Goal: Task Accomplishment & Management: Manage account settings

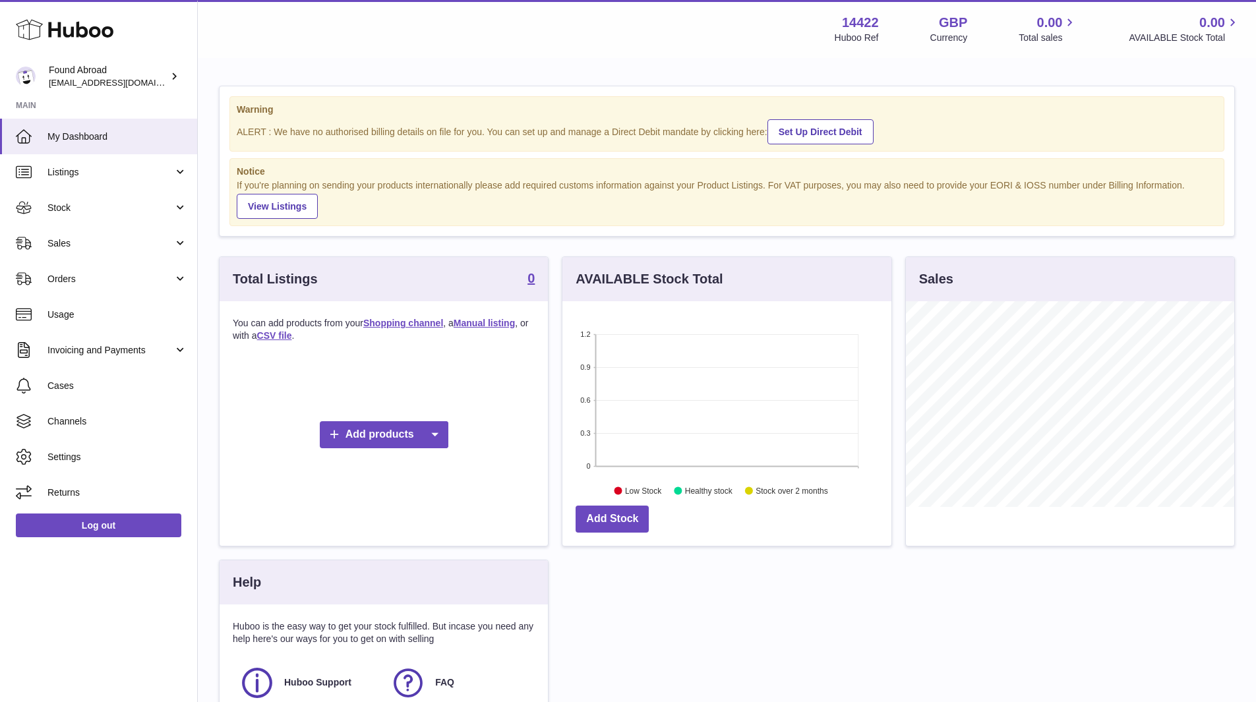
click at [49, 168] on span "Listings" at bounding box center [110, 172] width 126 height 13
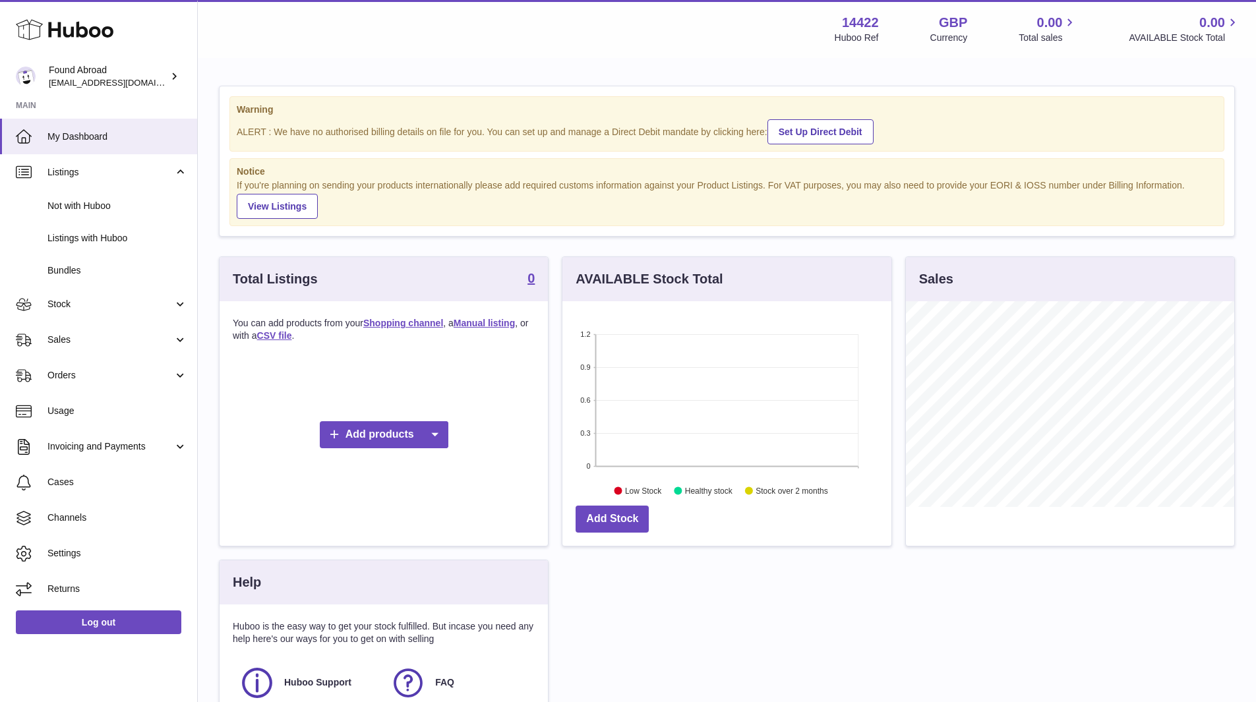
click at [92, 339] on span "Sales" at bounding box center [110, 340] width 126 height 13
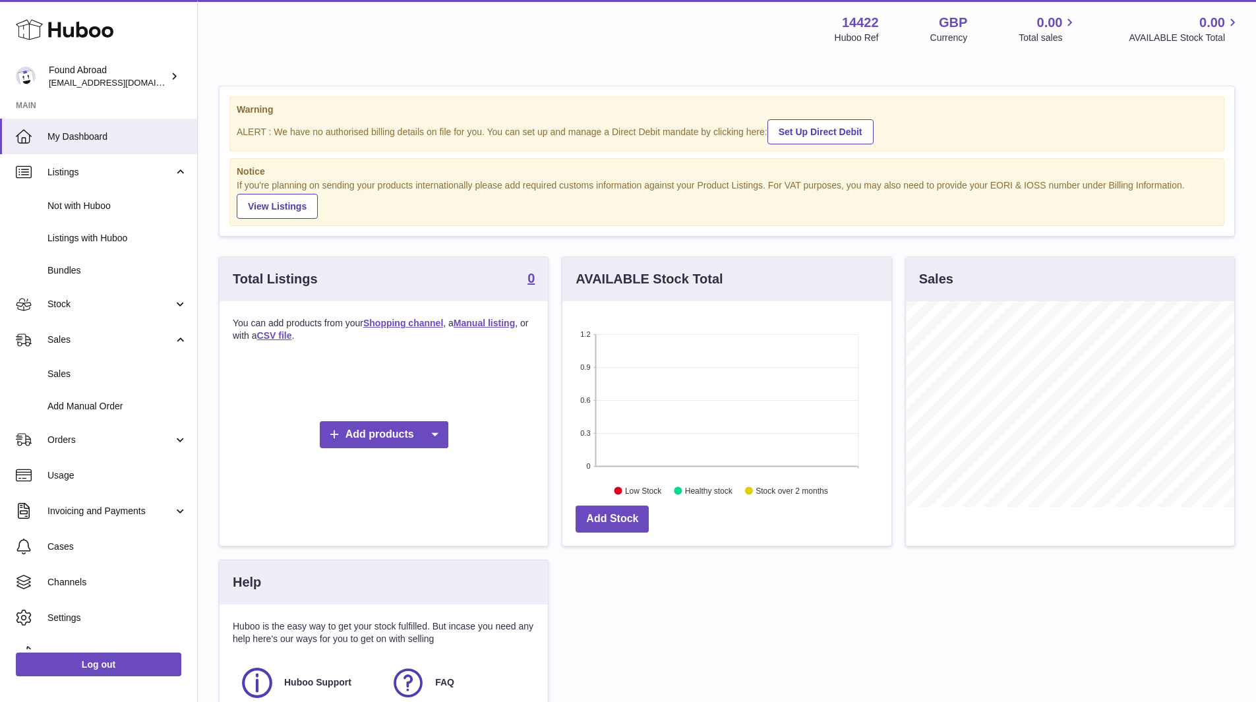
click at [88, 437] on span "Orders" at bounding box center [110, 440] width 126 height 13
click at [75, 402] on span "Add Manual Order" at bounding box center [117, 406] width 140 height 13
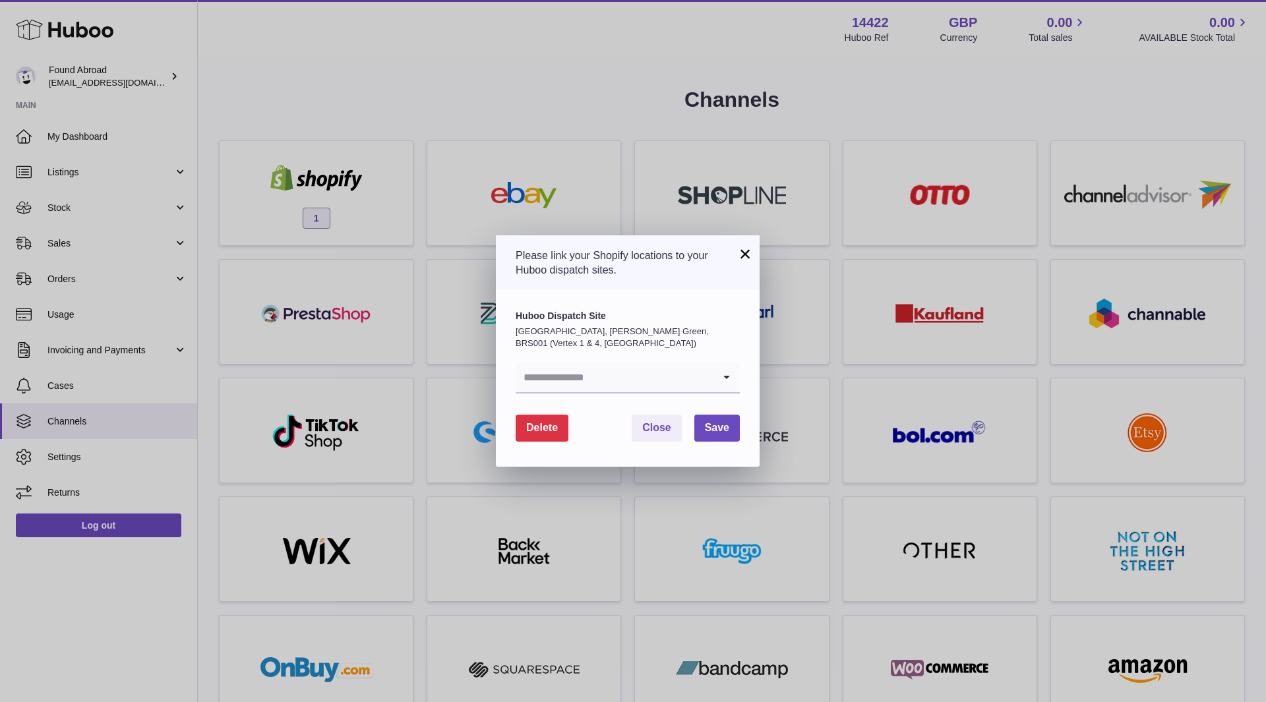
click at [695, 384] on input "Search for option" at bounding box center [615, 377] width 198 height 30
click at [629, 446] on li "29 Surrey Crescent" at bounding box center [627, 439] width 223 height 26
click at [712, 423] on span "Save" at bounding box center [717, 427] width 24 height 11
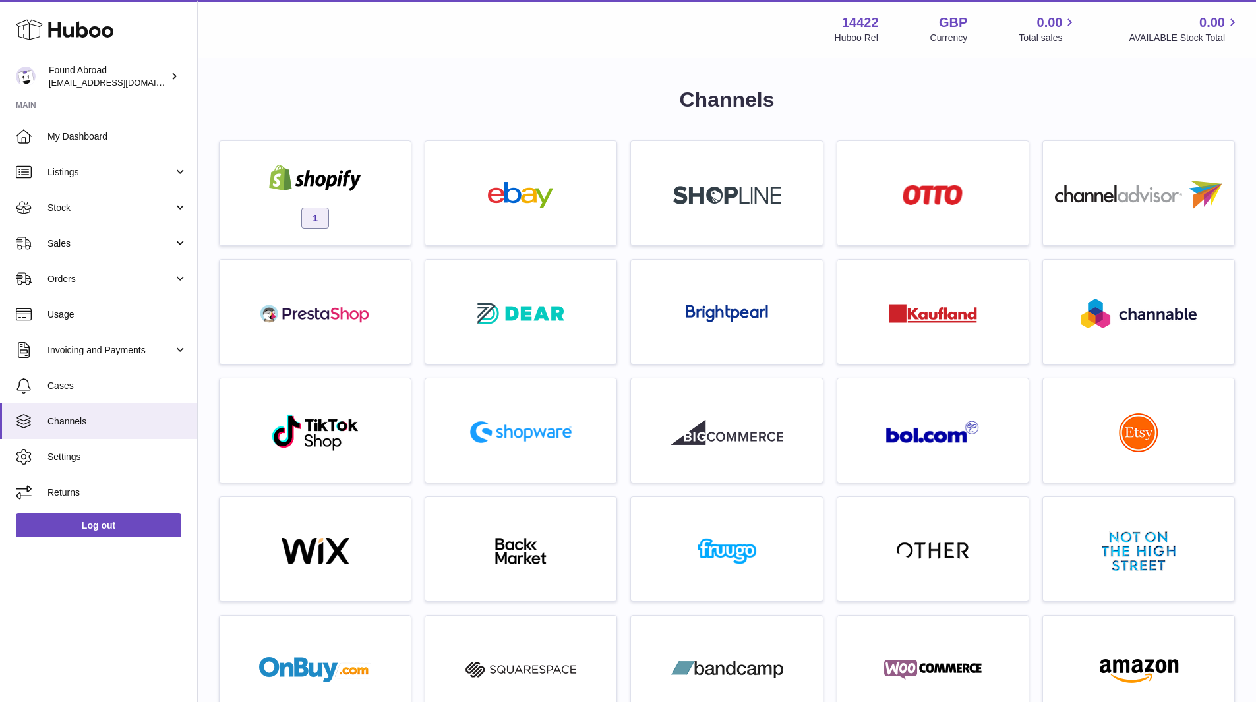
click at [385, 176] on div "1" at bounding box center [315, 196] width 178 height 84
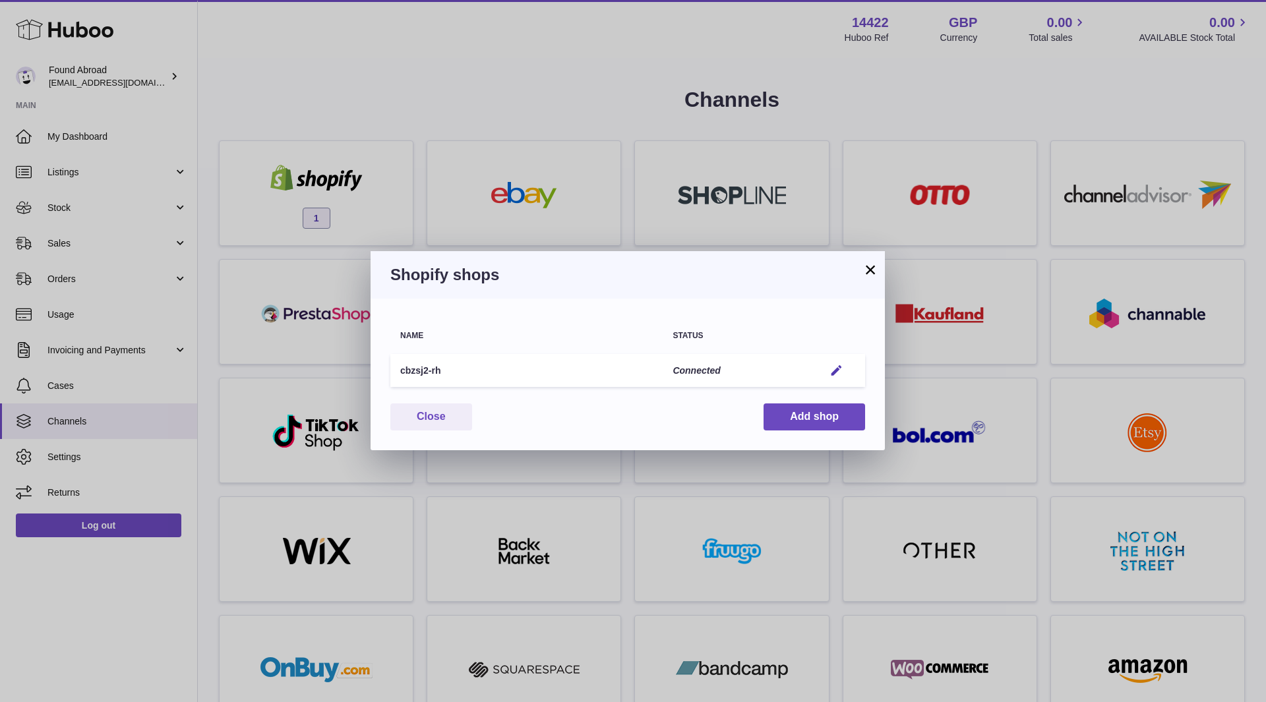
drag, startPoint x: 487, startPoint y: 377, endPoint x: 406, endPoint y: 374, distance: 80.5
click at [406, 374] on td "cbzsj2-rh" at bounding box center [526, 371] width 272 height 34
click at [481, 374] on td "cbzsj2-rh" at bounding box center [526, 371] width 272 height 34
click at [775, 416] on button "Add shop" at bounding box center [815, 417] width 102 height 27
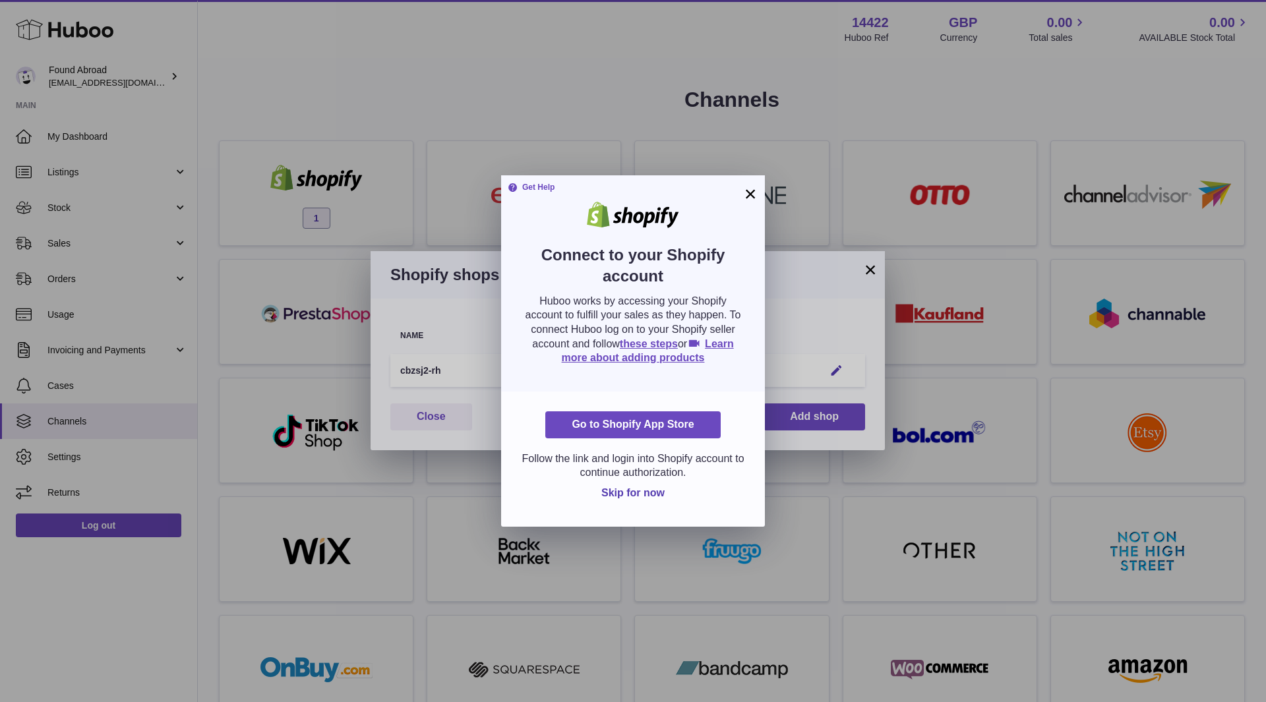
drag, startPoint x: 749, startPoint y: 195, endPoint x: 765, endPoint y: 192, distance: 16.7
click at [749, 195] on button "×" at bounding box center [751, 194] width 16 height 16
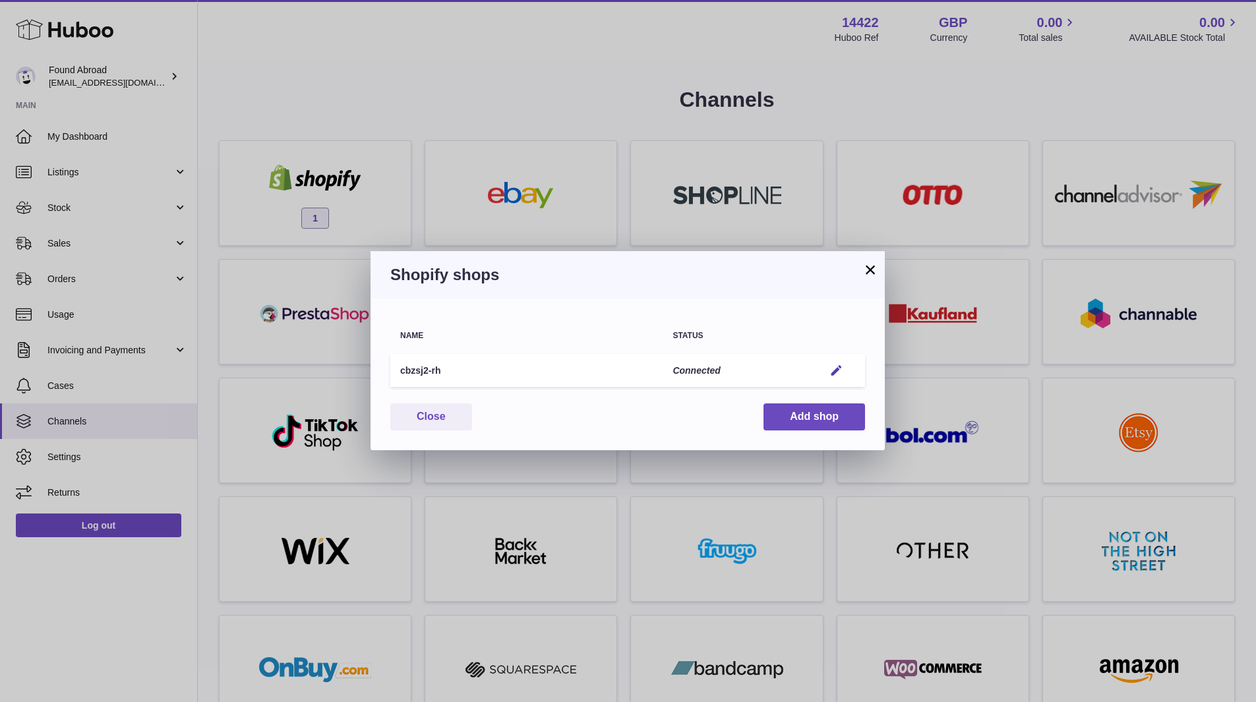
click at [867, 270] on button "×" at bounding box center [871, 270] width 16 height 16
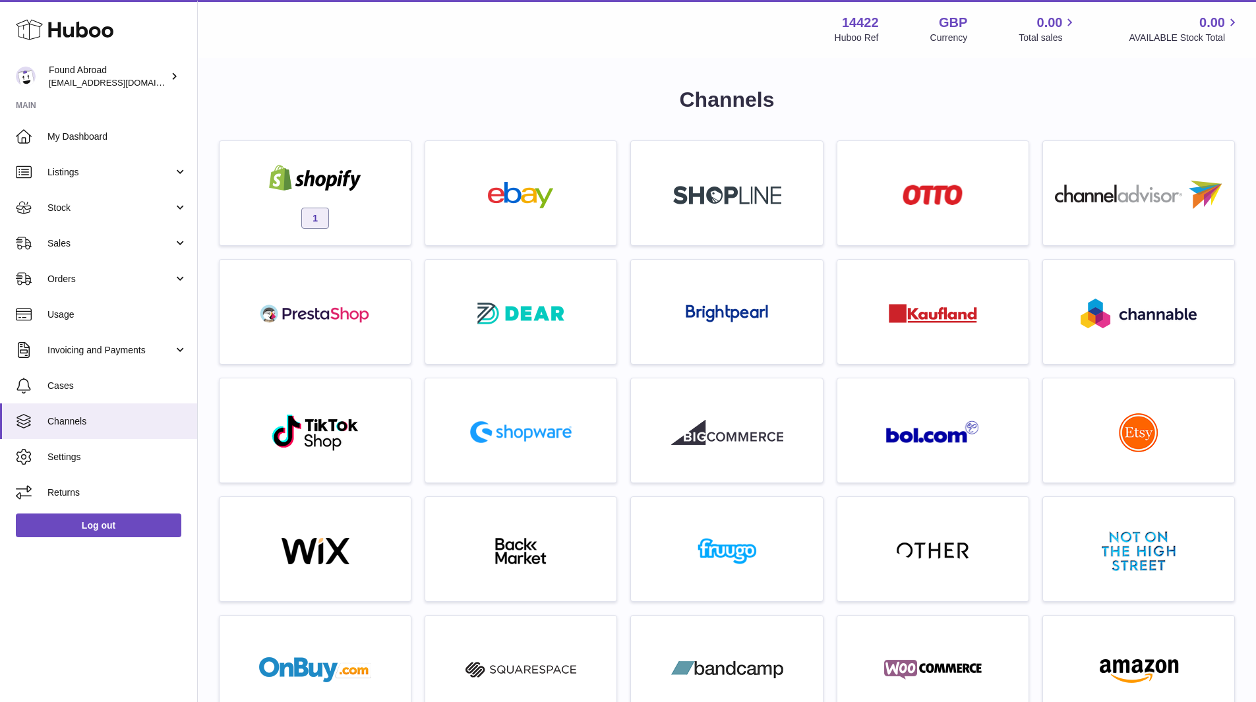
click at [91, 174] on span "Listings" at bounding box center [110, 172] width 126 height 13
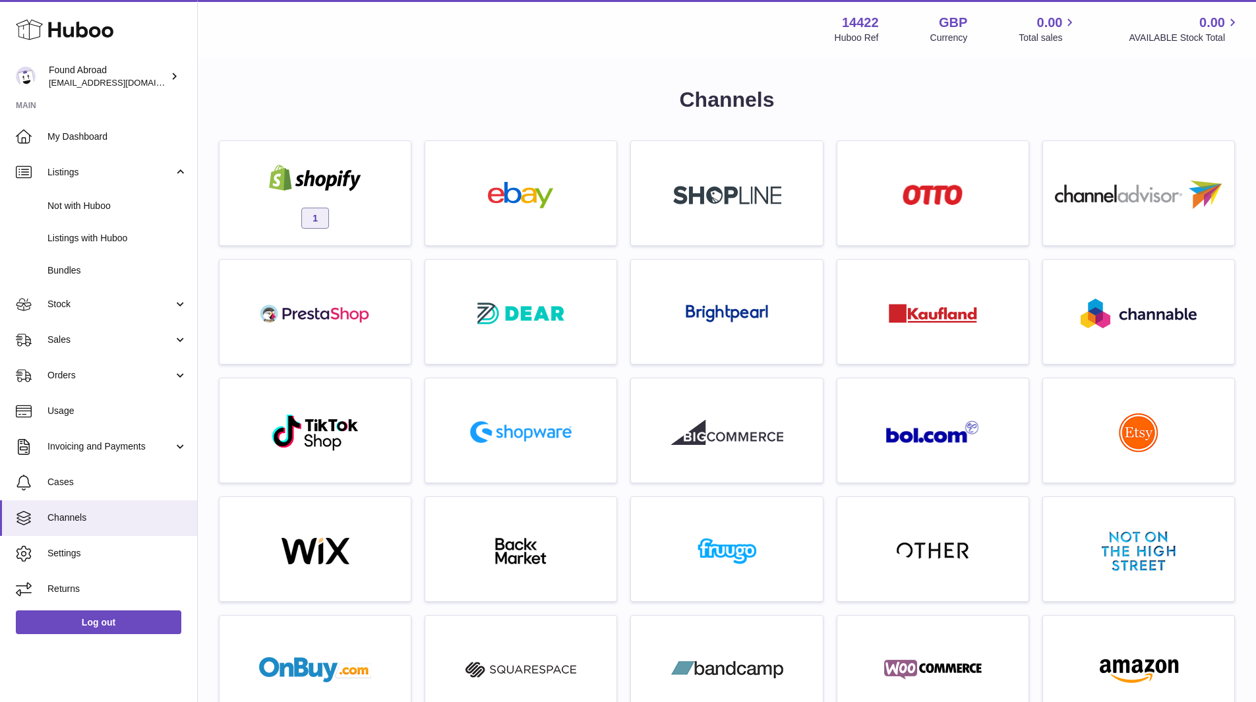
click at [101, 193] on link "Not with Huboo" at bounding box center [98, 206] width 197 height 32
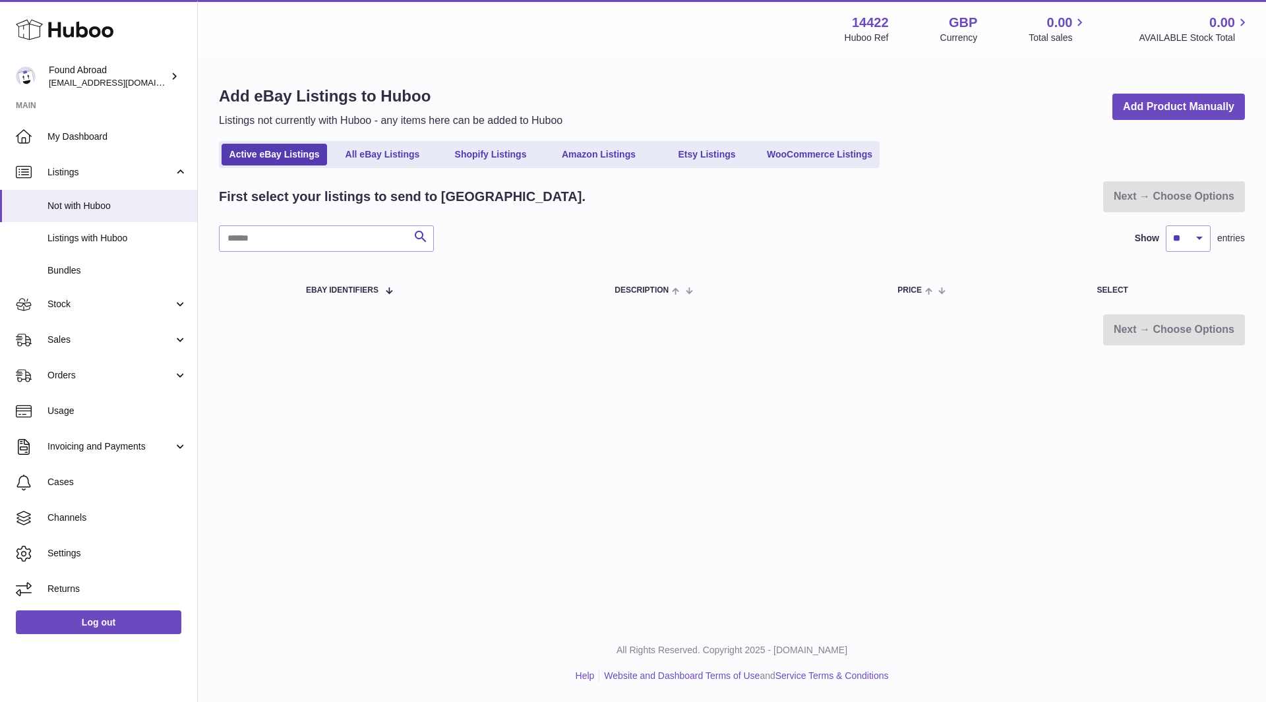
click at [507, 155] on link "Shopify Listings" at bounding box center [491, 155] width 106 height 22
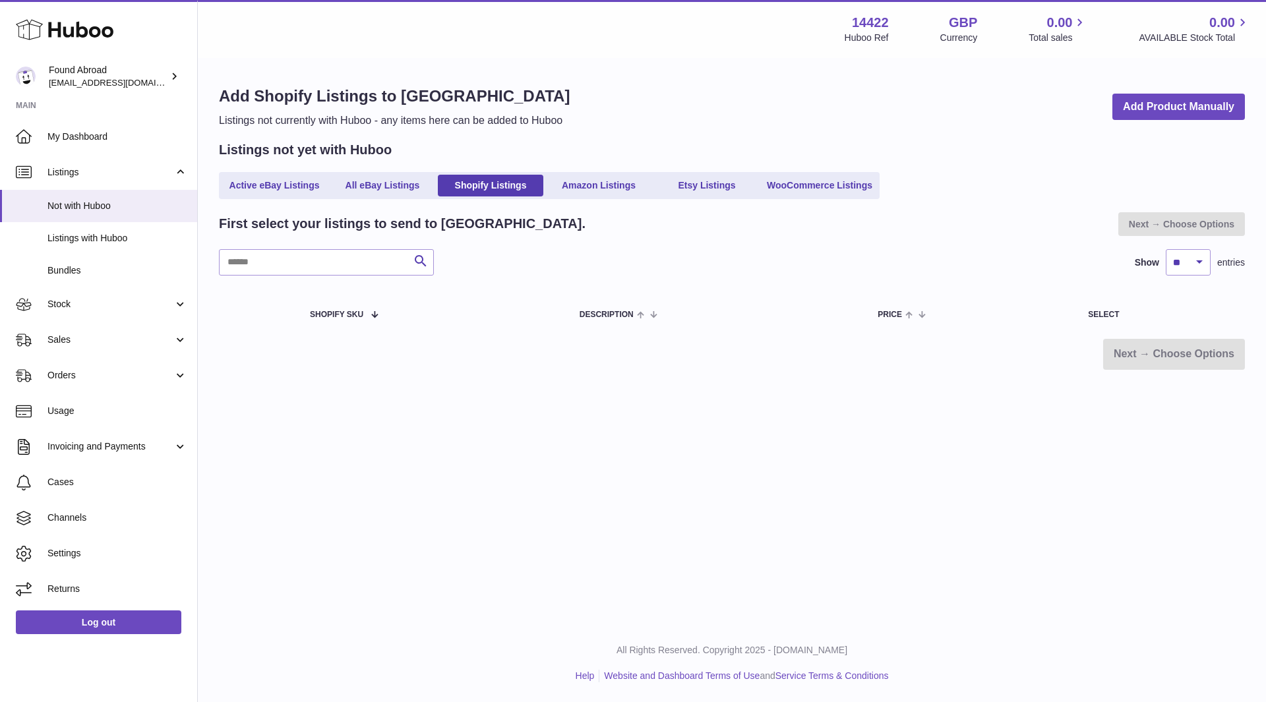
click at [84, 522] on span "Channels" at bounding box center [117, 518] width 140 height 13
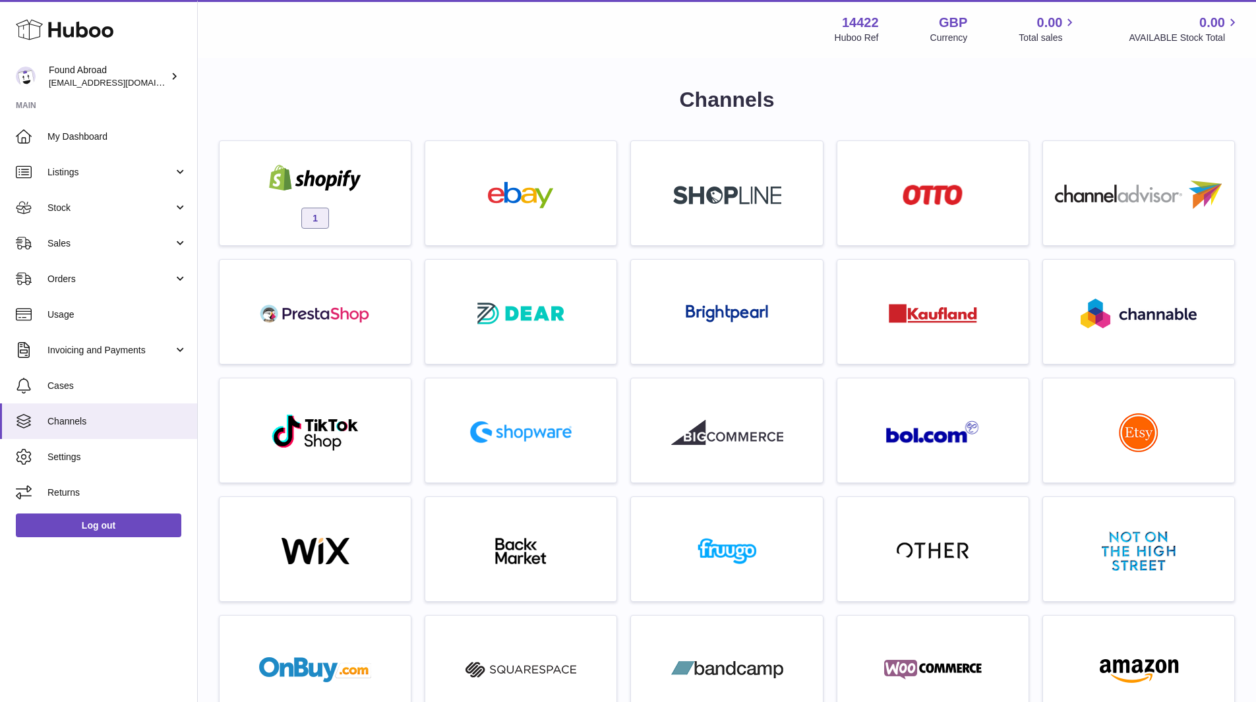
click at [314, 221] on span "1" at bounding box center [315, 218] width 28 height 21
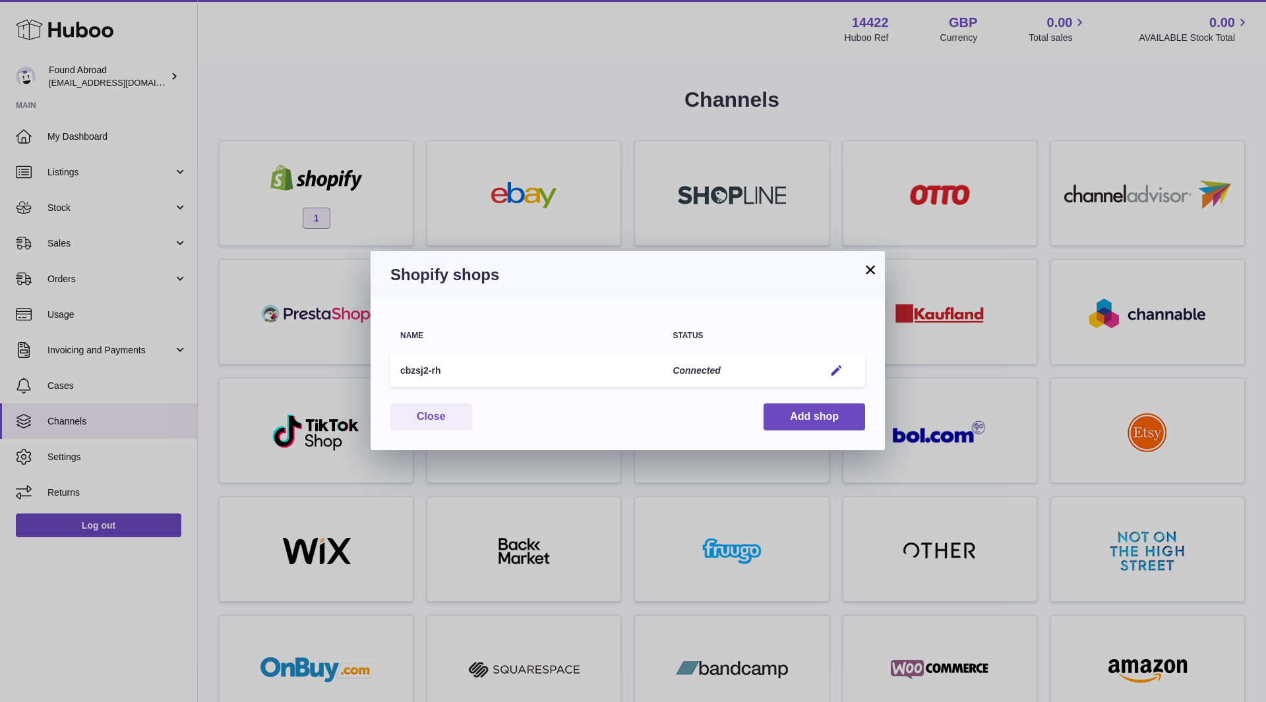
click at [874, 272] on button "×" at bounding box center [871, 270] width 16 height 16
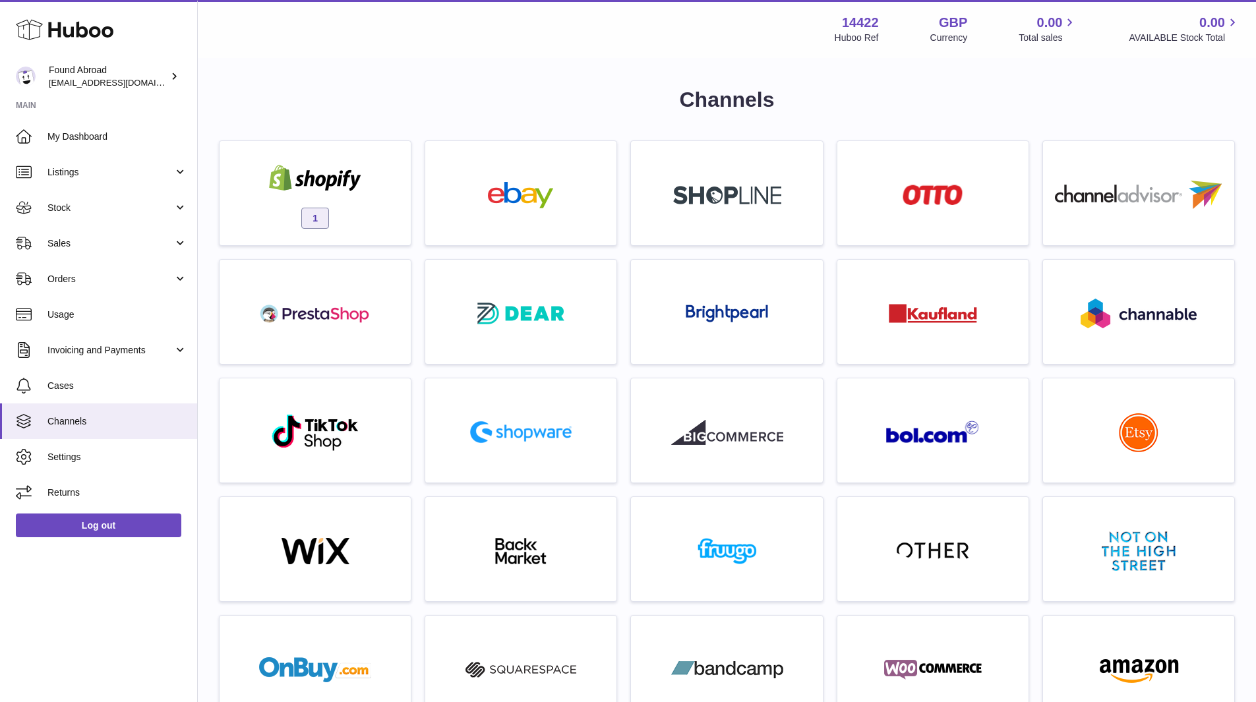
click at [117, 182] on link "Listings" at bounding box center [98, 172] width 197 height 36
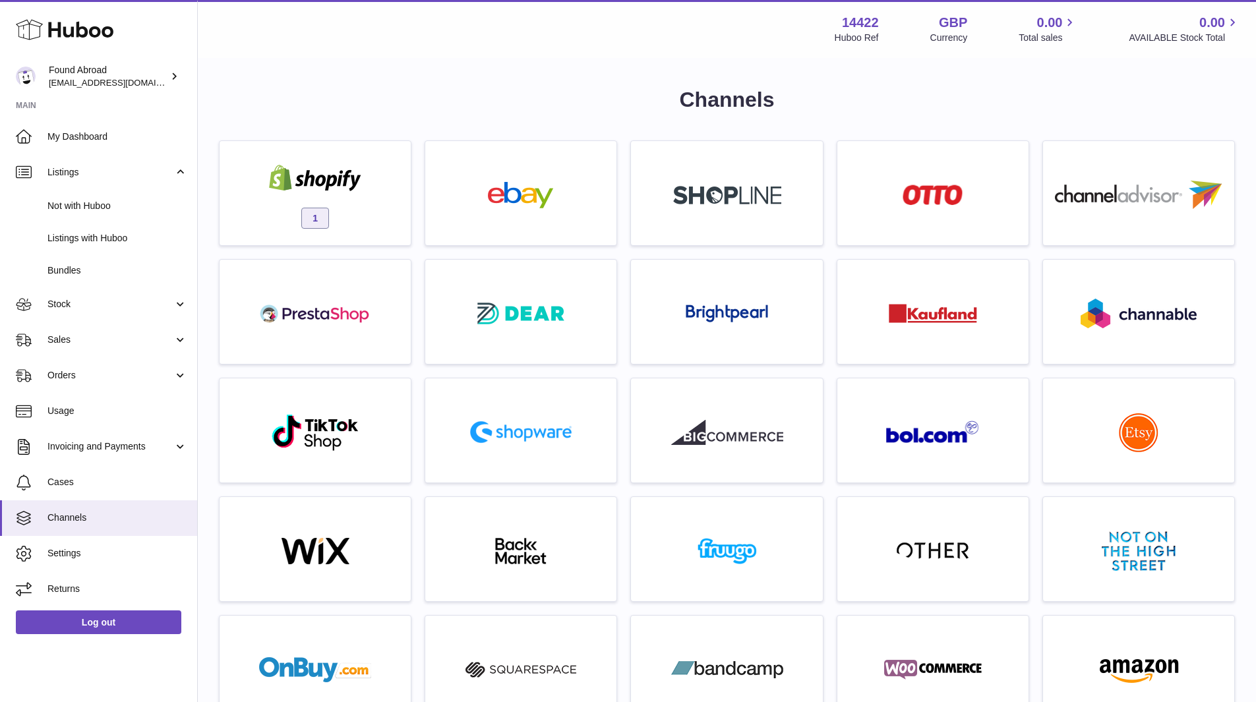
click at [88, 305] on span "Stock" at bounding box center [110, 304] width 126 height 13
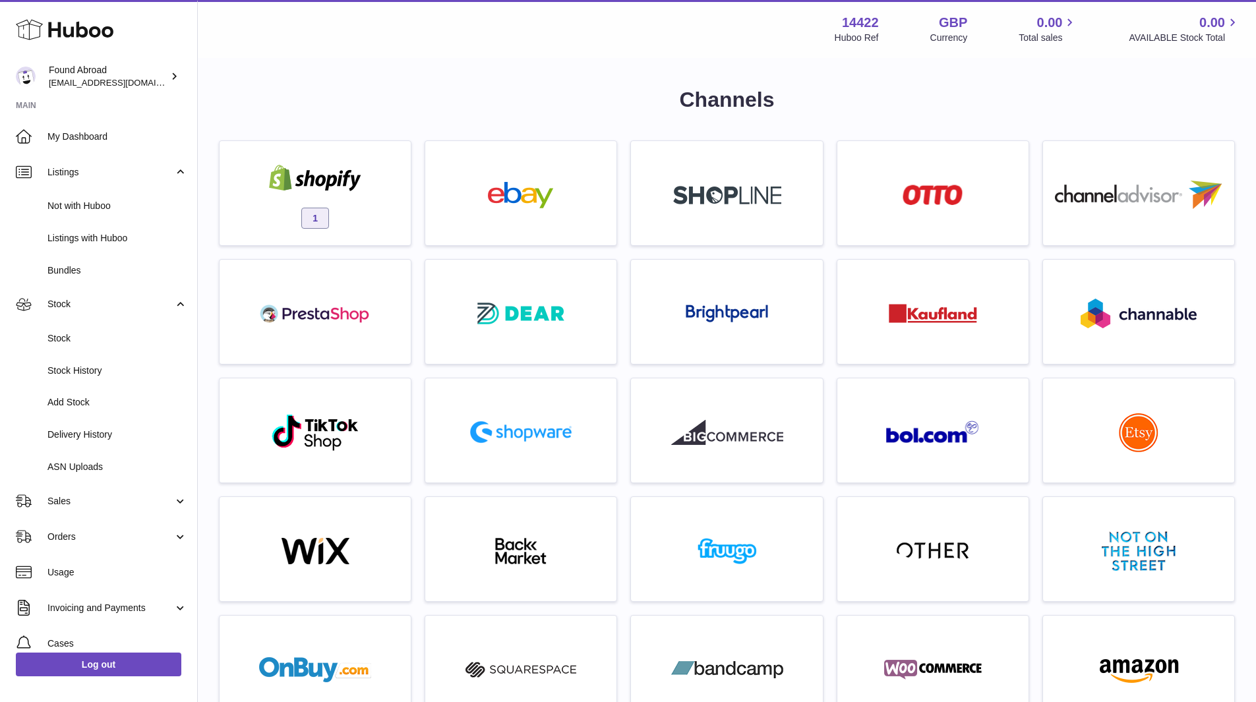
click at [86, 338] on span "Stock" at bounding box center [117, 338] width 140 height 13
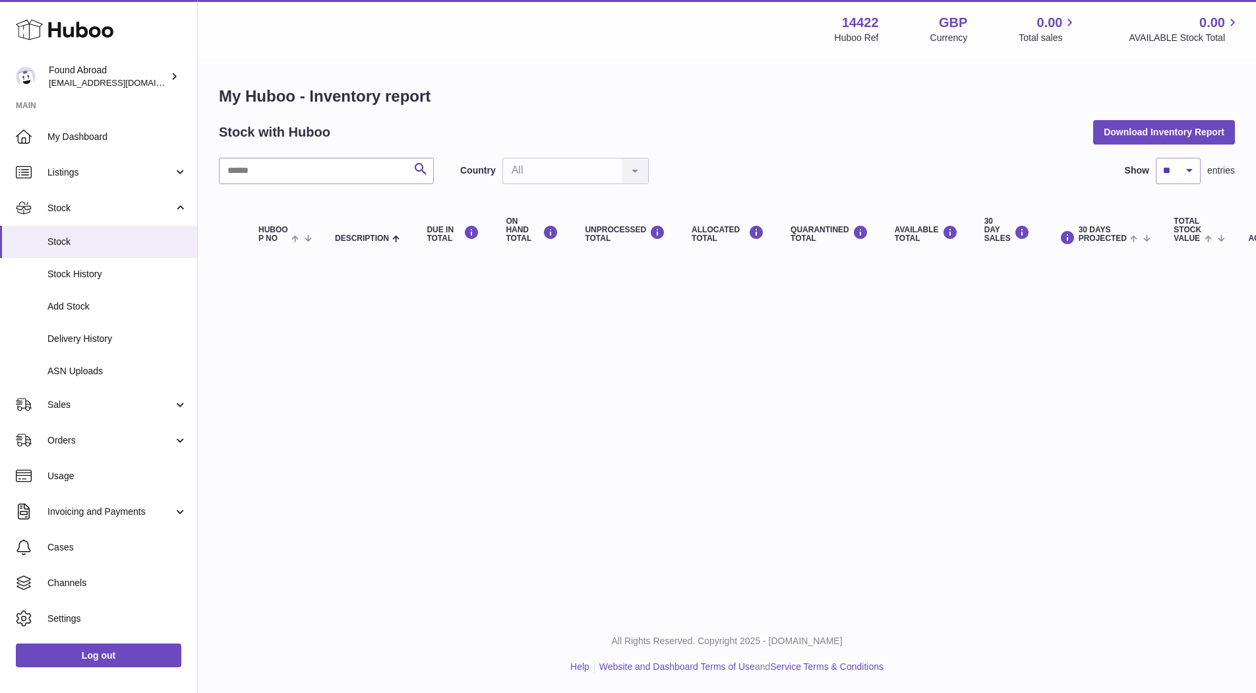
click at [139, 174] on span "Listings" at bounding box center [110, 172] width 126 height 13
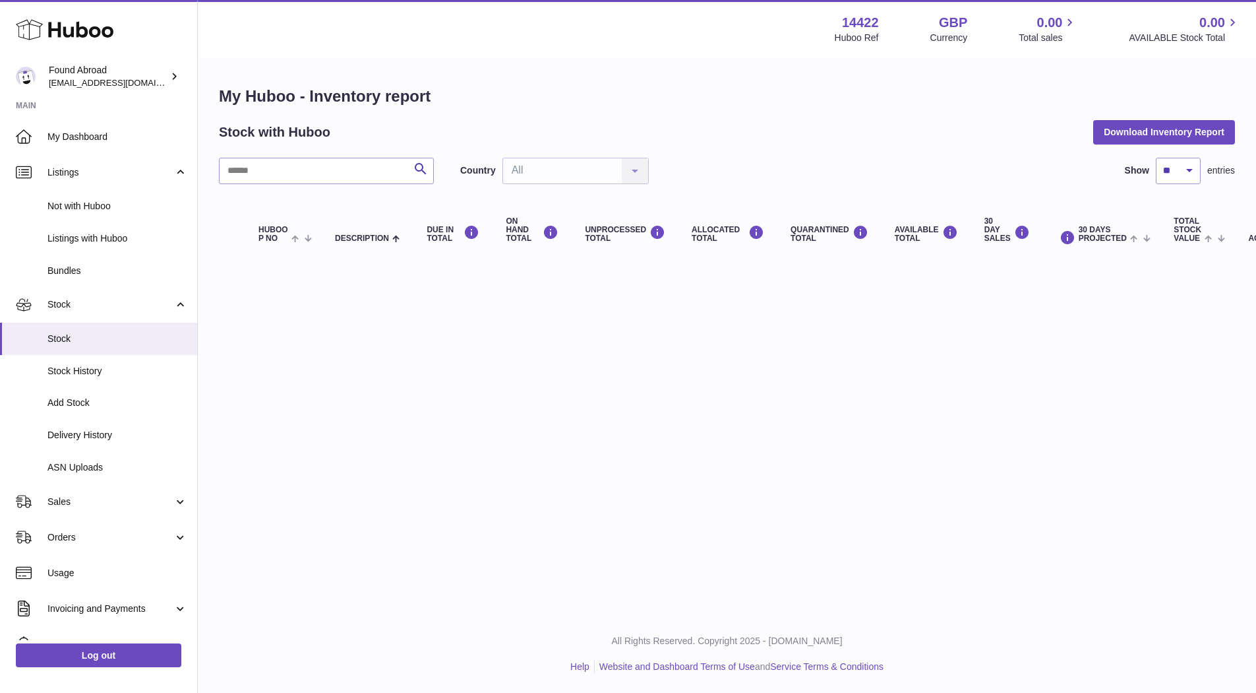
click at [115, 207] on span "Not with Huboo" at bounding box center [117, 206] width 140 height 13
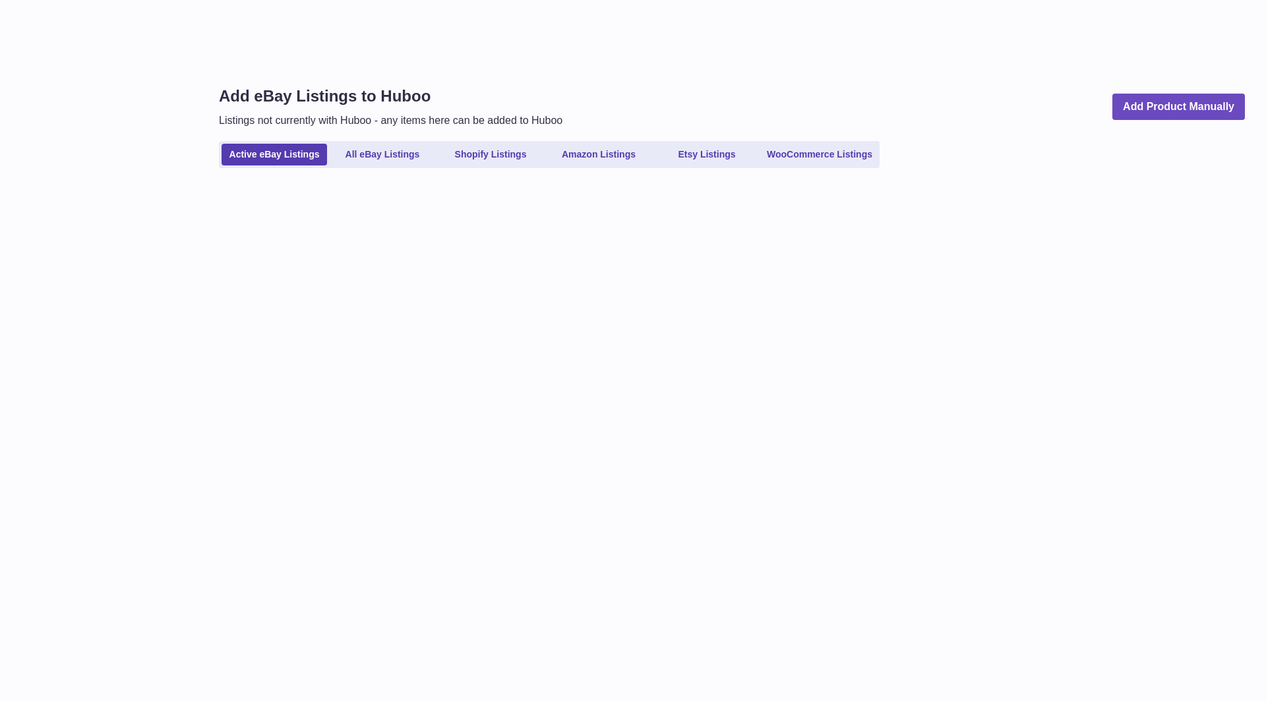
click at [479, 159] on link "Shopify Listings" at bounding box center [491, 155] width 106 height 22
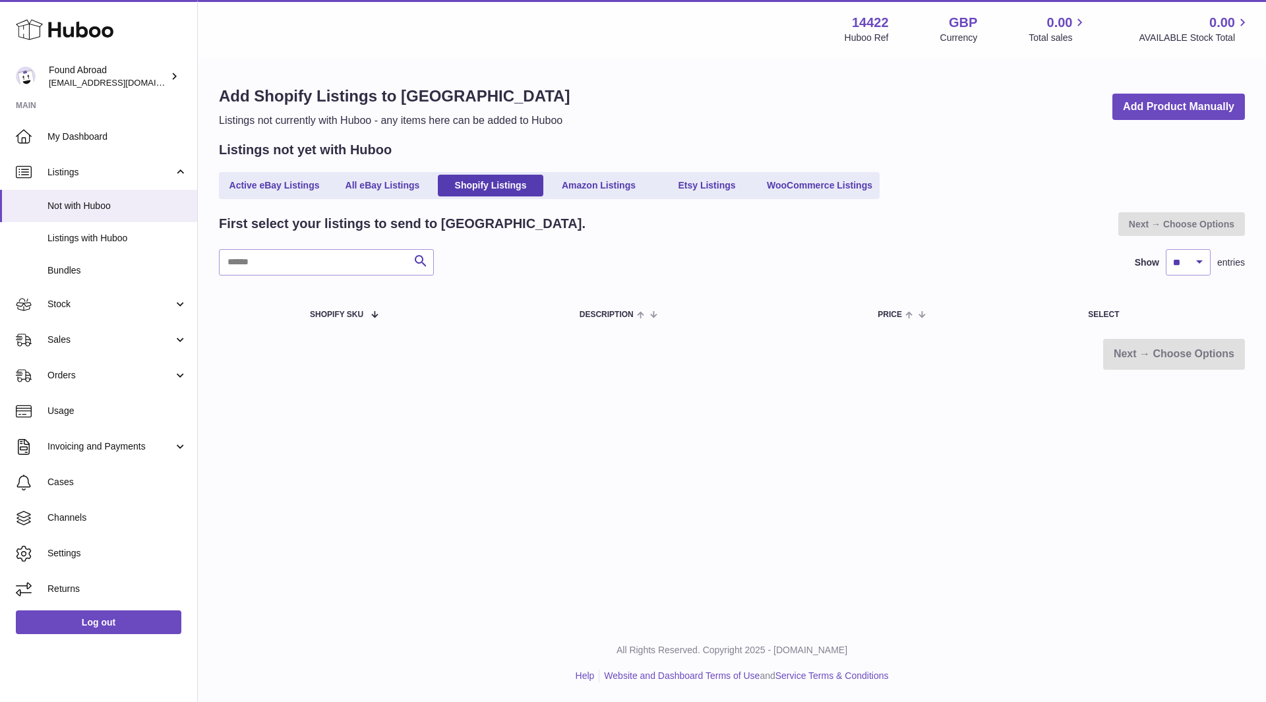
click at [88, 247] on link "Listings with Huboo" at bounding box center [98, 238] width 197 height 32
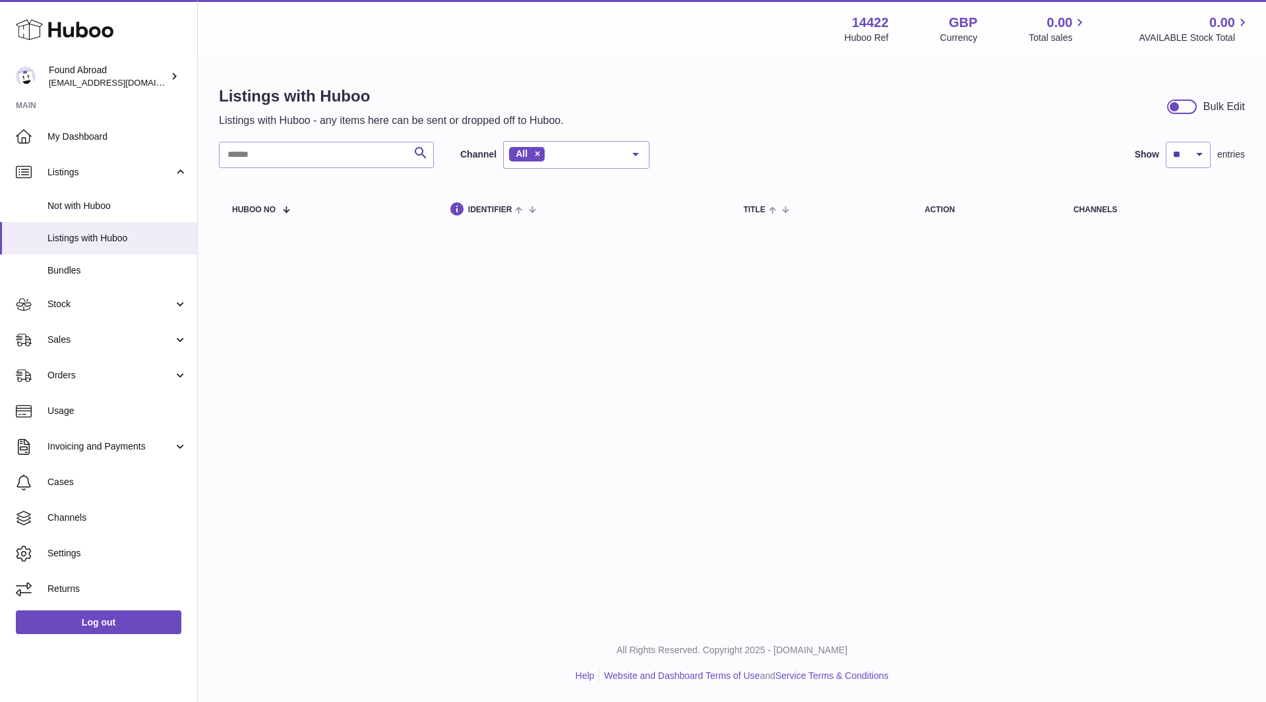
click at [69, 309] on span "Stock" at bounding box center [110, 304] width 126 height 13
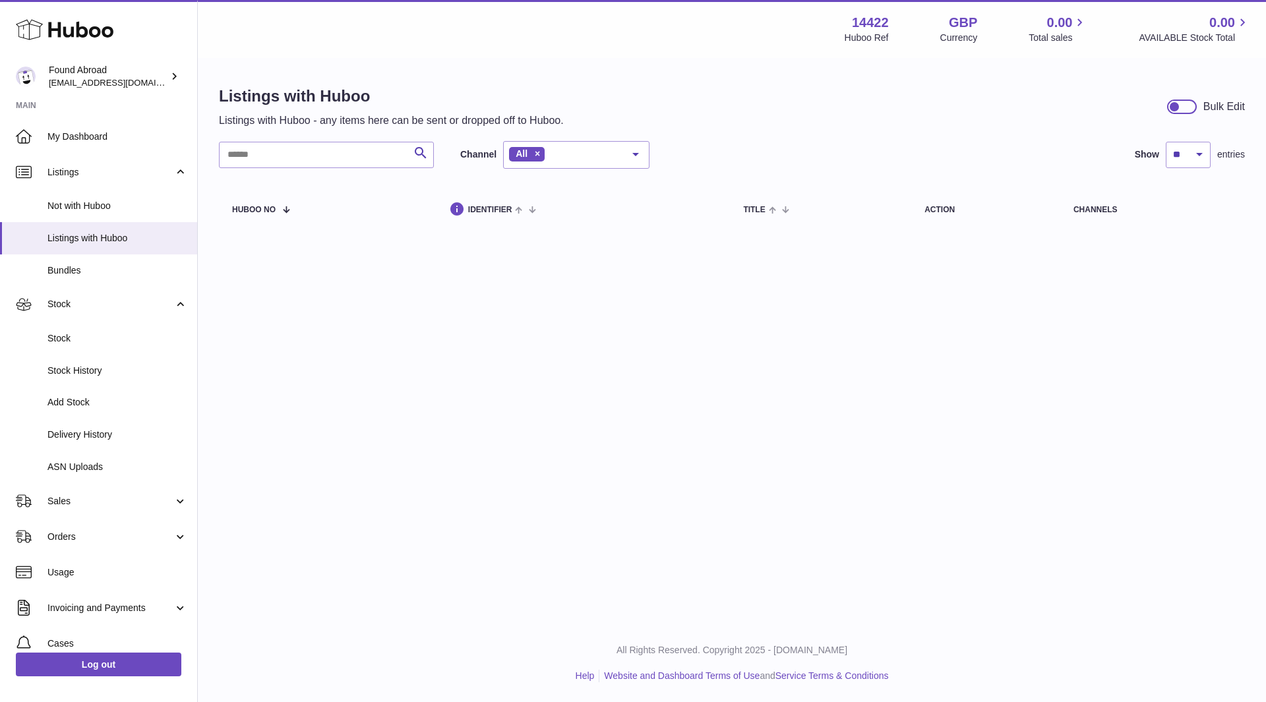
click at [73, 340] on span "Stock" at bounding box center [117, 338] width 140 height 13
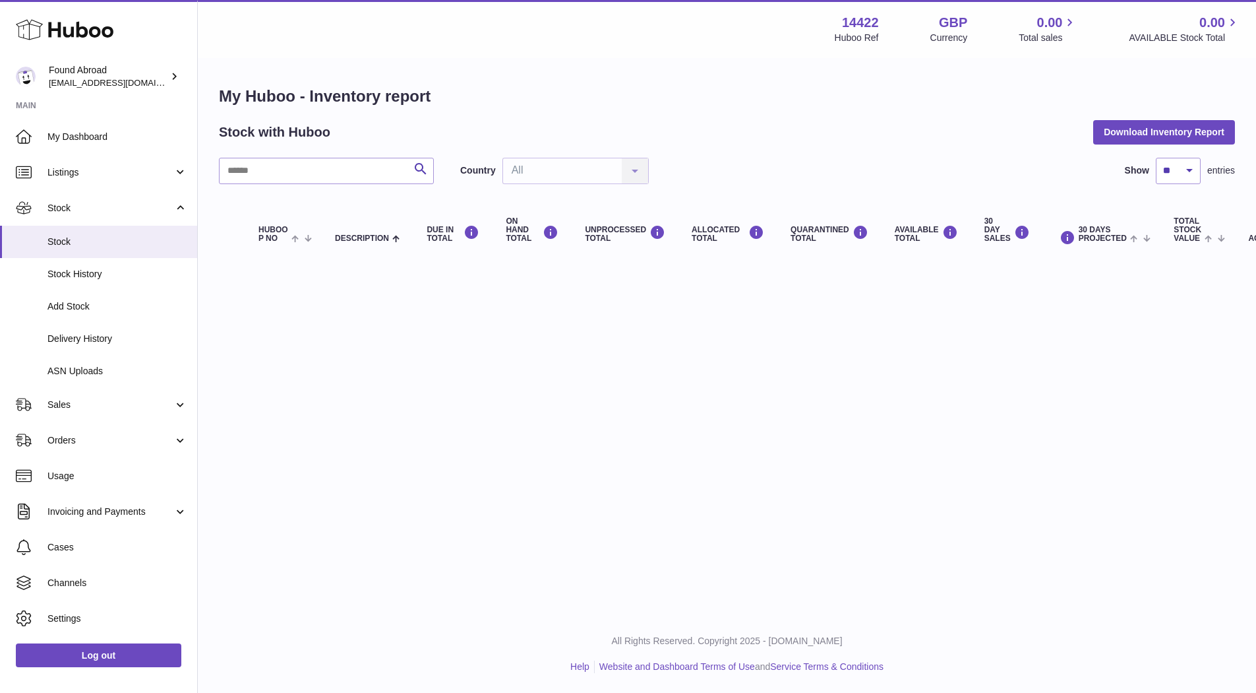
click at [159, 428] on link "Orders" at bounding box center [98, 440] width 197 height 36
click at [82, 483] on link "Orders" at bounding box center [98, 474] width 197 height 32
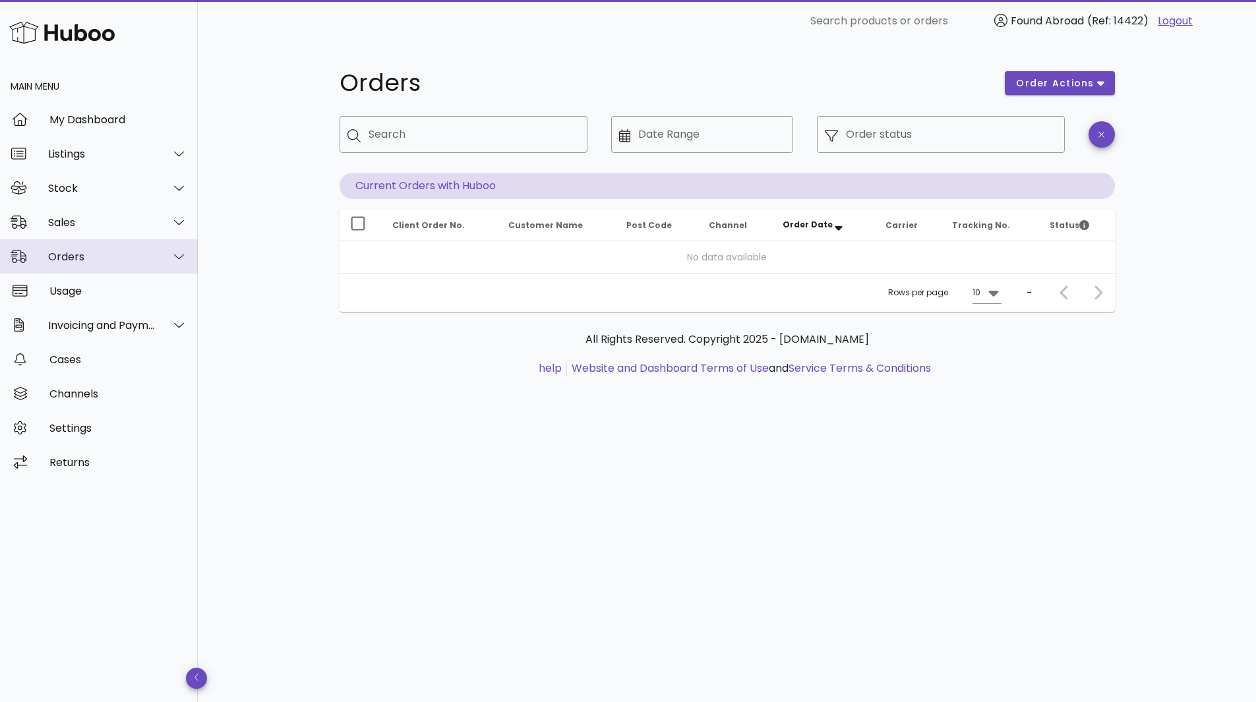
click at [110, 263] on div "Orders" at bounding box center [102, 257] width 108 height 13
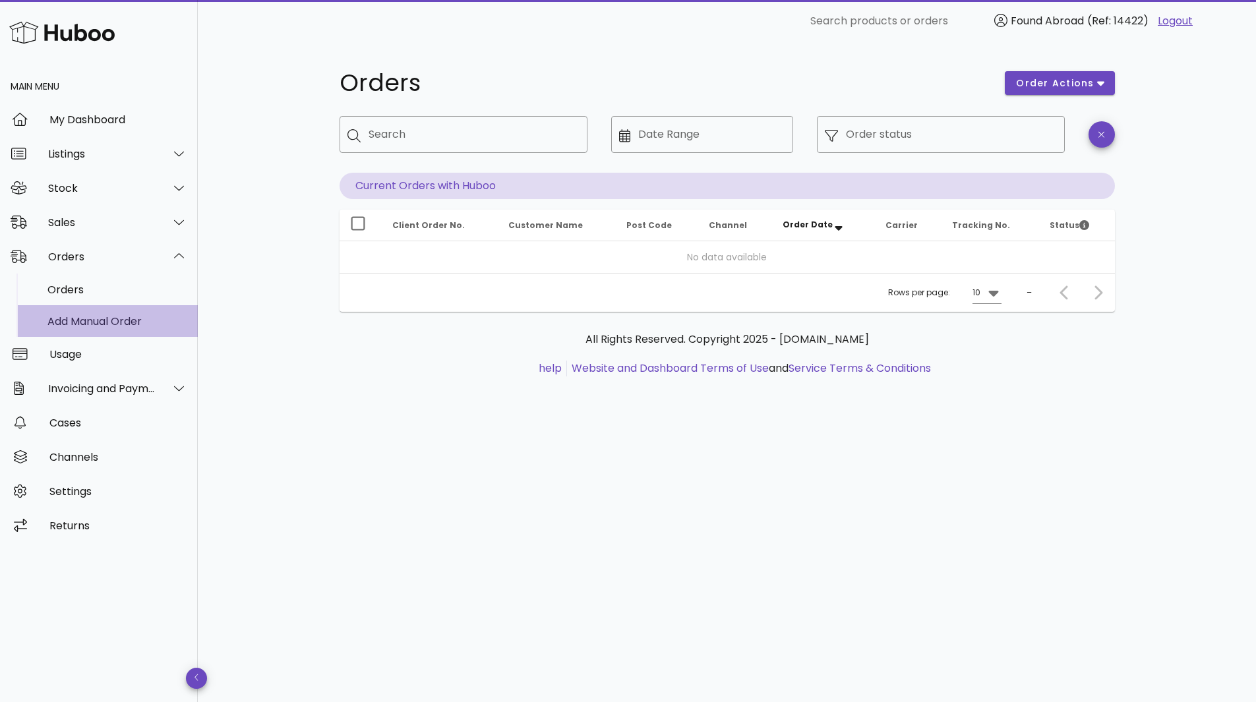
click at [82, 327] on div "Add Manual Order" at bounding box center [117, 321] width 140 height 13
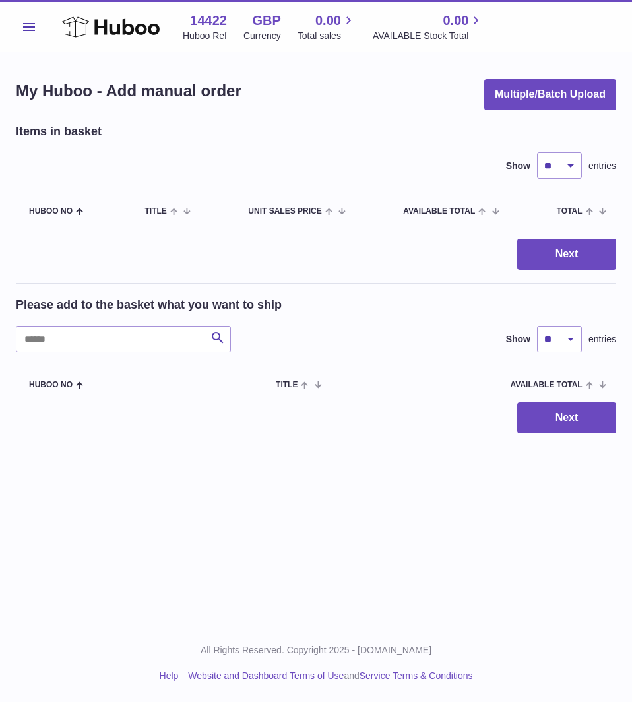
click at [34, 30] on span "Menu" at bounding box center [29, 27] width 12 height 8
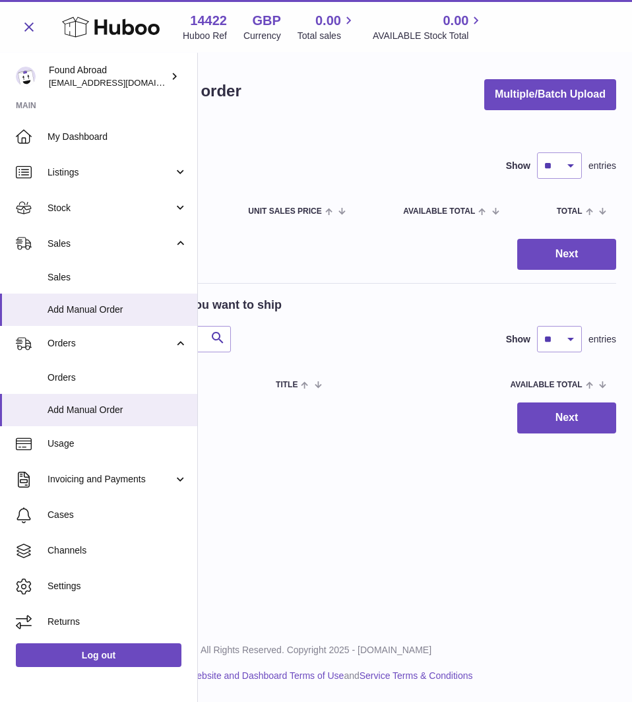
click at [139, 177] on span "Listings" at bounding box center [110, 172] width 126 height 13
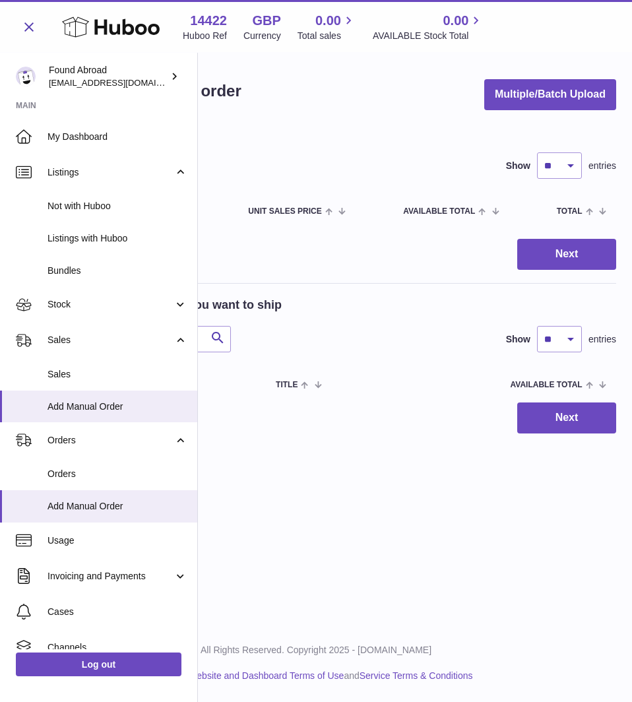
click at [104, 204] on span "Not with Huboo" at bounding box center [117, 206] width 140 height 13
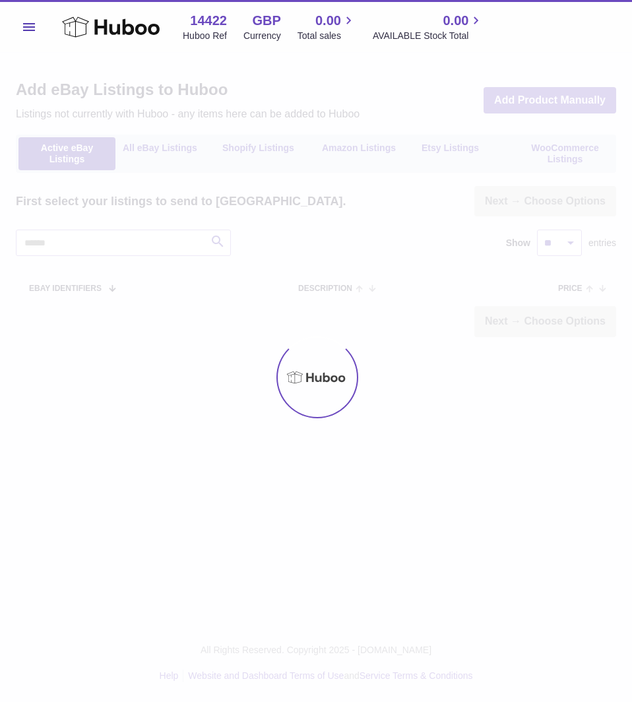
click at [269, 152] on div at bounding box center [316, 377] width 632 height 649
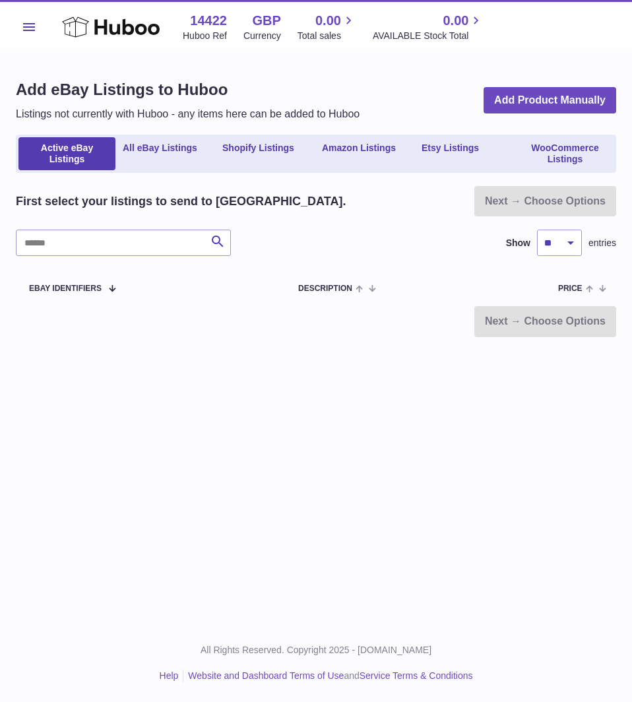
click at [269, 152] on link "Shopify Listings" at bounding box center [258, 153] width 81 height 33
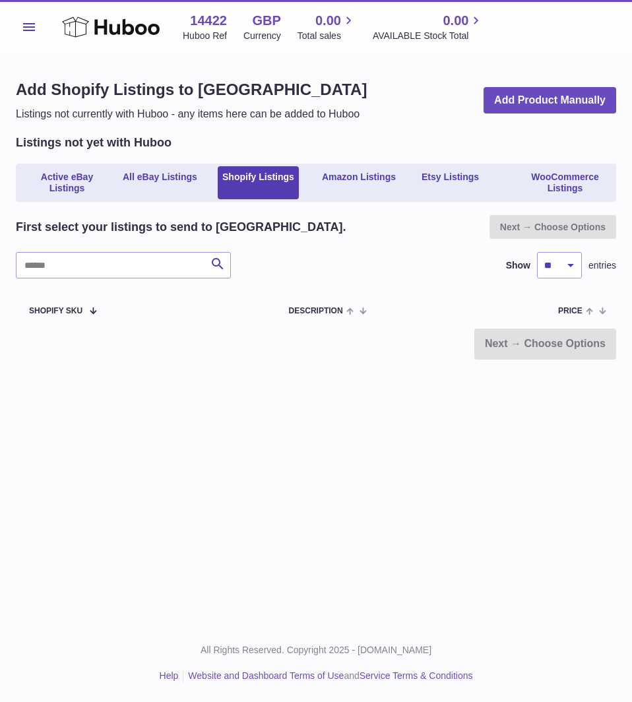
click at [39, 29] on button "Menu" at bounding box center [29, 27] width 26 height 26
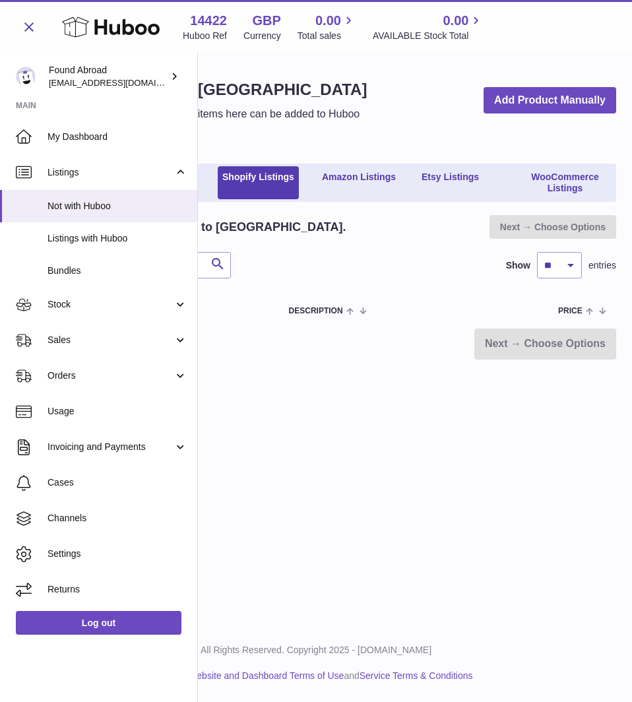
click at [71, 140] on span "My Dashboard" at bounding box center [117, 137] width 140 height 13
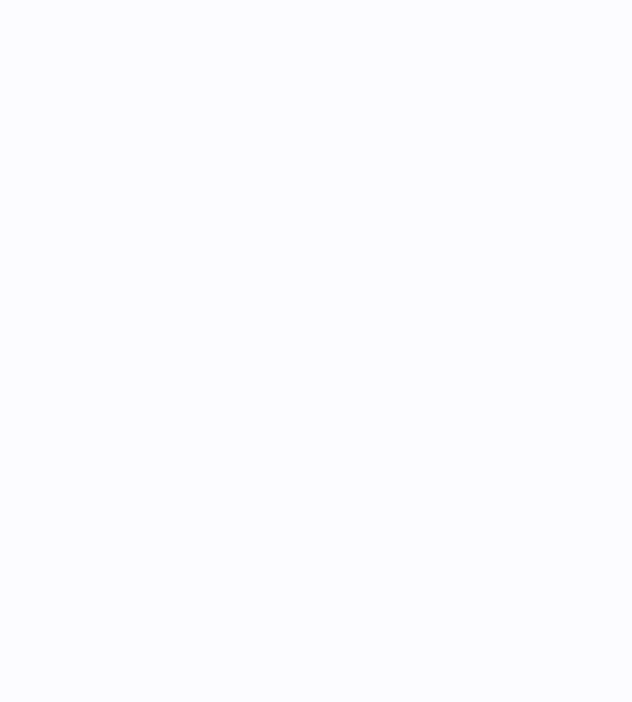
drag, startPoint x: 1, startPoint y: 308, endPoint x: -9, endPoint y: 311, distance: 10.4
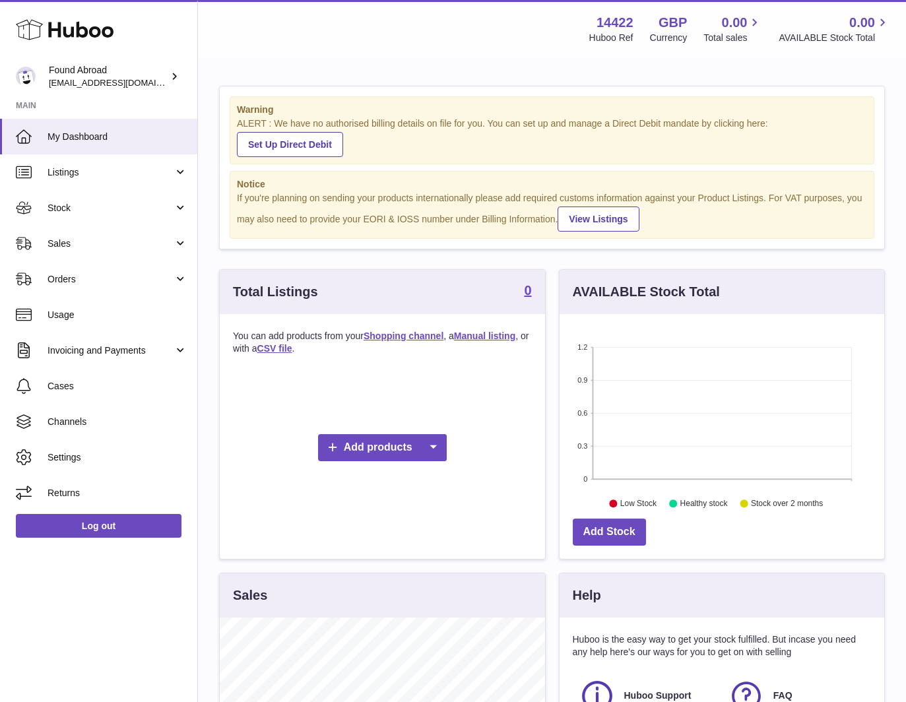
click at [59, 428] on link "Channels" at bounding box center [98, 422] width 197 height 36
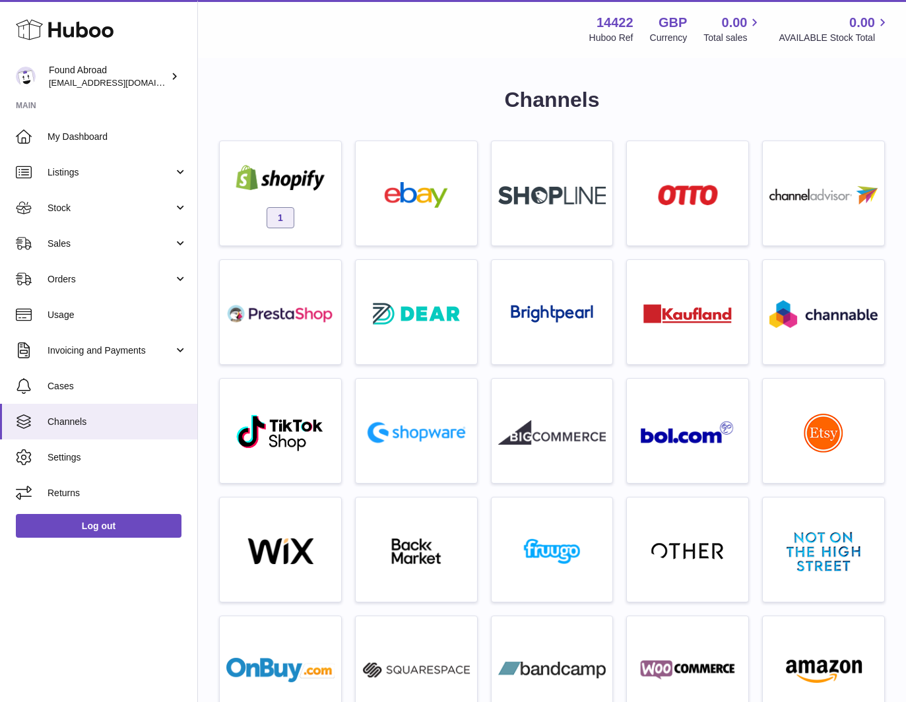
click at [288, 201] on div "1" at bounding box center [280, 196] width 108 height 84
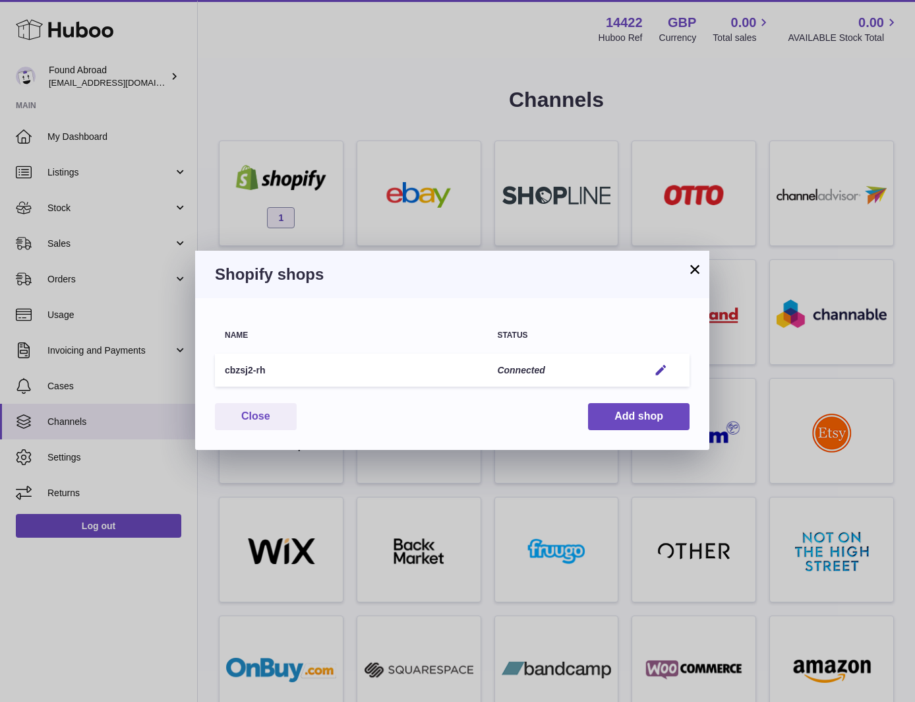
click at [239, 371] on td "cbzsj2-rh" at bounding box center [351, 371] width 272 height 34
click at [617, 407] on button "Add shop" at bounding box center [639, 416] width 102 height 27
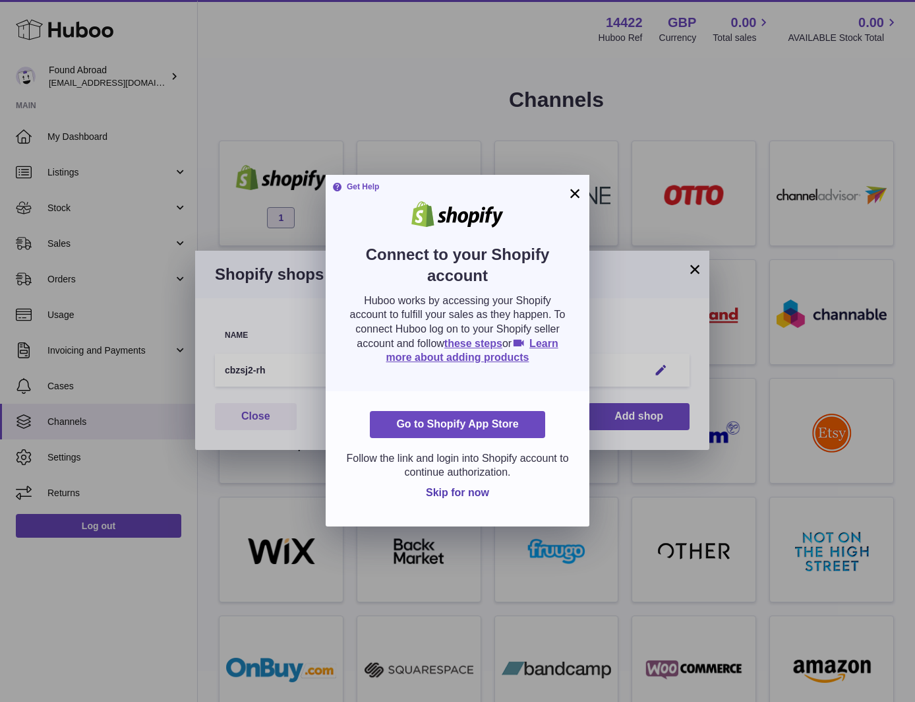
click at [489, 342] on link "these steps" at bounding box center [474, 343] width 58 height 11
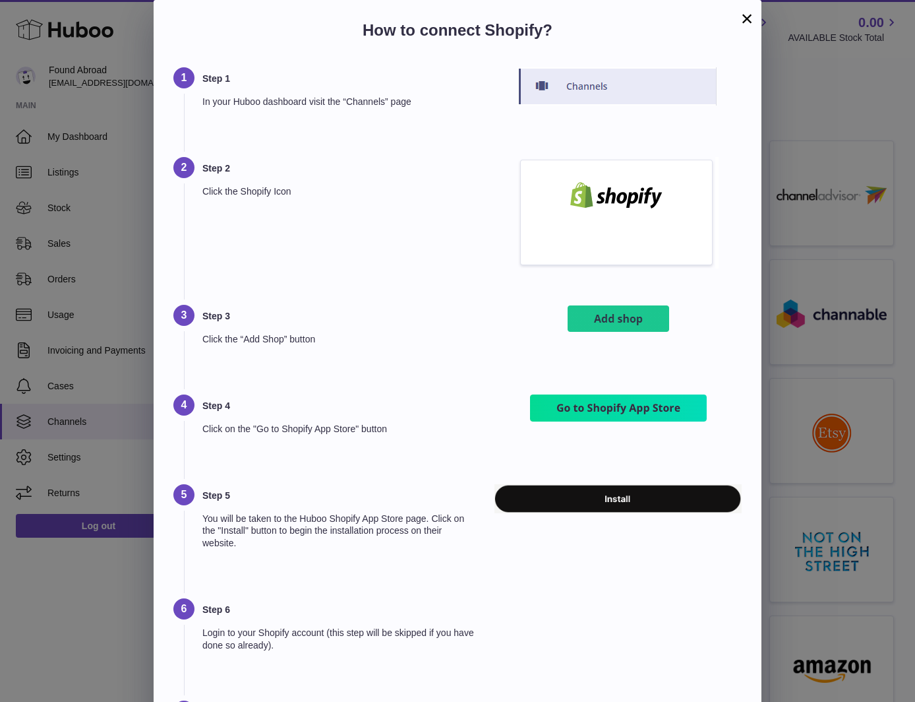
click at [745, 20] on button "×" at bounding box center [747, 19] width 16 height 16
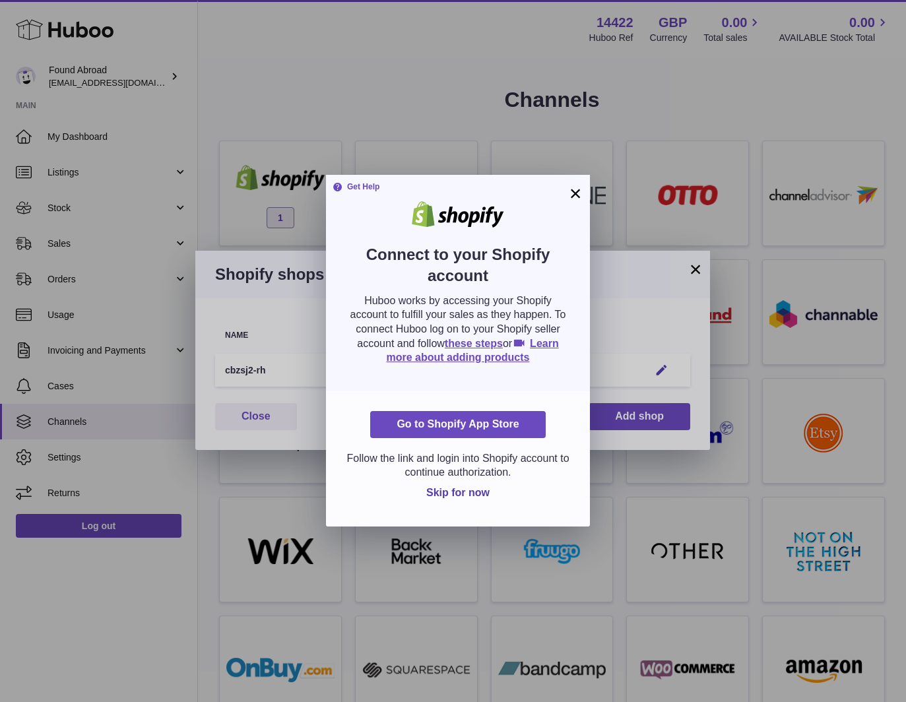
click at [572, 191] on button "×" at bounding box center [575, 193] width 16 height 16
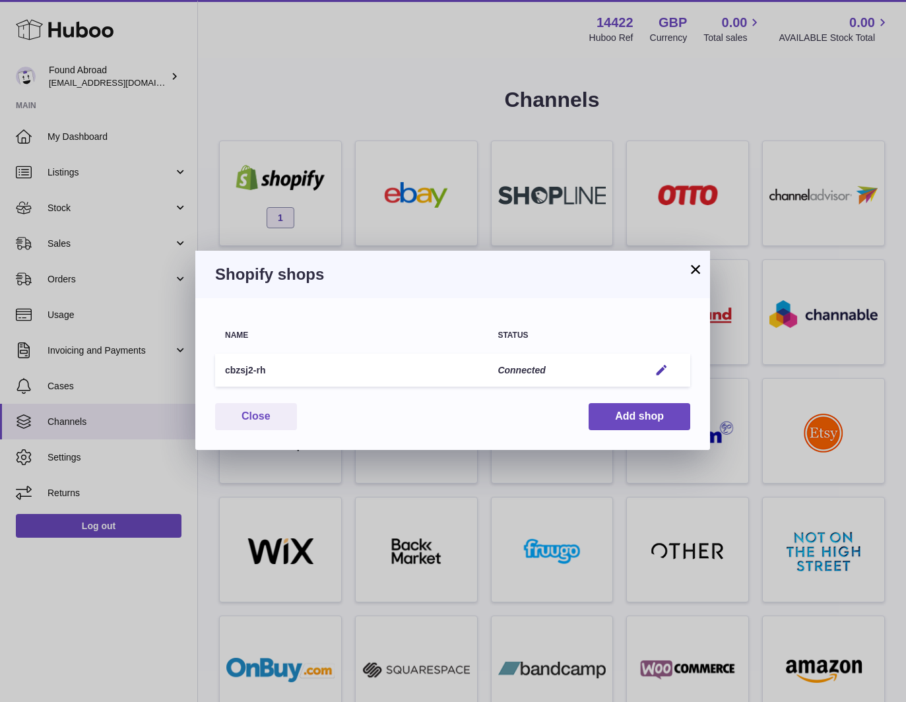
click at [697, 275] on button "×" at bounding box center [695, 269] width 16 height 16
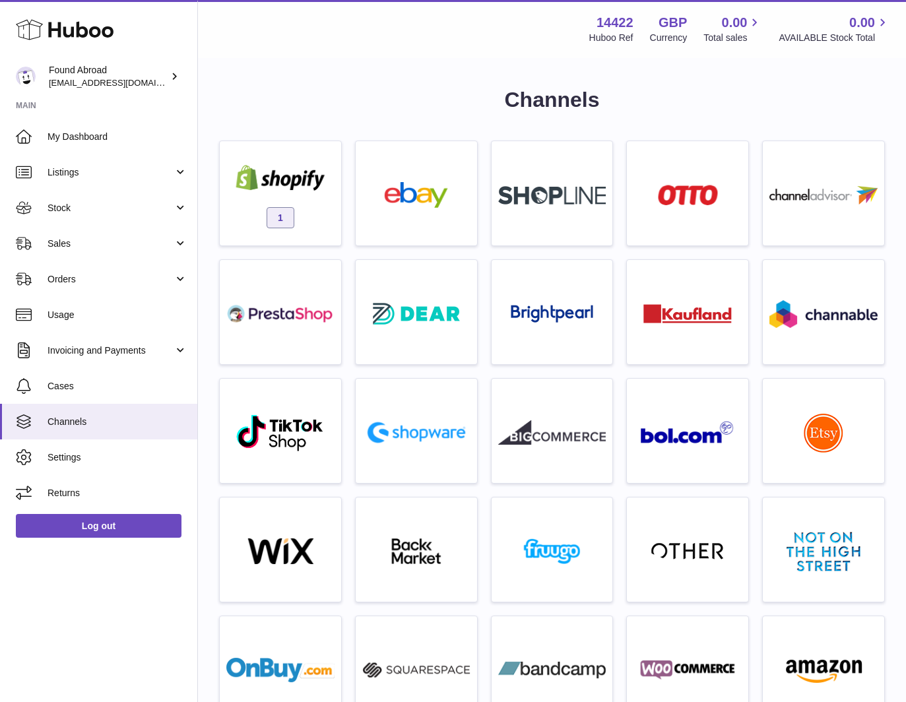
click at [134, 176] on span "Listings" at bounding box center [110, 172] width 126 height 13
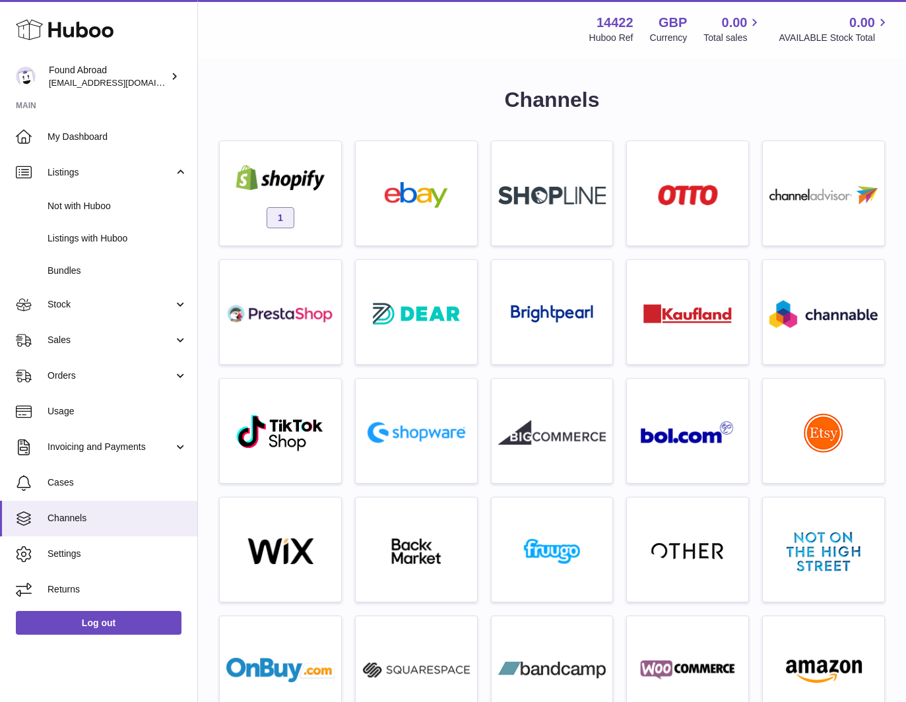
click at [111, 201] on span "Not with Huboo" at bounding box center [117, 206] width 140 height 13
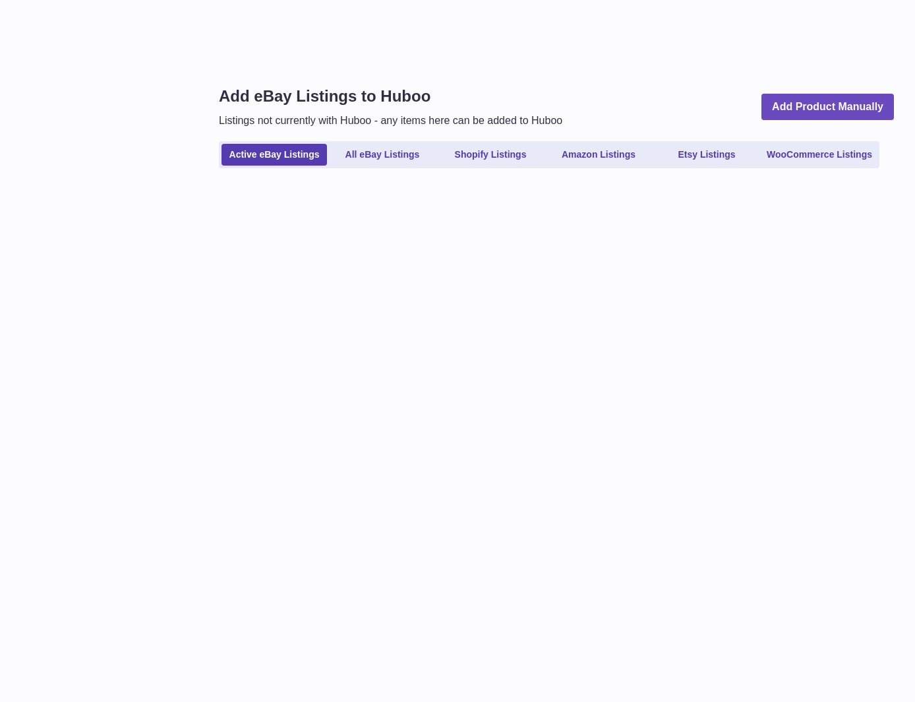
click at [487, 160] on link "Shopify Listings" at bounding box center [491, 155] width 106 height 22
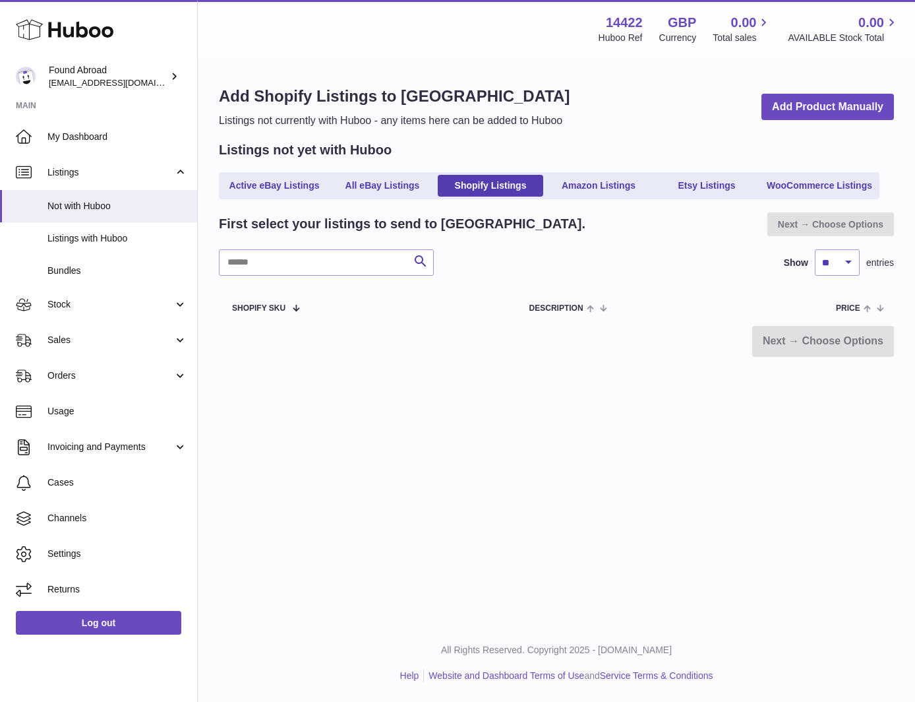
click at [84, 526] on link "Channels" at bounding box center [98, 519] width 197 height 36
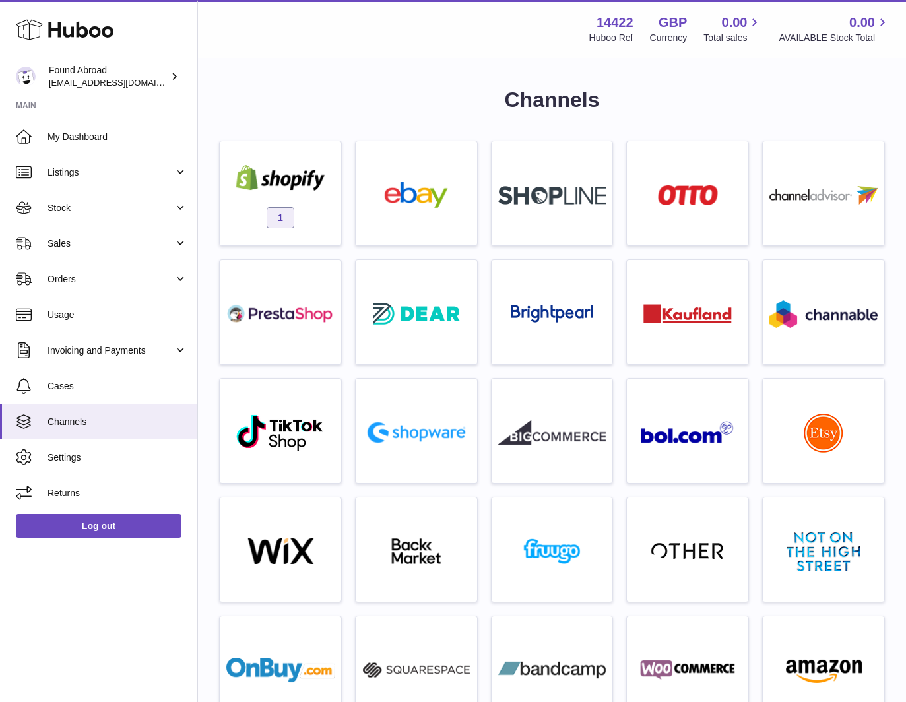
click at [286, 173] on img at bounding box center [280, 178] width 108 height 26
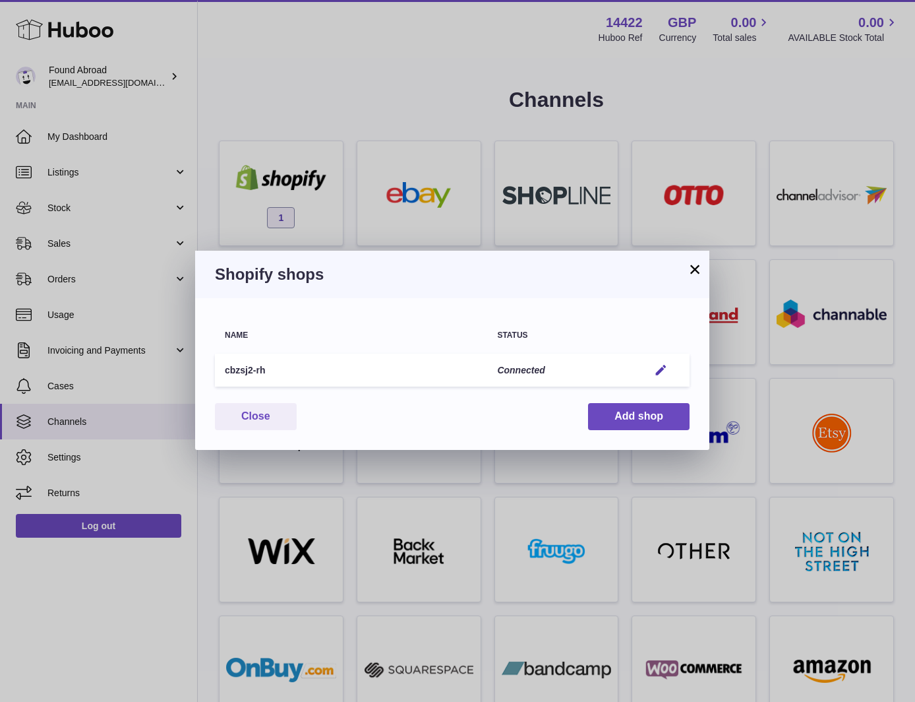
click at [667, 373] on em "button" at bounding box center [661, 370] width 14 height 14
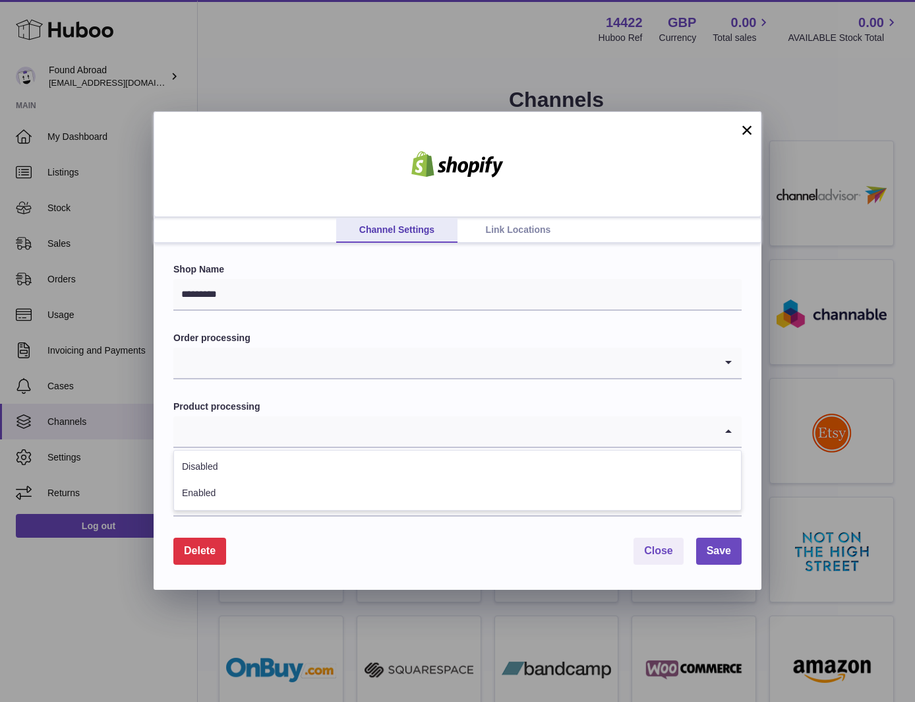
click at [344, 426] on input "Search for option" at bounding box center [444, 431] width 542 height 30
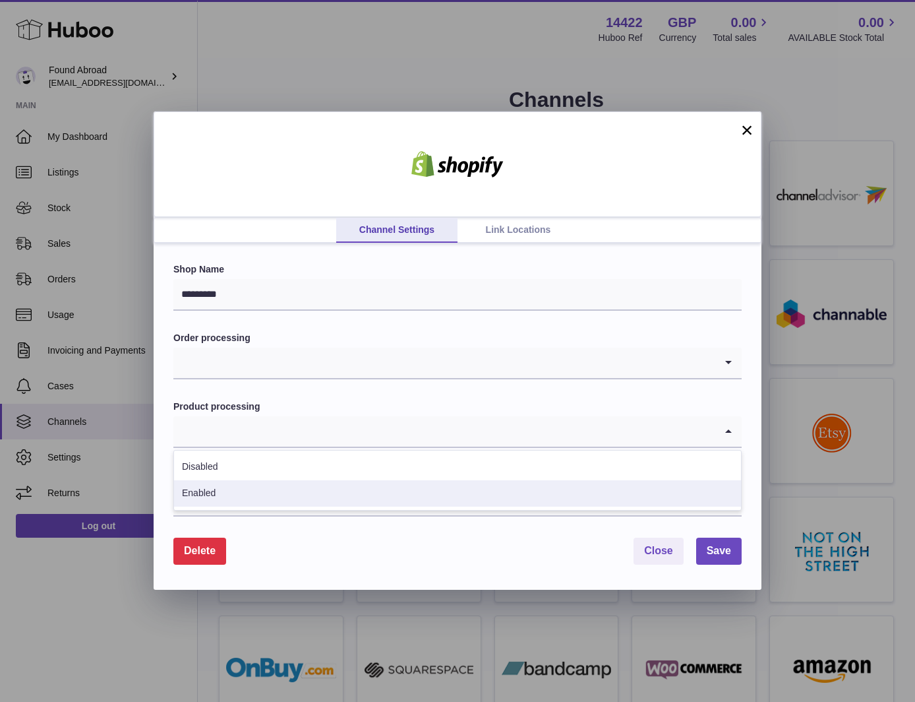
click at [283, 491] on li "Enabled" at bounding box center [457, 493] width 567 height 26
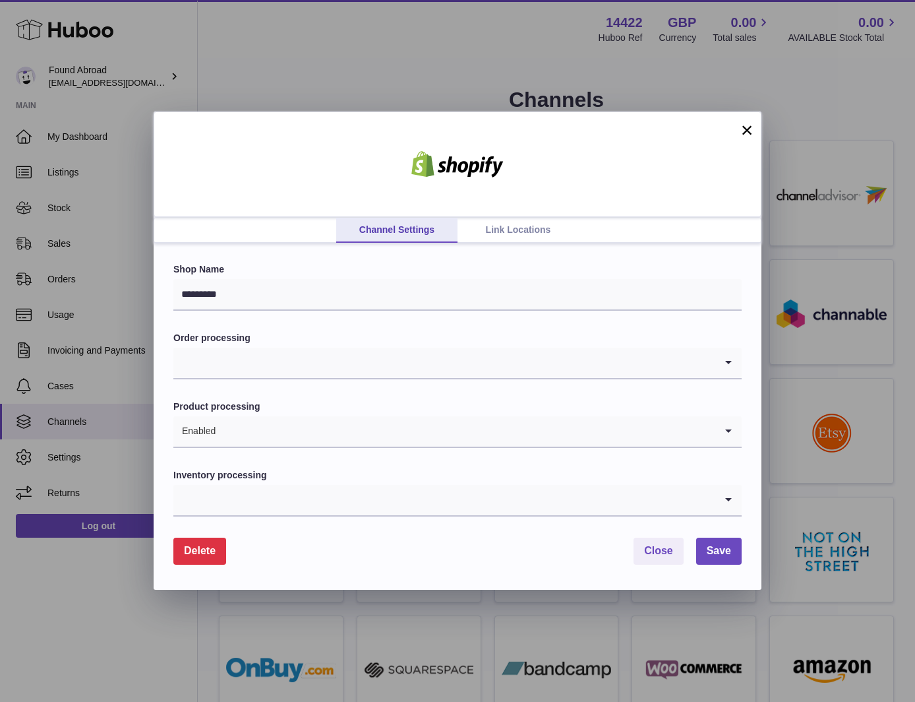
click at [295, 365] on input "Search for option" at bounding box center [444, 363] width 542 height 30
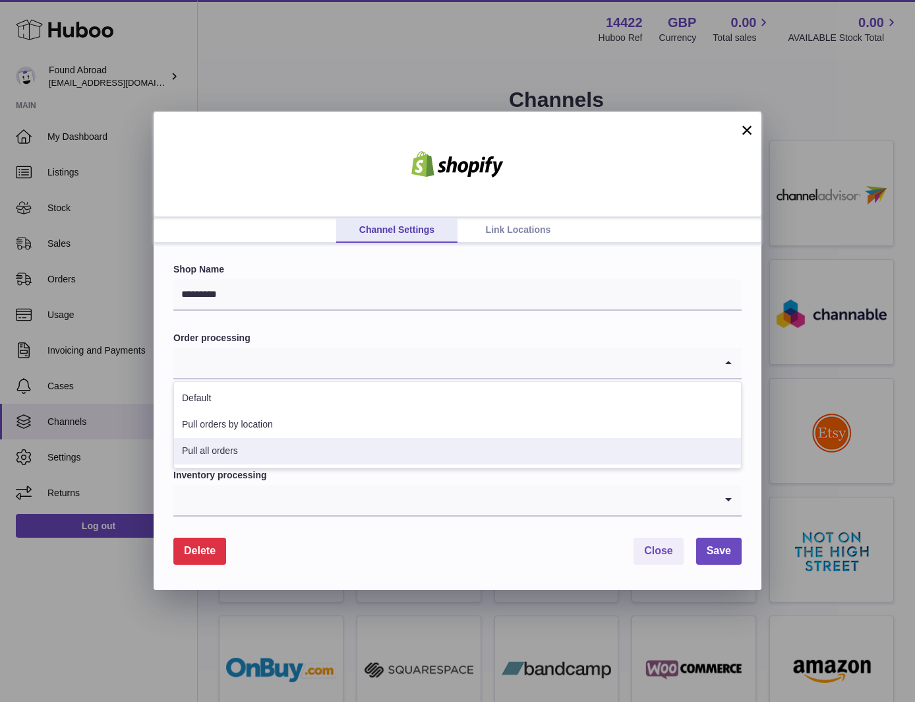
click at [312, 443] on li "Pull all orders" at bounding box center [457, 451] width 567 height 26
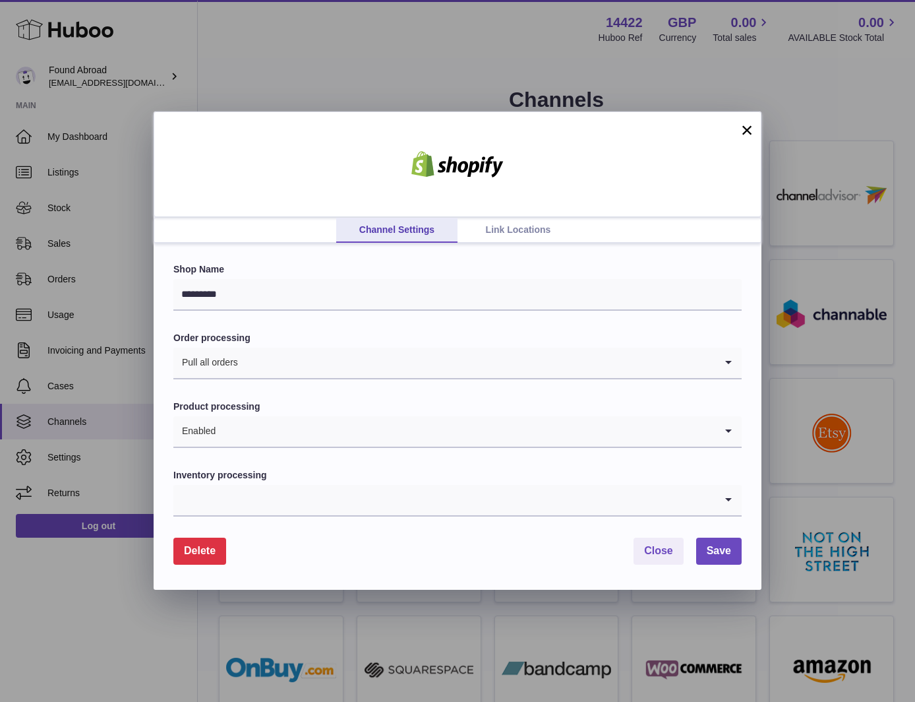
click at [306, 509] on input "Search for option" at bounding box center [444, 500] width 542 height 30
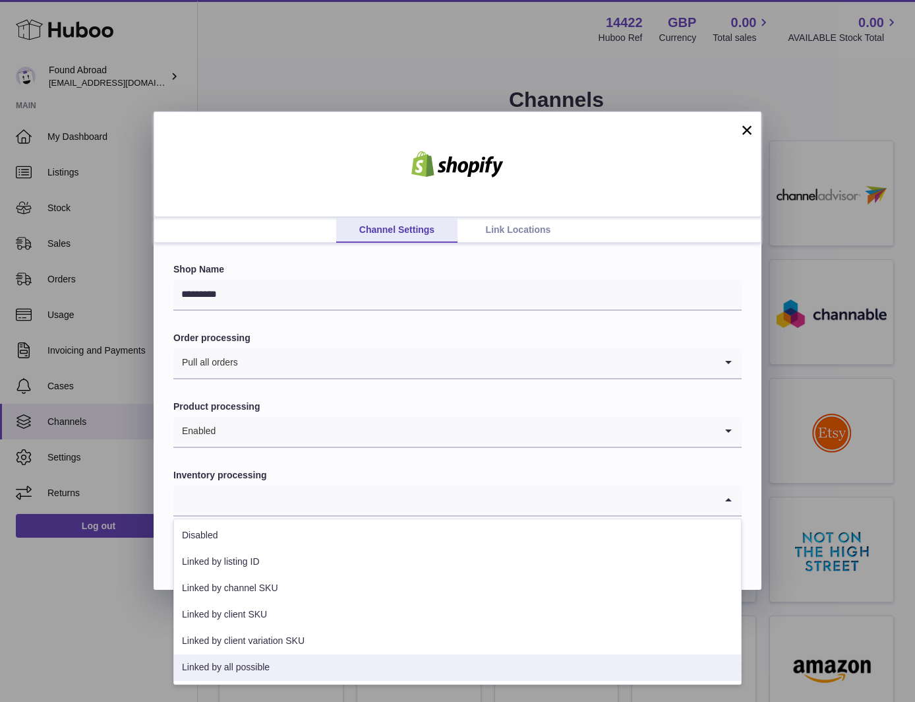
click at [272, 663] on li "Linked by all possible" at bounding box center [457, 667] width 567 height 26
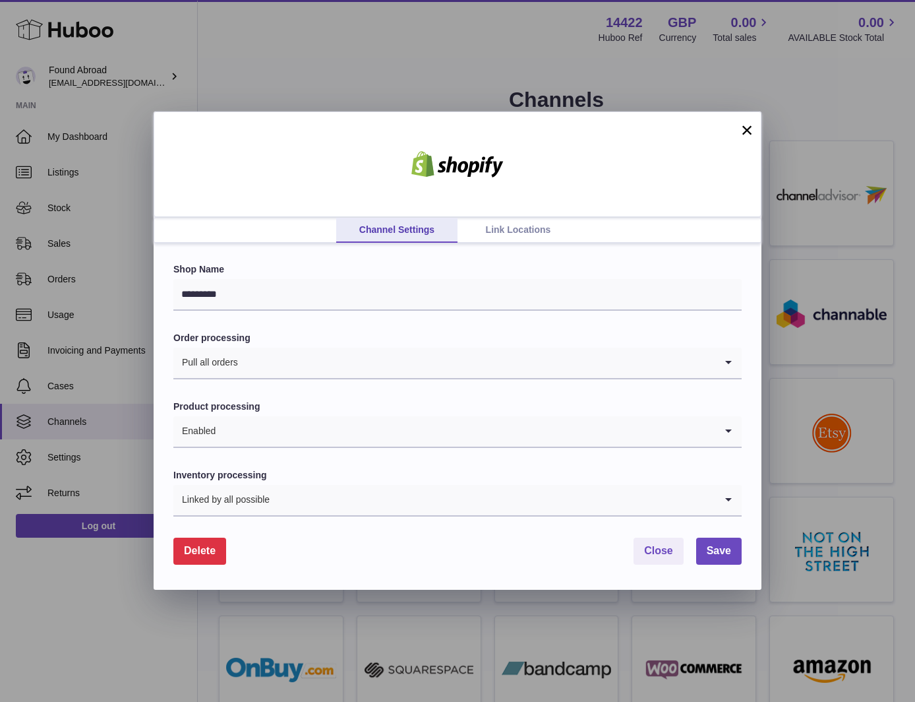
click at [516, 233] on link "Link Locations" at bounding box center [518, 230] width 121 height 25
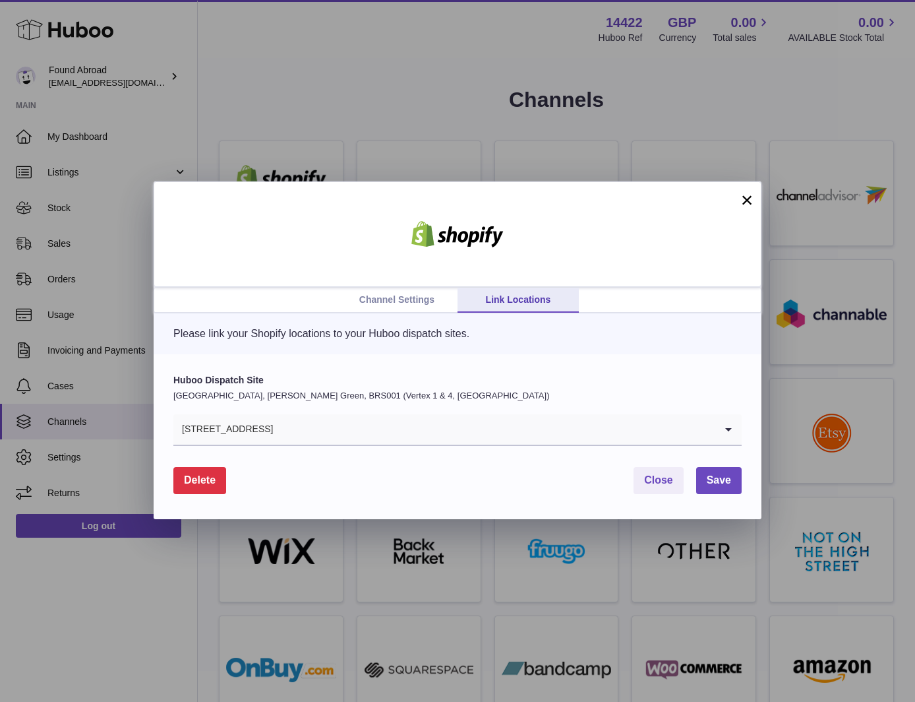
click at [416, 300] on link "Channel Settings" at bounding box center [396, 300] width 121 height 25
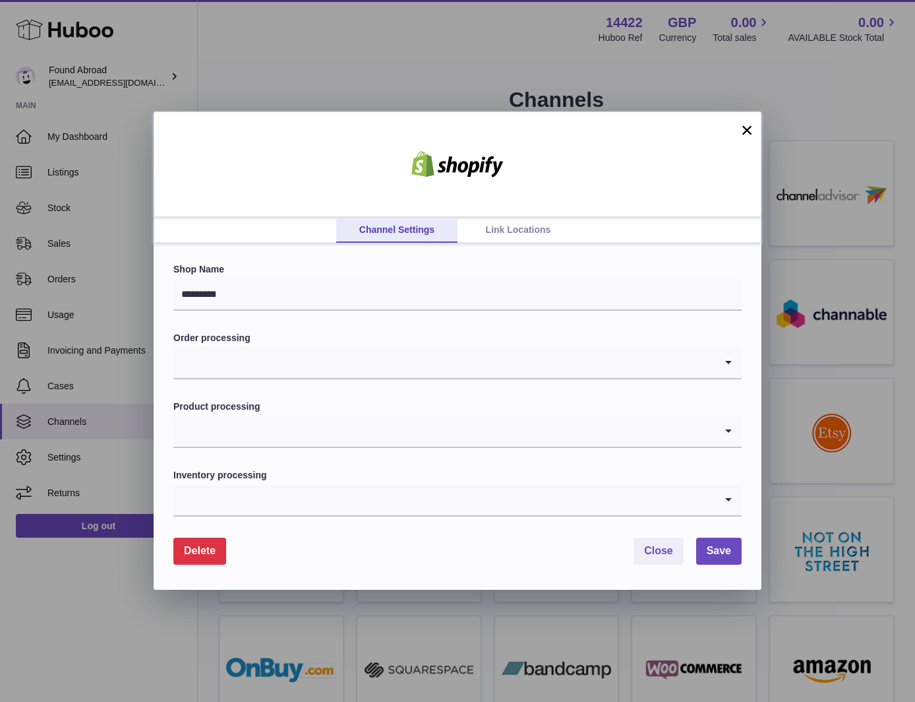
drag, startPoint x: 379, startPoint y: 424, endPoint x: 376, endPoint y: 445, distance: 21.4
click at [379, 425] on input "Search for option" at bounding box center [444, 431] width 542 height 30
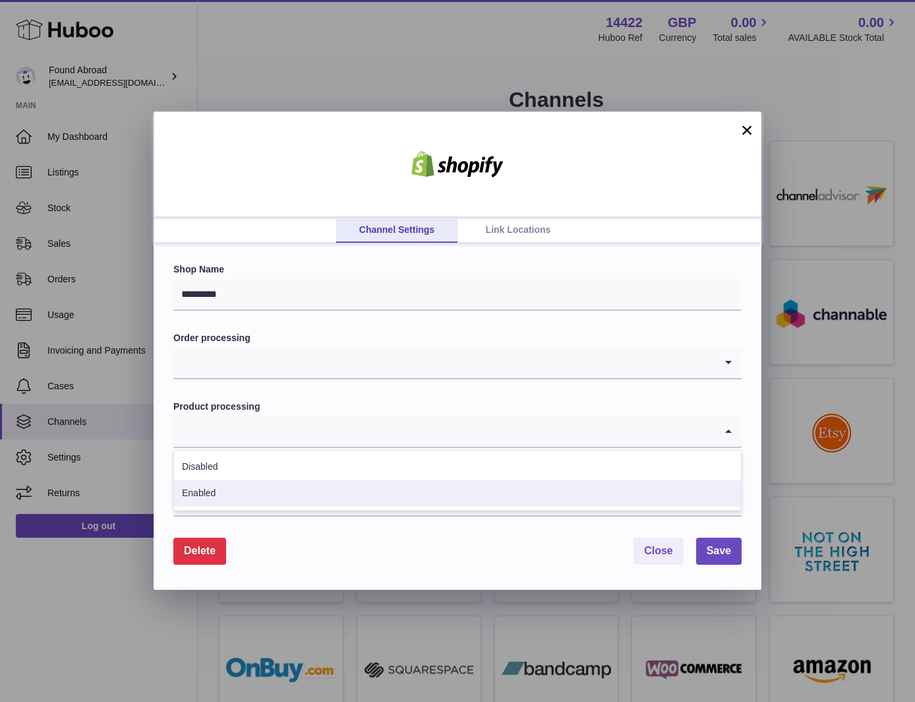
click at [286, 496] on li "Enabled" at bounding box center [457, 493] width 567 height 26
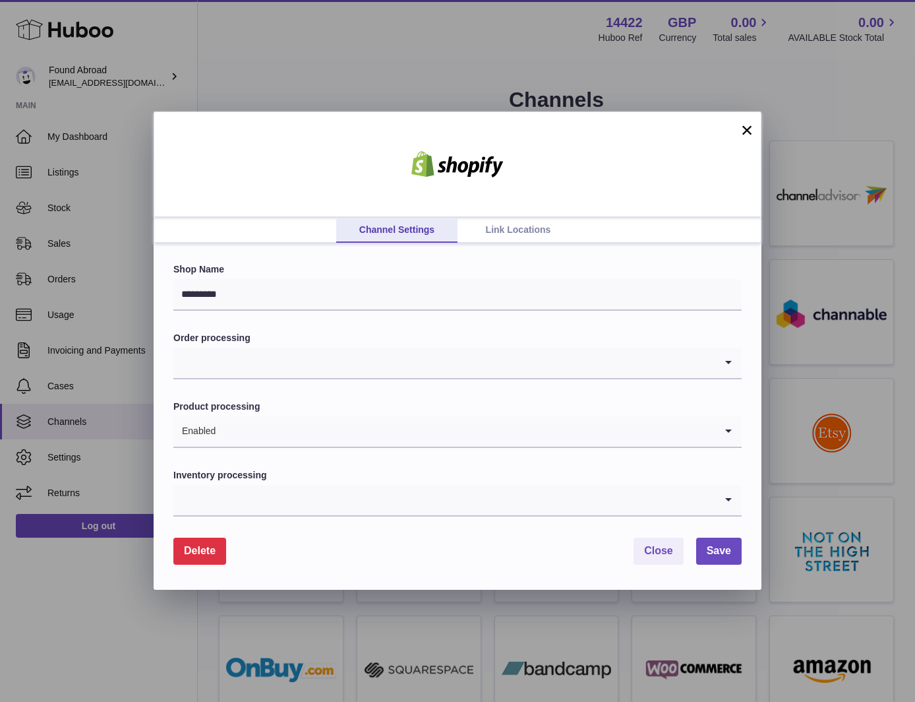
click at [286, 357] on input "Search for option" at bounding box center [444, 363] width 542 height 30
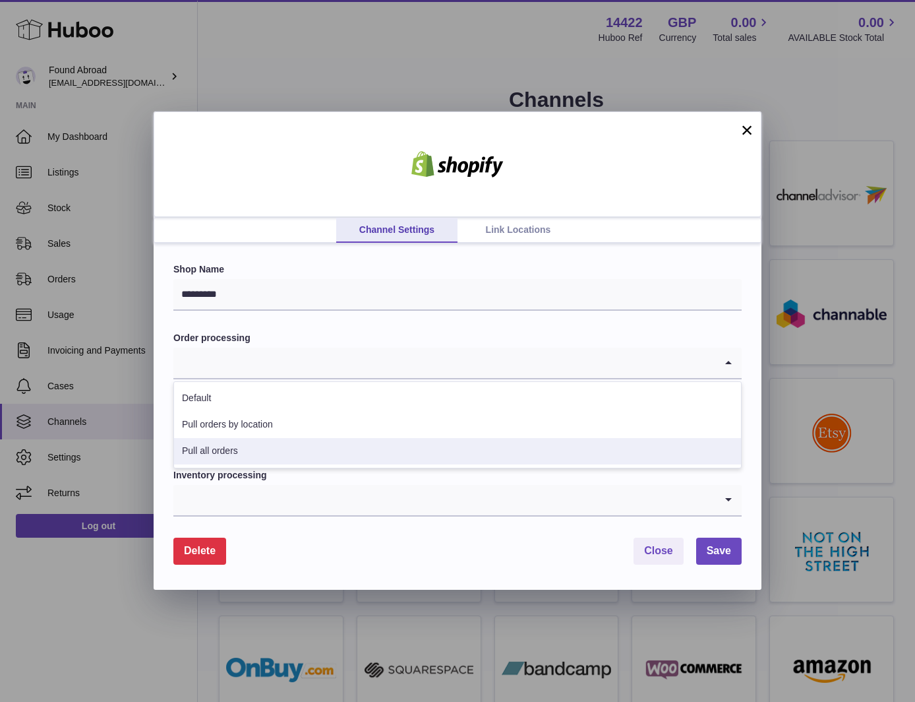
click at [259, 450] on li "Pull all orders" at bounding box center [457, 451] width 567 height 26
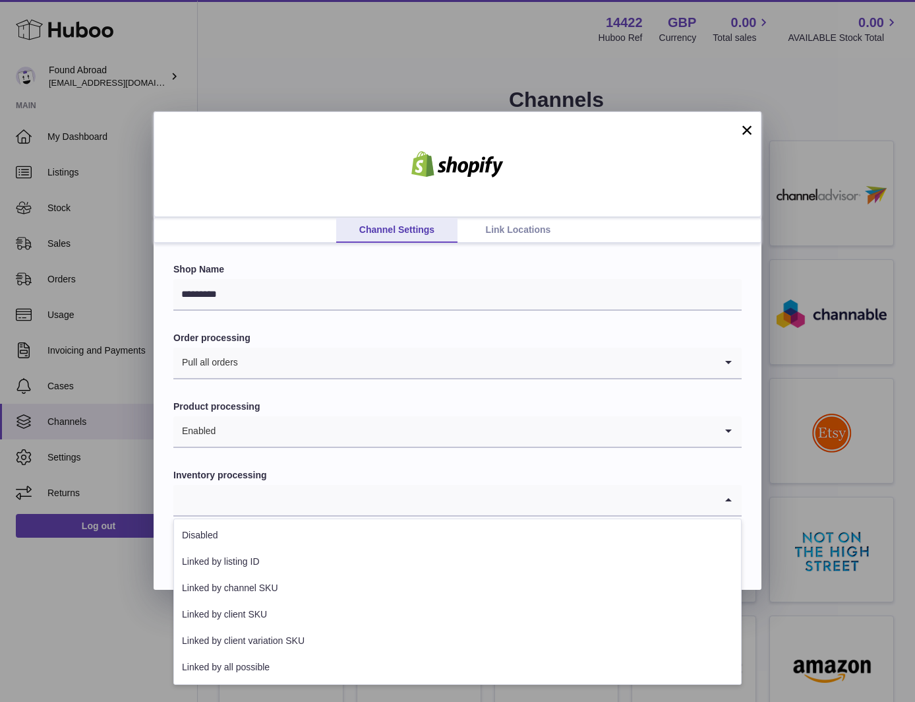
drag, startPoint x: 253, startPoint y: 503, endPoint x: 264, endPoint y: 623, distance: 121.2
click at [254, 503] on input "Search for option" at bounding box center [444, 500] width 542 height 30
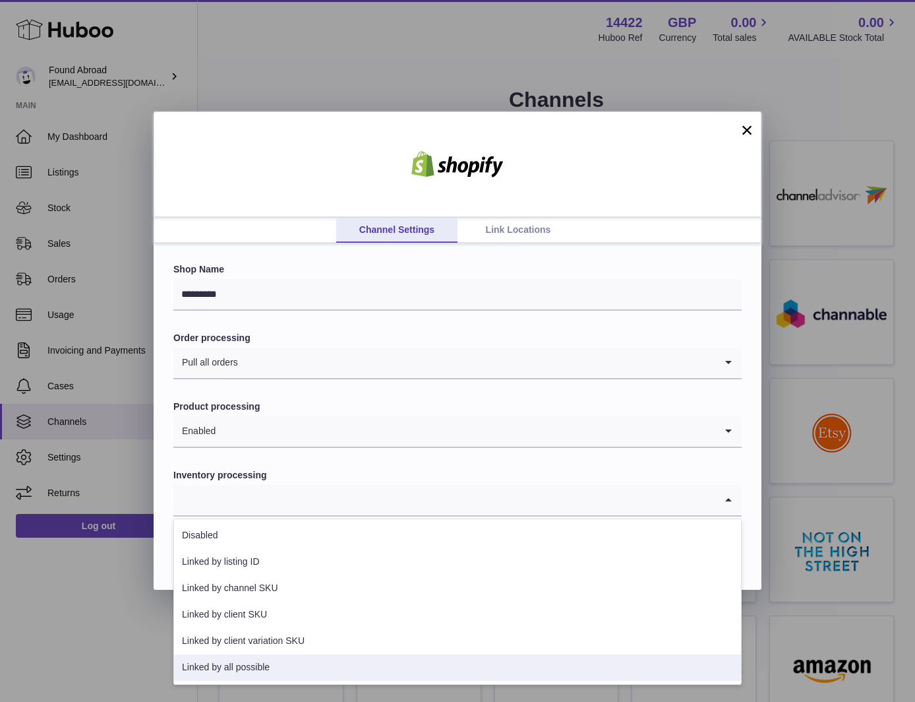
drag, startPoint x: 241, startPoint y: 667, endPoint x: 577, endPoint y: 569, distance: 349.8
click at [242, 665] on li "Linked by all possible" at bounding box center [457, 667] width 567 height 26
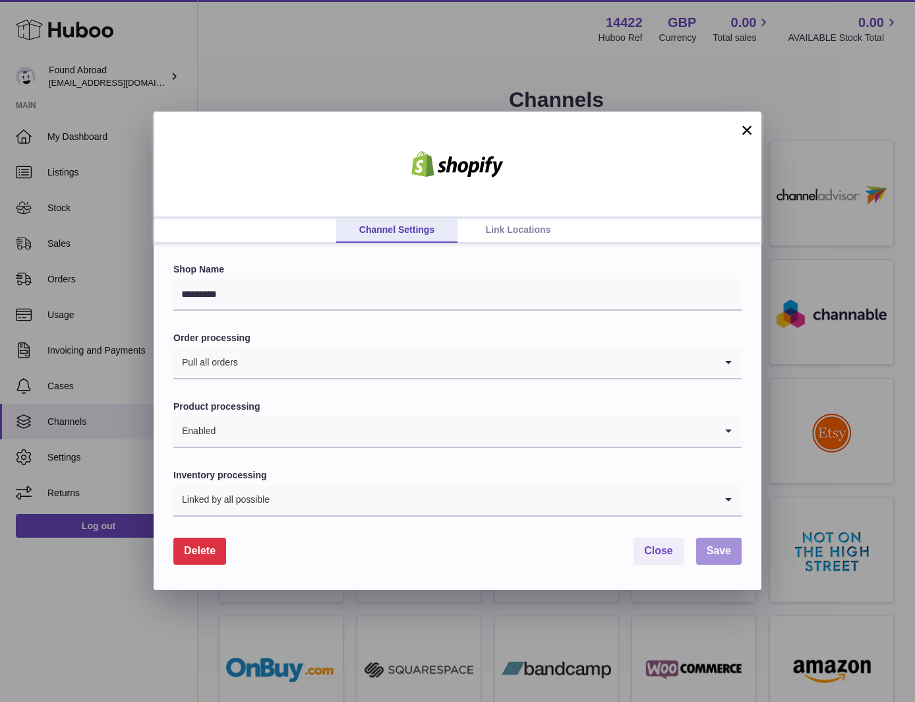
click at [704, 545] on button "Save" at bounding box center [719, 551] width 46 height 27
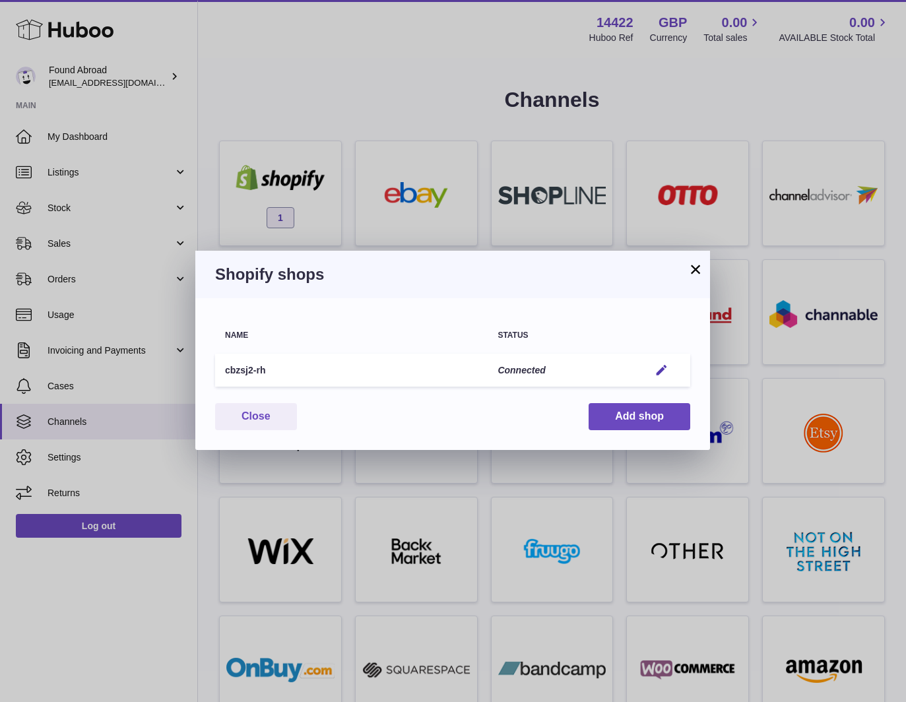
click at [691, 274] on button "×" at bounding box center [695, 269] width 16 height 16
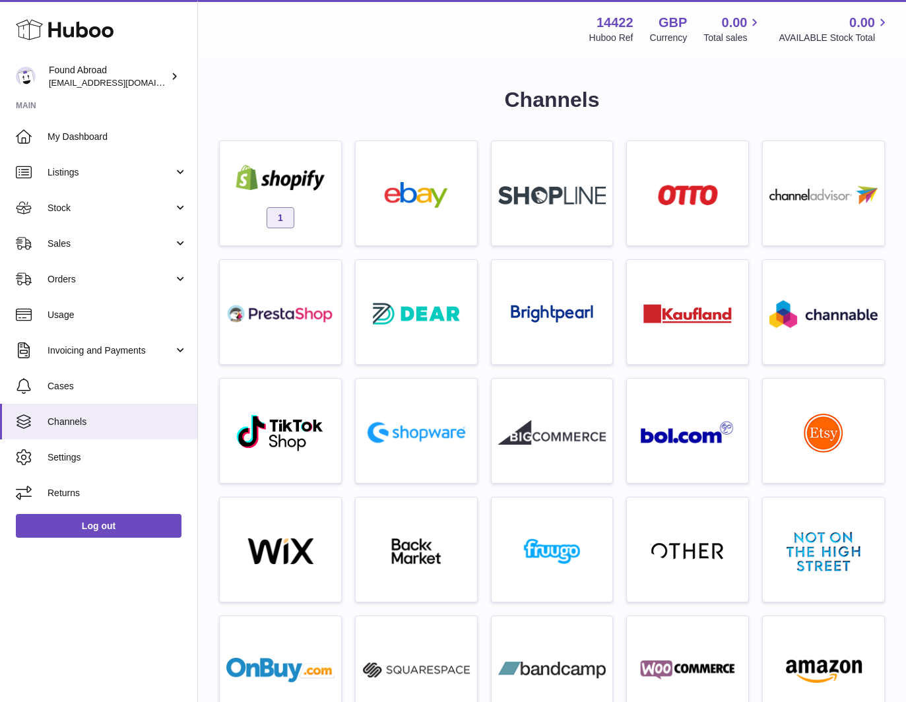
click at [110, 178] on span "Listings" at bounding box center [110, 172] width 126 height 13
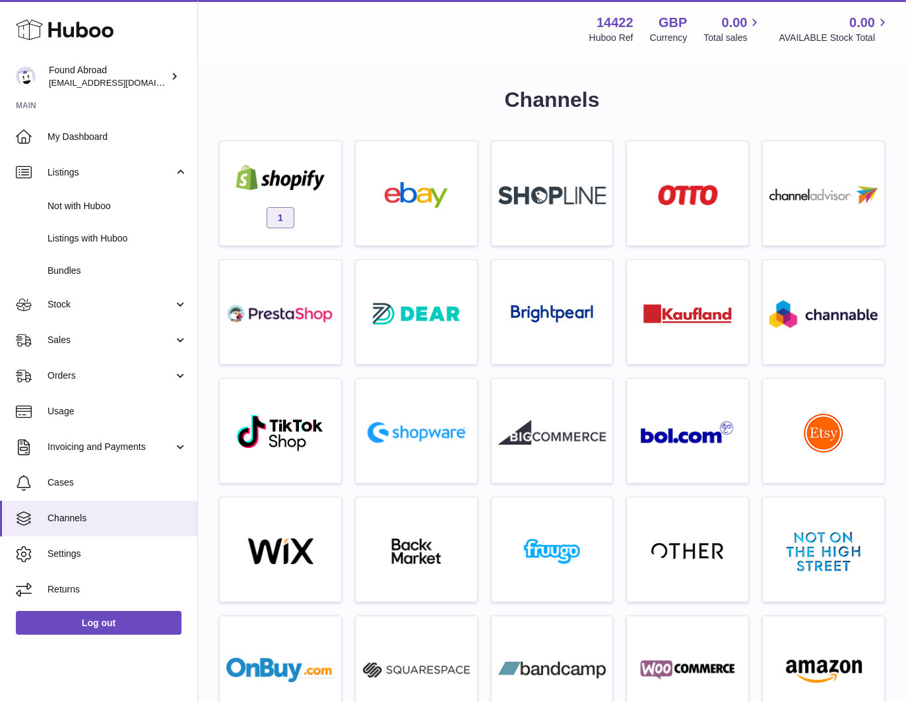
click at [100, 210] on span "Not with Huboo" at bounding box center [117, 206] width 140 height 13
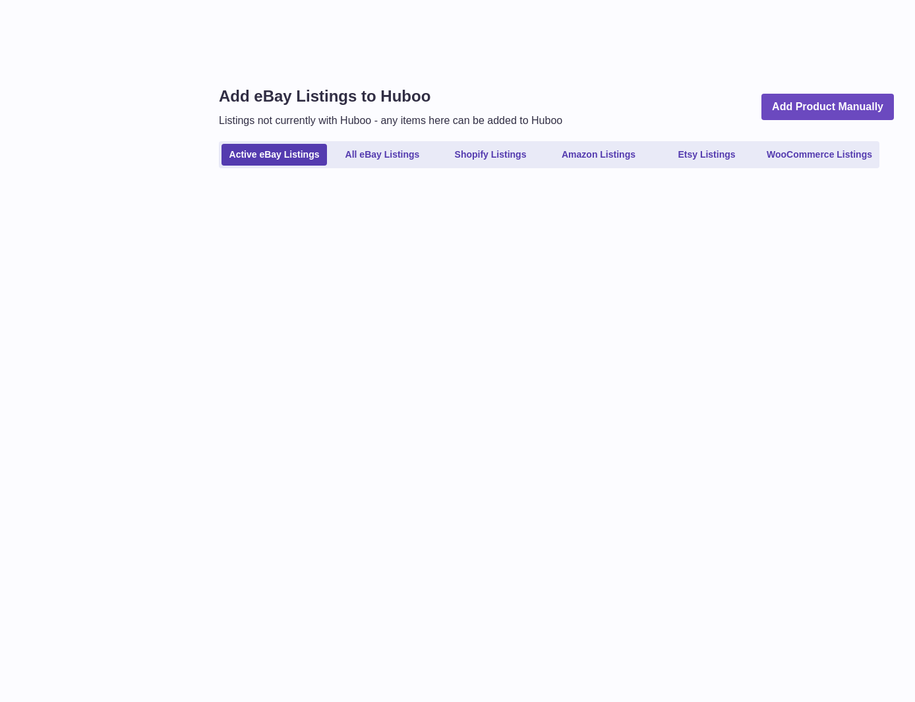
click at [483, 158] on link "Shopify Listings" at bounding box center [491, 155] width 106 height 22
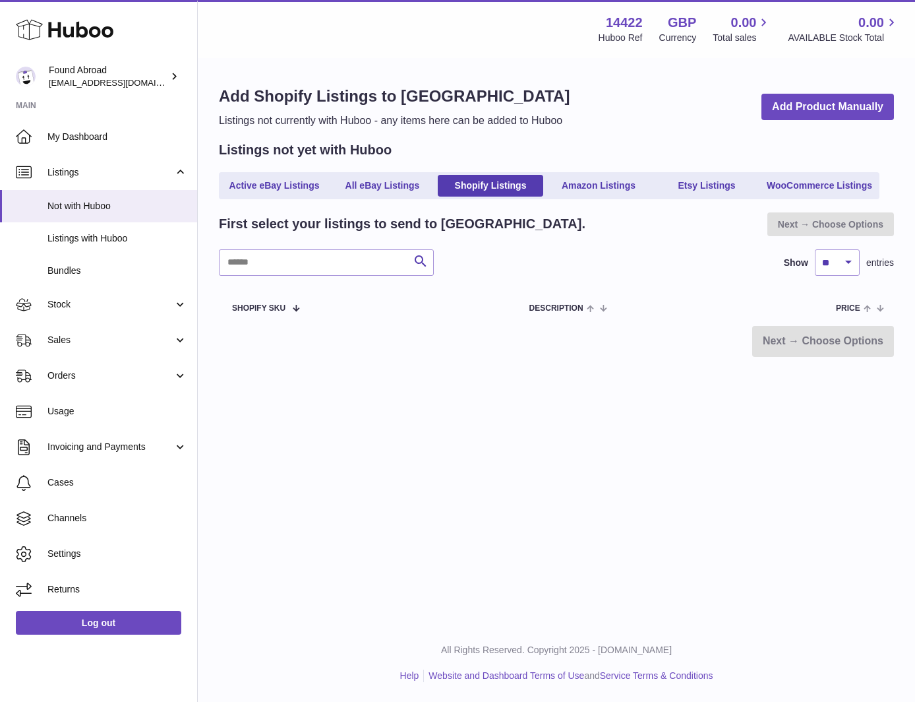
click at [107, 313] on link "Stock" at bounding box center [98, 305] width 197 height 36
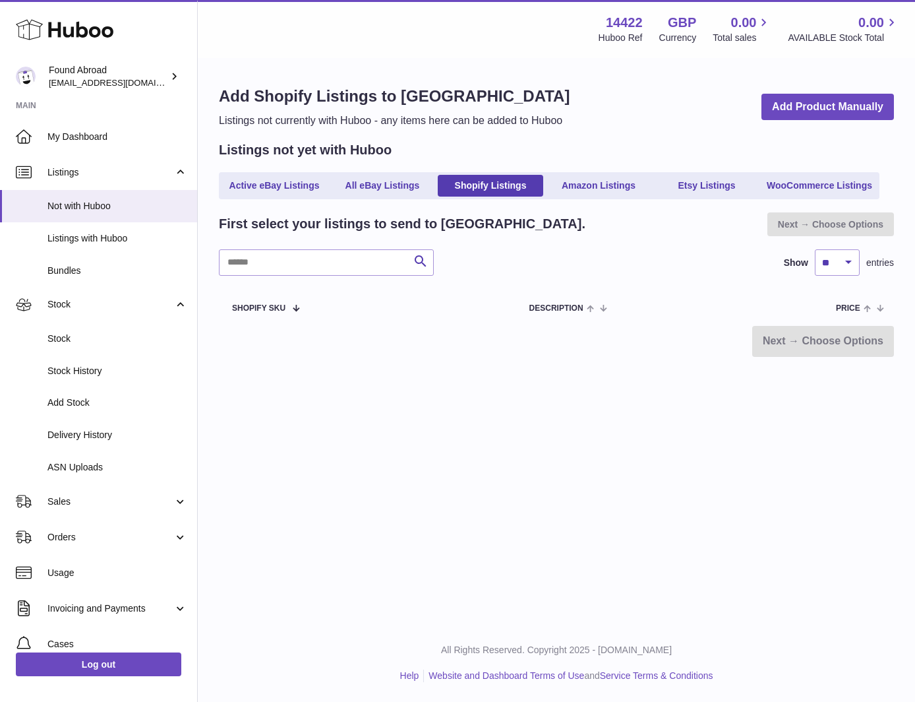
click at [106, 334] on span "Stock" at bounding box center [117, 338] width 140 height 13
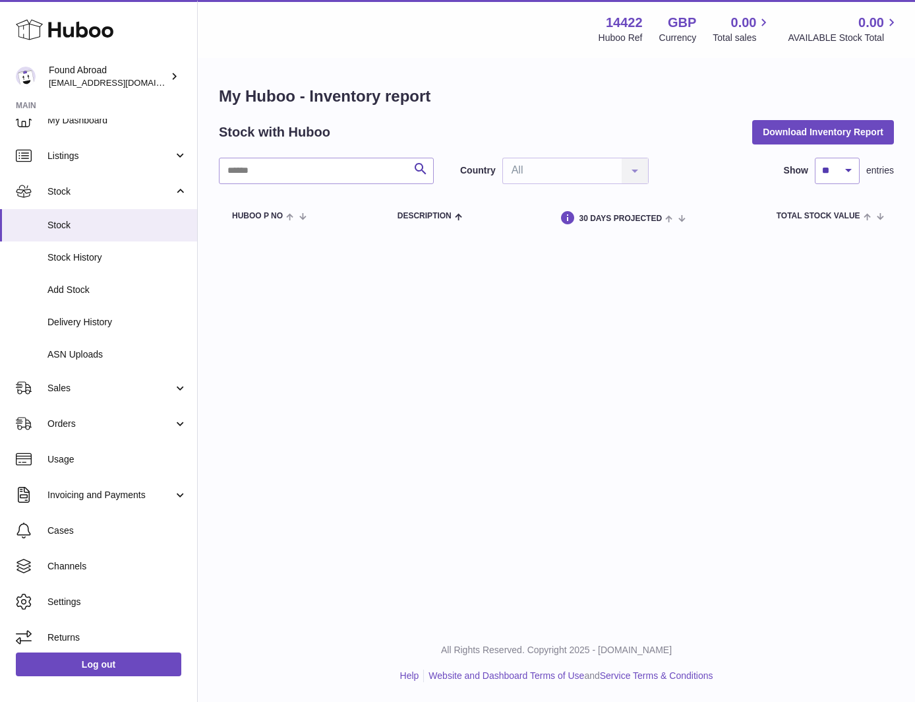
scroll to position [22, 0]
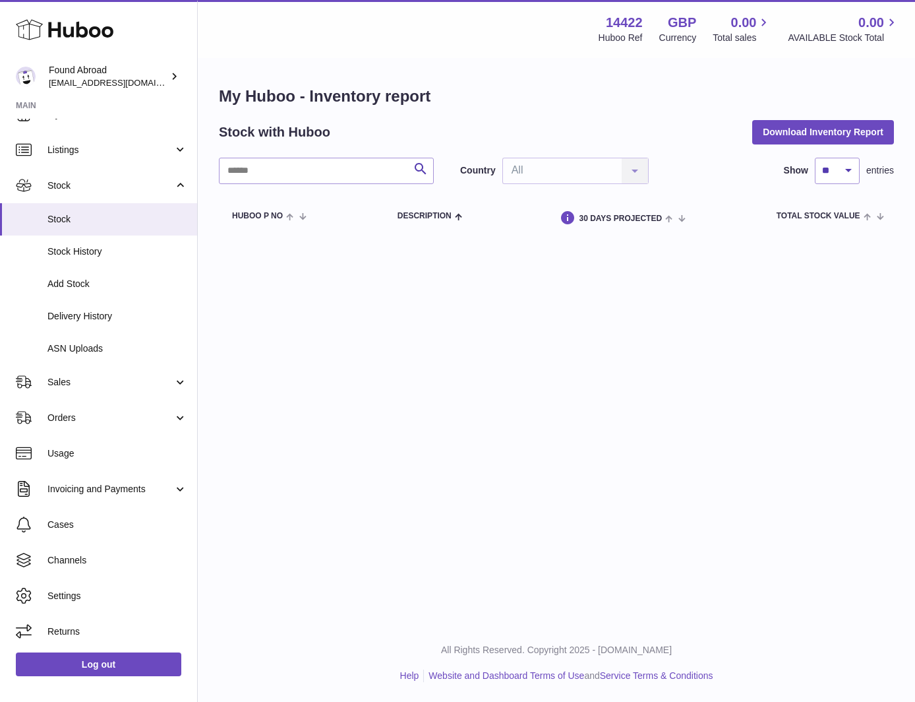
click at [86, 556] on span "Channels" at bounding box center [117, 560] width 140 height 13
click at [77, 590] on span "Settings" at bounding box center [117, 596] width 140 height 13
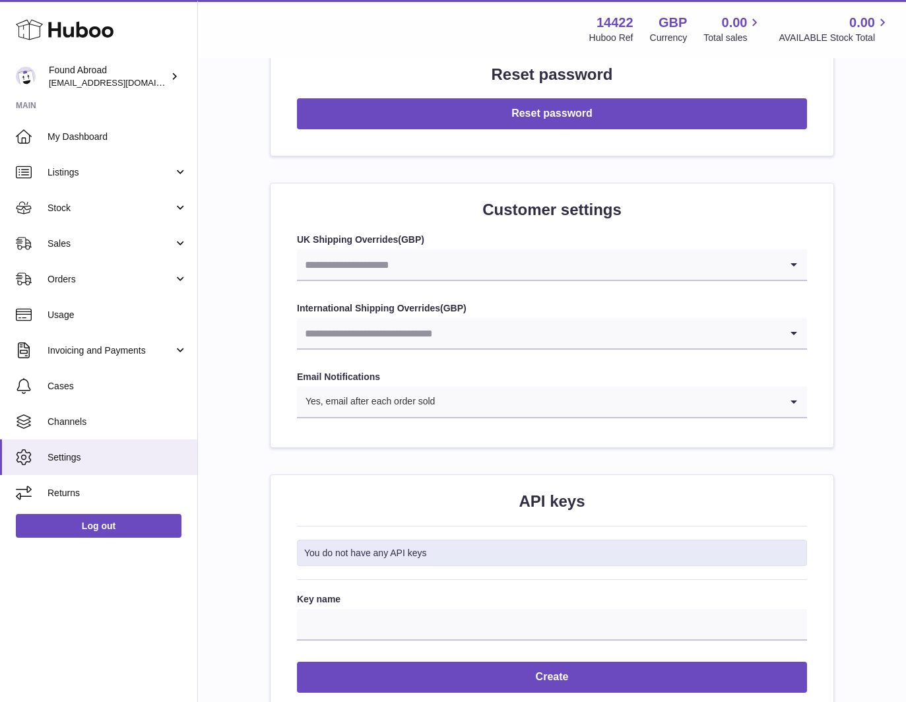
scroll to position [1311, 0]
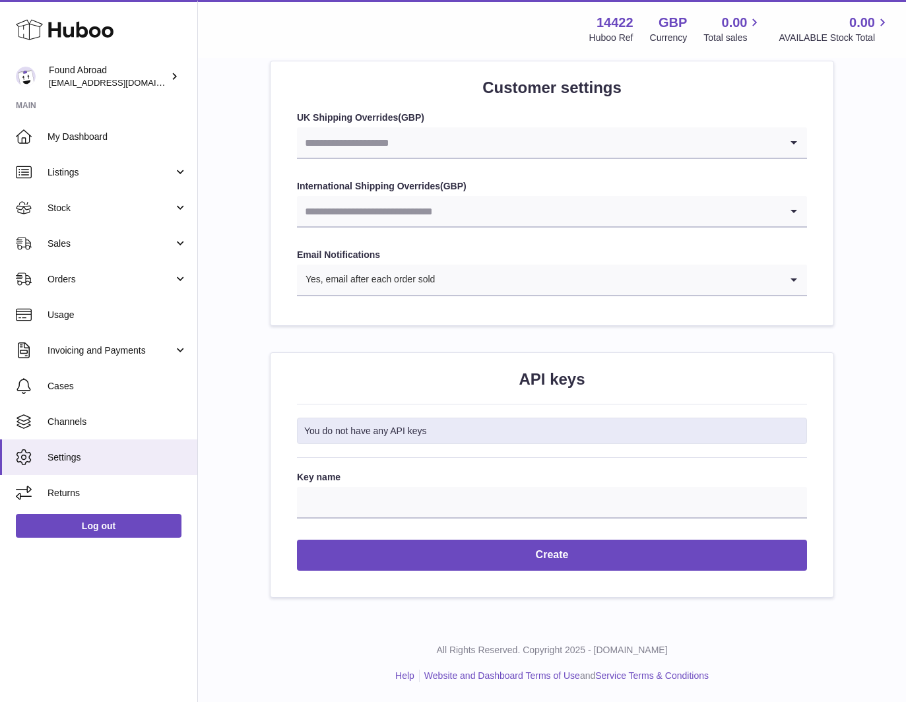
click at [65, 414] on link "Channels" at bounding box center [98, 422] width 197 height 36
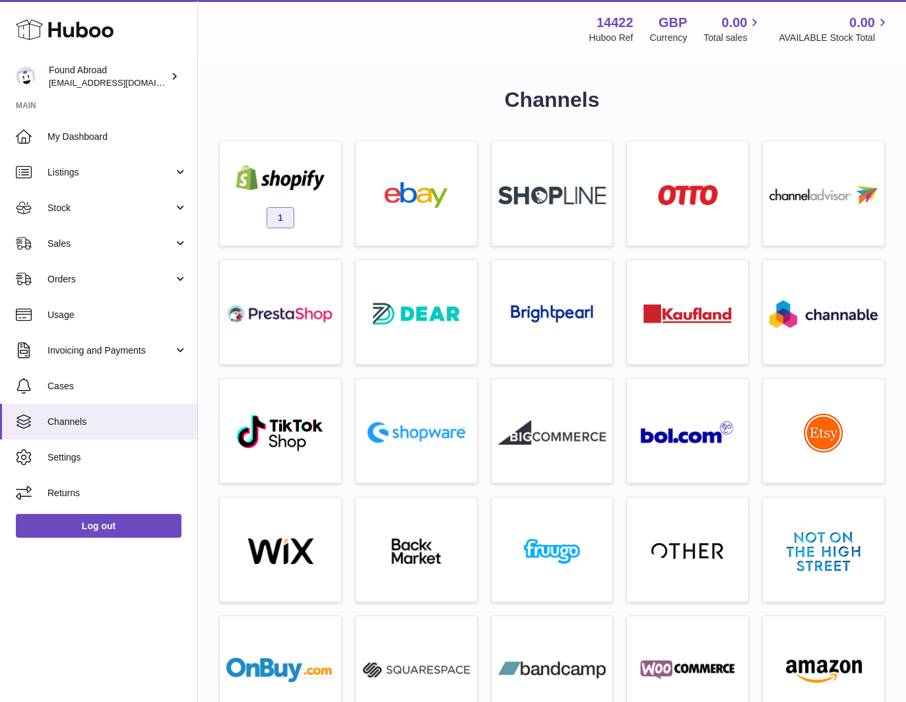
click at [307, 214] on div "1" at bounding box center [280, 196] width 108 height 84
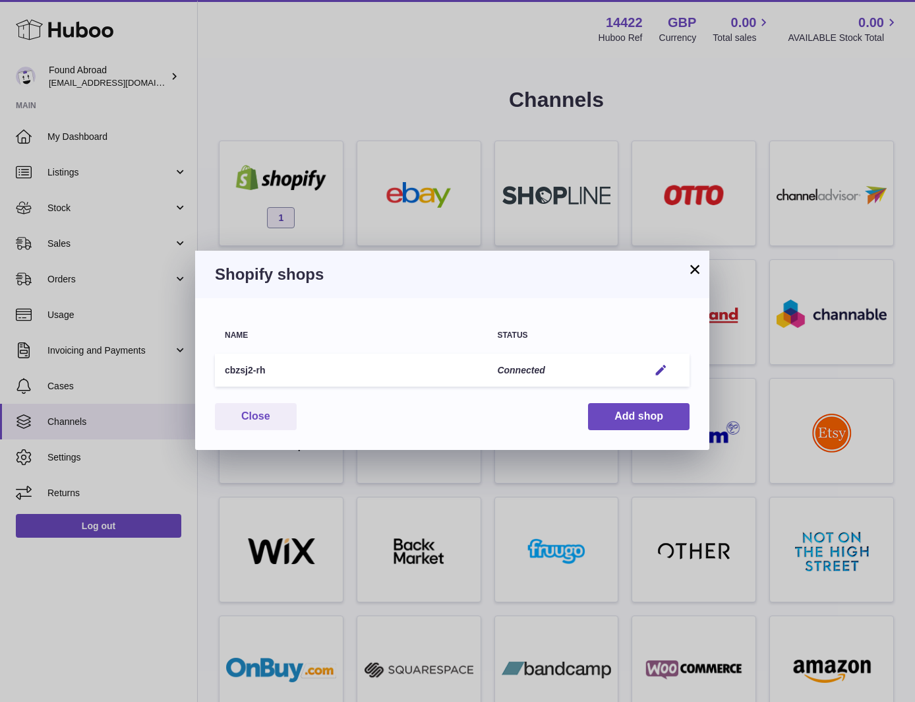
click at [659, 368] on em "button" at bounding box center [661, 370] width 14 height 14
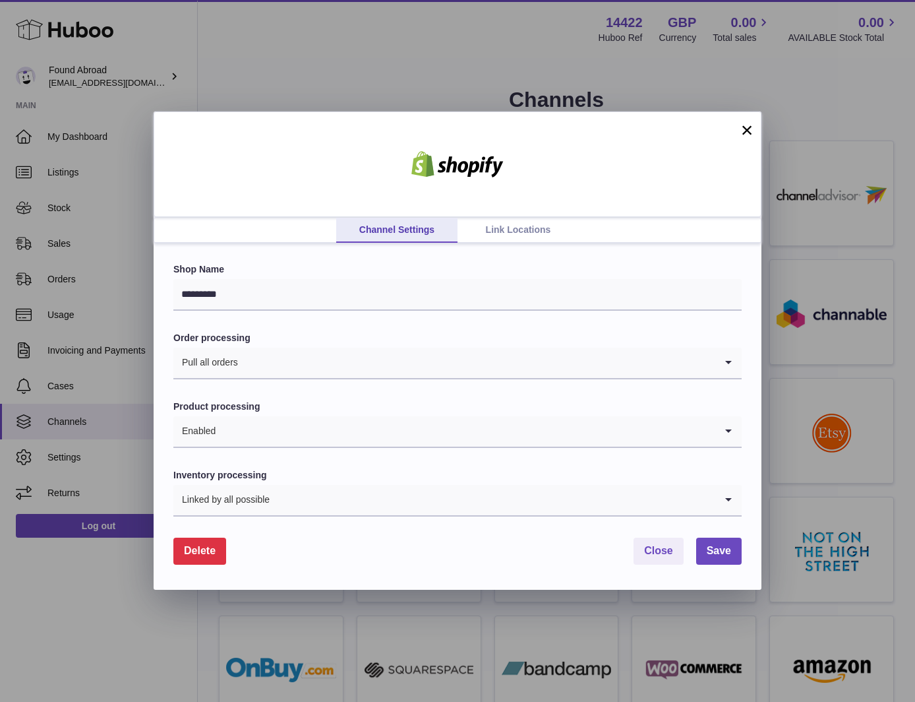
click at [203, 559] on button "Delete" at bounding box center [199, 551] width 53 height 27
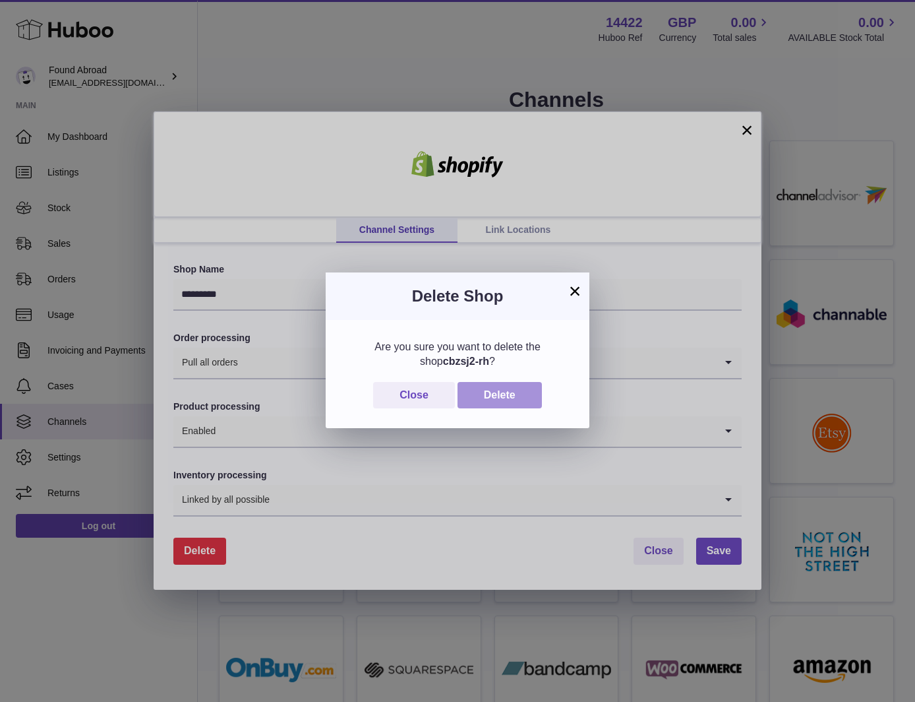
click at [512, 390] on button "Delete" at bounding box center [500, 395] width 84 height 27
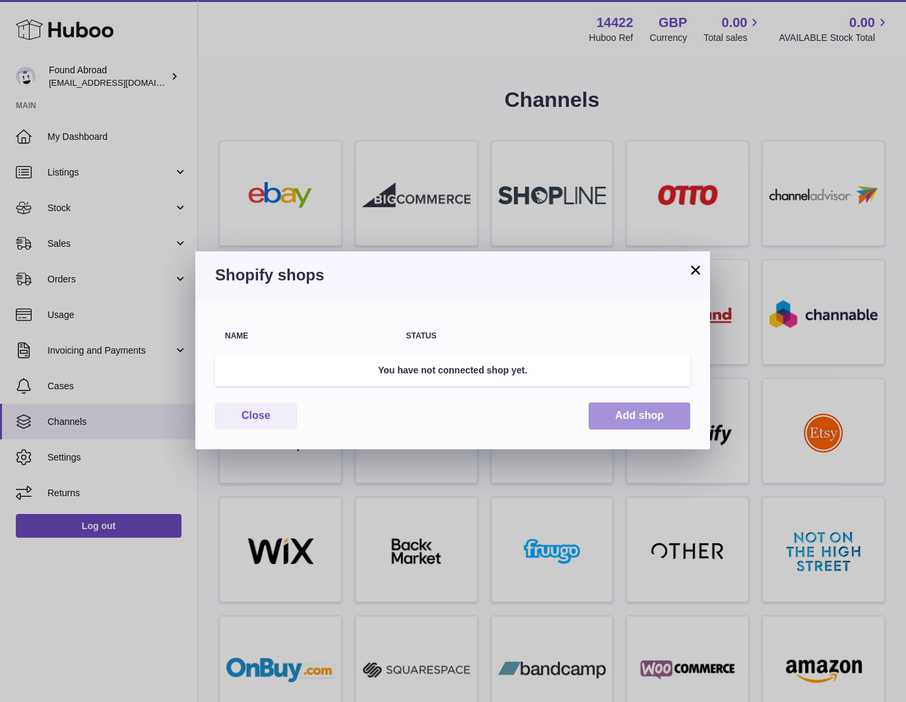
click at [614, 411] on button "Add shop" at bounding box center [639, 415] width 102 height 27
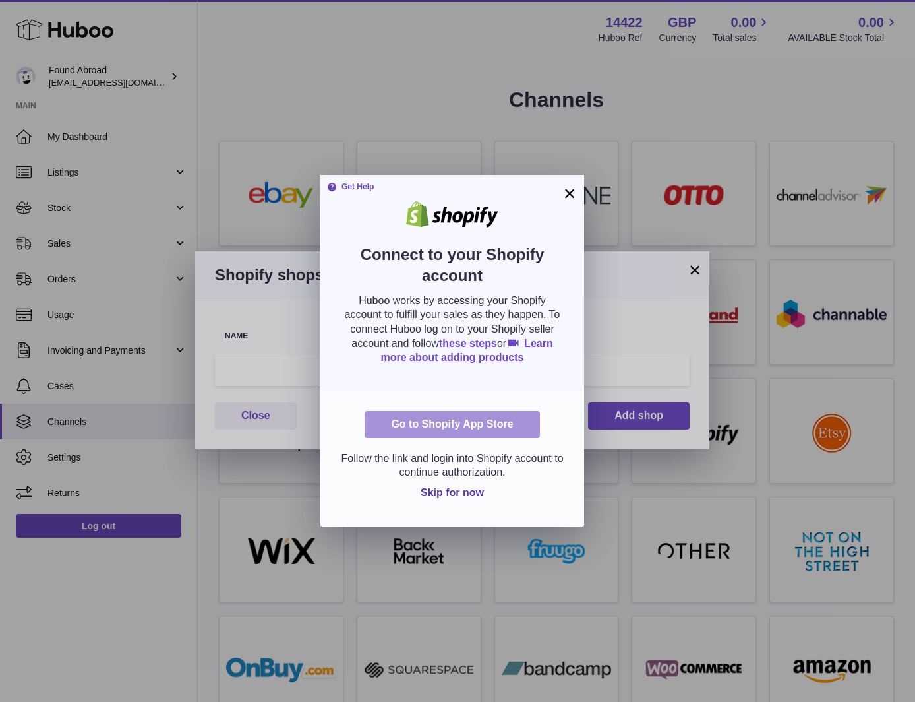
click at [462, 425] on link "Go to Shopify App Store" at bounding box center [452, 424] width 175 height 27
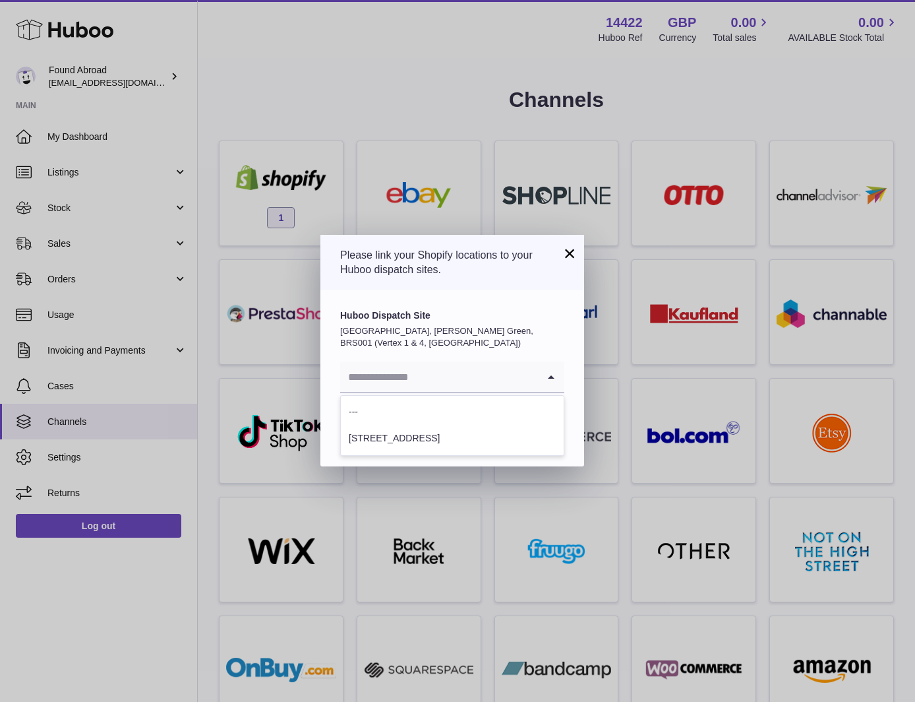
click at [436, 377] on input "Search for option" at bounding box center [439, 376] width 198 height 30
click at [388, 418] on li "---" at bounding box center [452, 412] width 223 height 26
click at [423, 377] on input "Search for option" at bounding box center [439, 376] width 198 height 30
click at [404, 435] on li "[STREET_ADDRESS]" at bounding box center [452, 438] width 223 height 26
click at [549, 429] on span "Save" at bounding box center [542, 426] width 24 height 11
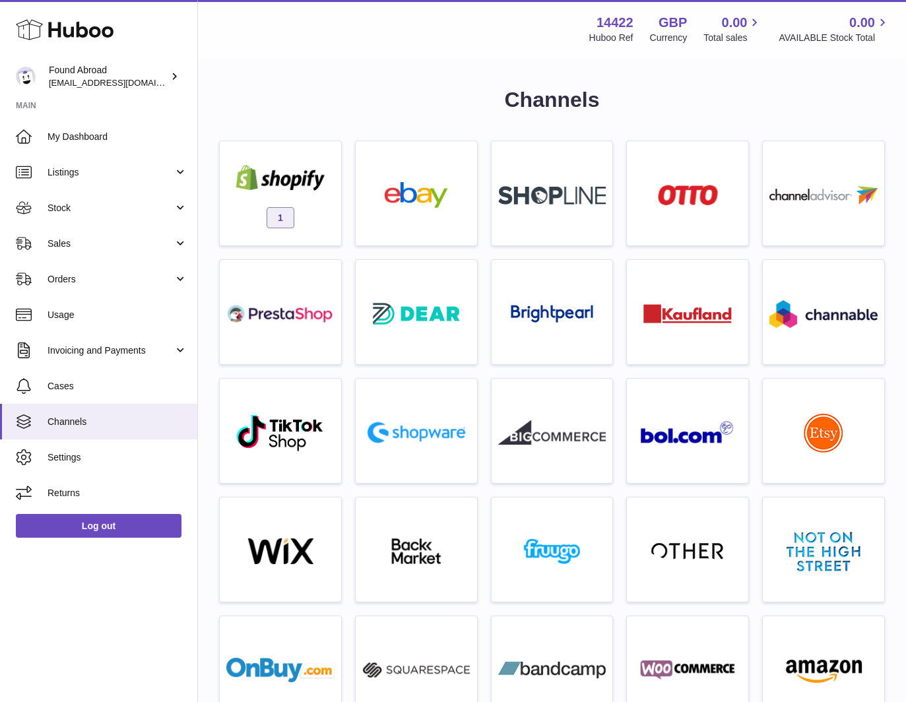
click at [313, 171] on img at bounding box center [280, 178] width 108 height 26
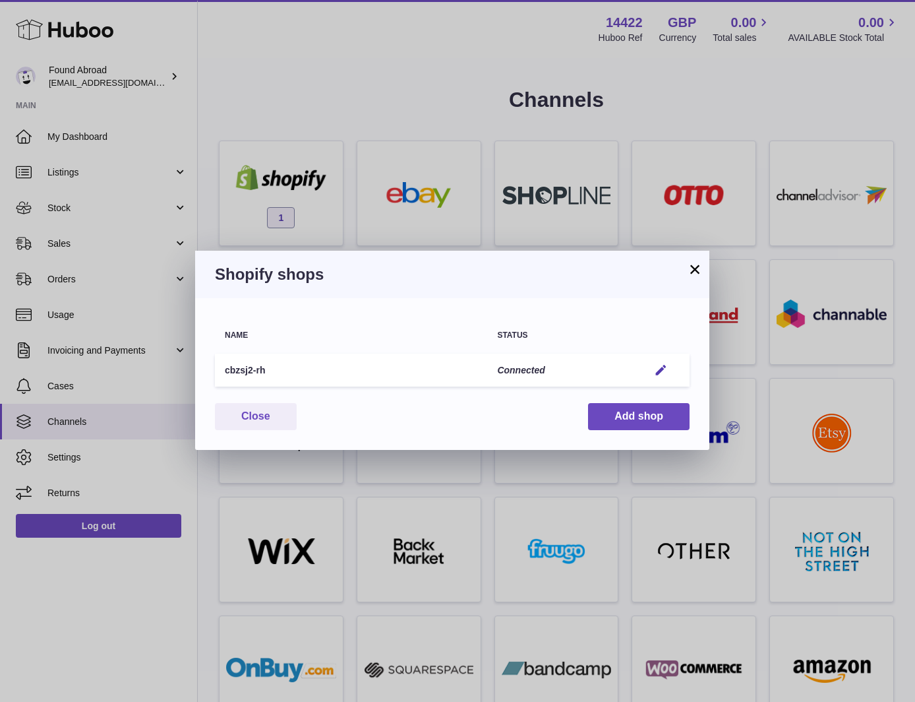
click at [665, 367] on em "button" at bounding box center [661, 370] width 14 height 14
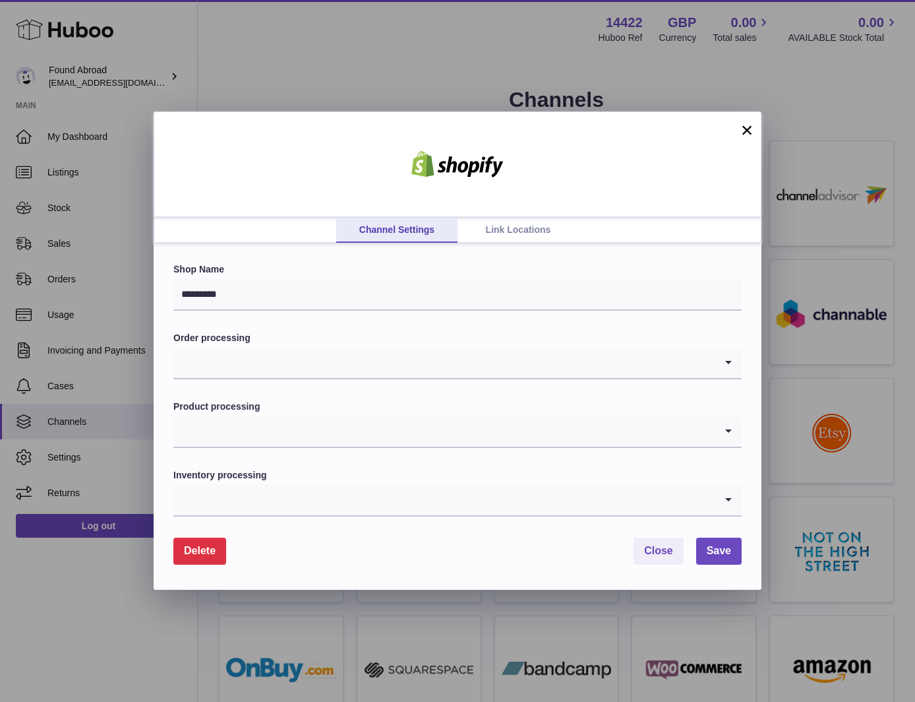
click at [375, 438] on input "Search for option" at bounding box center [444, 431] width 542 height 30
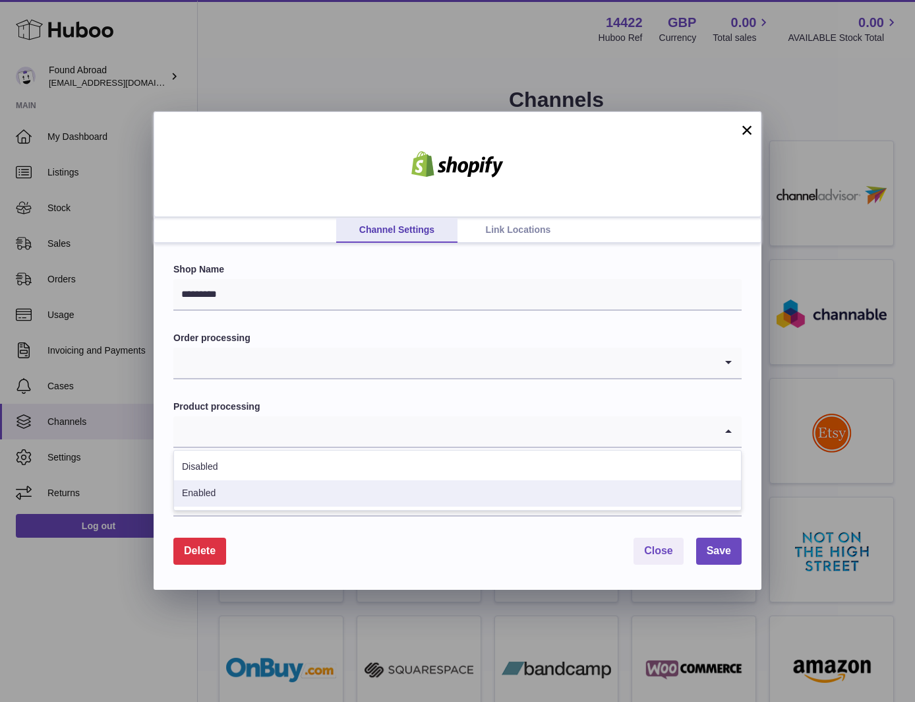
click at [299, 491] on li "Enabled" at bounding box center [457, 493] width 567 height 26
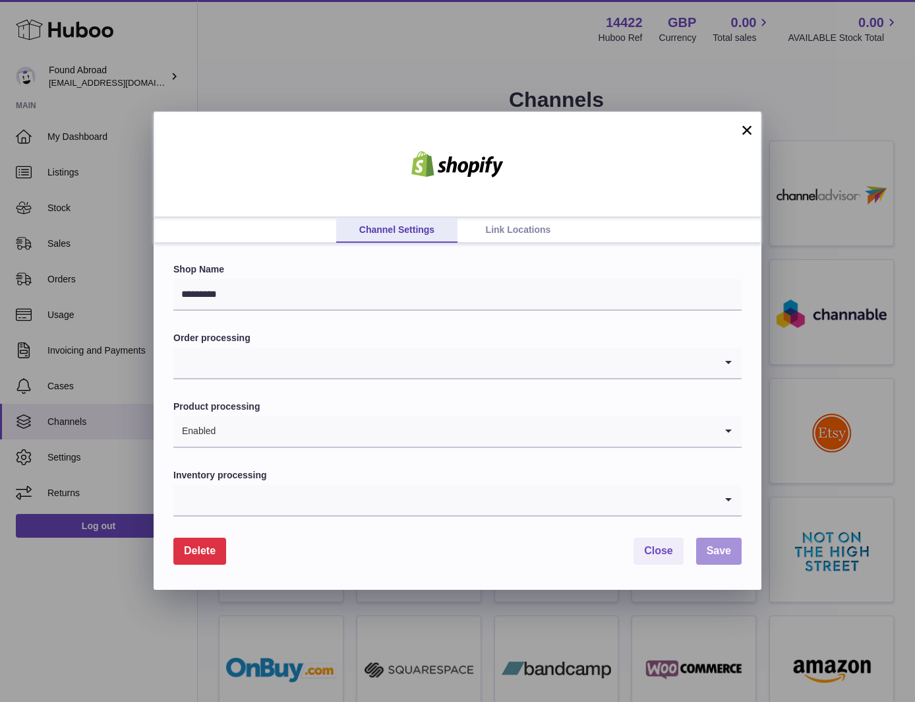
click at [716, 548] on span "Save" at bounding box center [719, 550] width 24 height 11
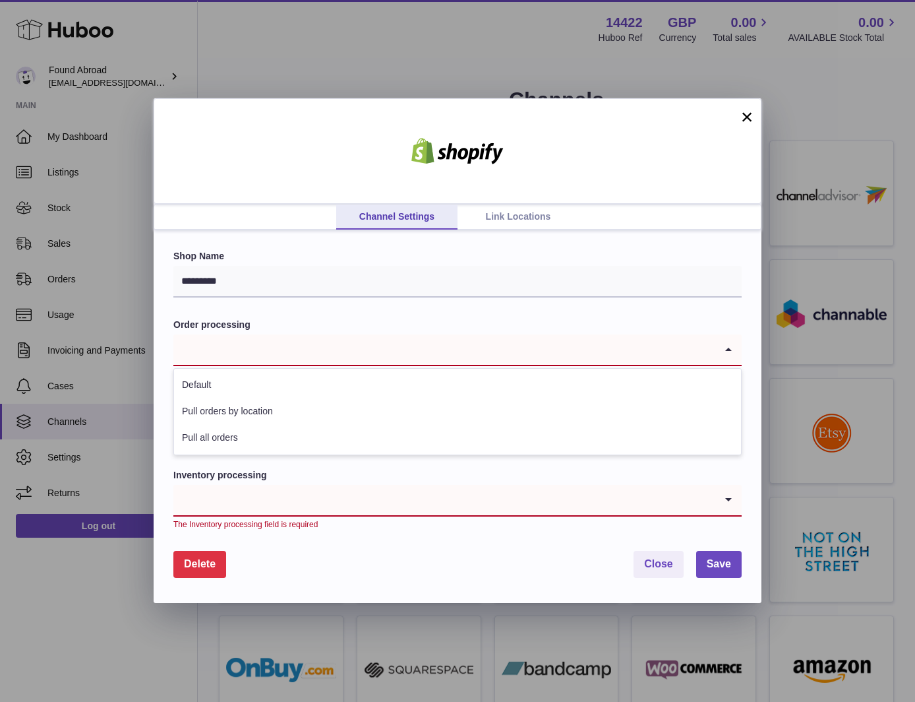
click at [340, 350] on input "Search for option" at bounding box center [444, 349] width 542 height 30
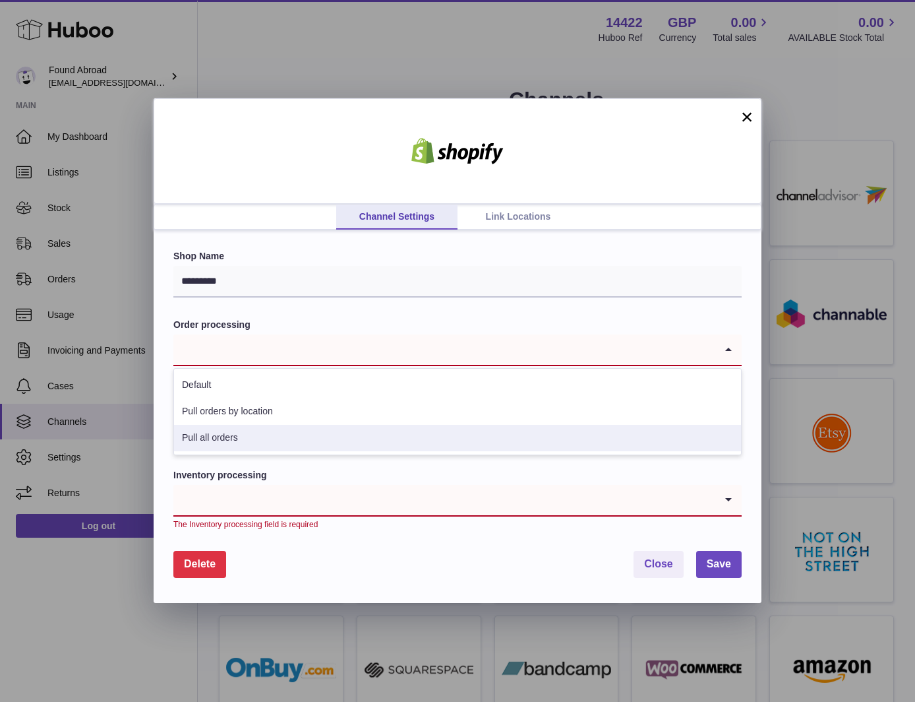
click at [307, 434] on li "Pull all orders" at bounding box center [457, 438] width 567 height 26
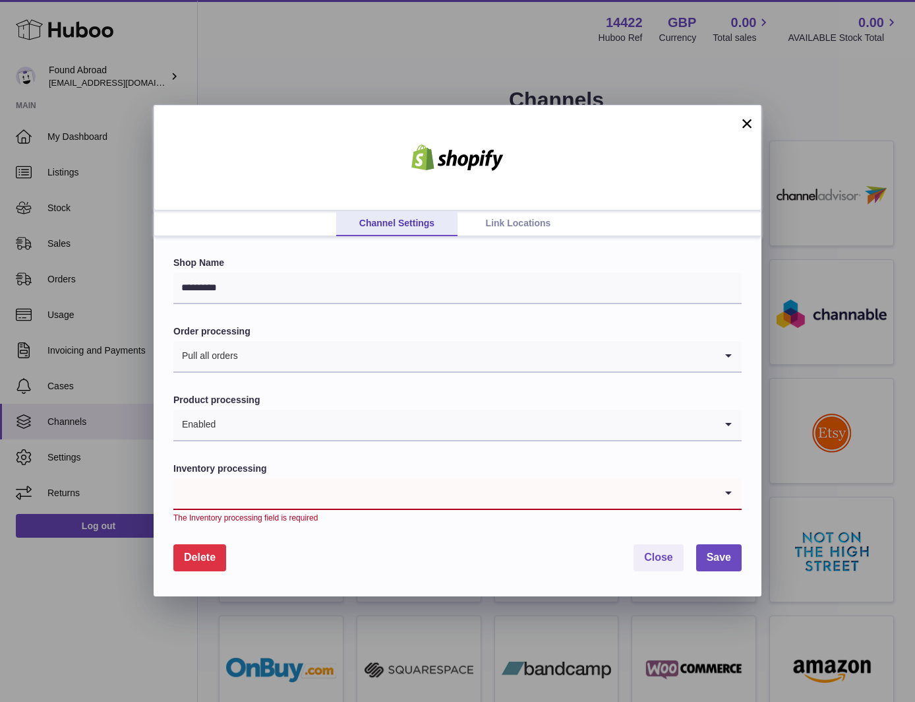
click at [340, 501] on input "Search for option" at bounding box center [444, 493] width 542 height 30
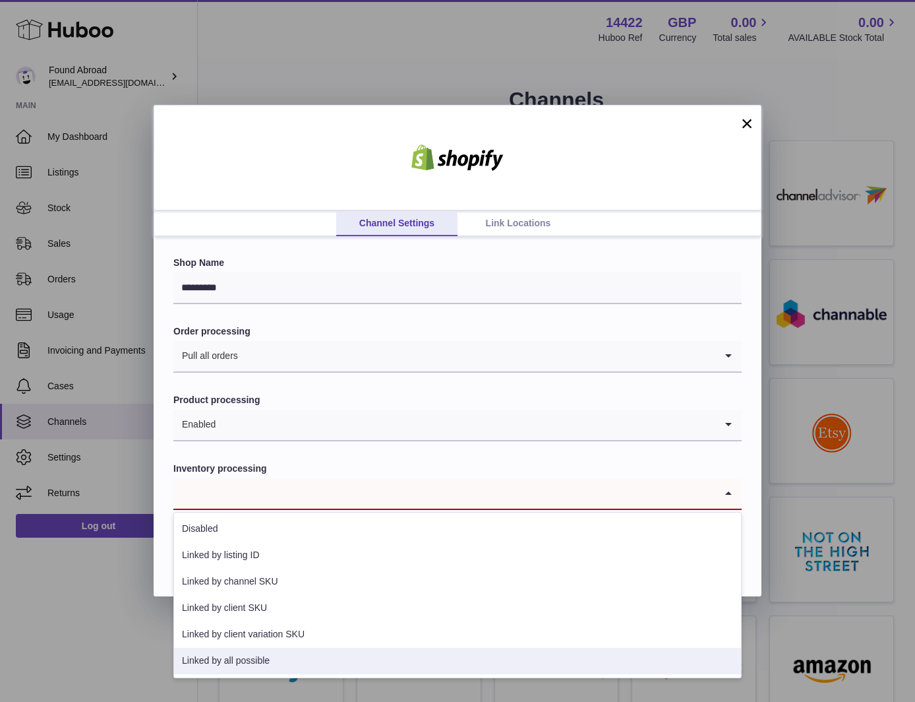
click at [285, 664] on li "Linked by all possible" at bounding box center [457, 661] width 567 height 26
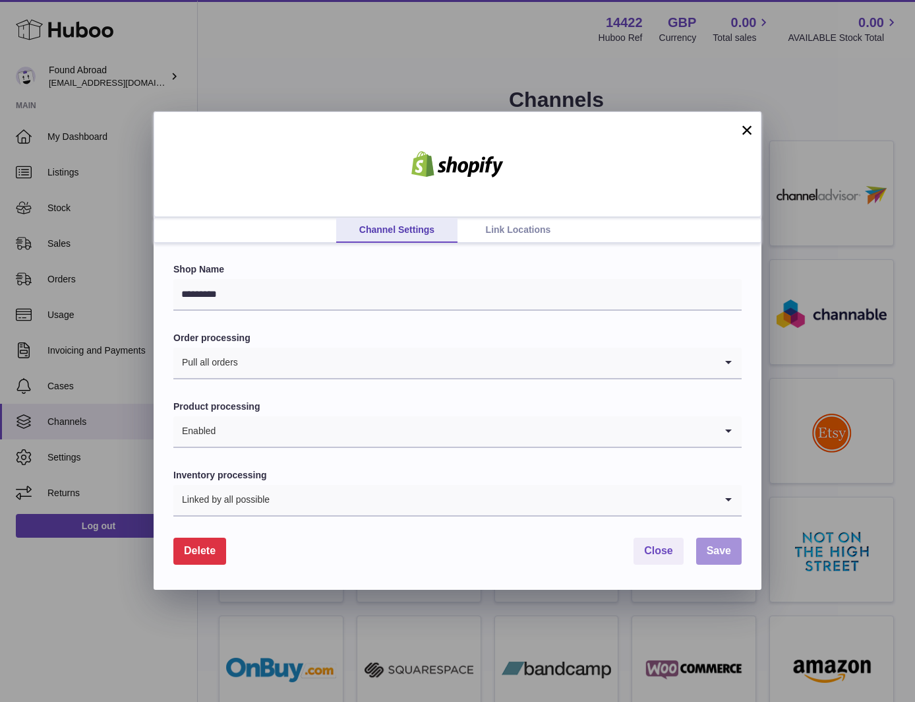
click at [731, 548] on button "Save" at bounding box center [719, 551] width 46 height 27
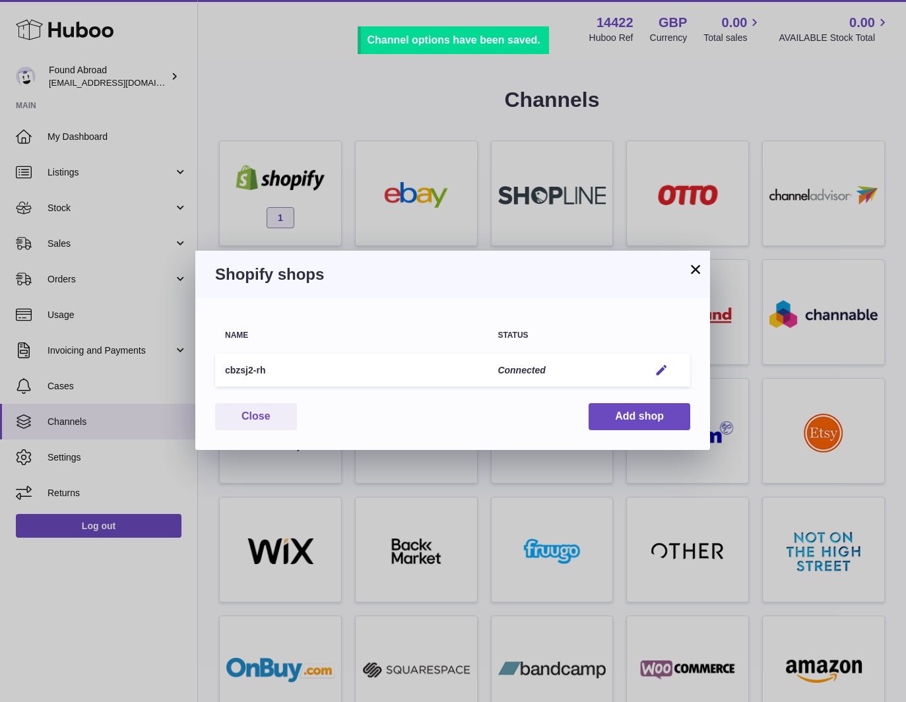
click at [692, 269] on button "×" at bounding box center [695, 269] width 16 height 16
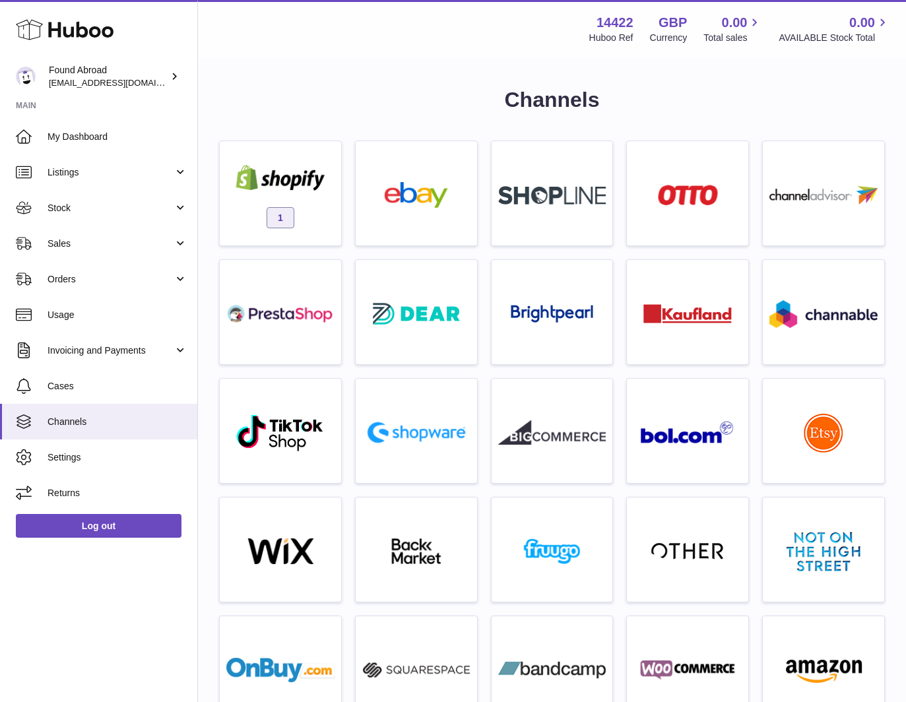
click at [102, 199] on link "Stock" at bounding box center [98, 208] width 197 height 36
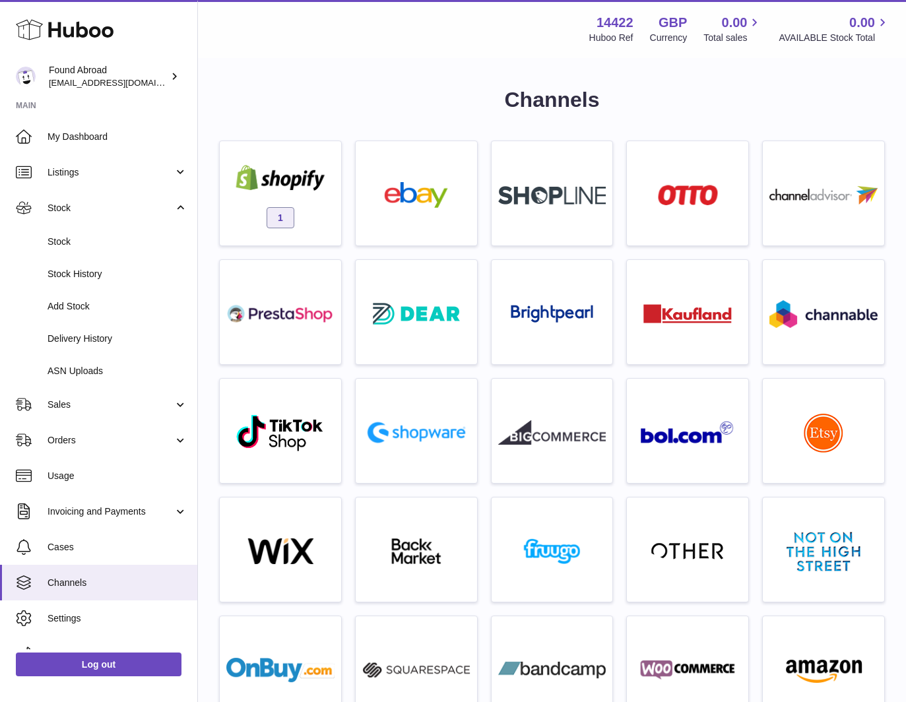
click at [83, 248] on link "Stock" at bounding box center [98, 242] width 197 height 32
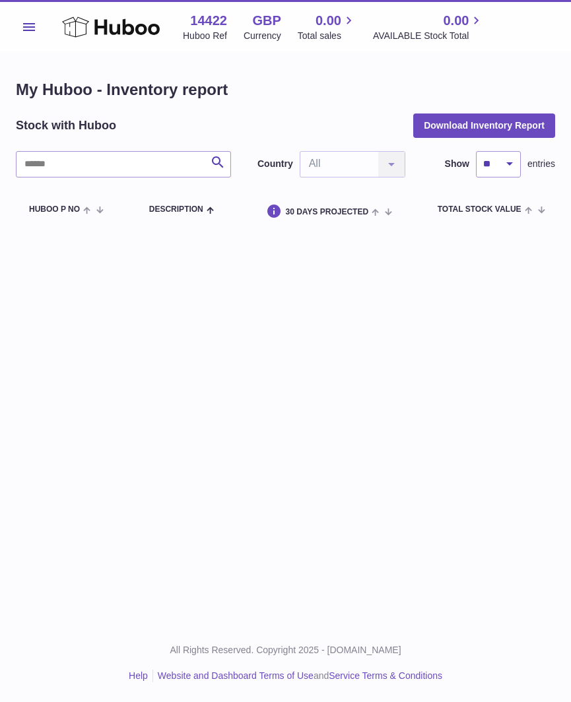
click at [13, 22] on div "Menu Huboo 14422 Huboo Ref GBP Currency 0.00 Total sales 0.00 AVAILABLE Stock T…" at bounding box center [285, 26] width 571 height 52
click at [30, 28] on span "Menu" at bounding box center [29, 27] width 12 height 8
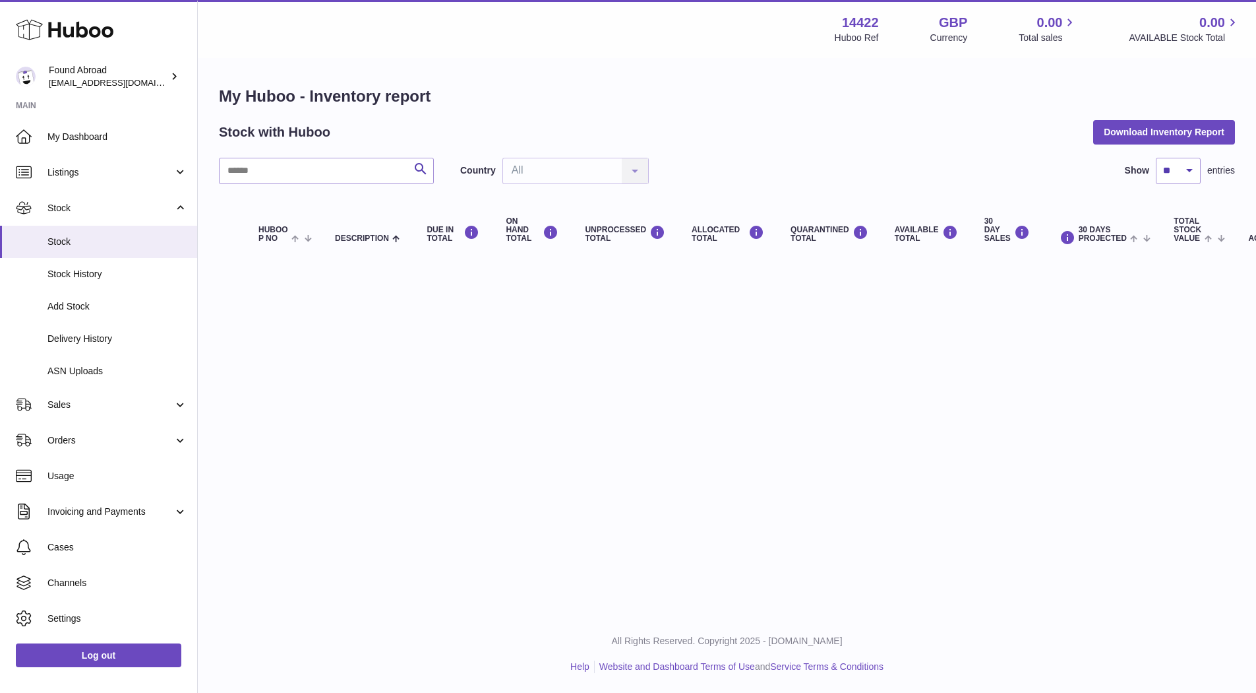
click at [69, 36] on use at bounding box center [65, 30] width 98 height 20
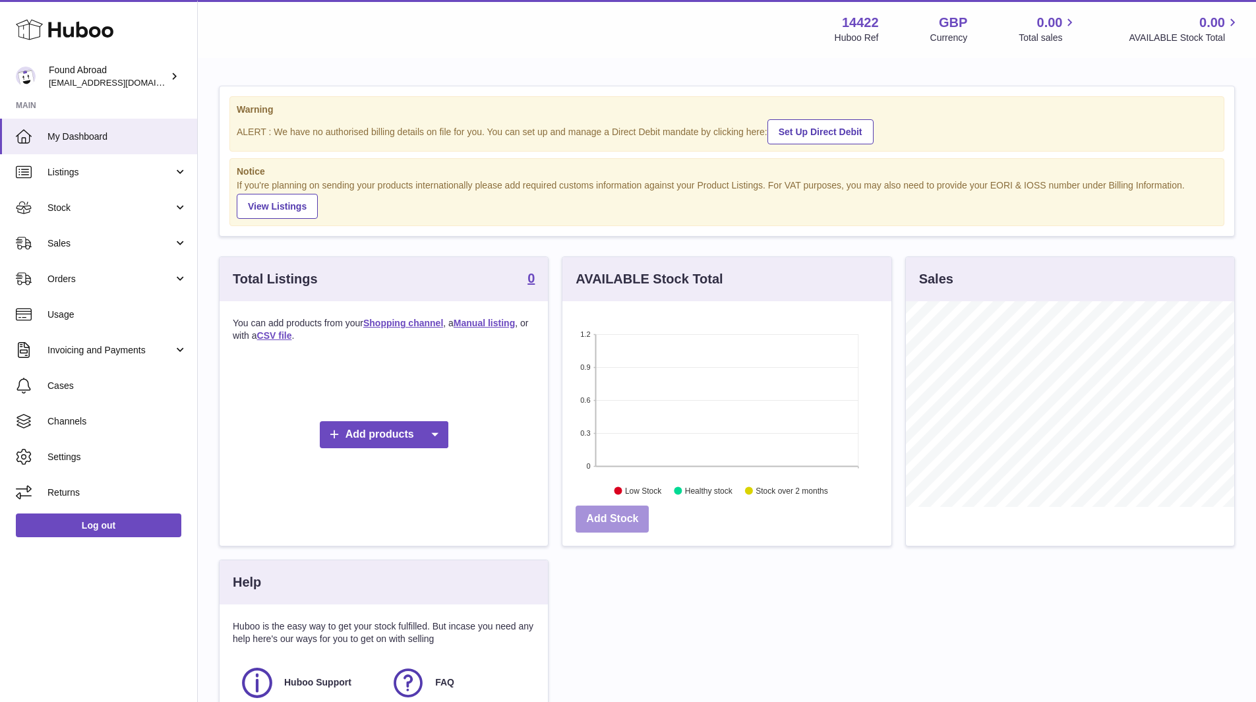
click at [632, 516] on link "Add Stock" at bounding box center [612, 519] width 73 height 27
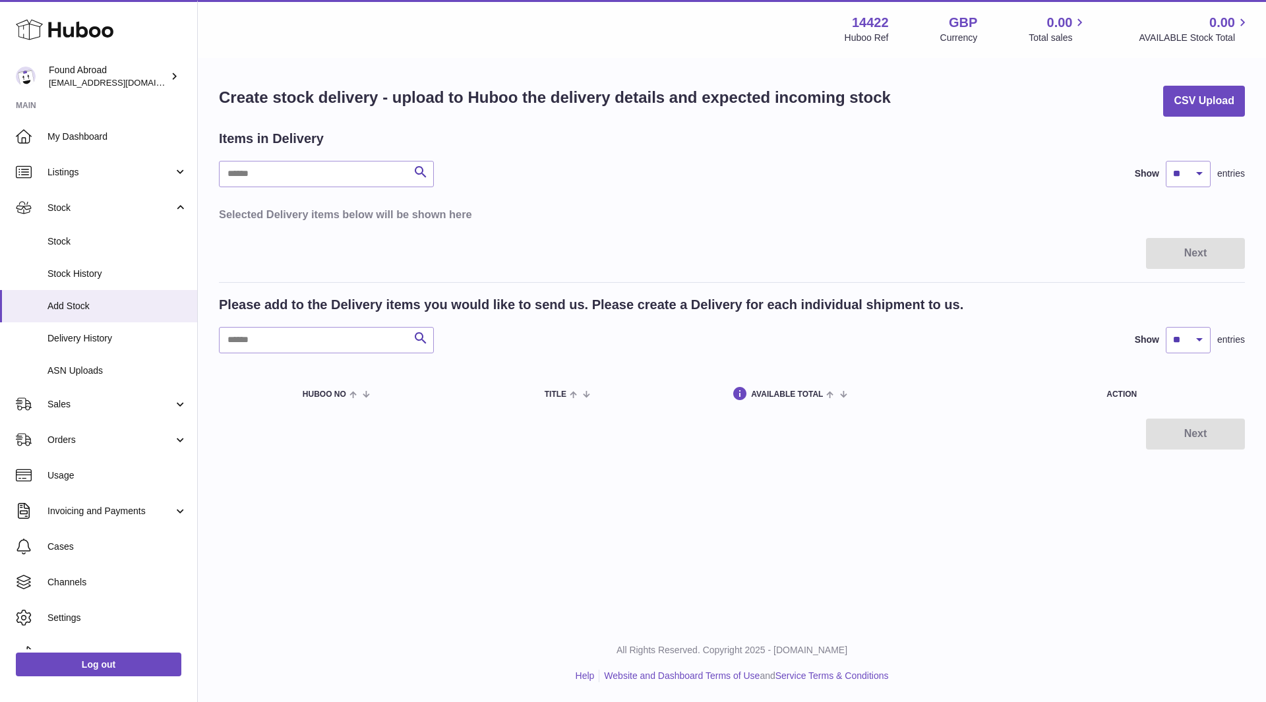
click at [115, 171] on span "Listings" at bounding box center [110, 172] width 126 height 13
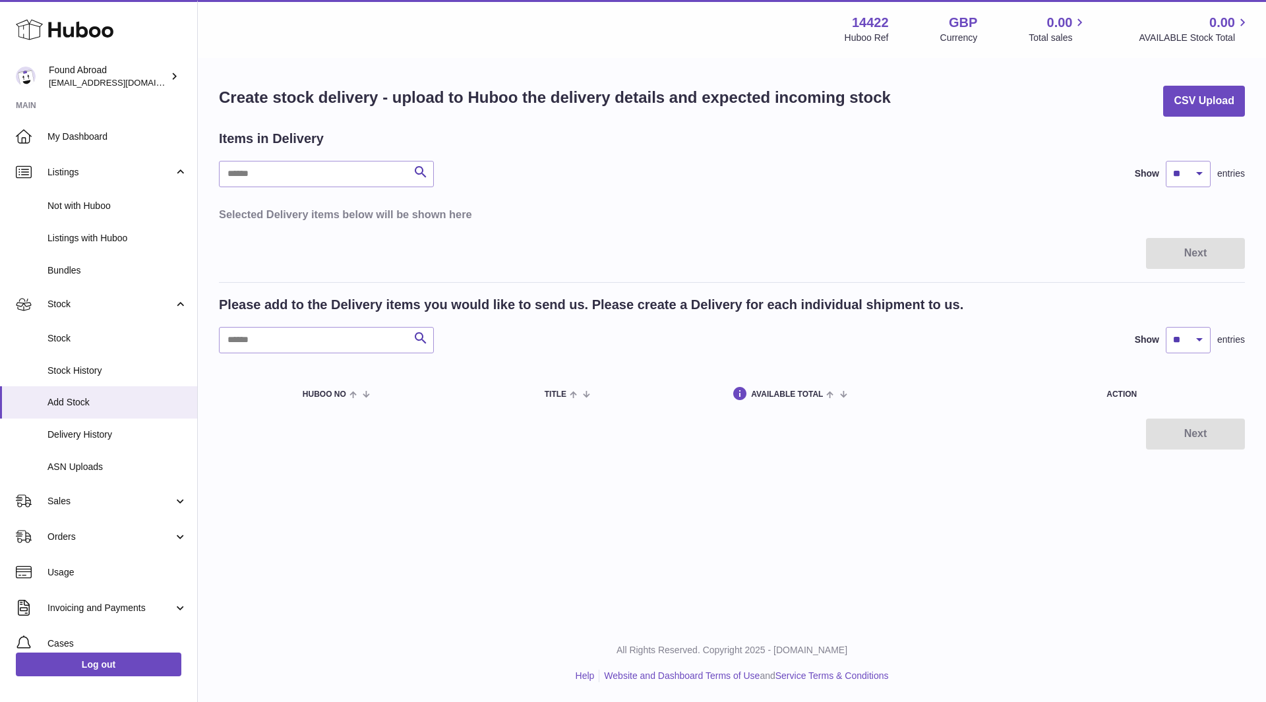
click at [89, 205] on span "Not with Huboo" at bounding box center [117, 206] width 140 height 13
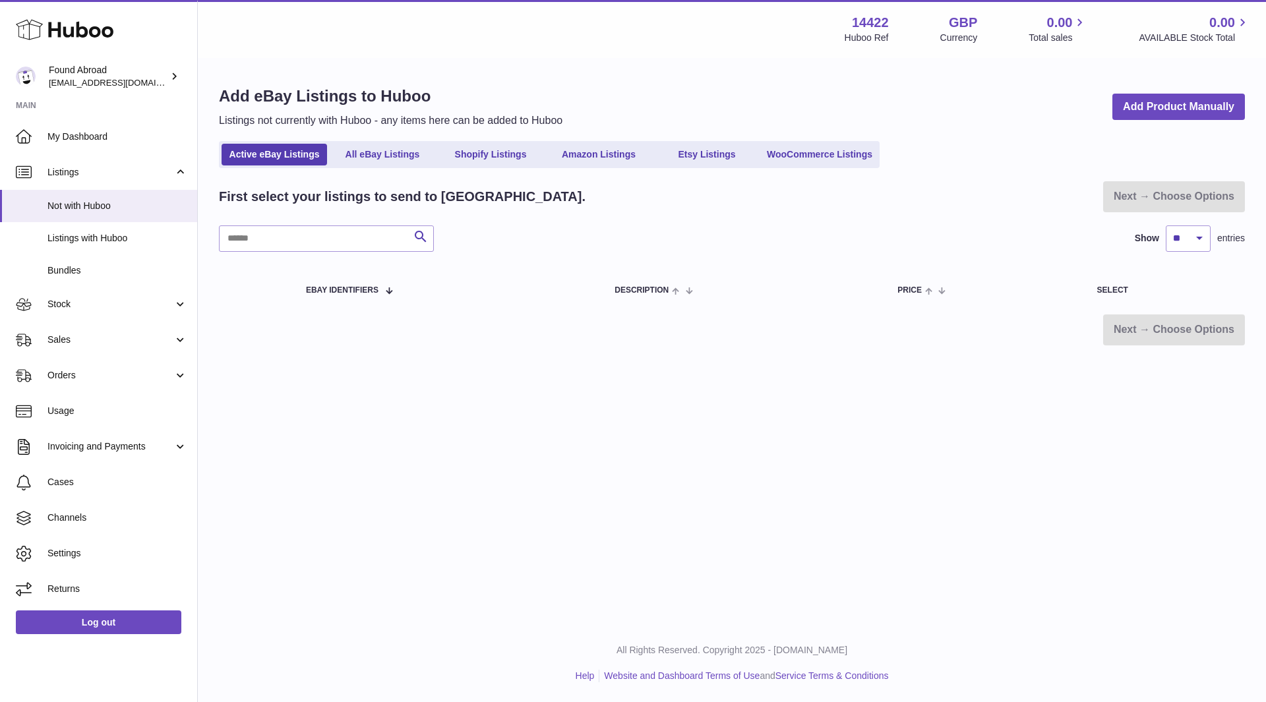
click at [462, 160] on link "Shopify Listings" at bounding box center [491, 155] width 106 height 22
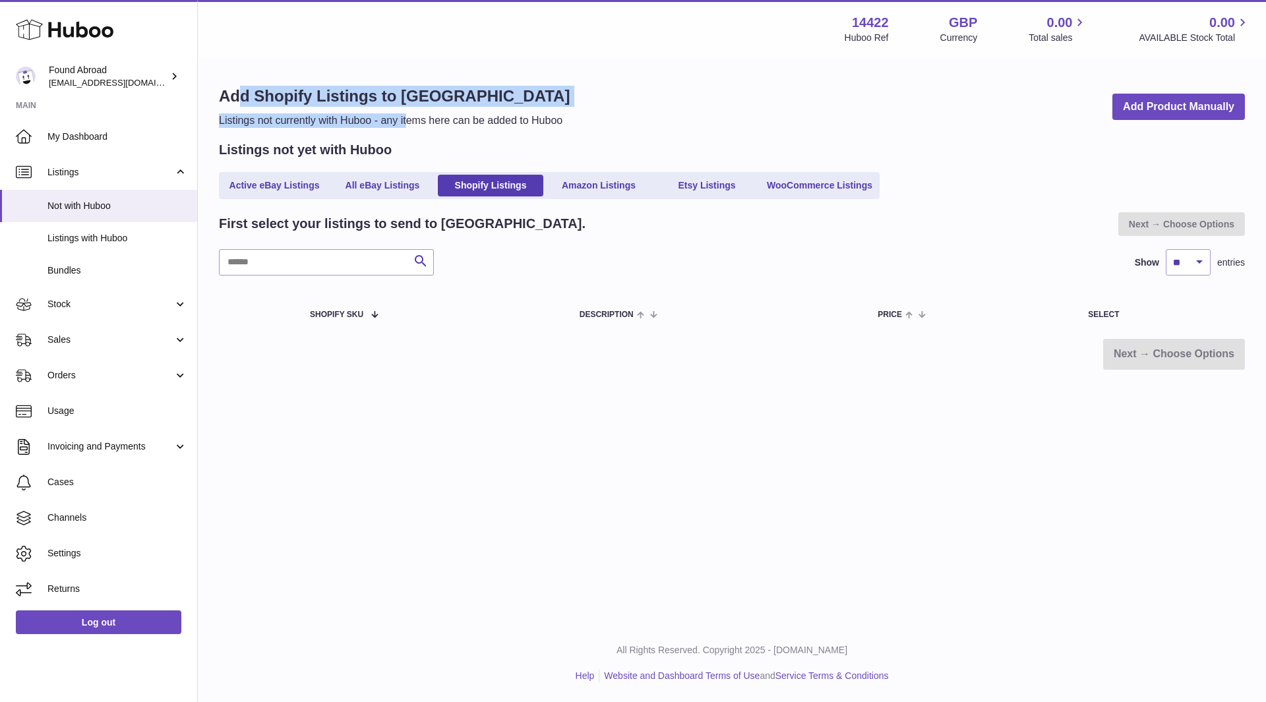
drag, startPoint x: 244, startPoint y: 96, endPoint x: 409, endPoint y: 113, distance: 165.8
click at [409, 113] on div "Add Shopify Listings to Huboo Listings not currently with Huboo - any items her…" at bounding box center [394, 107] width 351 height 42
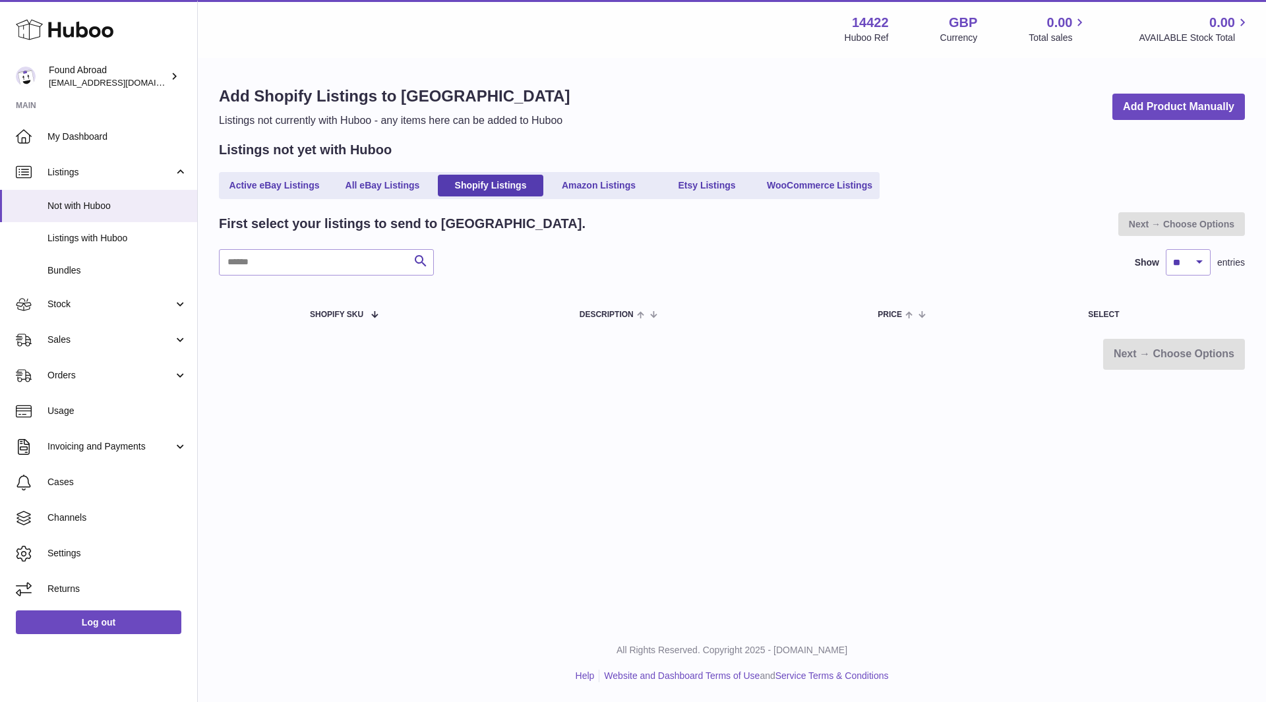
click at [422, 114] on p "Listings not currently with Huboo - any items here can be added to Huboo" at bounding box center [394, 120] width 351 height 15
drag, startPoint x: 392, startPoint y: 115, endPoint x: 510, endPoint y: 124, distance: 118.4
click at [510, 124] on p "Listings not currently with Huboo - any items here can be added to Huboo" at bounding box center [394, 120] width 351 height 15
click at [856, 87] on div "Add Shopify Listings to Huboo Listings not currently with Huboo - any items her…" at bounding box center [732, 107] width 1026 height 42
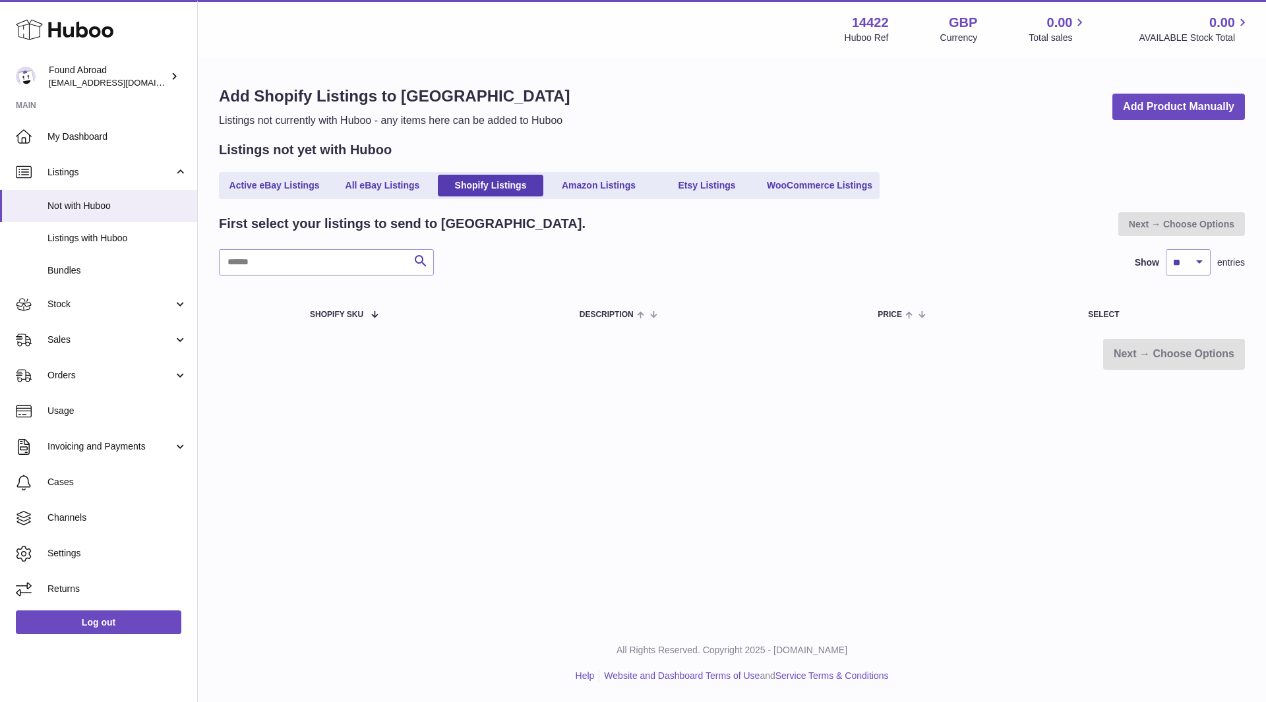
click at [88, 239] on span "Listings with Huboo" at bounding box center [117, 238] width 140 height 13
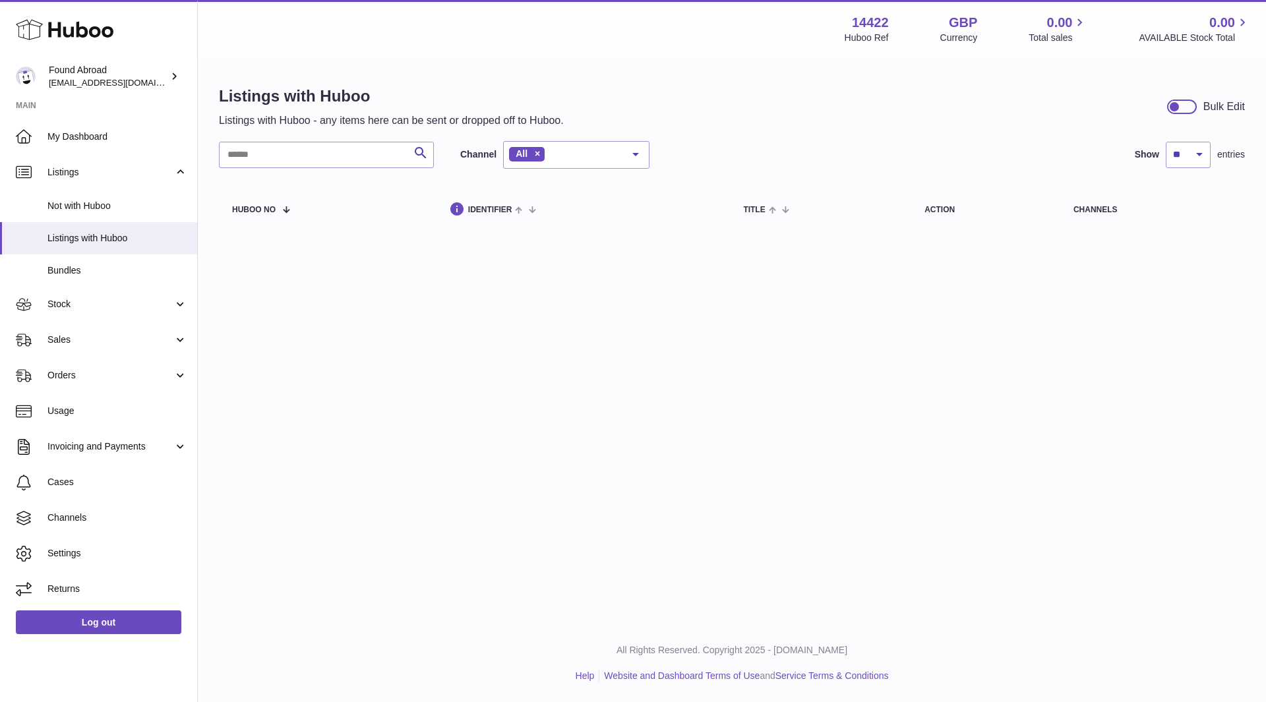
click at [73, 210] on span "Not with Huboo" at bounding box center [117, 206] width 140 height 13
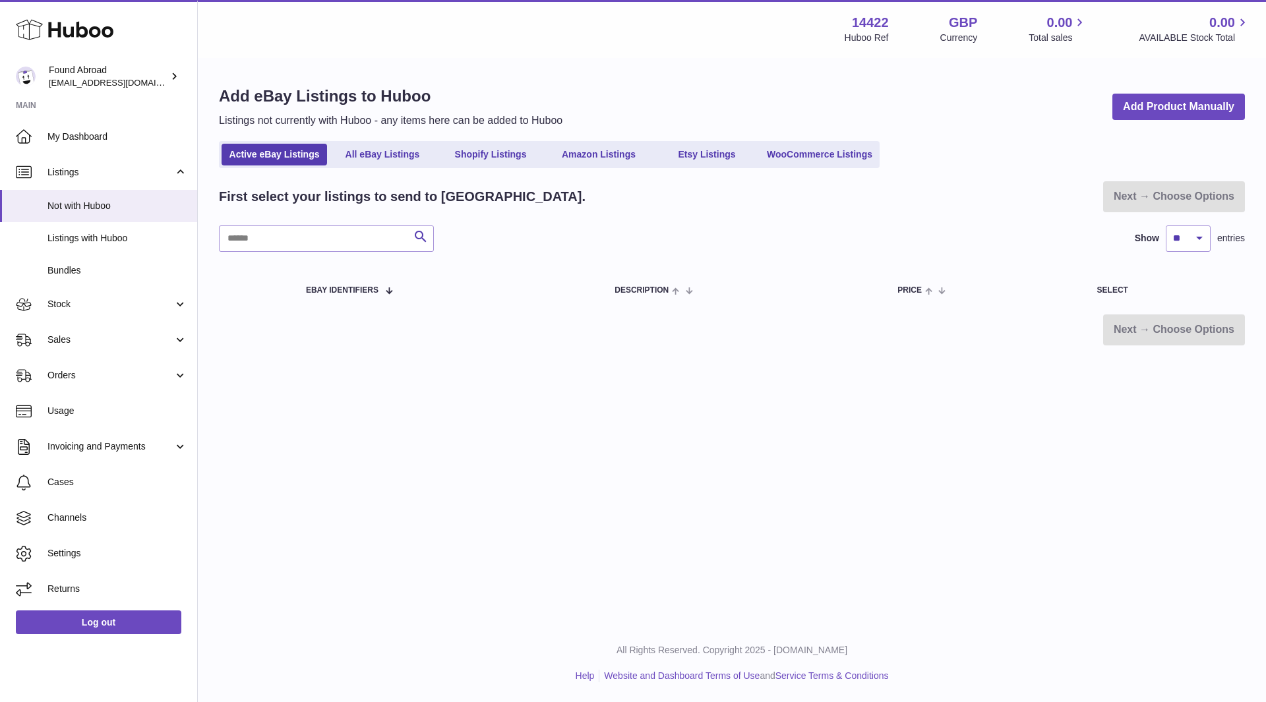
click at [472, 163] on link "Shopify Listings" at bounding box center [491, 155] width 106 height 22
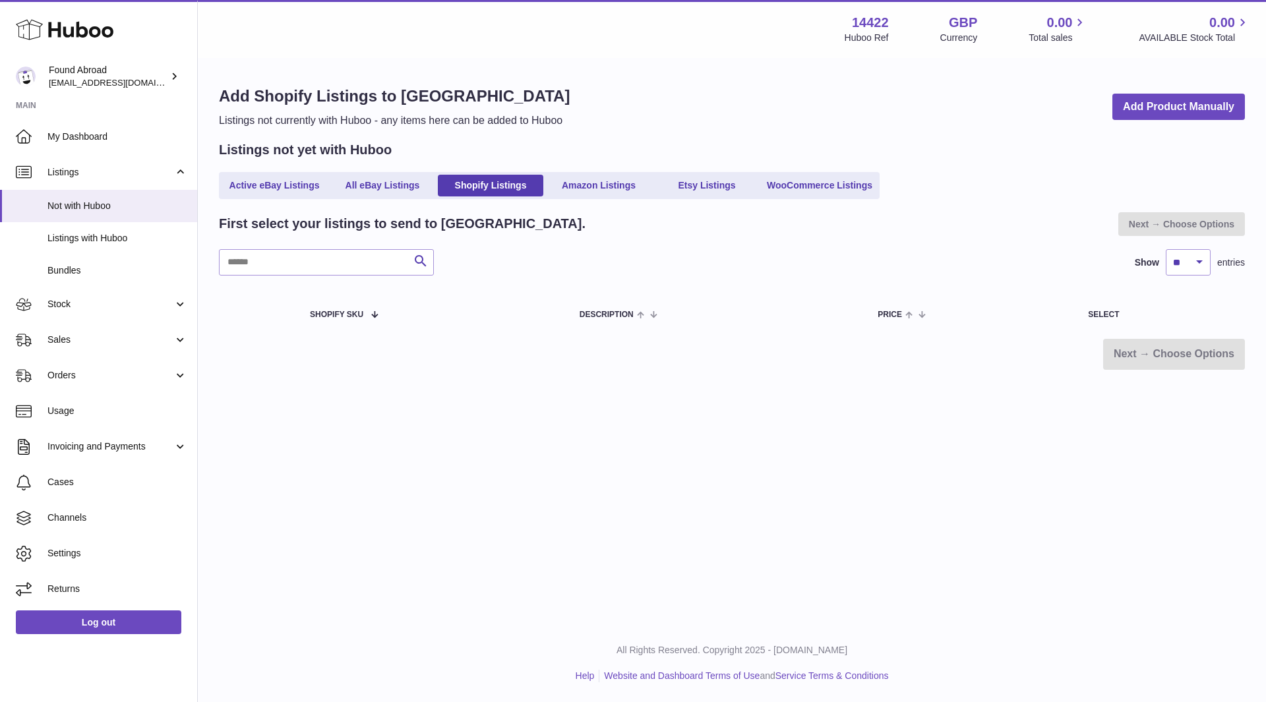
click at [77, 516] on span "Channels" at bounding box center [117, 518] width 140 height 13
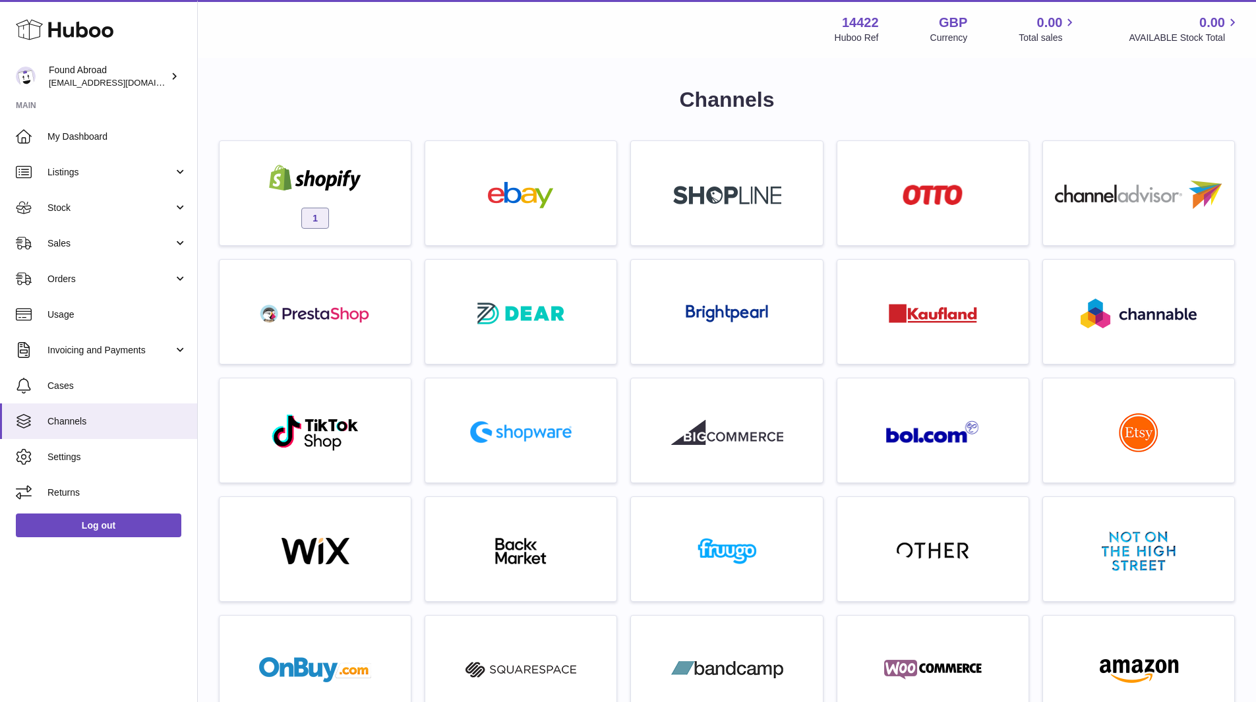
click at [373, 203] on div "1" at bounding box center [315, 196] width 178 height 84
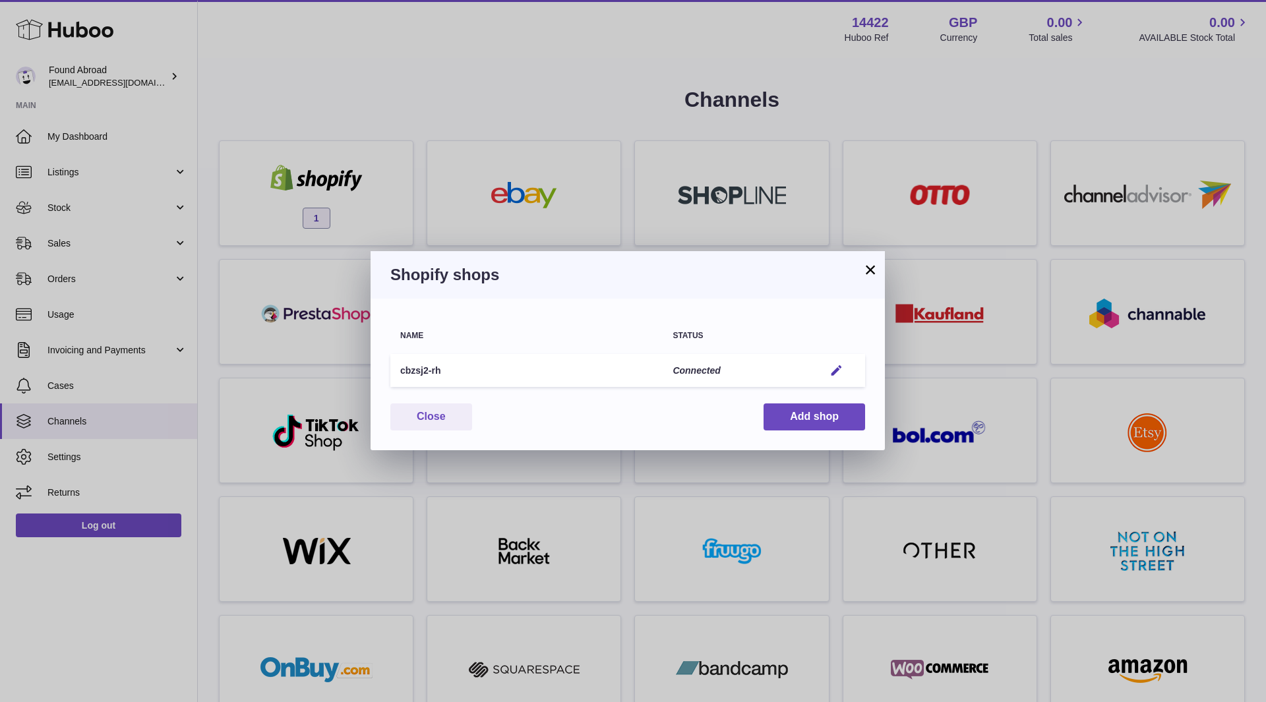
click at [840, 370] on em "button" at bounding box center [837, 371] width 14 height 14
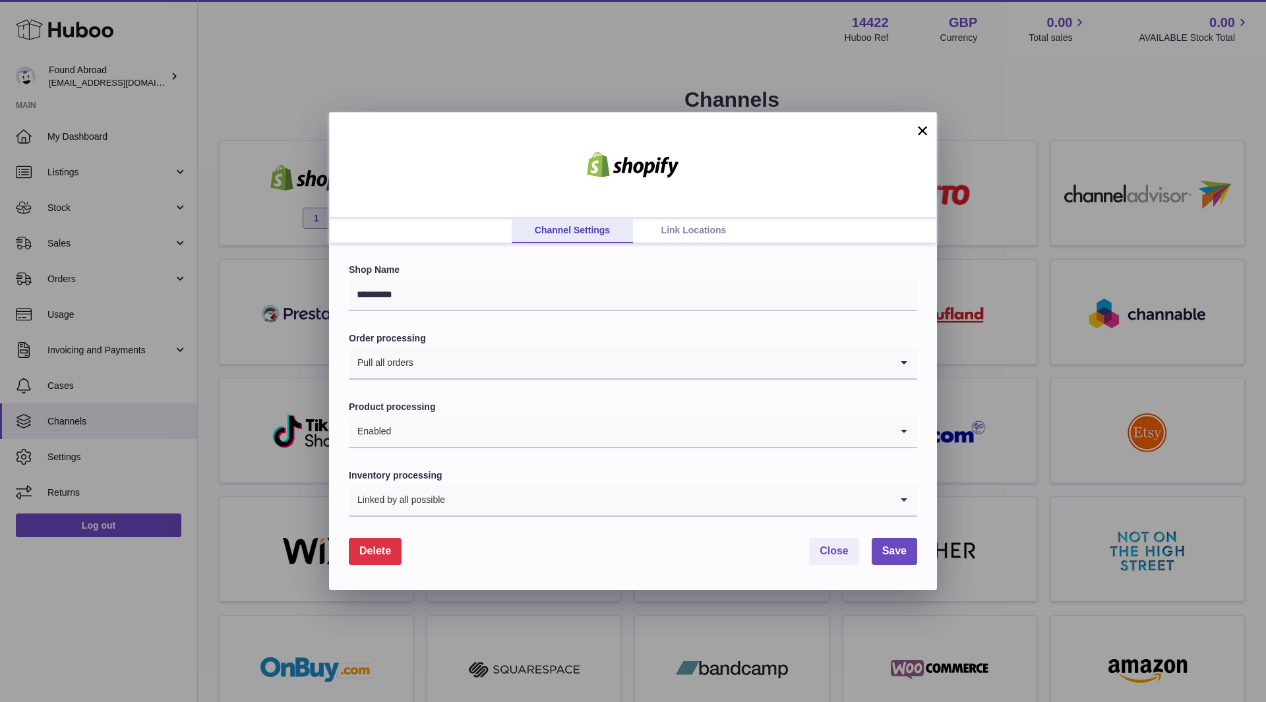
click at [687, 233] on link "Link Locations" at bounding box center [693, 230] width 121 height 25
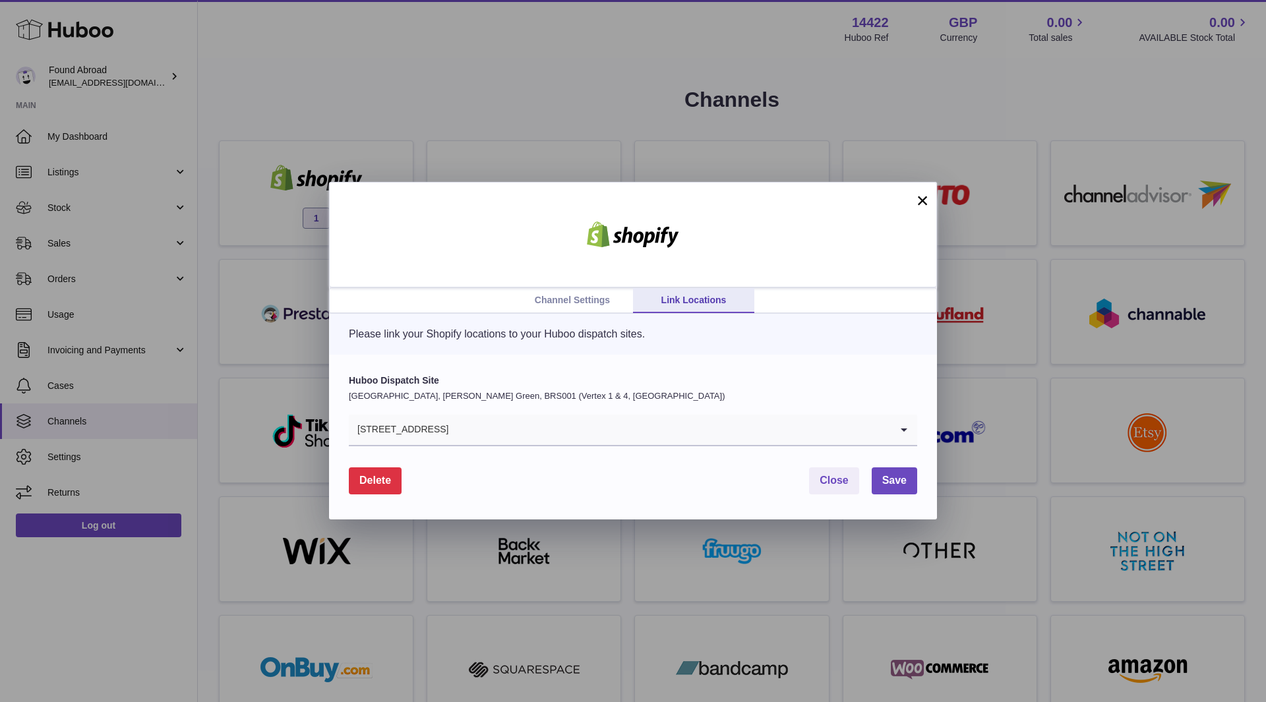
click at [572, 307] on link "Channel Settings" at bounding box center [572, 300] width 121 height 25
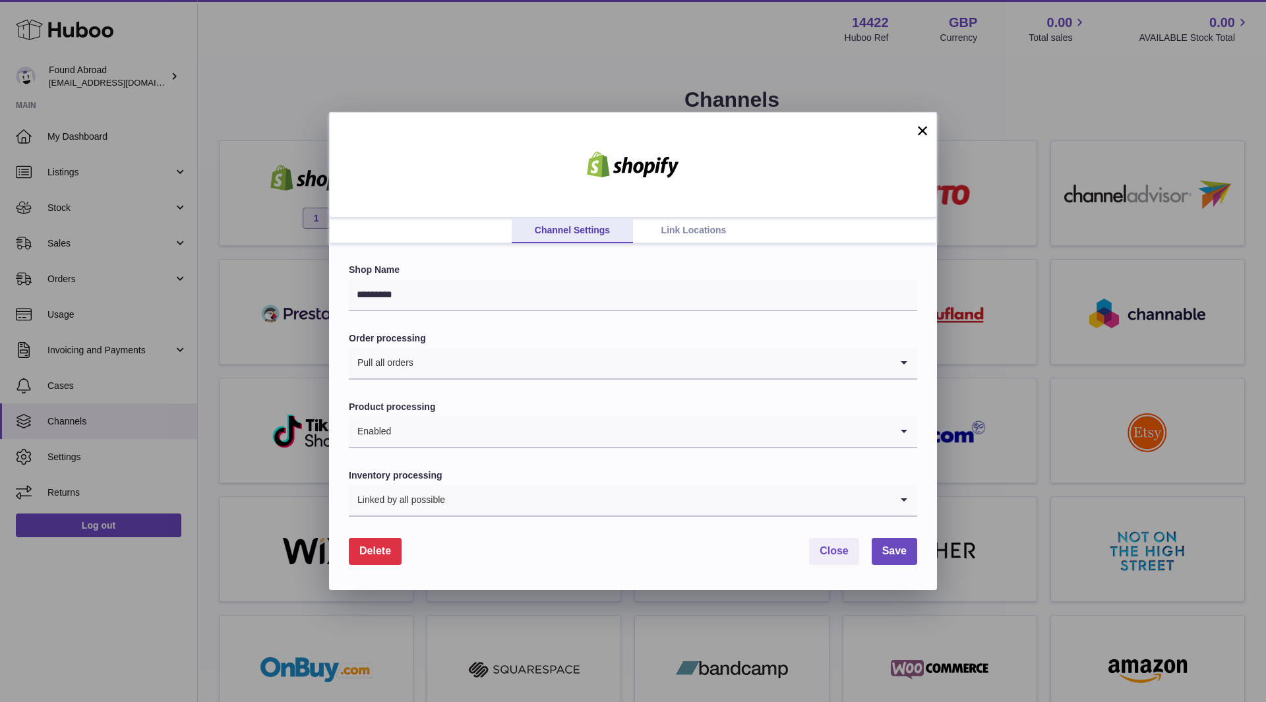
click at [530, 507] on input "Search for option" at bounding box center [668, 500] width 445 height 30
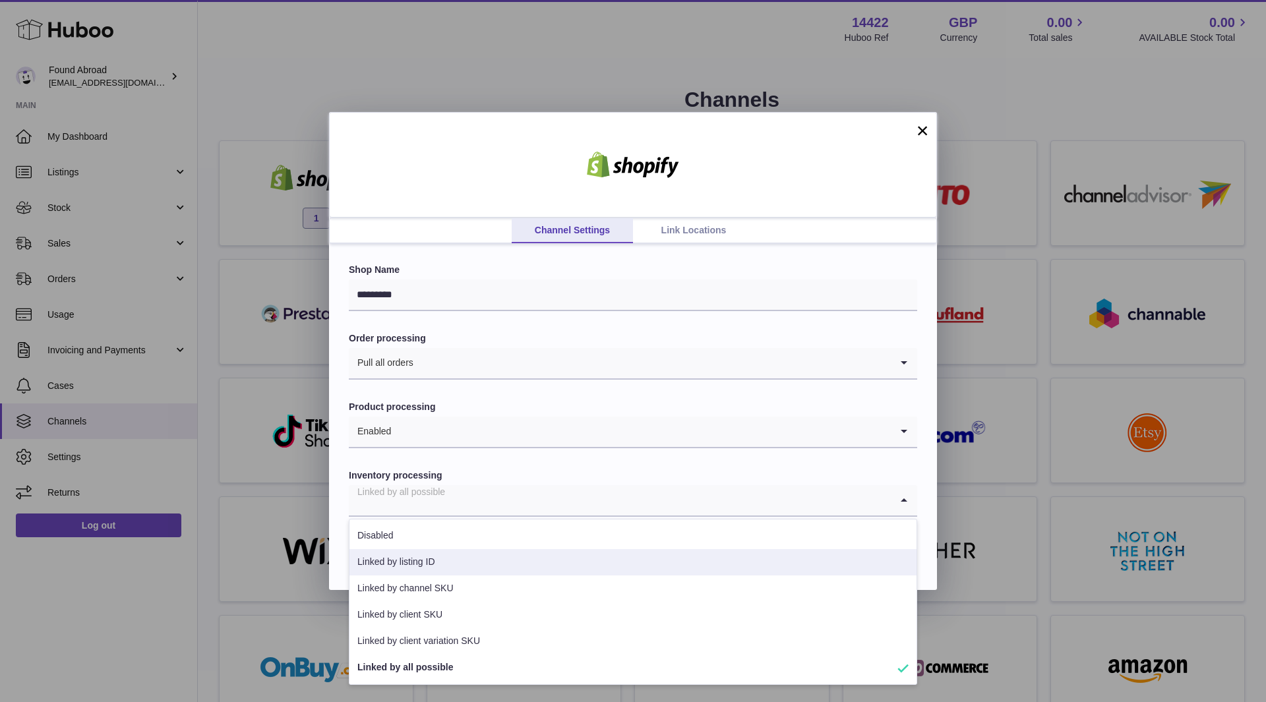
click at [460, 565] on li "Linked by listing ID" at bounding box center [633, 562] width 567 height 26
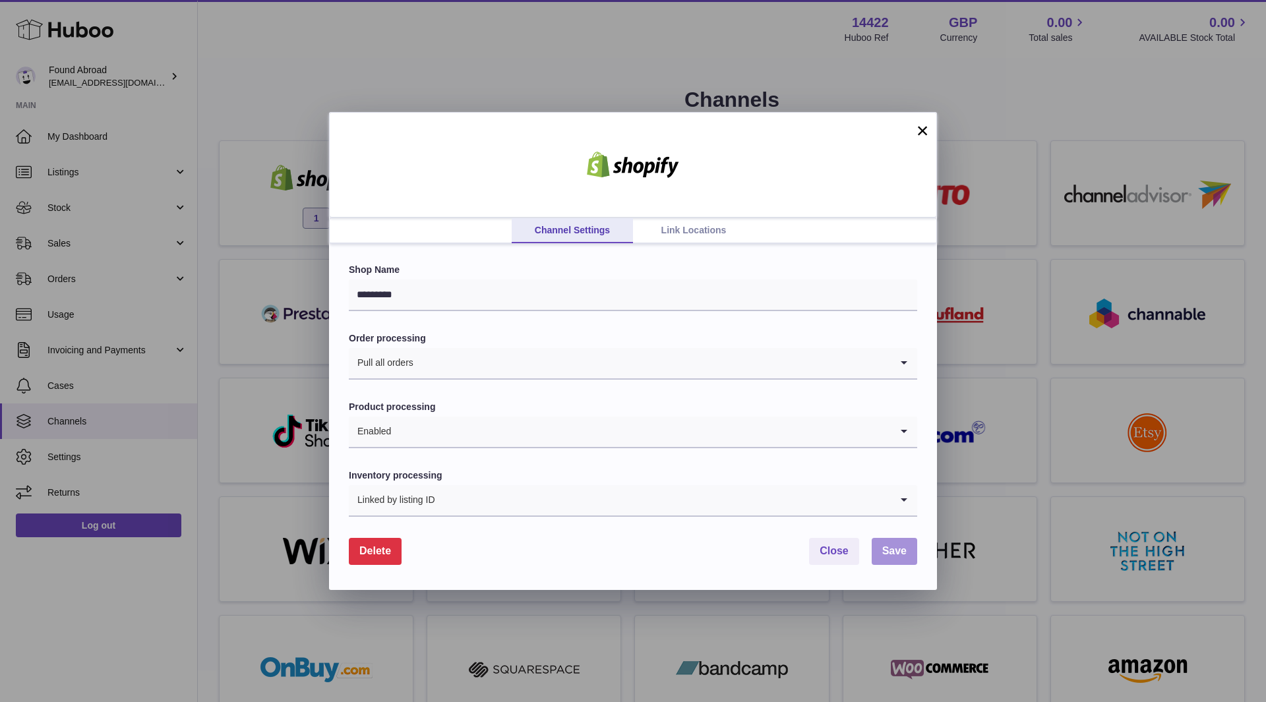
click at [891, 549] on span "Save" at bounding box center [894, 550] width 24 height 11
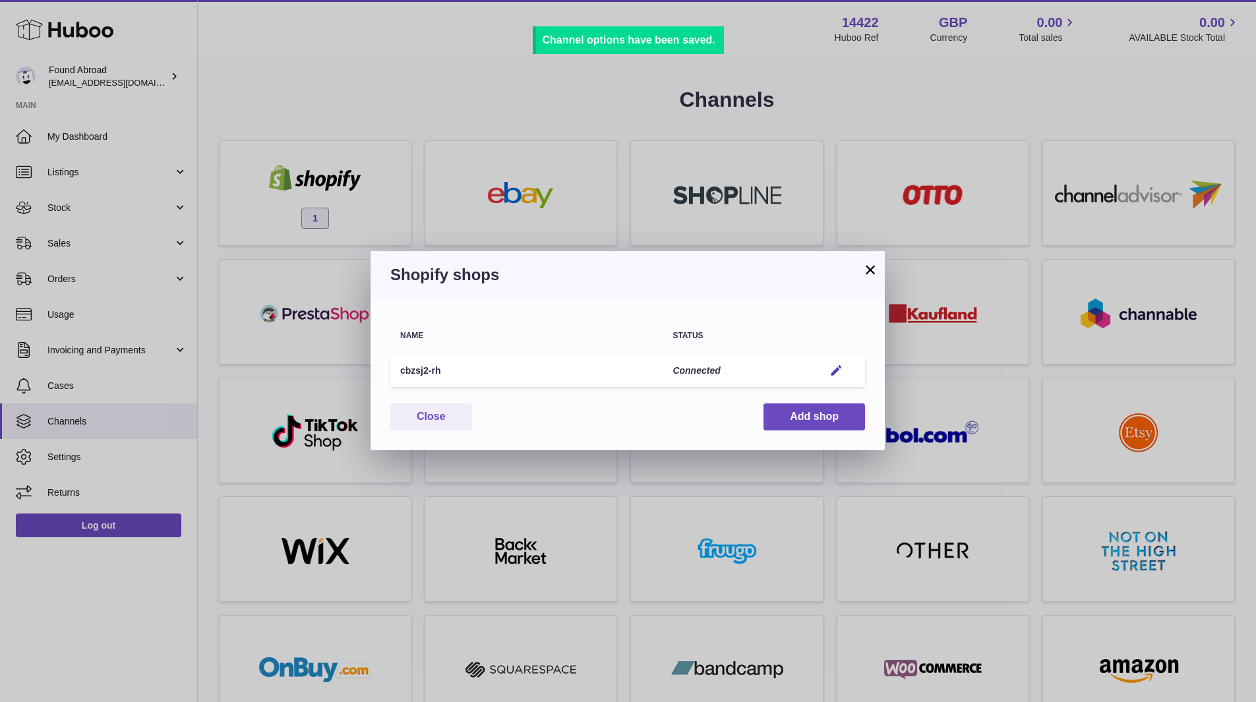
click at [286, 8] on div "× Shopify shops Name Status cbzsj2-rh Connected Edit You have not connected sho…" at bounding box center [628, 351] width 1256 height 702
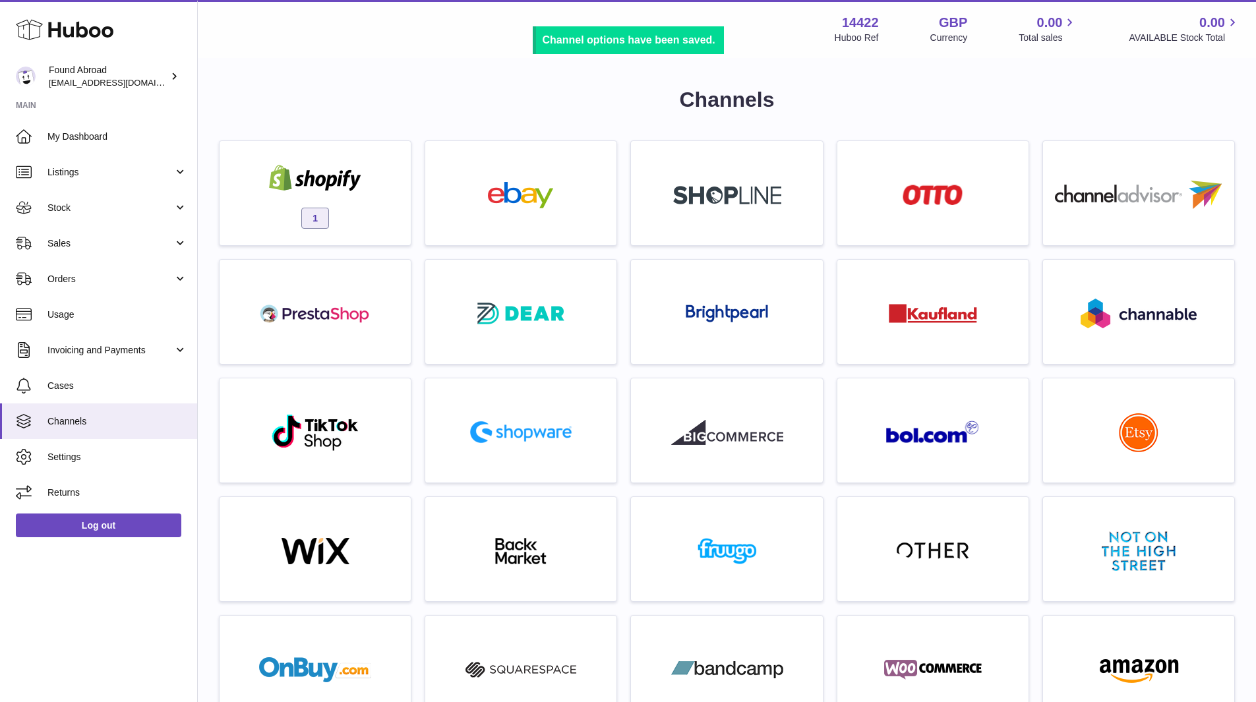
click at [78, 210] on span "Stock" at bounding box center [110, 208] width 126 height 13
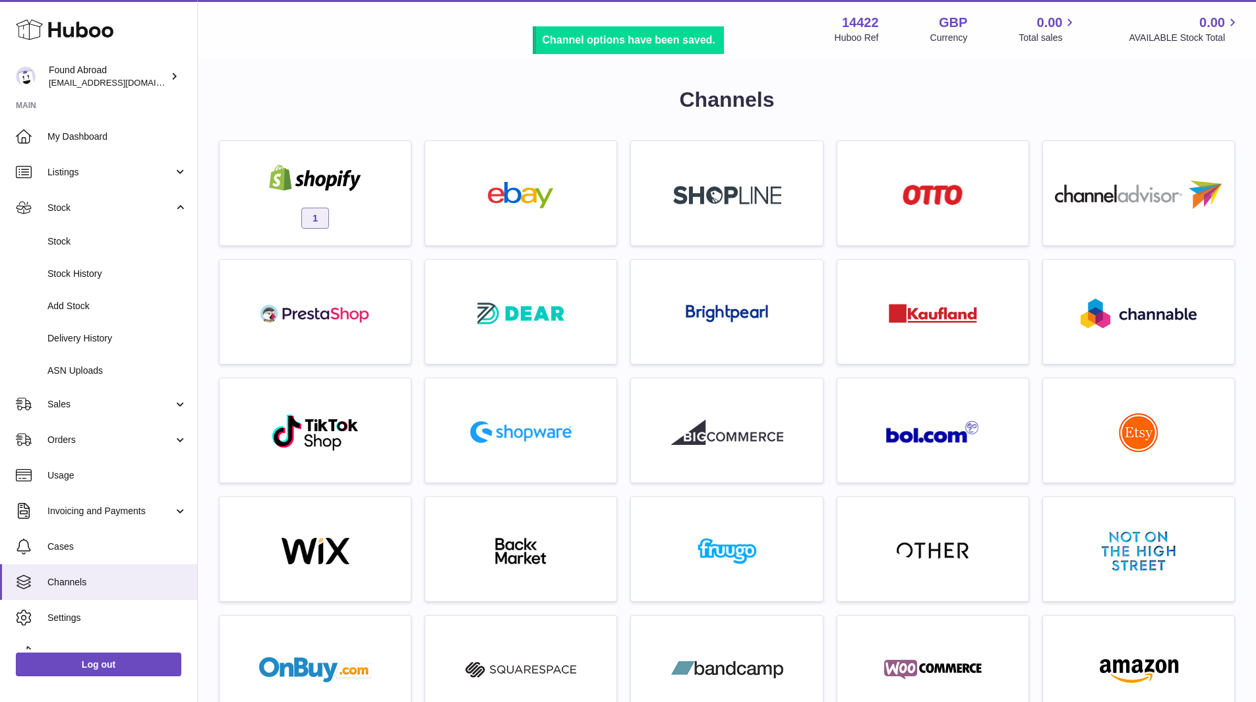
click at [65, 280] on span "Stock History" at bounding box center [117, 274] width 140 height 13
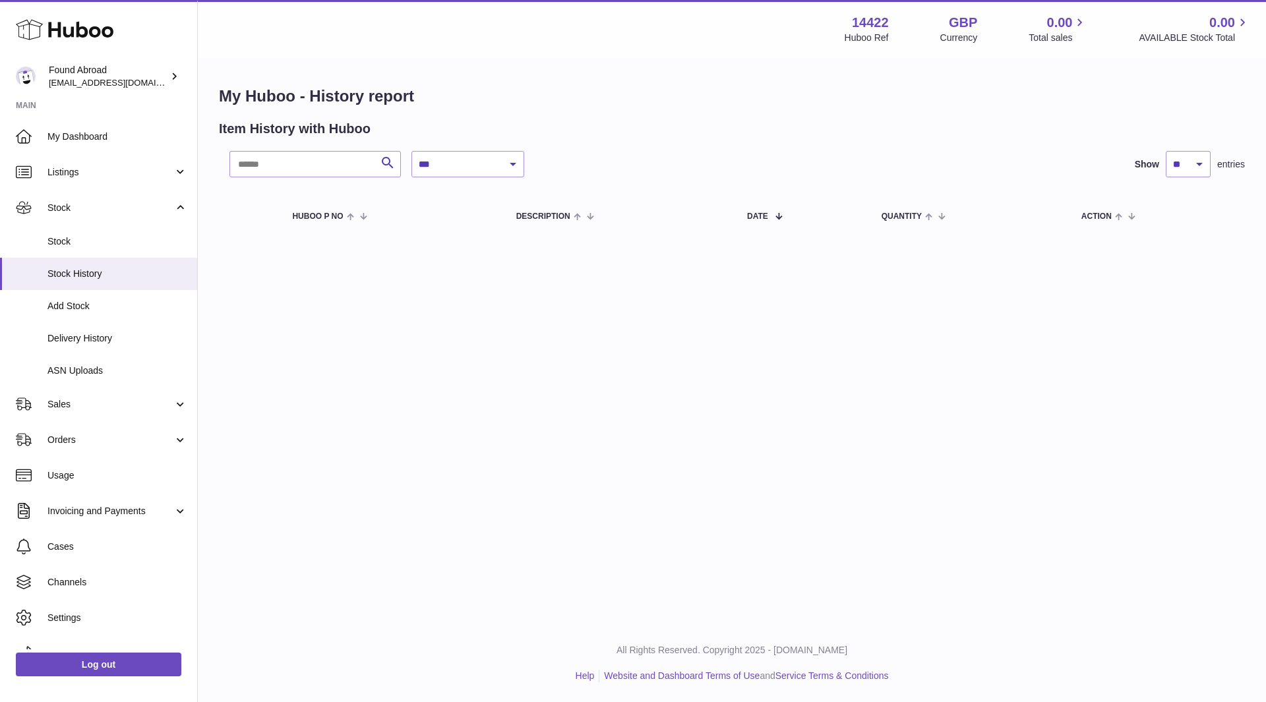
click at [122, 215] on link "Stock" at bounding box center [98, 208] width 197 height 36
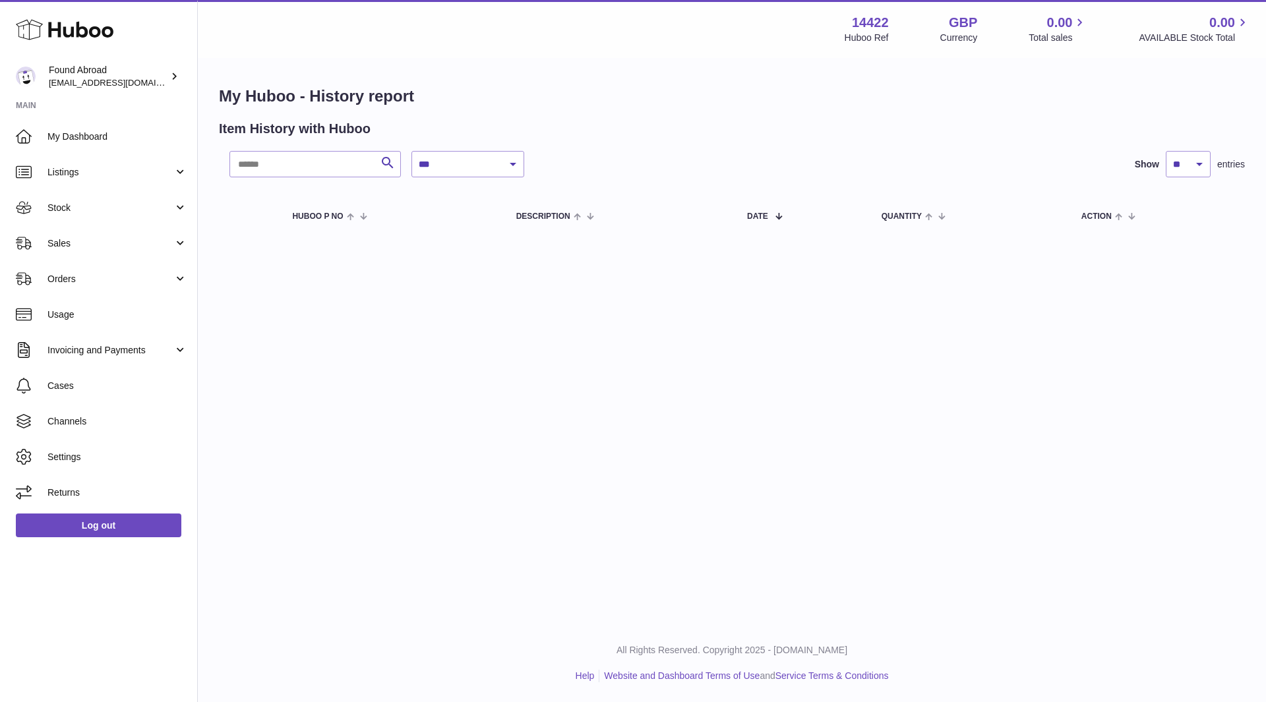
click at [126, 180] on link "Listings" at bounding box center [98, 172] width 197 height 36
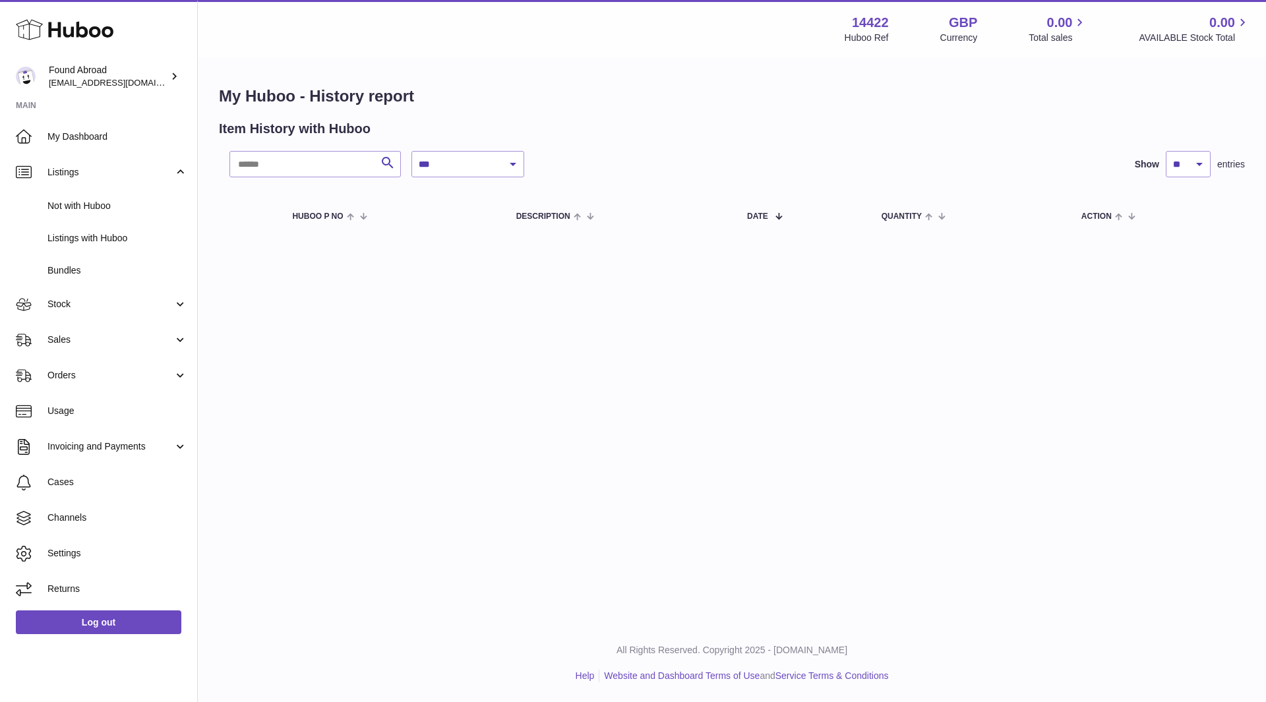
click at [99, 210] on span "Not with Huboo" at bounding box center [117, 206] width 140 height 13
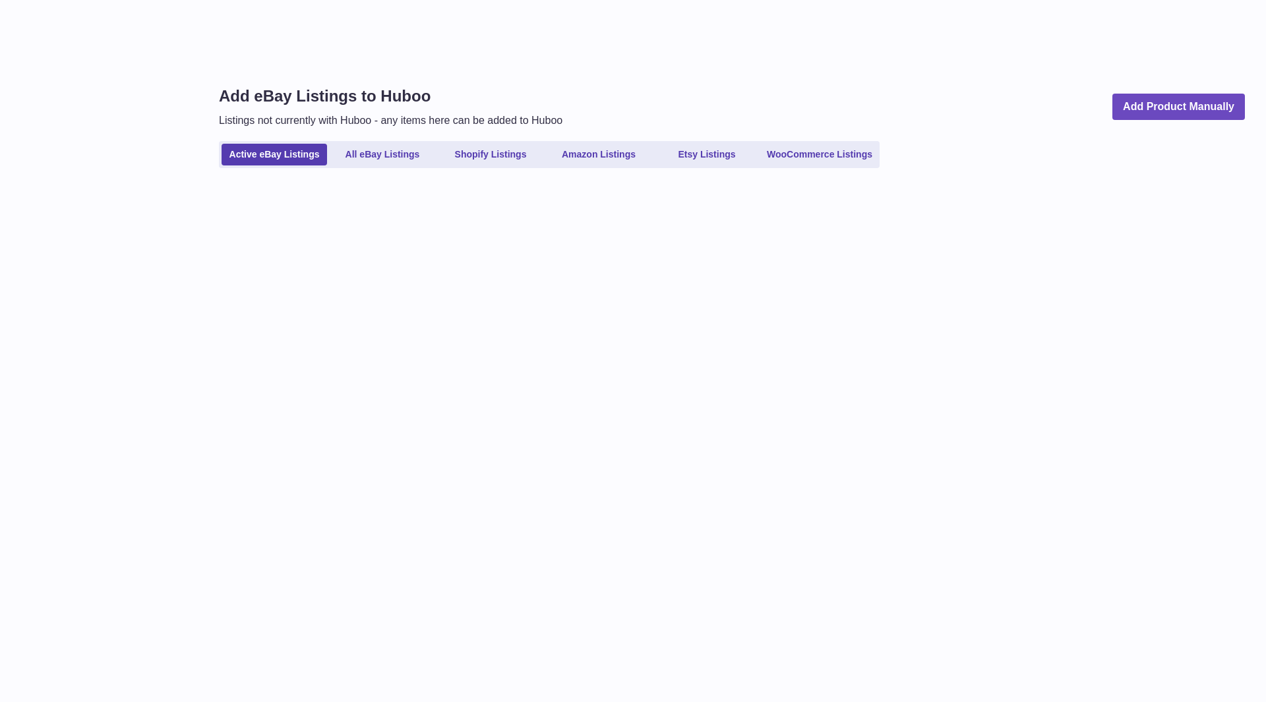
click at [468, 156] on link "Shopify Listings" at bounding box center [491, 155] width 106 height 22
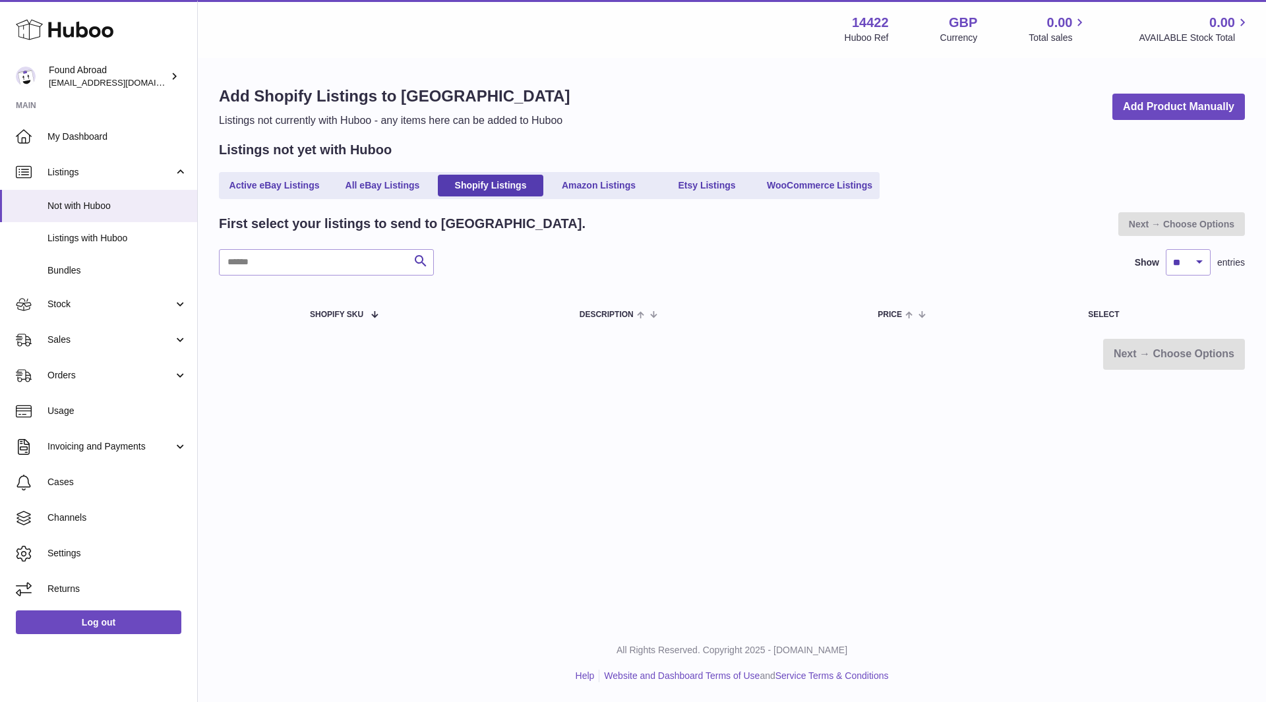
click at [75, 522] on span "Channels" at bounding box center [117, 518] width 140 height 13
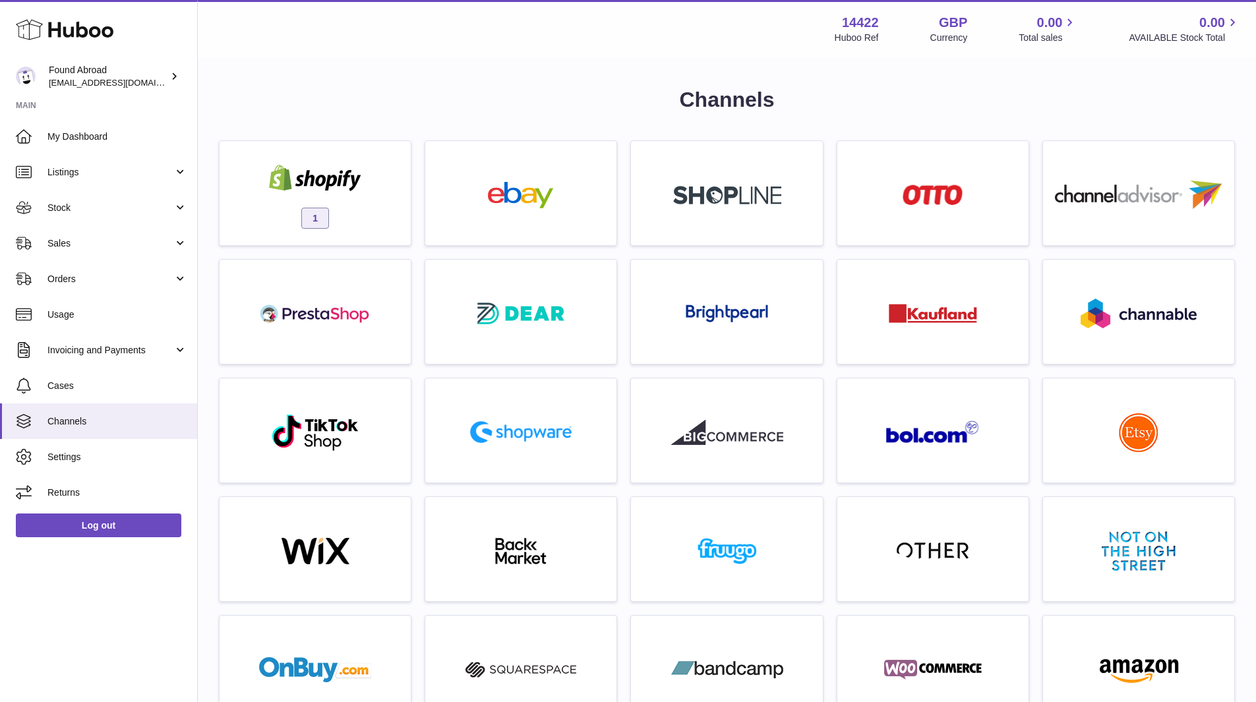
click at [357, 201] on div "1" at bounding box center [315, 196] width 178 height 84
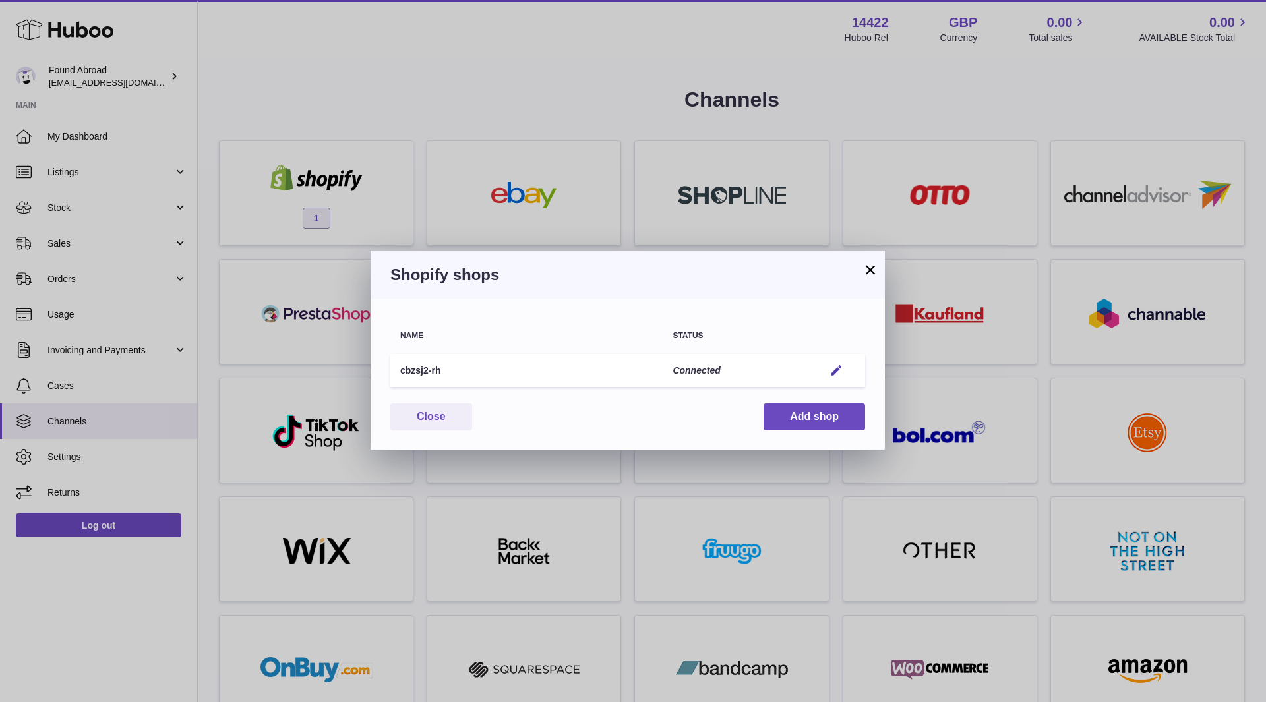
click at [835, 372] on em "button" at bounding box center [837, 371] width 14 height 14
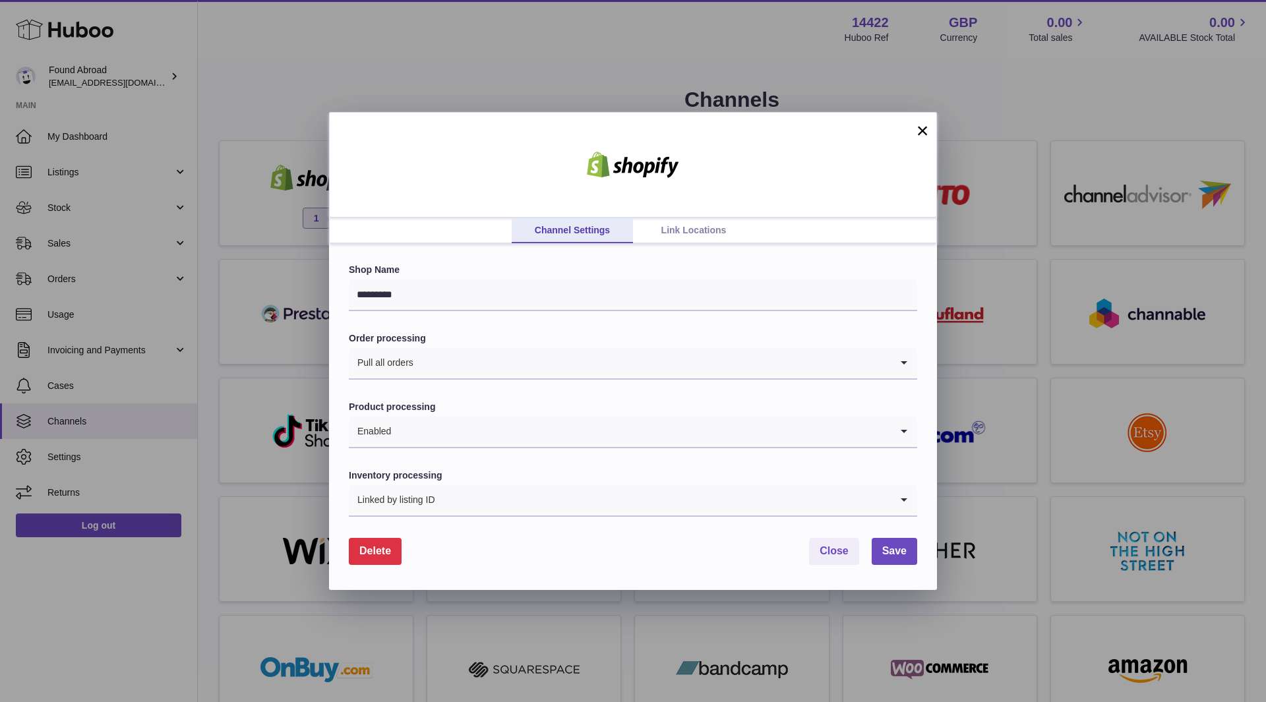
click at [481, 501] on input "Search for option" at bounding box center [663, 500] width 455 height 30
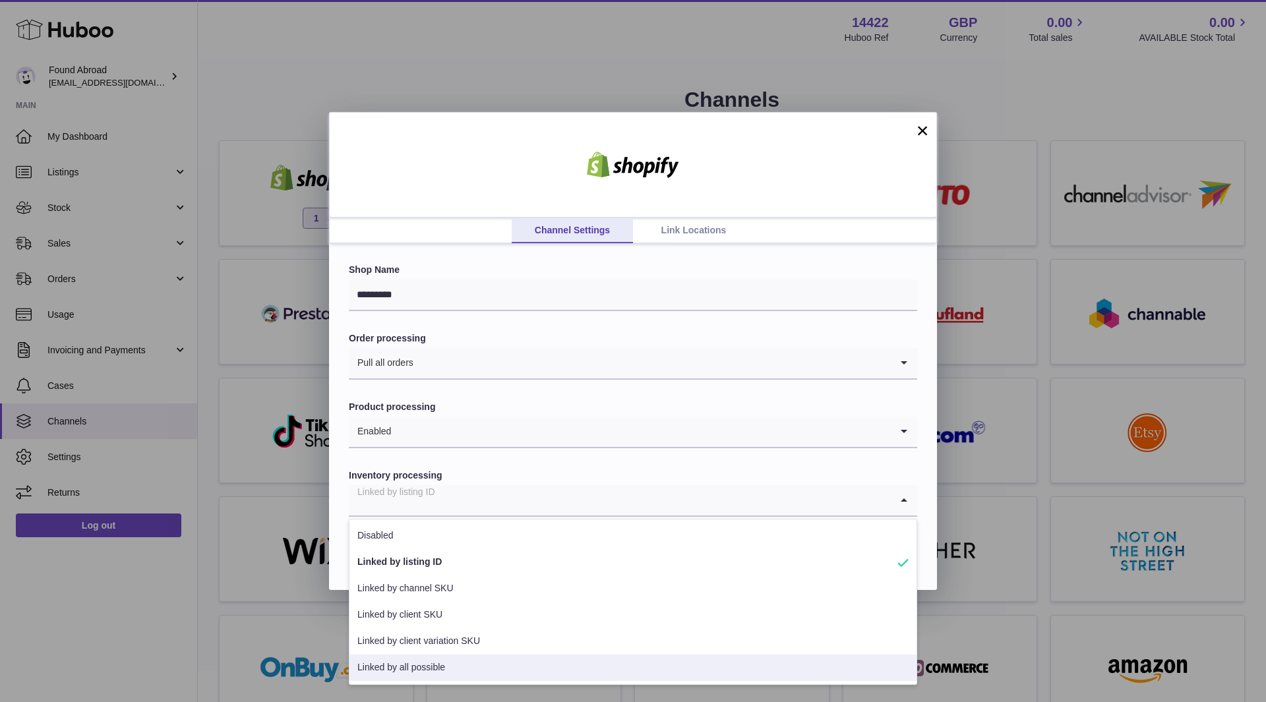
click at [454, 659] on li "Linked by all possible" at bounding box center [633, 668] width 567 height 26
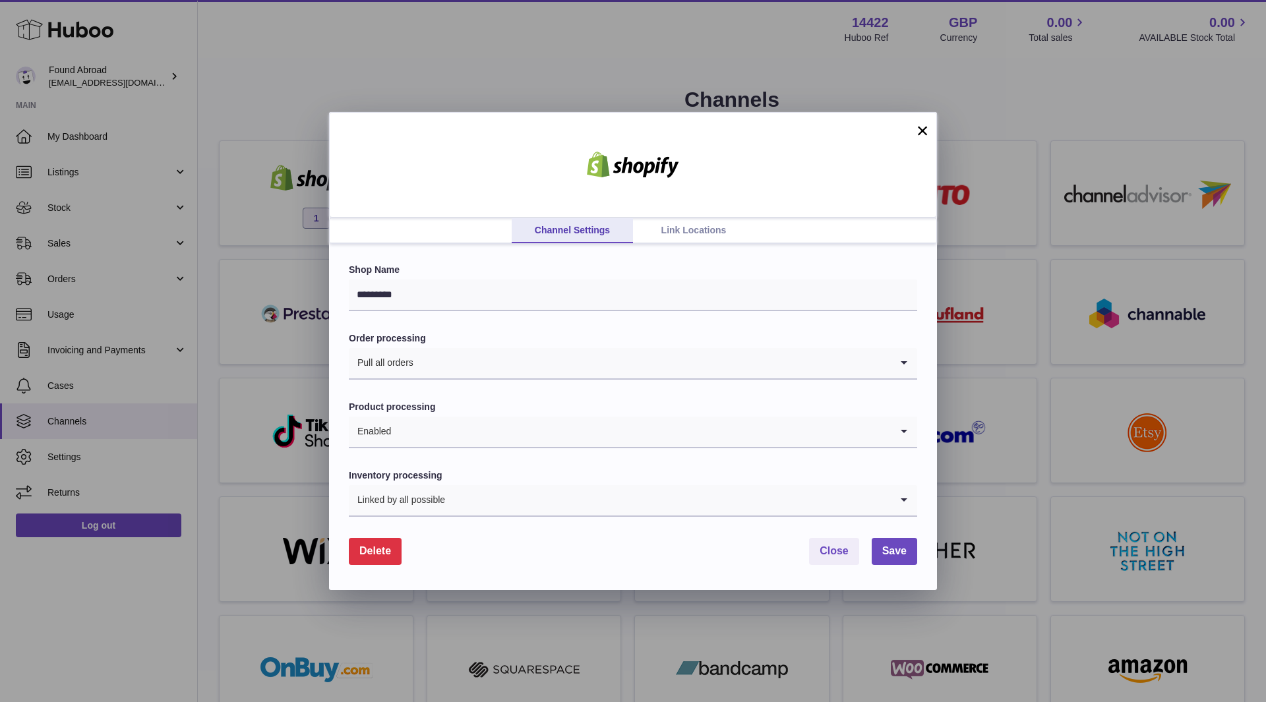
click at [695, 371] on input "Search for option" at bounding box center [652, 363] width 477 height 30
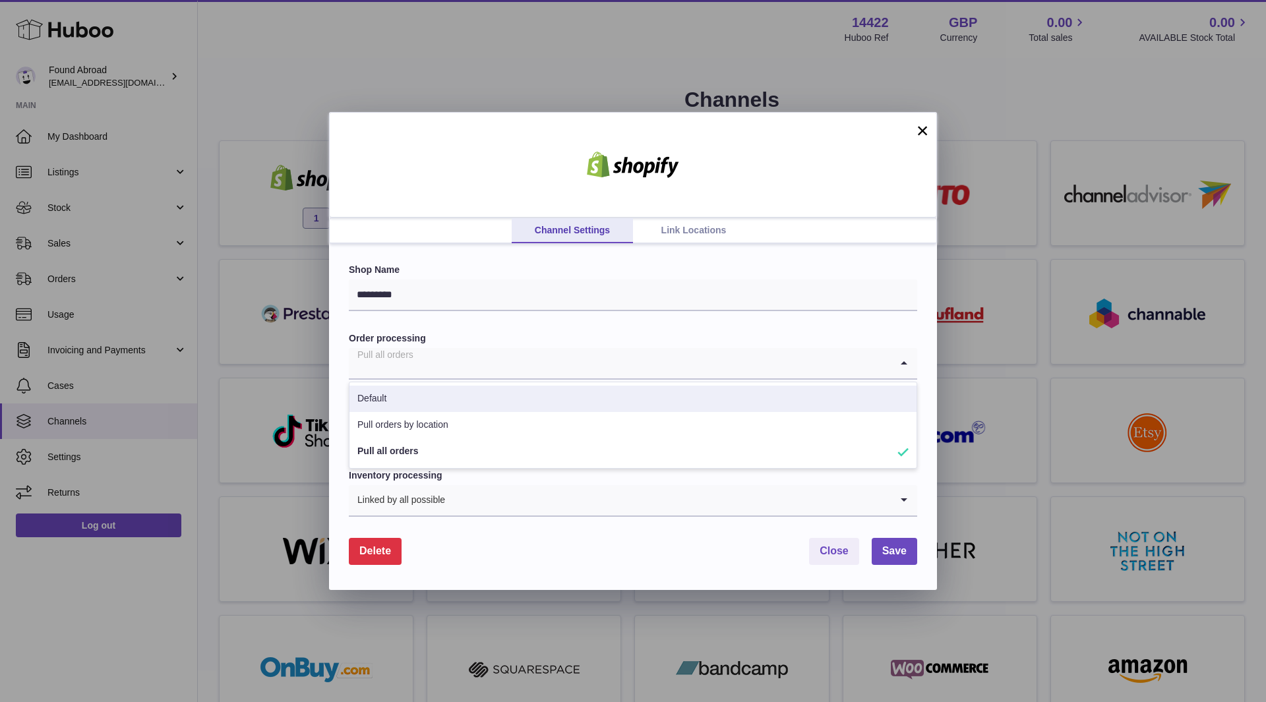
click at [466, 335] on label "Order processing" at bounding box center [633, 338] width 569 height 13
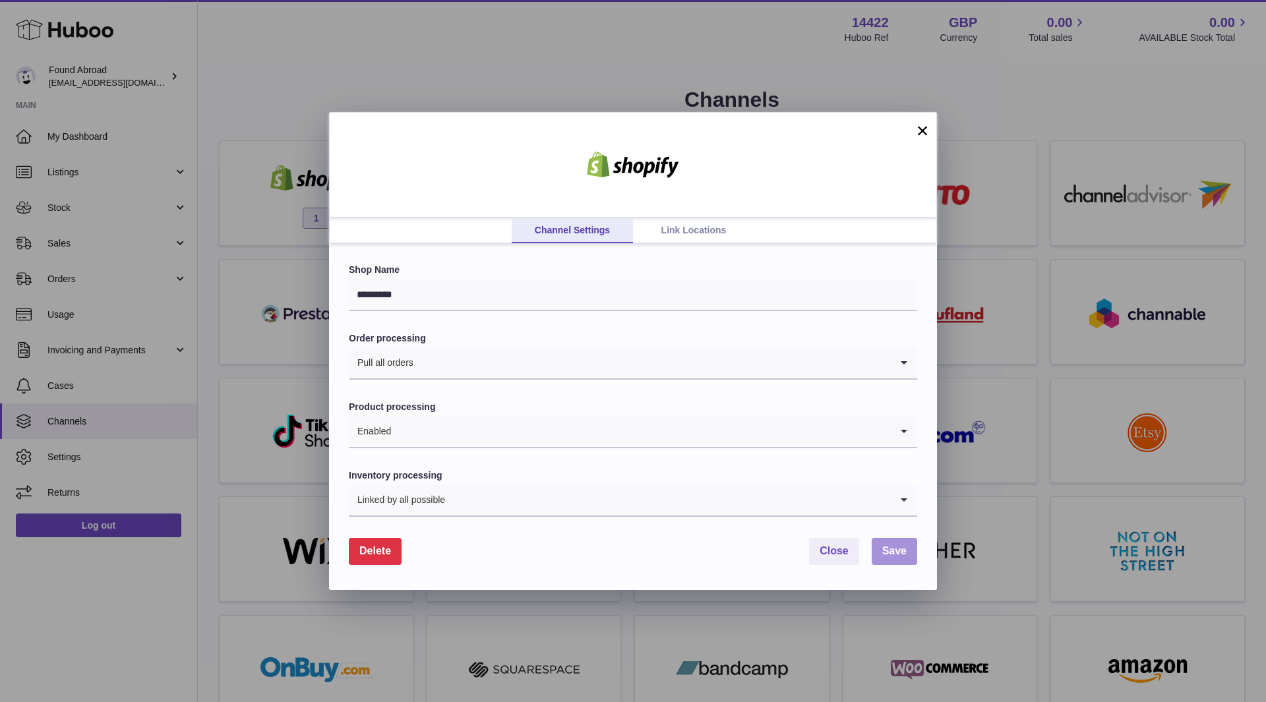
click at [898, 553] on span "Save" at bounding box center [894, 550] width 24 height 11
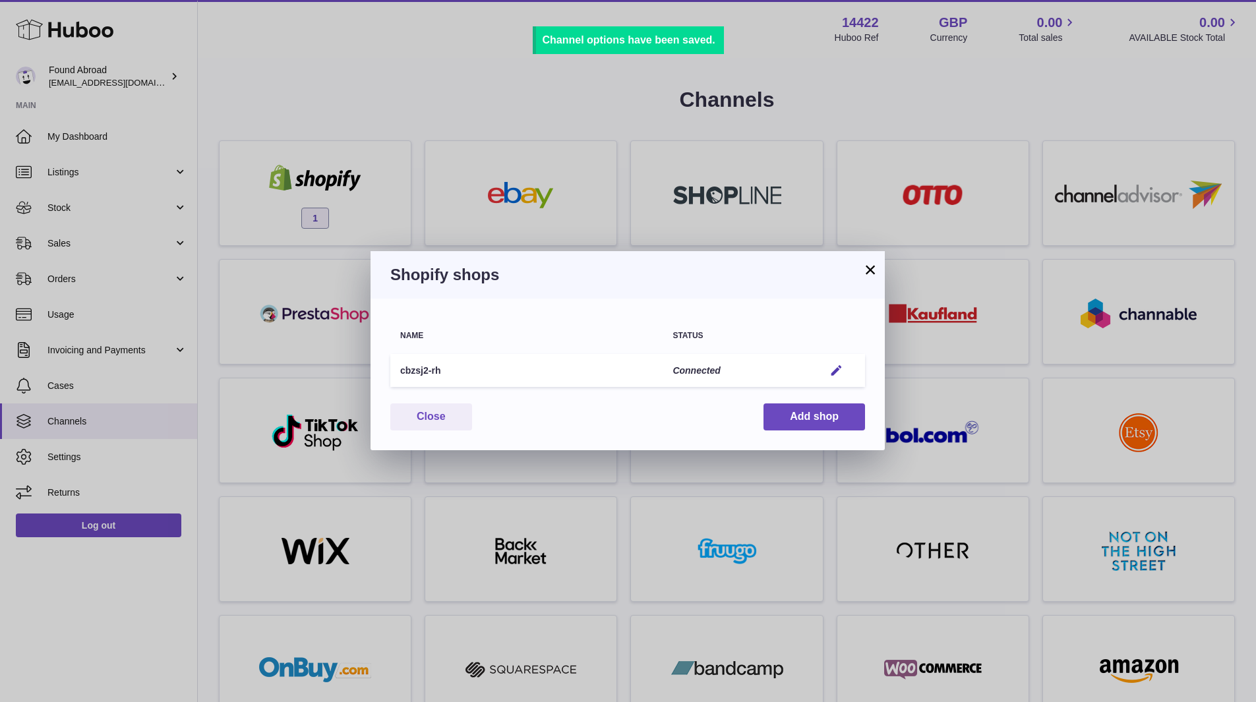
click at [866, 269] on button "×" at bounding box center [871, 270] width 16 height 16
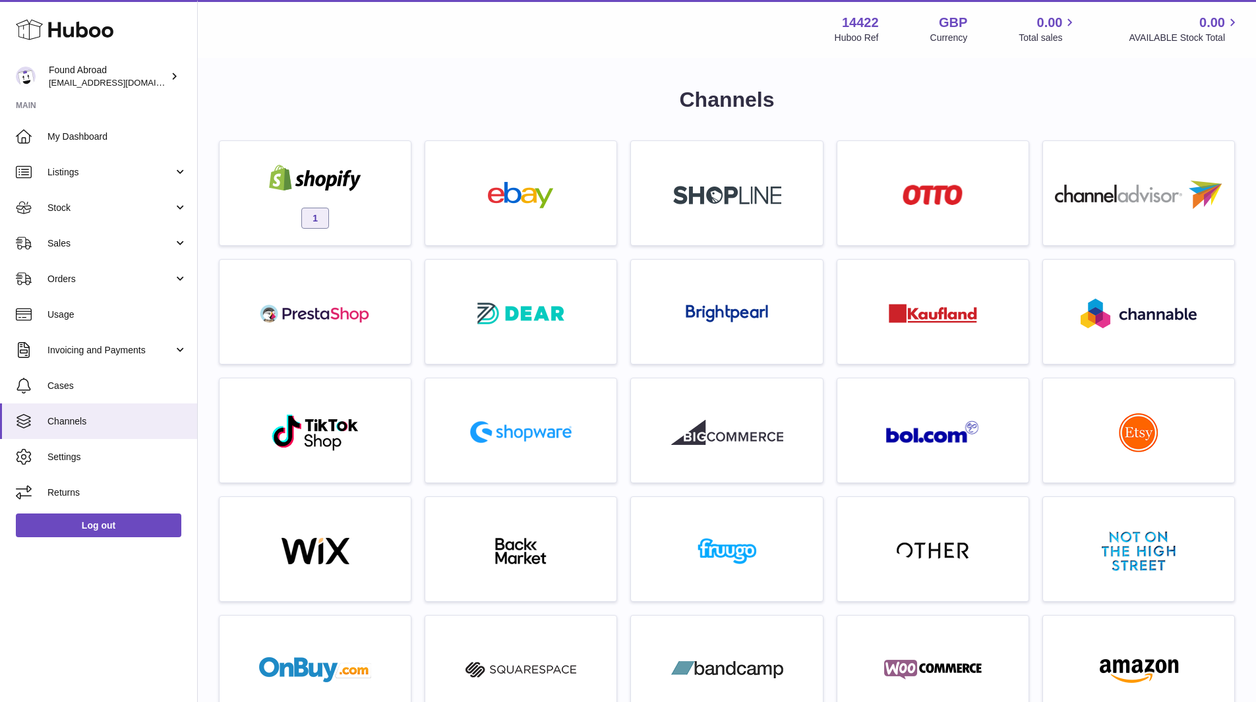
click at [138, 158] on link "Listings" at bounding box center [98, 172] width 197 height 36
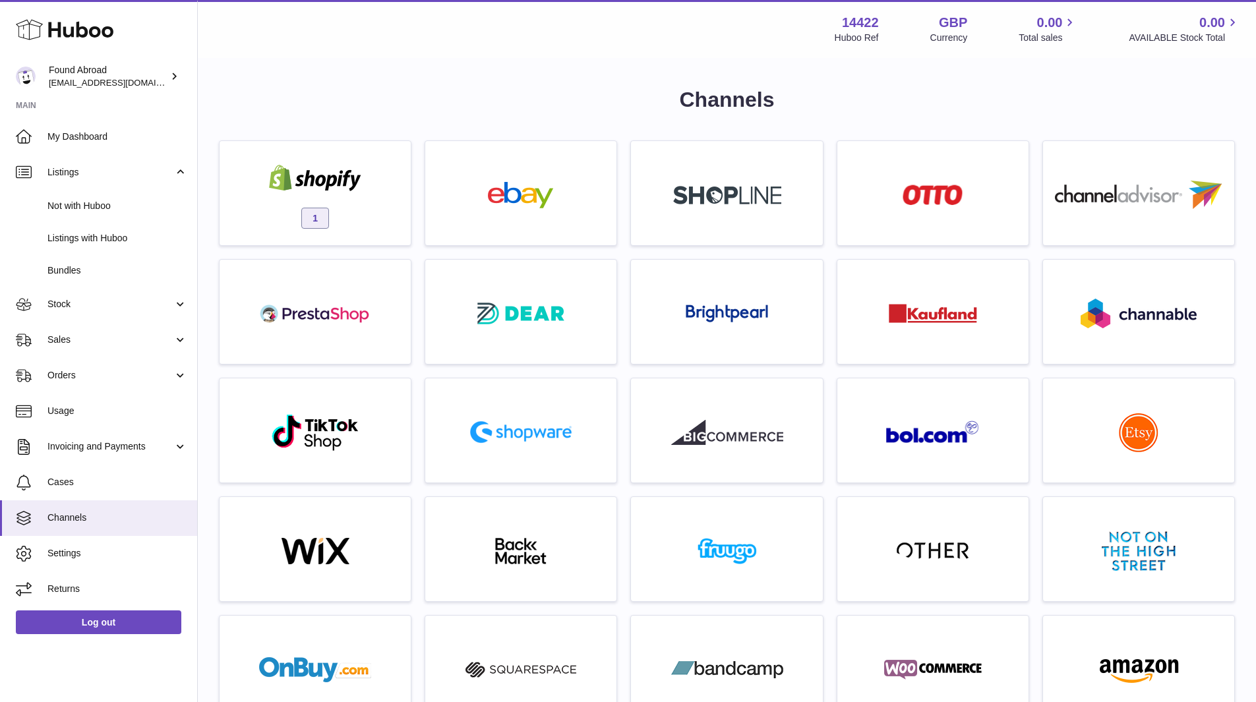
click at [109, 204] on span "Not with Huboo" at bounding box center [117, 206] width 140 height 13
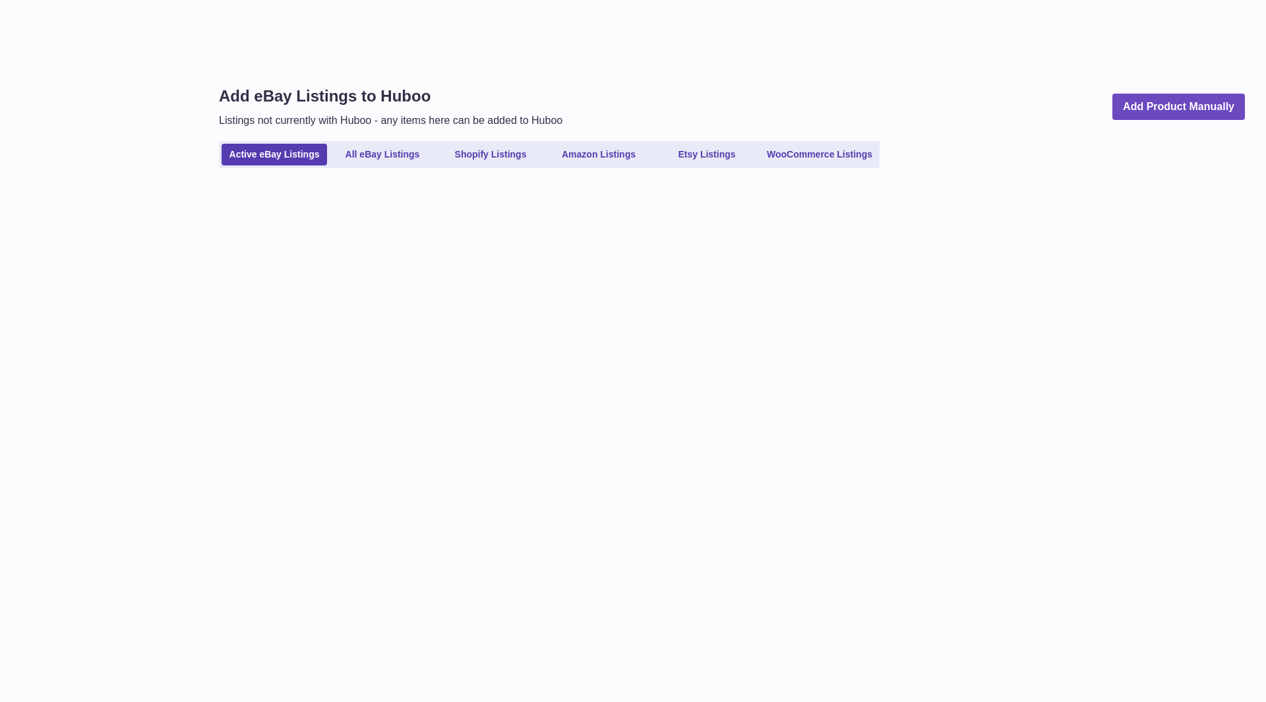
click at [451, 156] on link "Shopify Listings" at bounding box center [491, 155] width 106 height 22
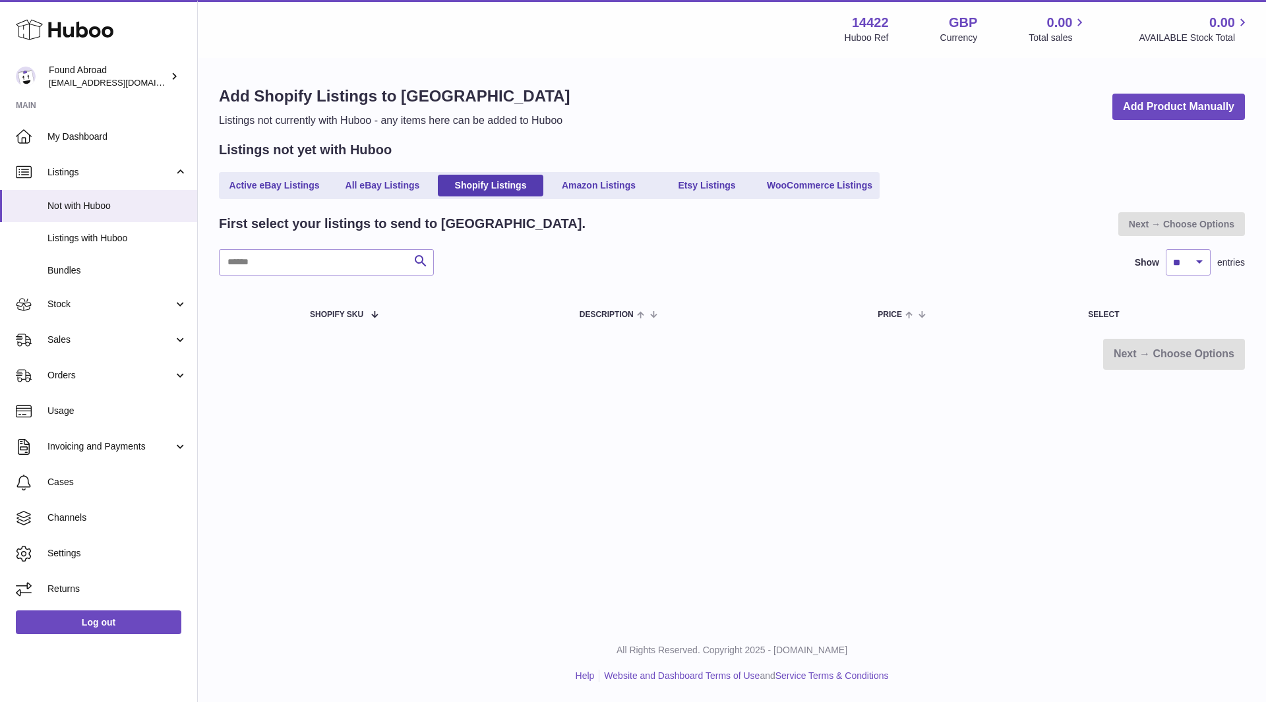
click at [102, 241] on span "Listings with Huboo" at bounding box center [117, 238] width 140 height 13
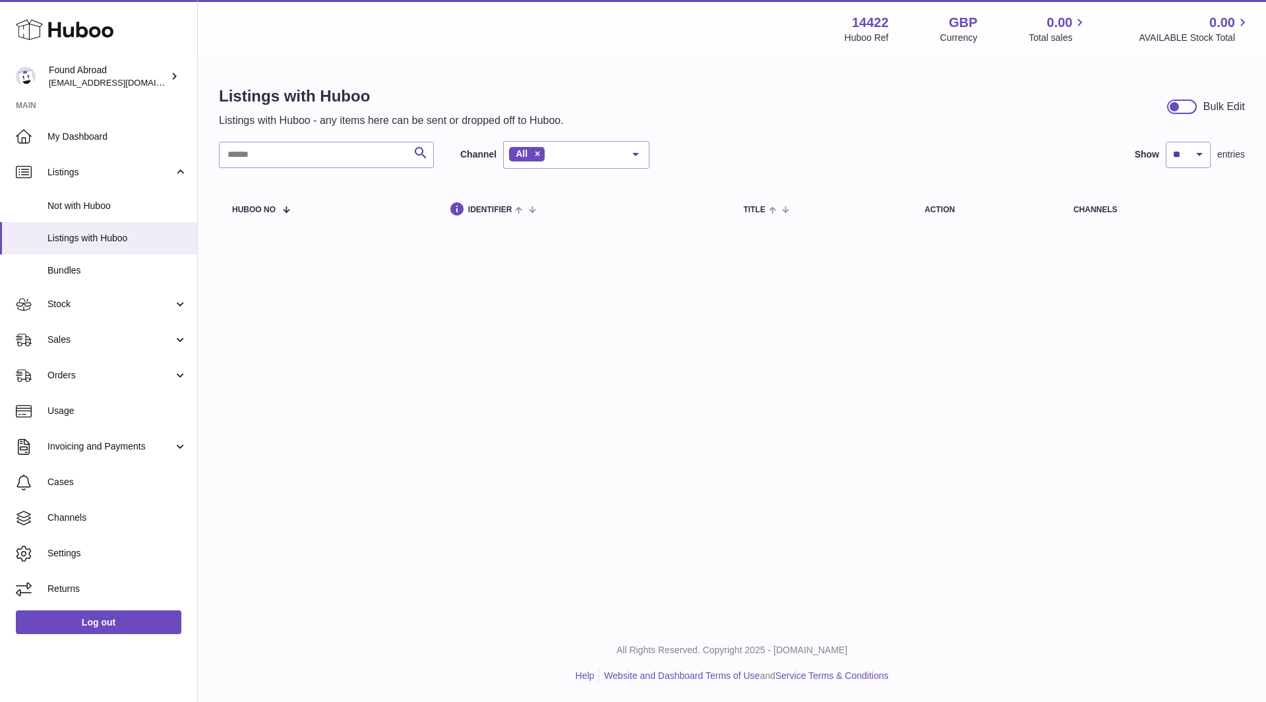
click at [109, 215] on link "Not with Huboo" at bounding box center [98, 206] width 197 height 32
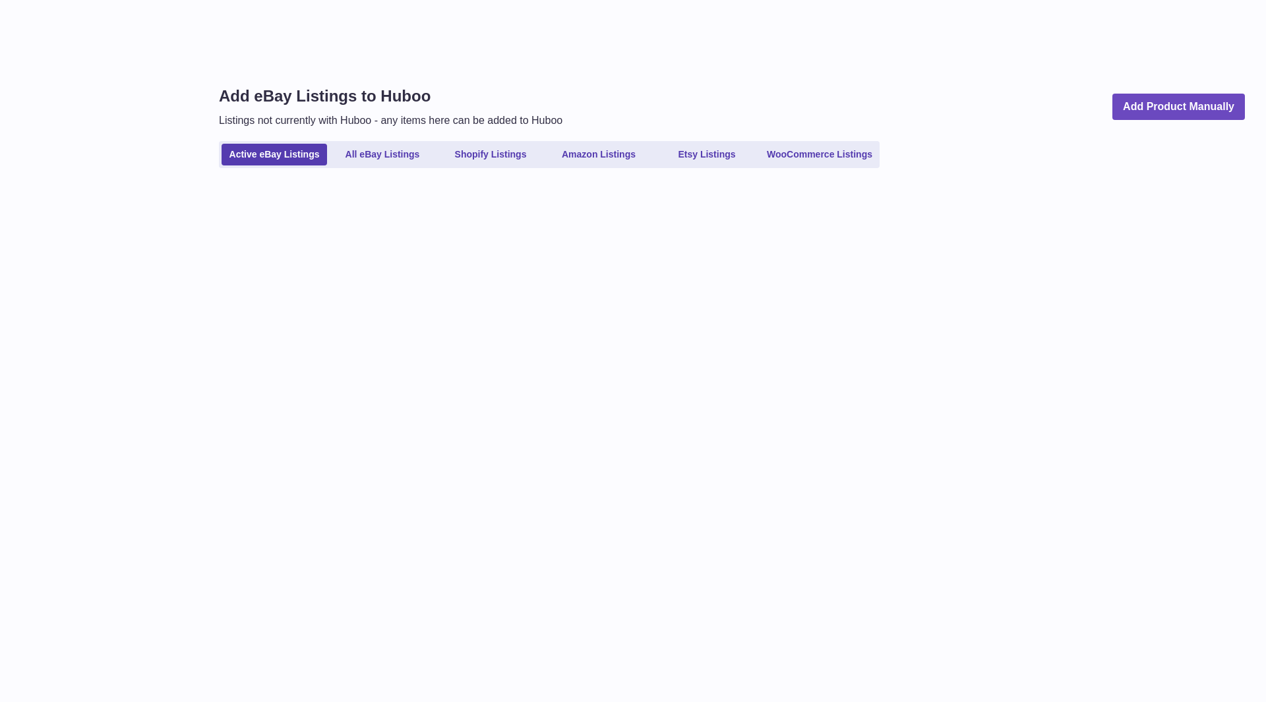
click at [464, 155] on link "Shopify Listings" at bounding box center [491, 155] width 106 height 22
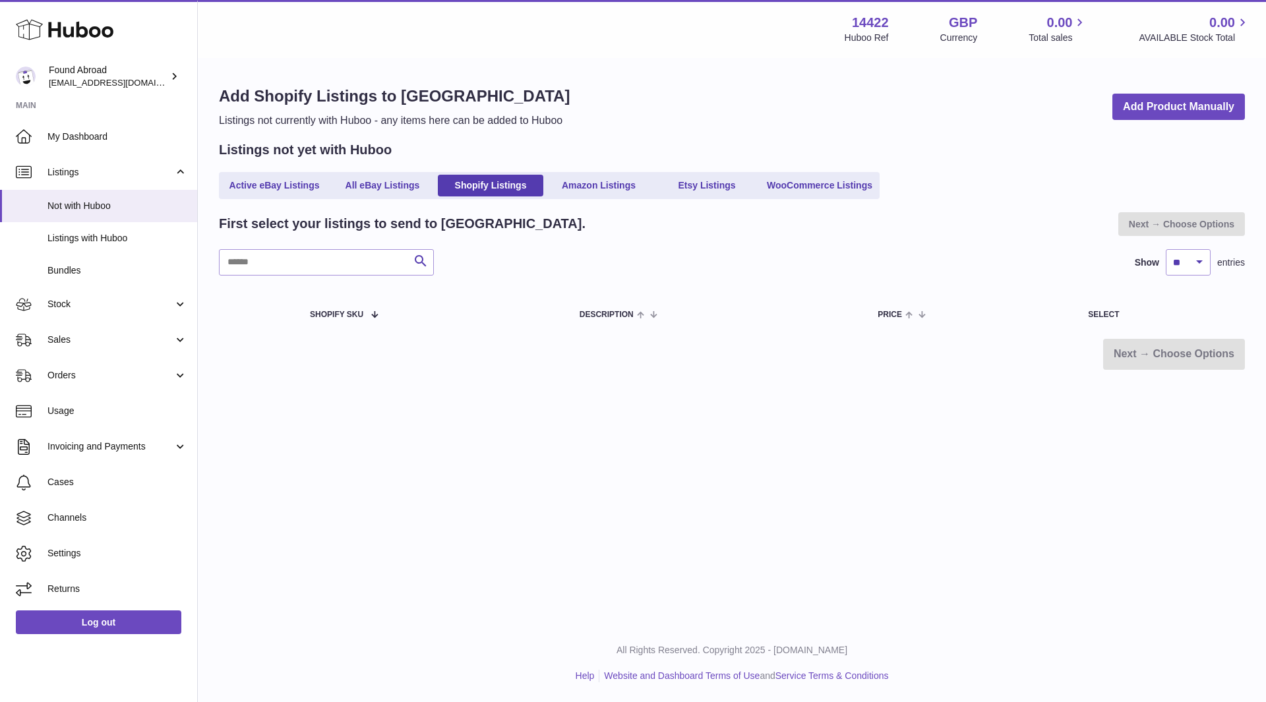
click at [167, 303] on span "Stock" at bounding box center [110, 304] width 126 height 13
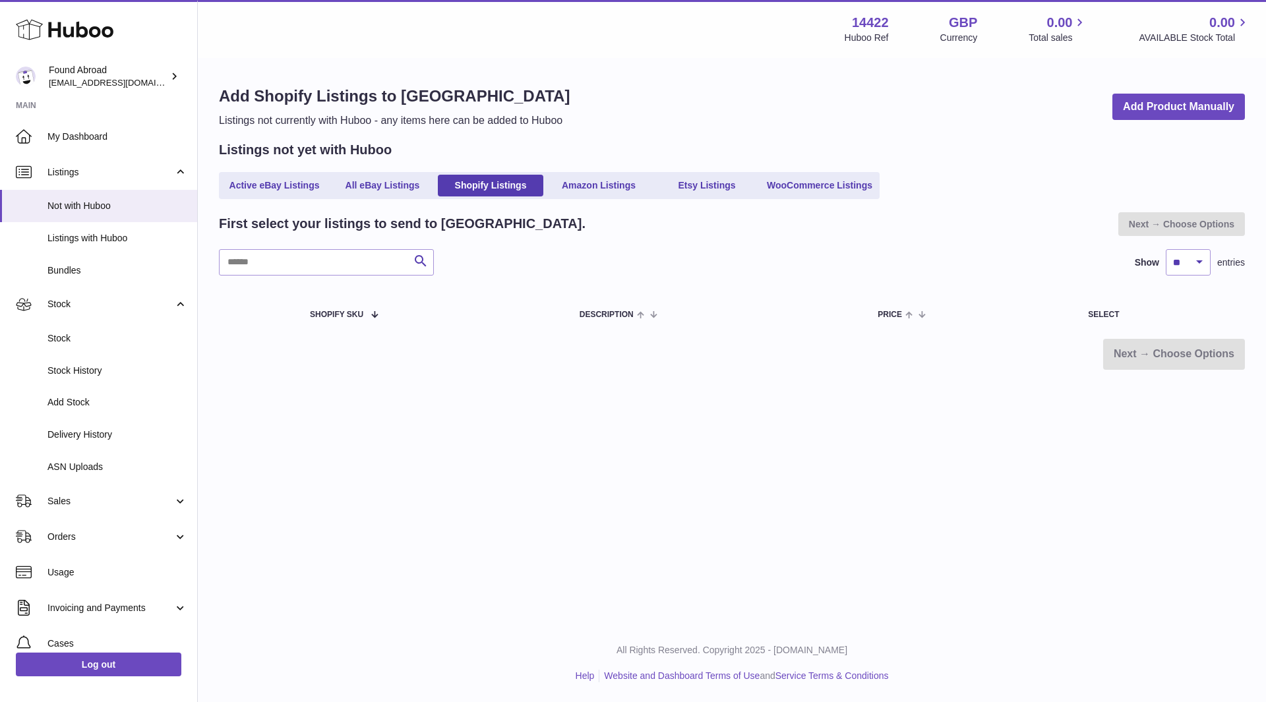
click at [72, 344] on span "Stock" at bounding box center [117, 338] width 140 height 13
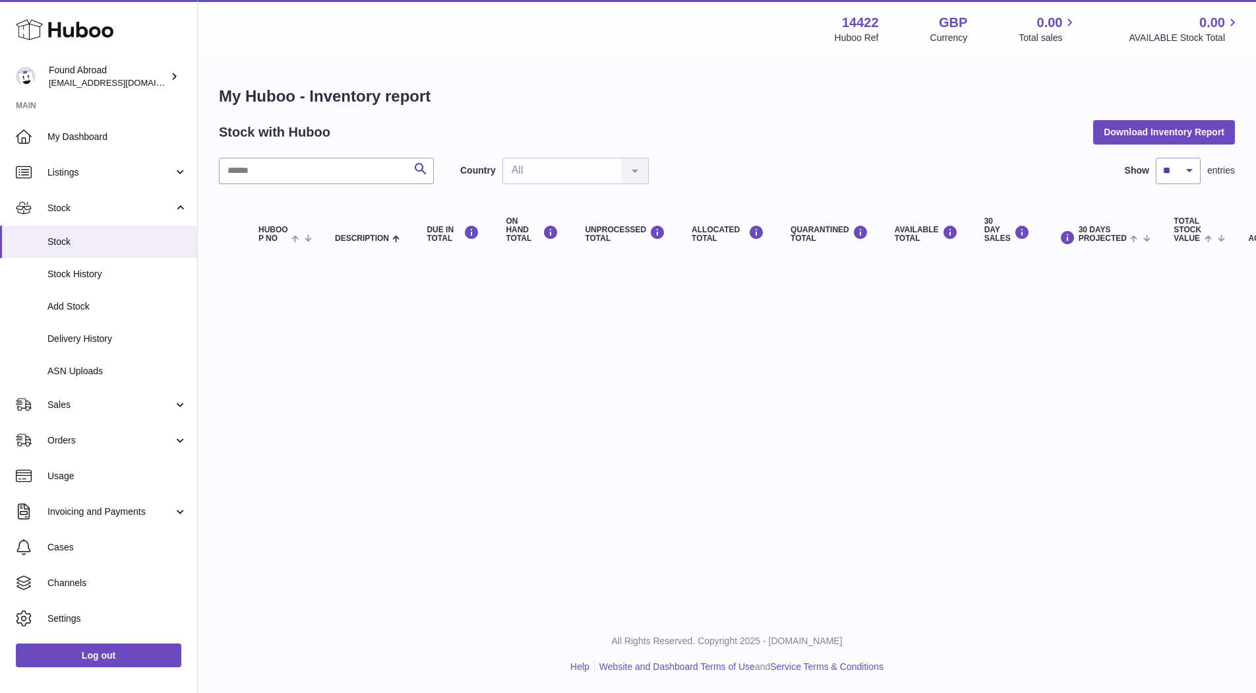
click at [121, 173] on span "Listings" at bounding box center [110, 172] width 126 height 13
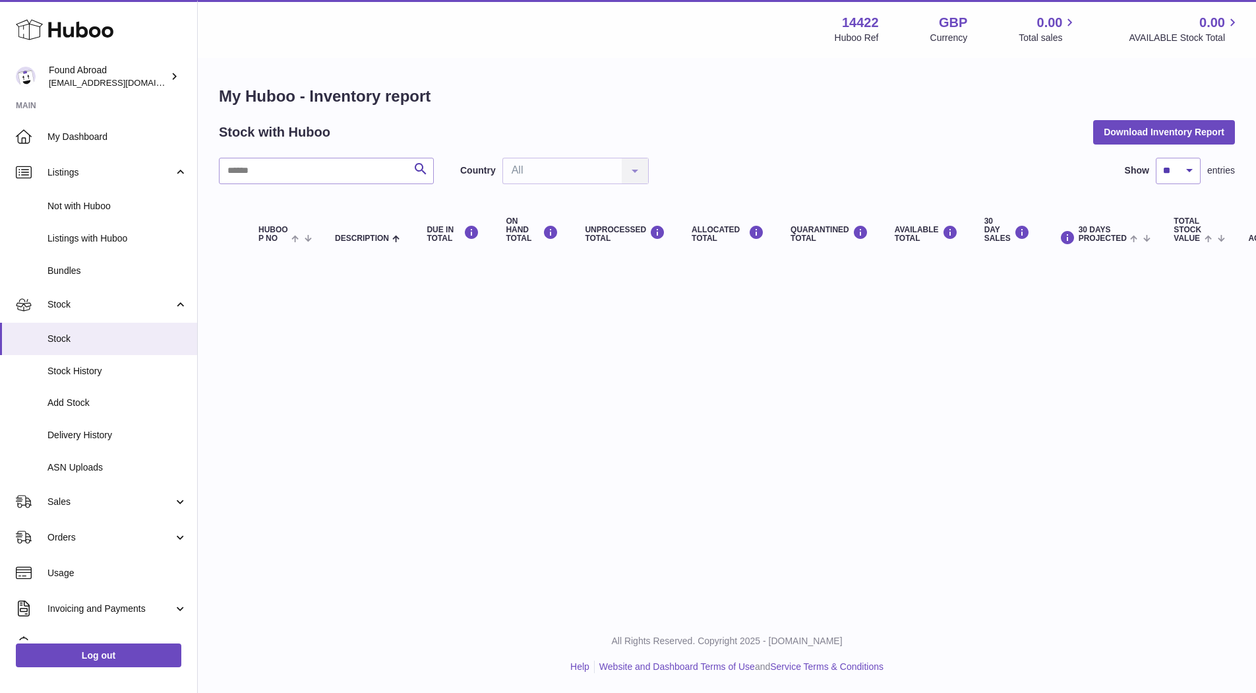
click at [96, 210] on span "Not with Huboo" at bounding box center [117, 206] width 140 height 13
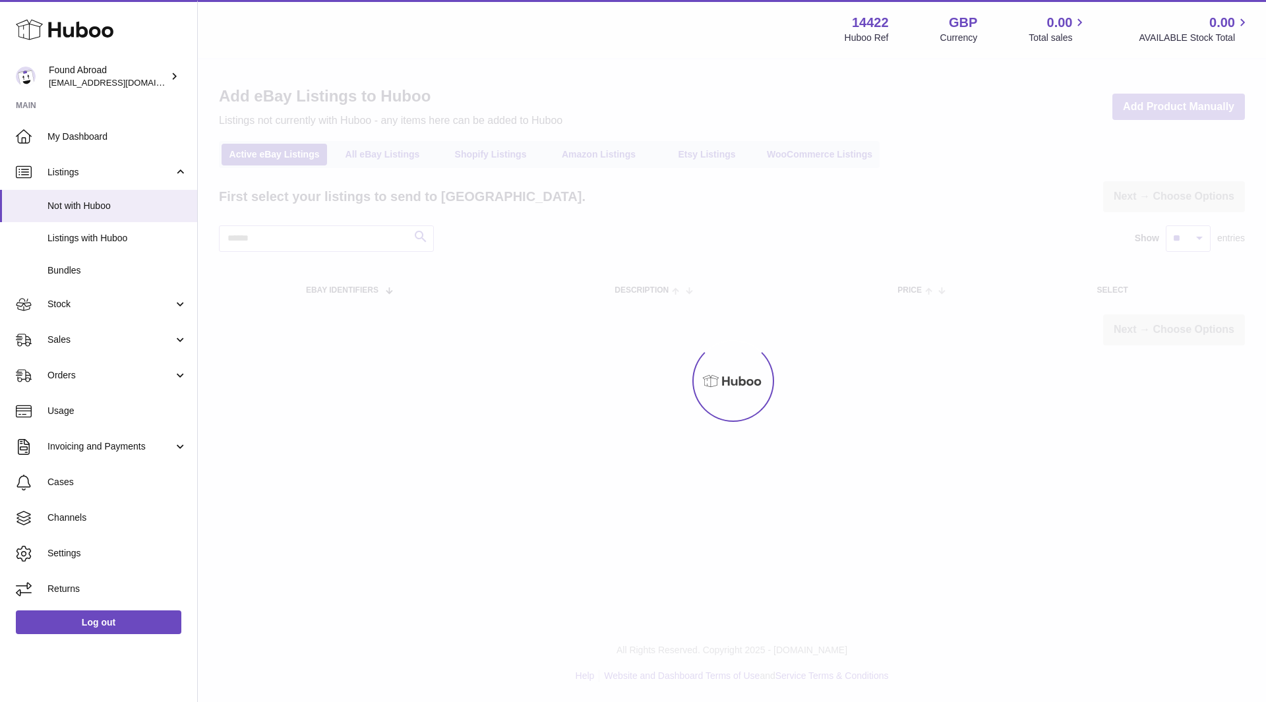
click at [516, 160] on div at bounding box center [732, 380] width 1068 height 643
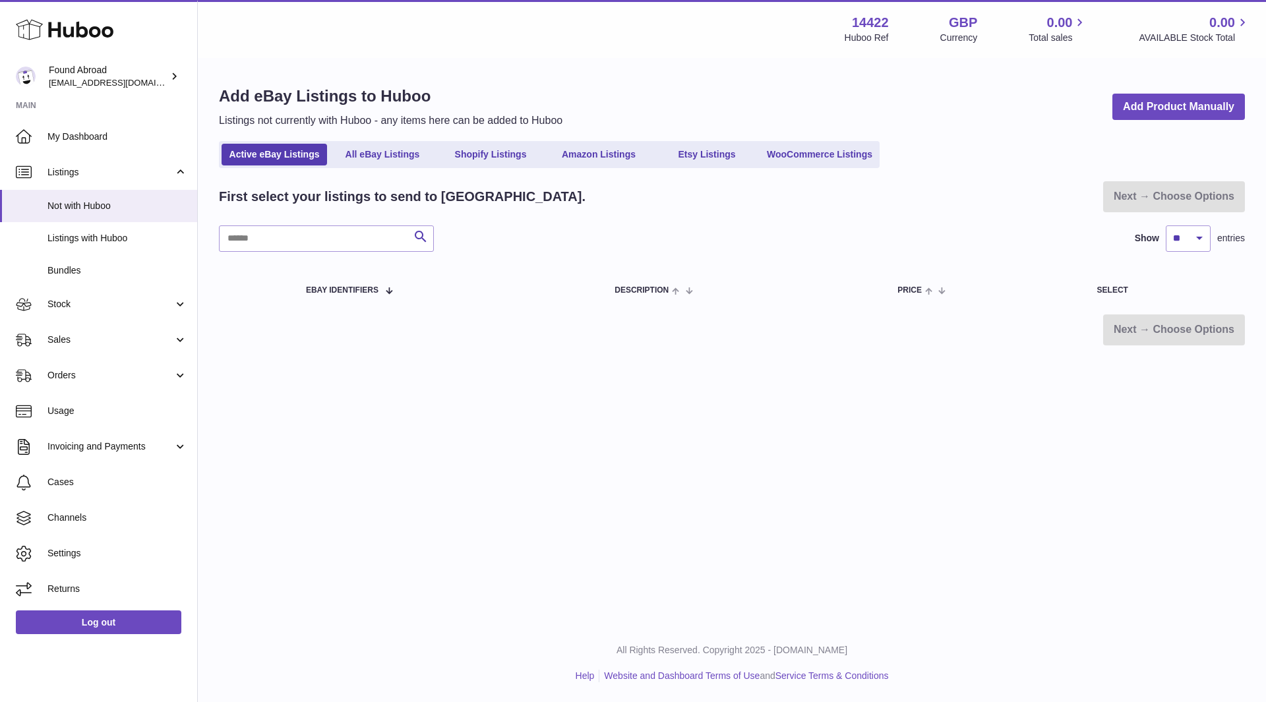
click at [516, 160] on link "Shopify Listings" at bounding box center [491, 155] width 106 height 22
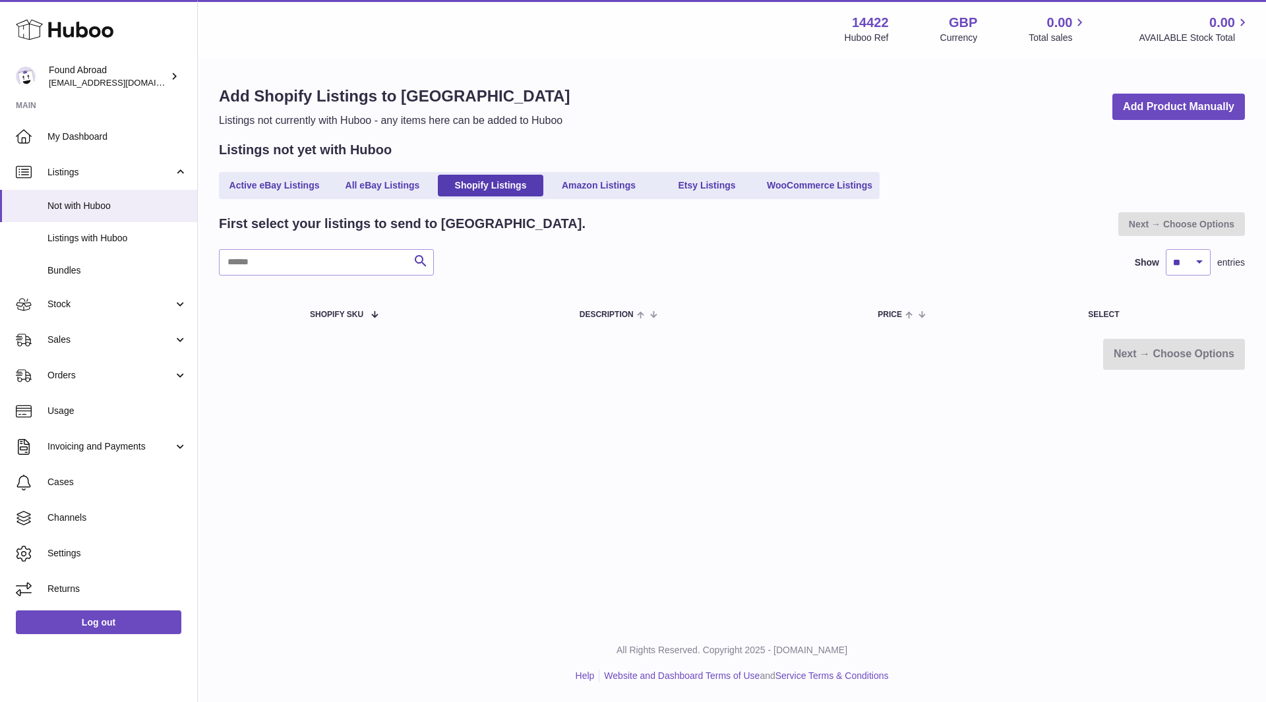
click at [373, 317] on span at bounding box center [368, 314] width 11 height 11
click at [852, 427] on div "Menu Huboo 14422 Huboo Ref GBP Currency 0.00 Total sales 0.00 AVAILABLE Stock T…" at bounding box center [732, 312] width 1068 height 625
click at [107, 557] on span "Settings" at bounding box center [117, 553] width 140 height 13
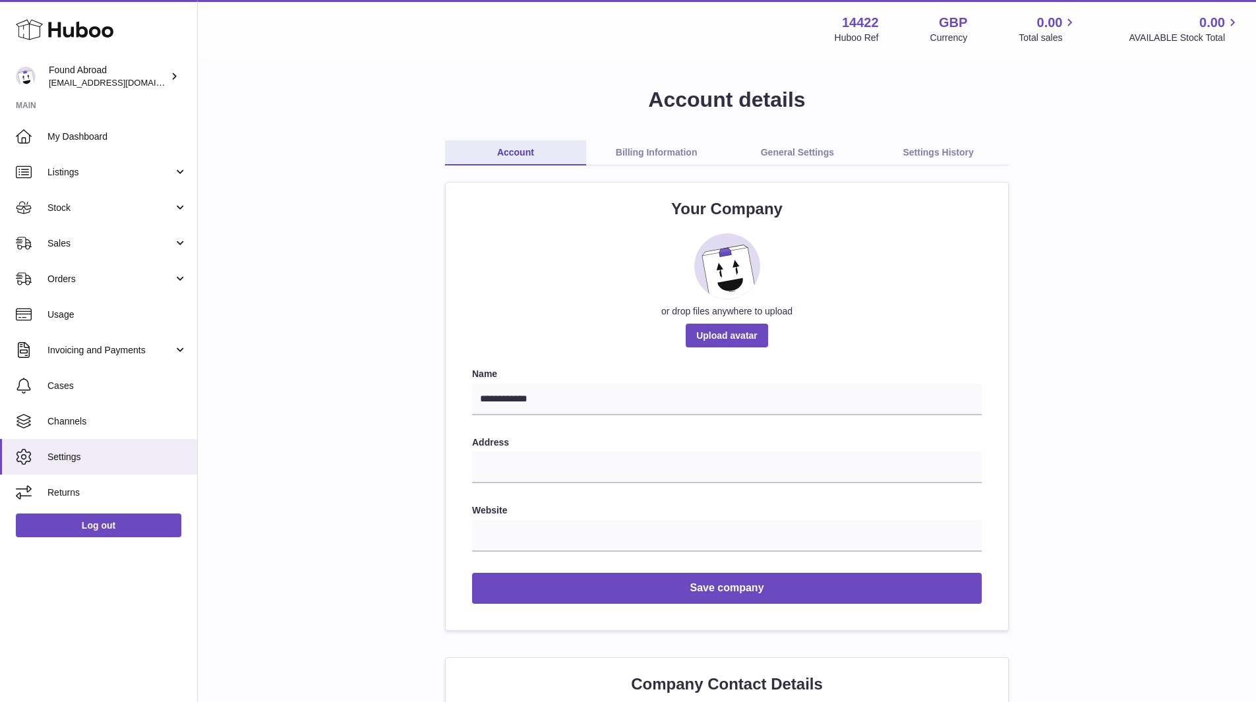
click at [813, 148] on link "General Settings" at bounding box center [797, 152] width 141 height 25
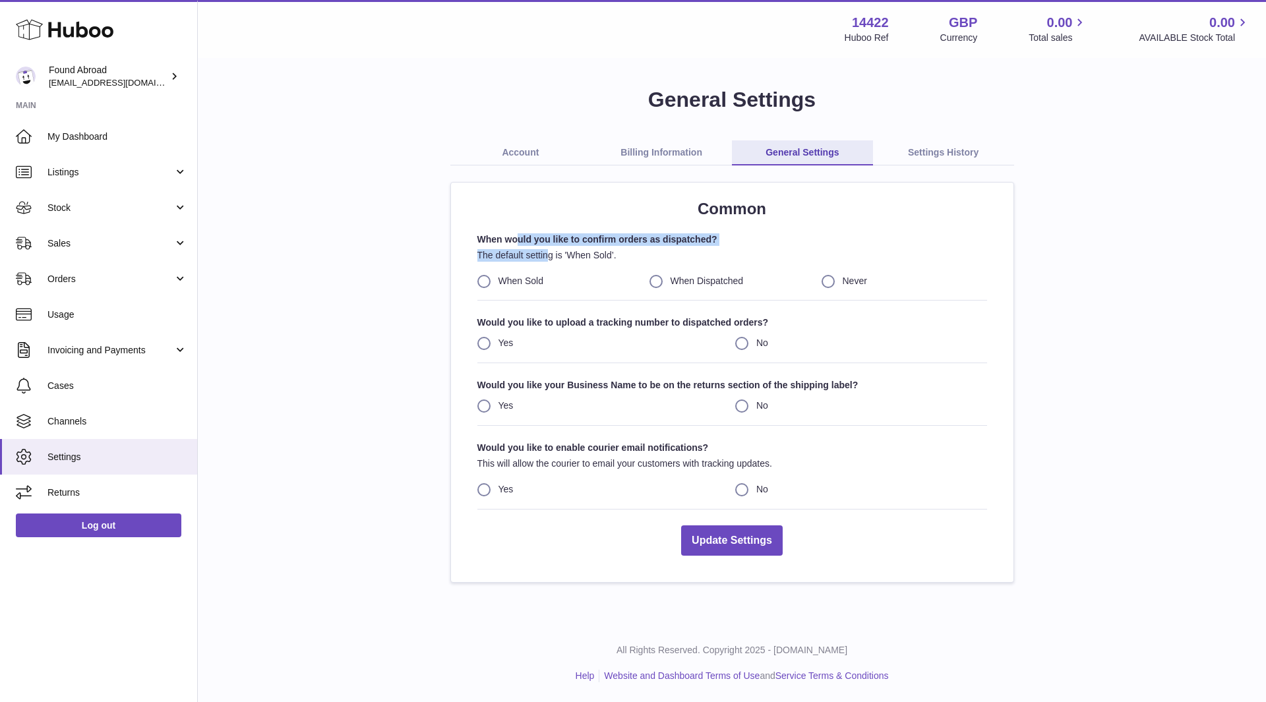
drag, startPoint x: 539, startPoint y: 253, endPoint x: 548, endPoint y: 256, distance: 9.6
click at [548, 256] on div "When would you like to confirm orders as dispatched? The default setting is 'Wh…" at bounding box center [733, 267] width 510 height 68
click at [548, 256] on p "The default setting is 'When Sold’." at bounding box center [733, 255] width 510 height 13
drag, startPoint x: 489, startPoint y: 325, endPoint x: 662, endPoint y: 325, distance: 172.1
click at [662, 325] on strong "Would you like to upload a tracking number to dispatched orders?" at bounding box center [733, 323] width 510 height 13
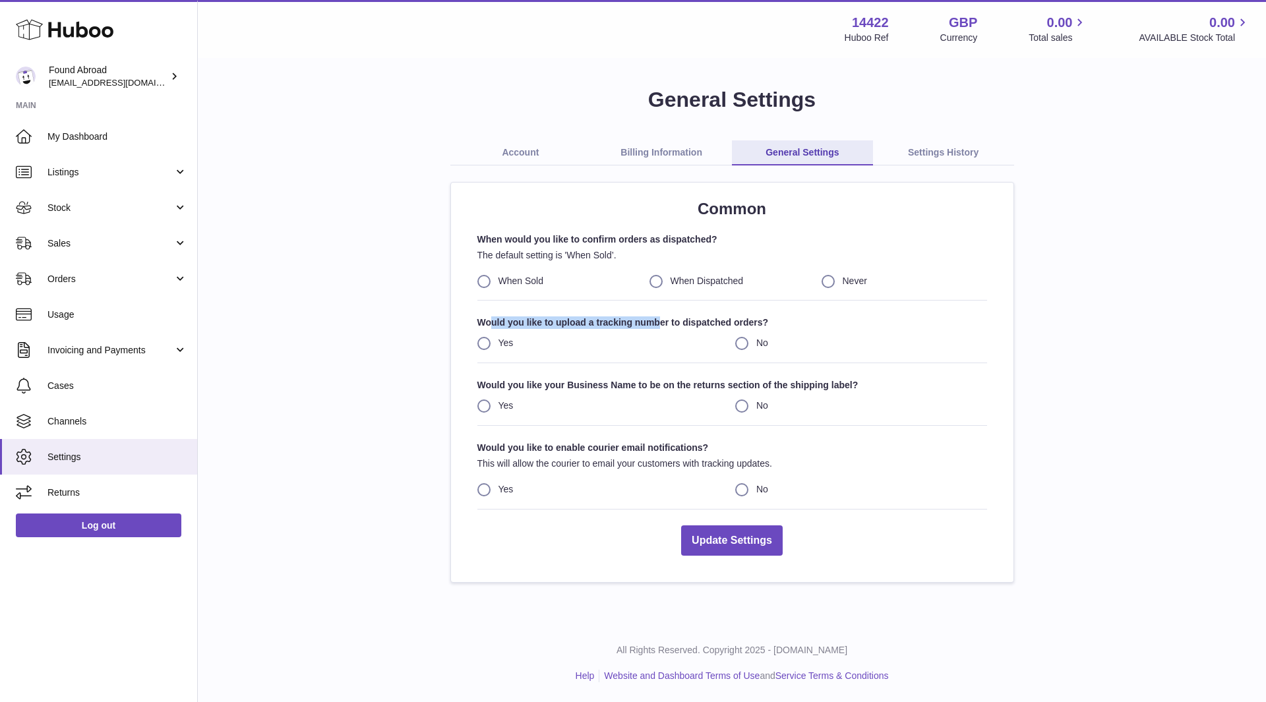
click at [662, 325] on strong "Would you like to upload a tracking number to dispatched orders?" at bounding box center [733, 323] width 510 height 13
click at [80, 428] on link "Channels" at bounding box center [98, 422] width 197 height 36
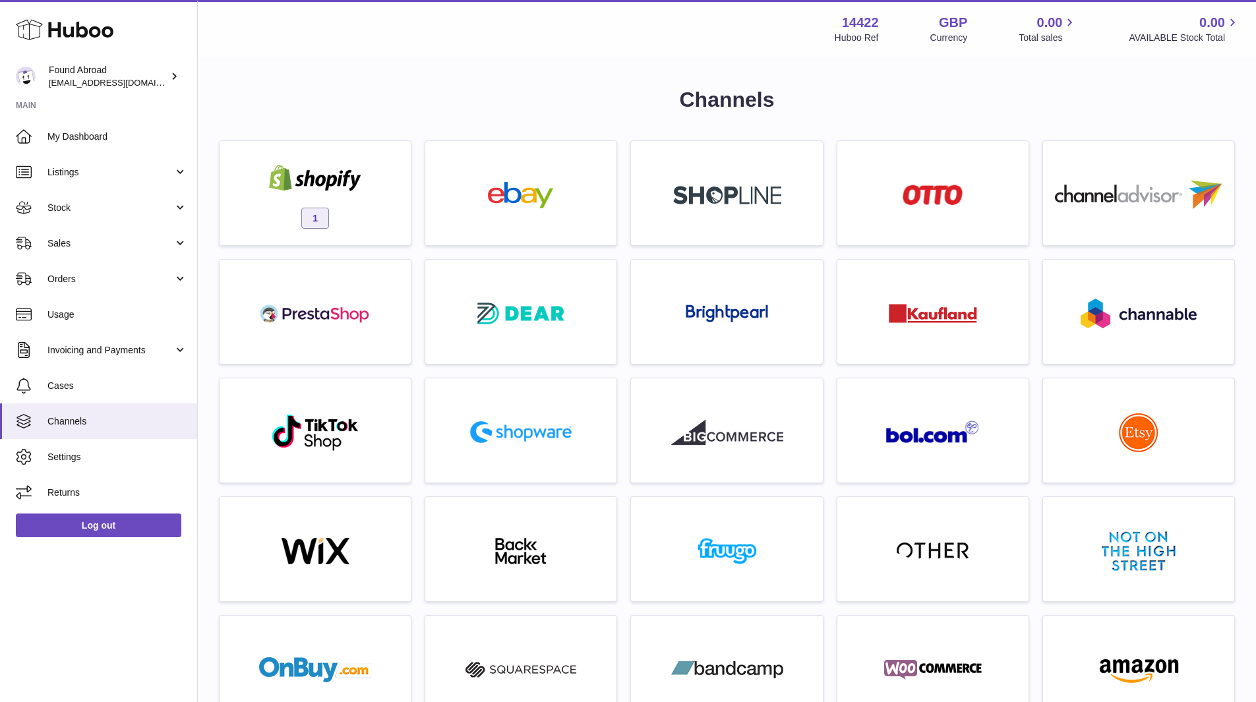
click at [312, 219] on span "1" at bounding box center [315, 218] width 28 height 21
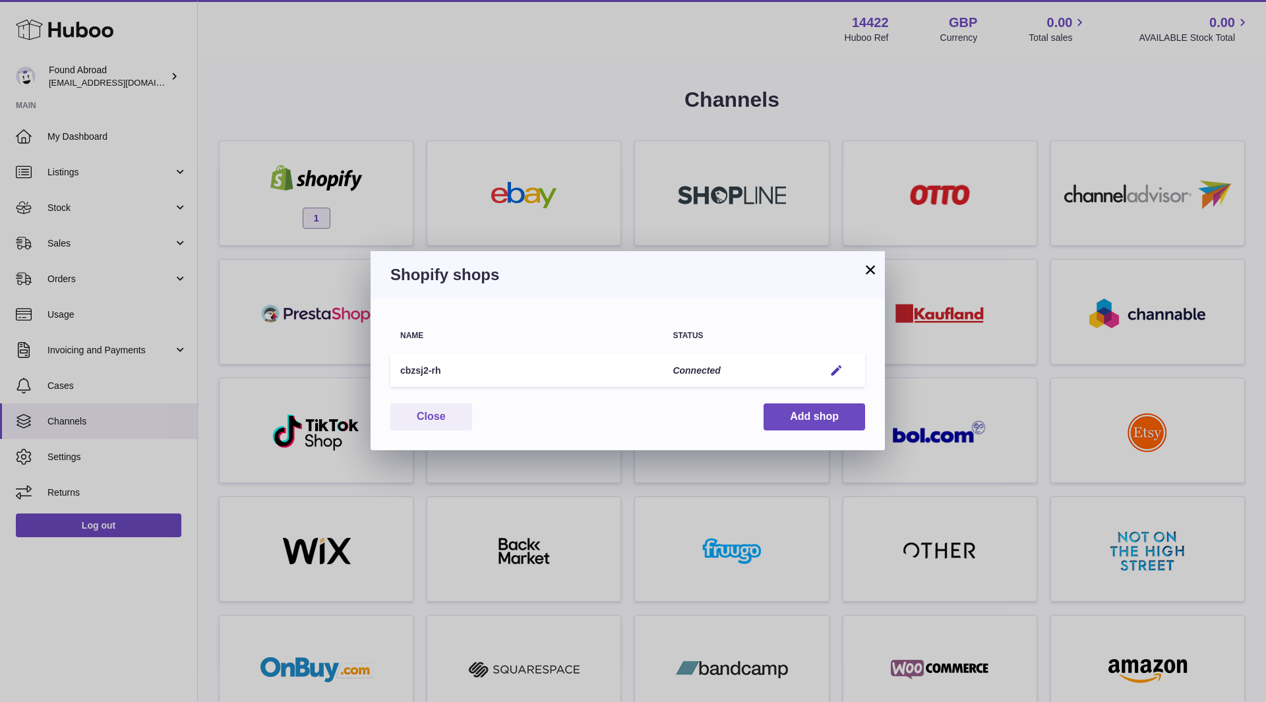
click at [869, 270] on button "×" at bounding box center [871, 270] width 16 height 16
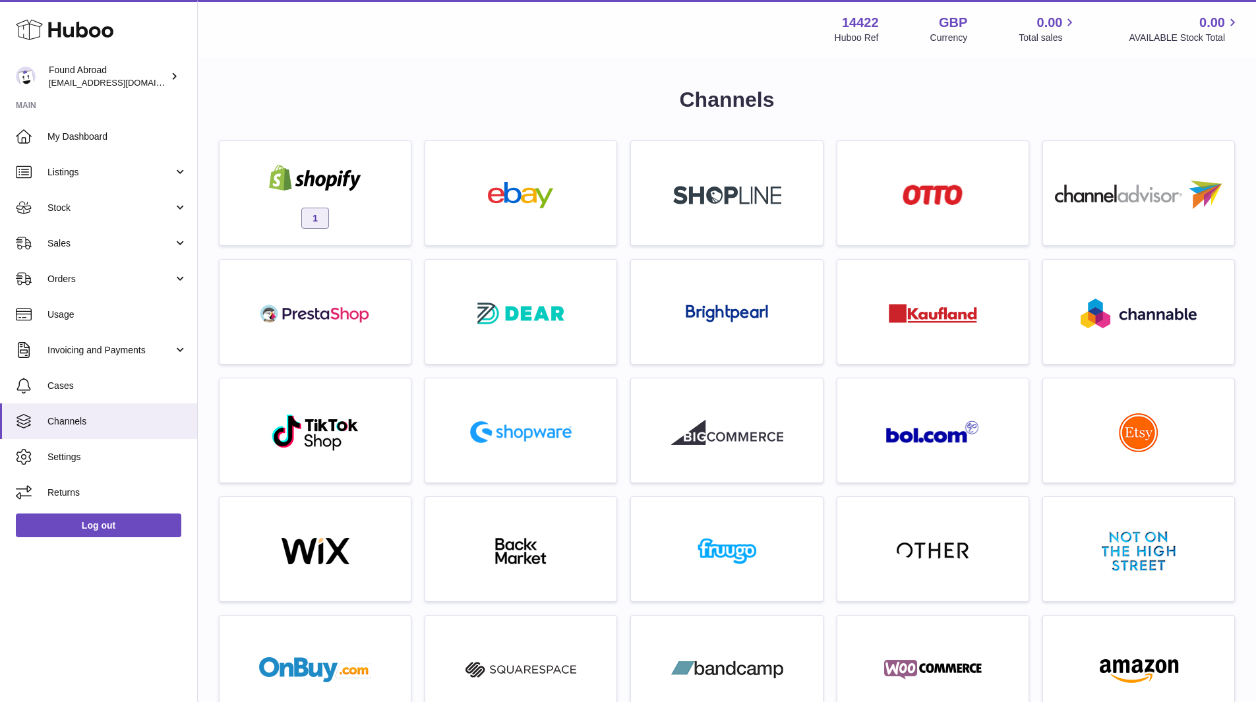
click at [113, 202] on span "Stock" at bounding box center [110, 208] width 126 height 13
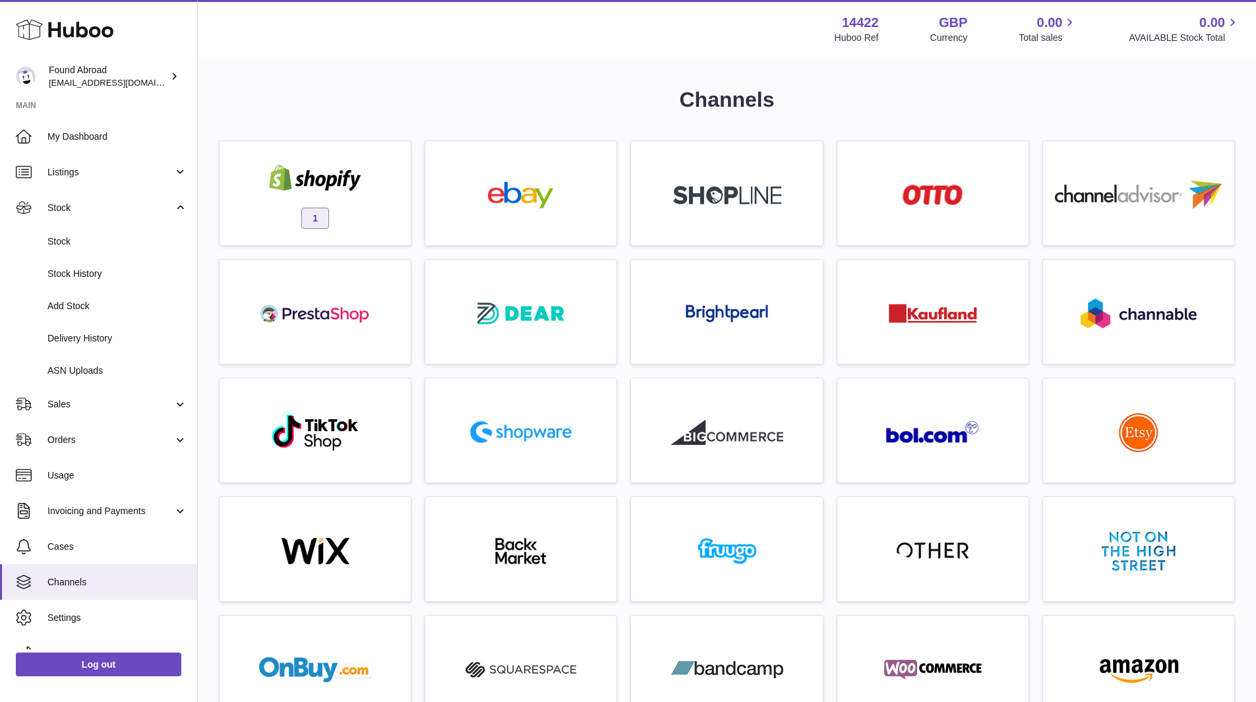
click at [73, 177] on span "Listings" at bounding box center [110, 172] width 126 height 13
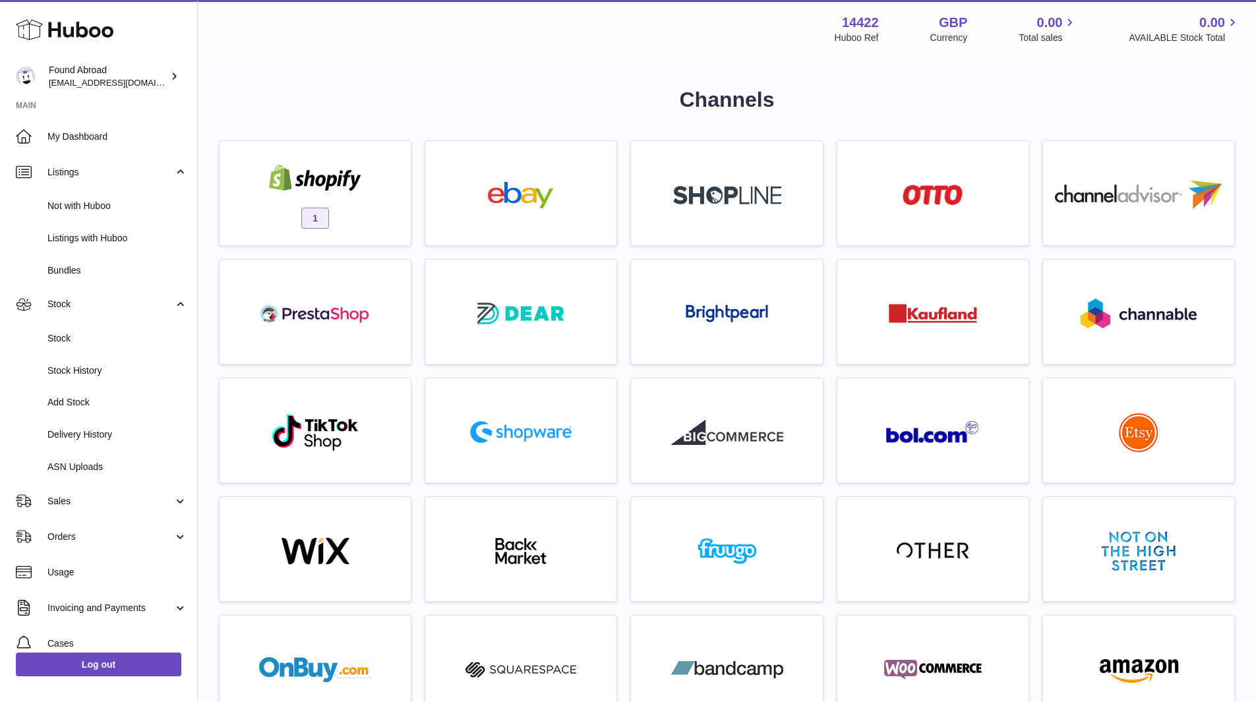
click at [73, 202] on span "Not with Huboo" at bounding box center [117, 206] width 140 height 13
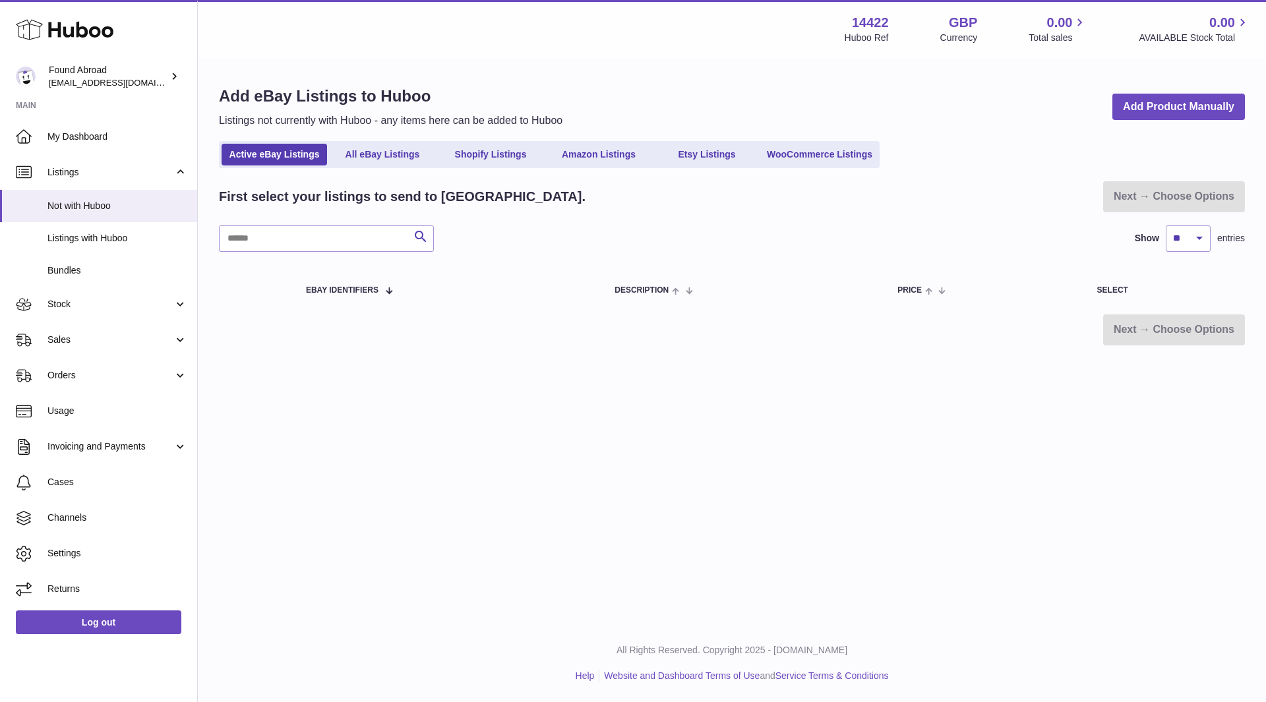
click at [461, 149] on link "Shopify Listings" at bounding box center [491, 155] width 106 height 22
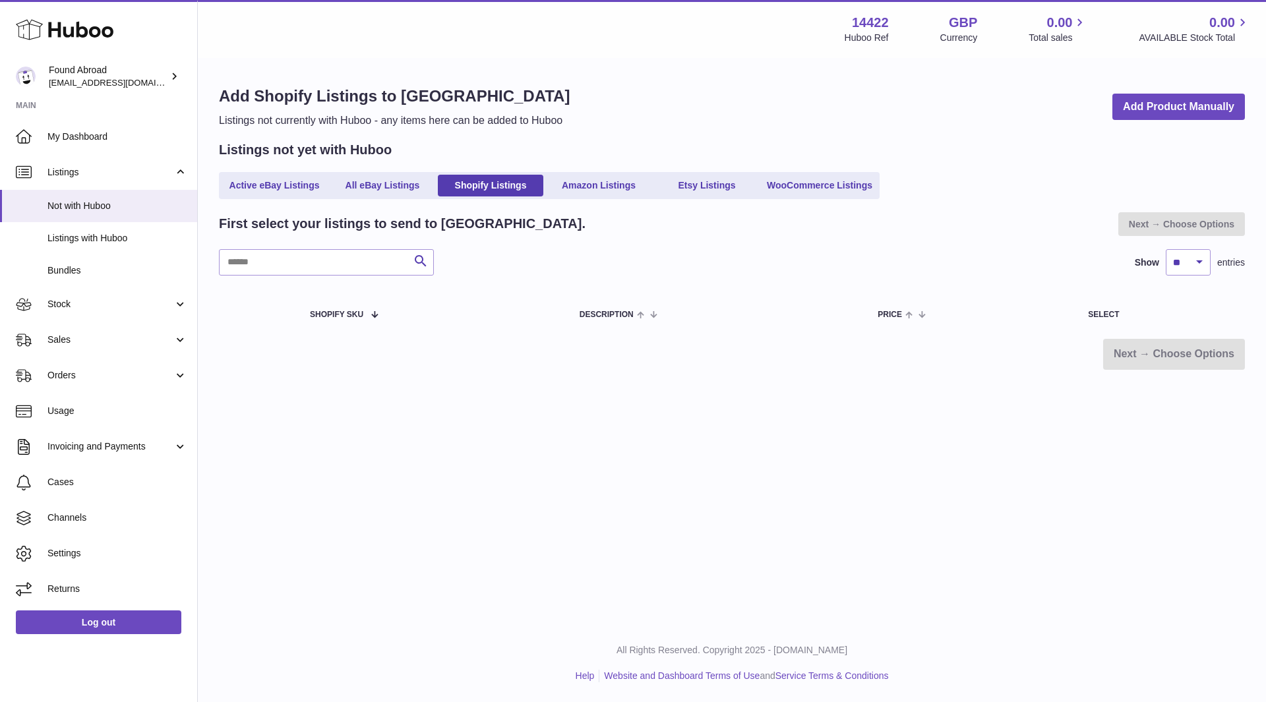
click at [84, 277] on link "Bundles" at bounding box center [98, 271] width 197 height 32
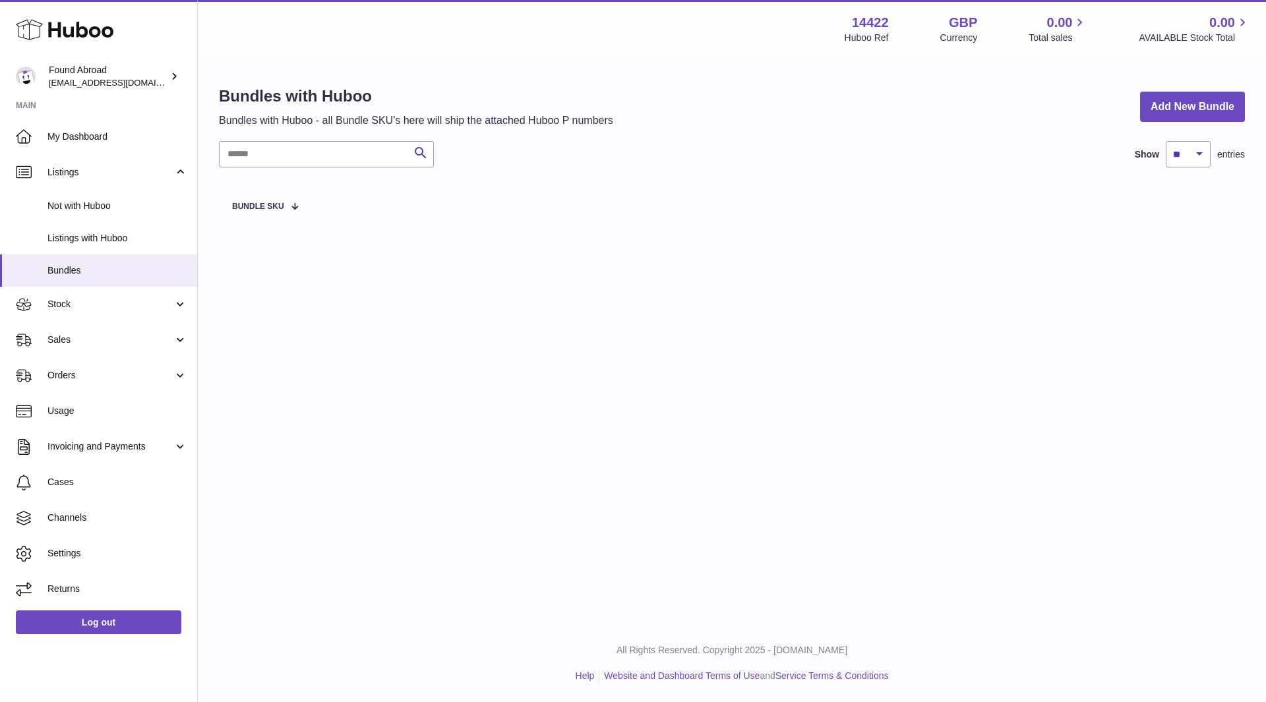
click at [109, 553] on span "Settings" at bounding box center [117, 553] width 140 height 13
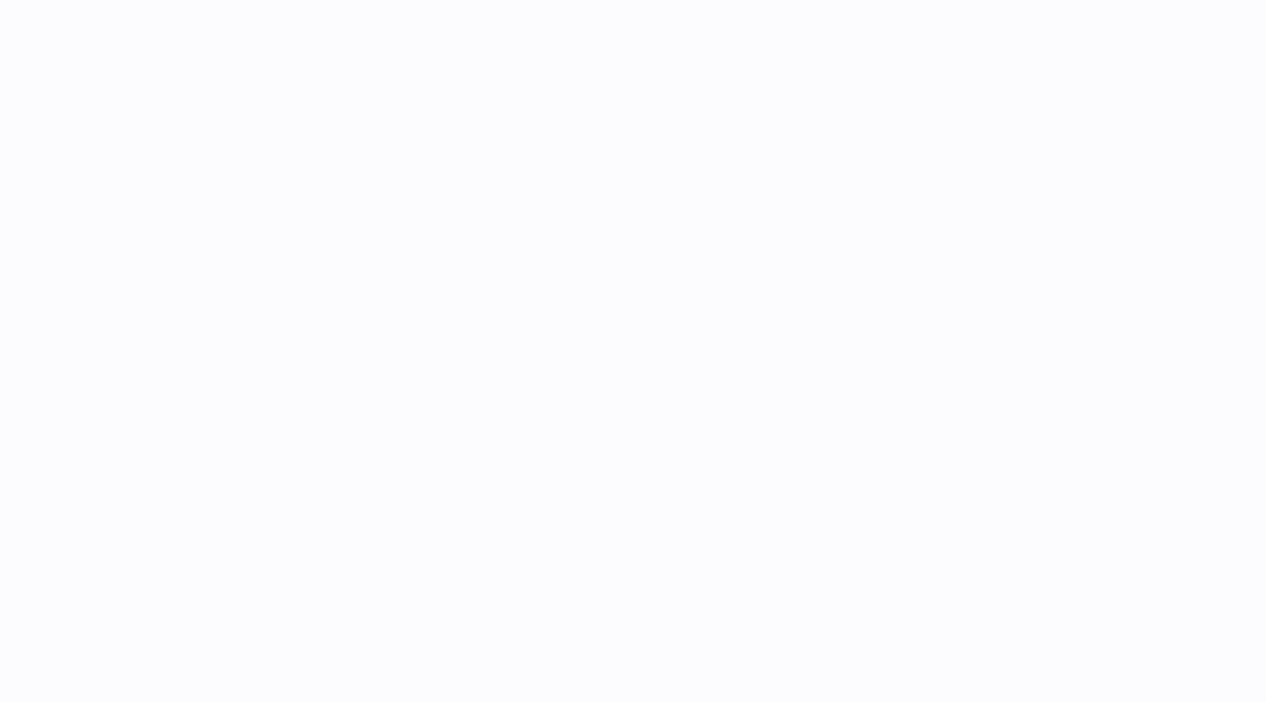
click at [104, 522] on div at bounding box center [633, 351] width 1266 height 702
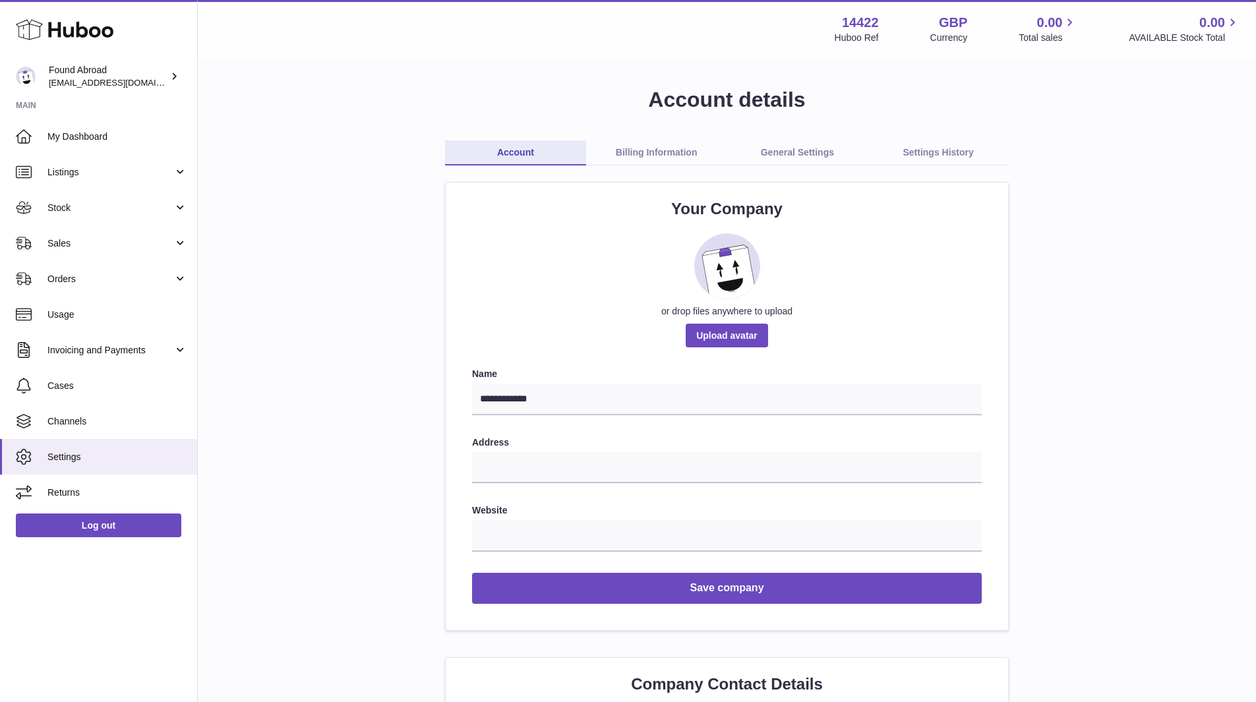
click at [55, 418] on span "Channels" at bounding box center [117, 422] width 140 height 13
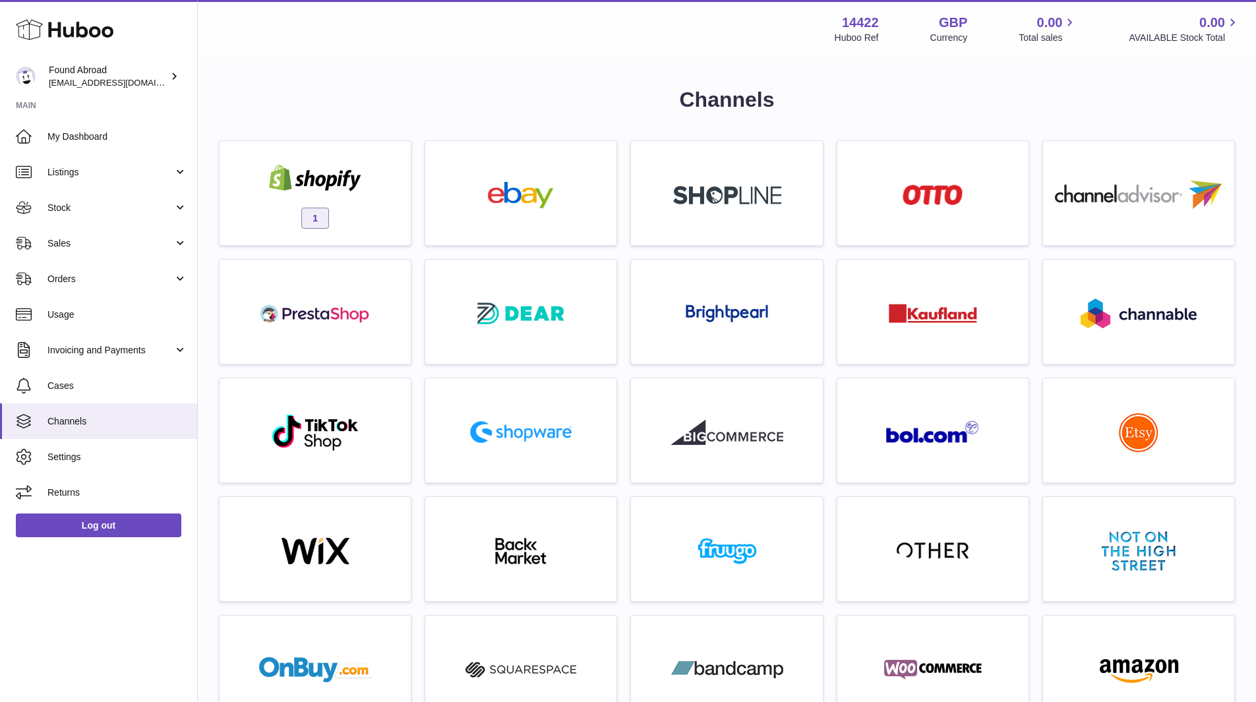
click at [346, 201] on div "1" at bounding box center [315, 196] width 178 height 84
drag, startPoint x: 788, startPoint y: 40, endPoint x: 792, endPoint y: 71, distance: 31.3
click at [788, 40] on div "× Shopify shops Name Status cbzsj2-rh Connected Edit You have not connected sho…" at bounding box center [628, 351] width 1256 height 702
click at [105, 193] on link "Stock" at bounding box center [98, 208] width 197 height 36
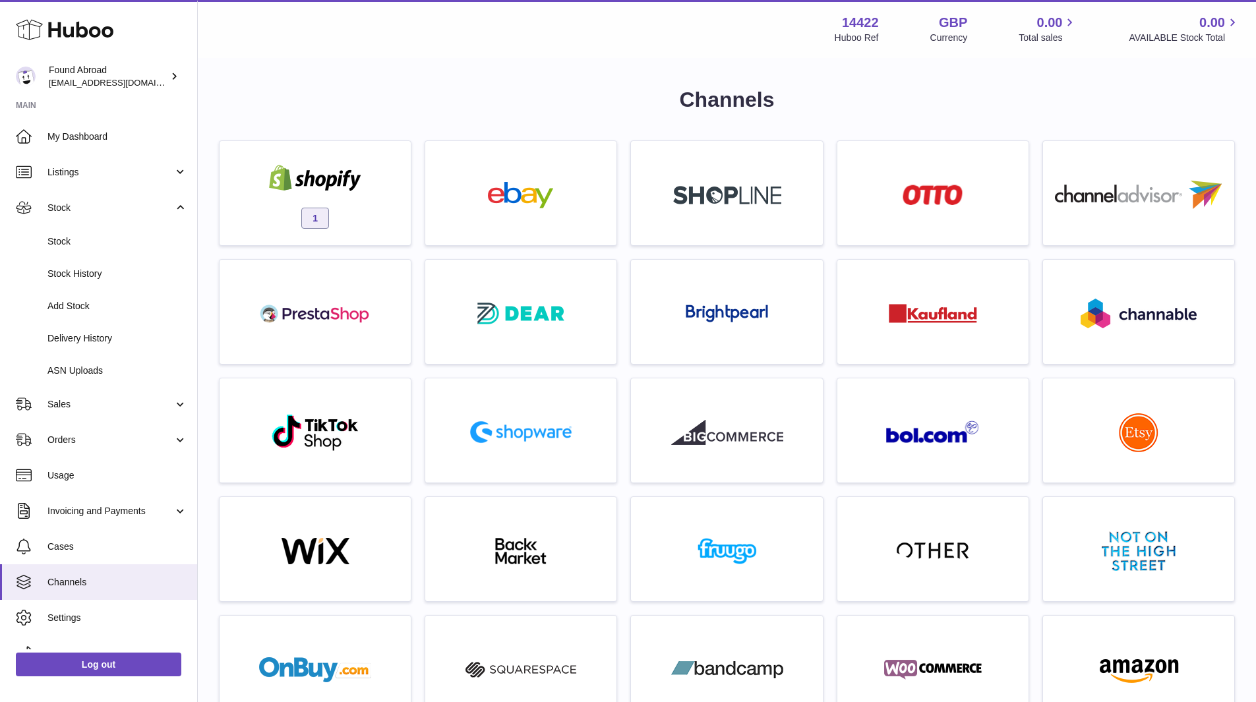
click at [92, 181] on link "Listings" at bounding box center [98, 172] width 197 height 36
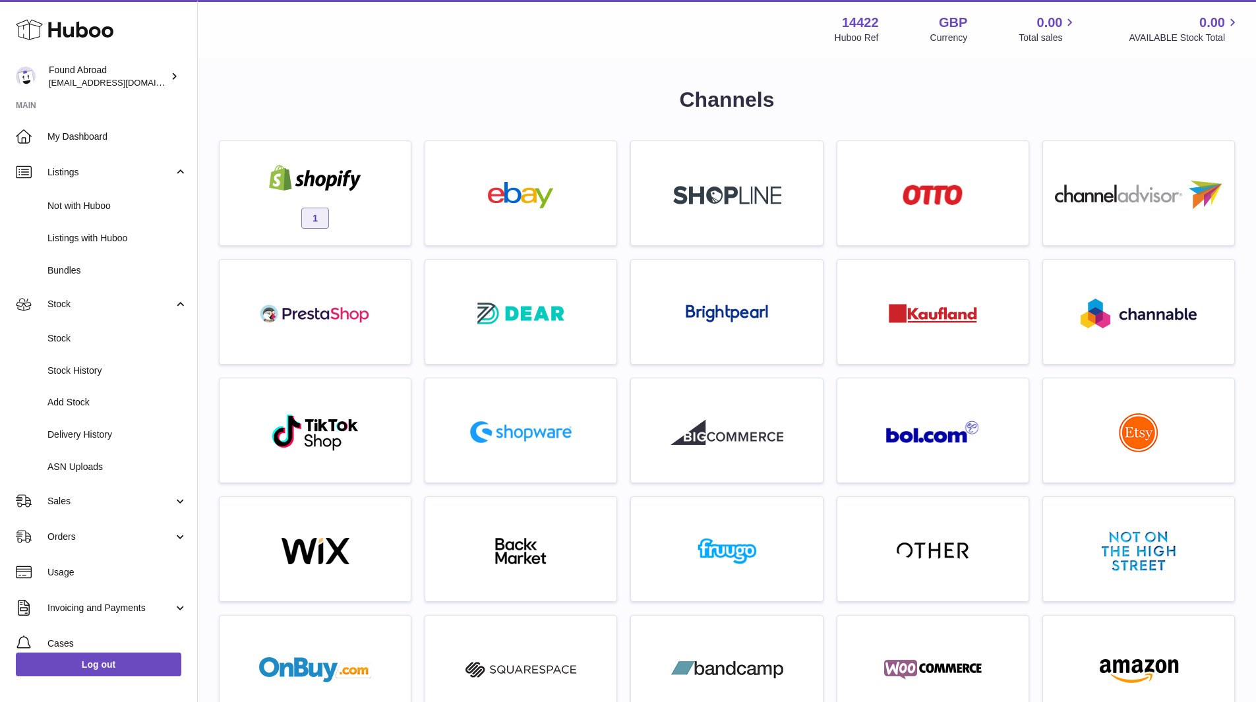
click at [86, 207] on span "Not with Huboo" at bounding box center [117, 206] width 140 height 13
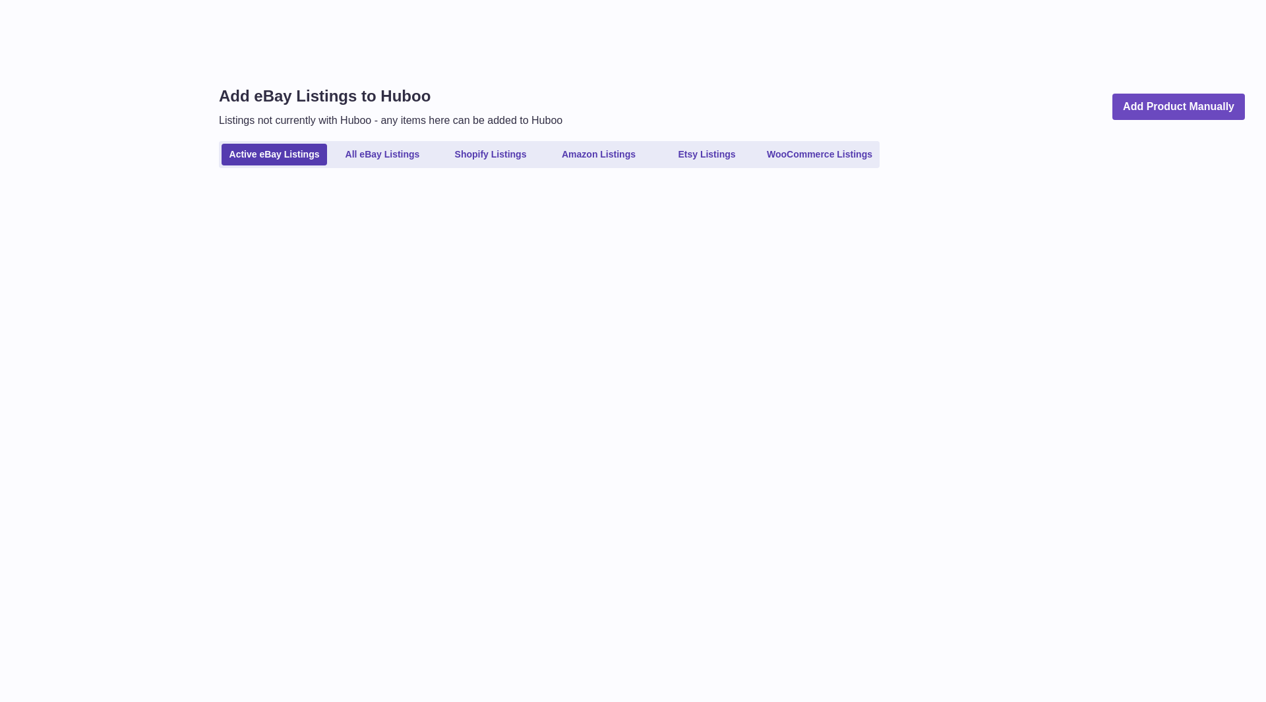
click at [479, 160] on link "Shopify Listings" at bounding box center [491, 155] width 106 height 22
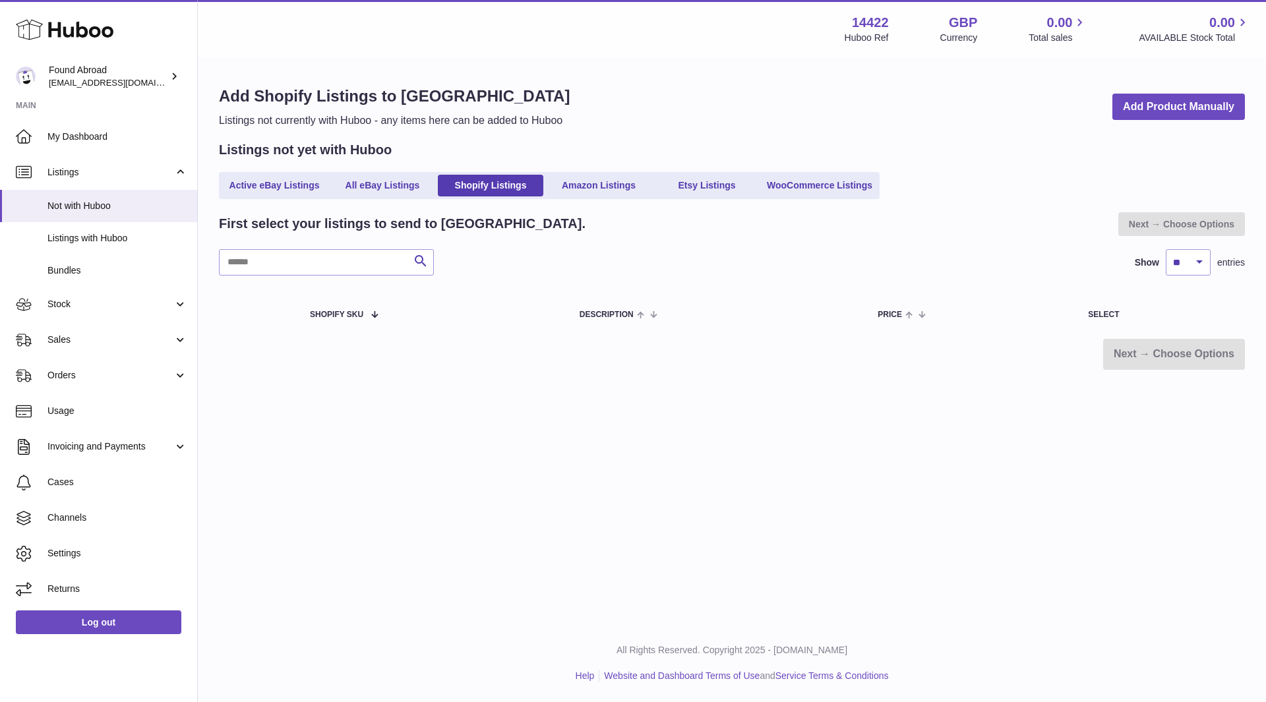
click at [91, 139] on span "My Dashboard" at bounding box center [117, 137] width 140 height 13
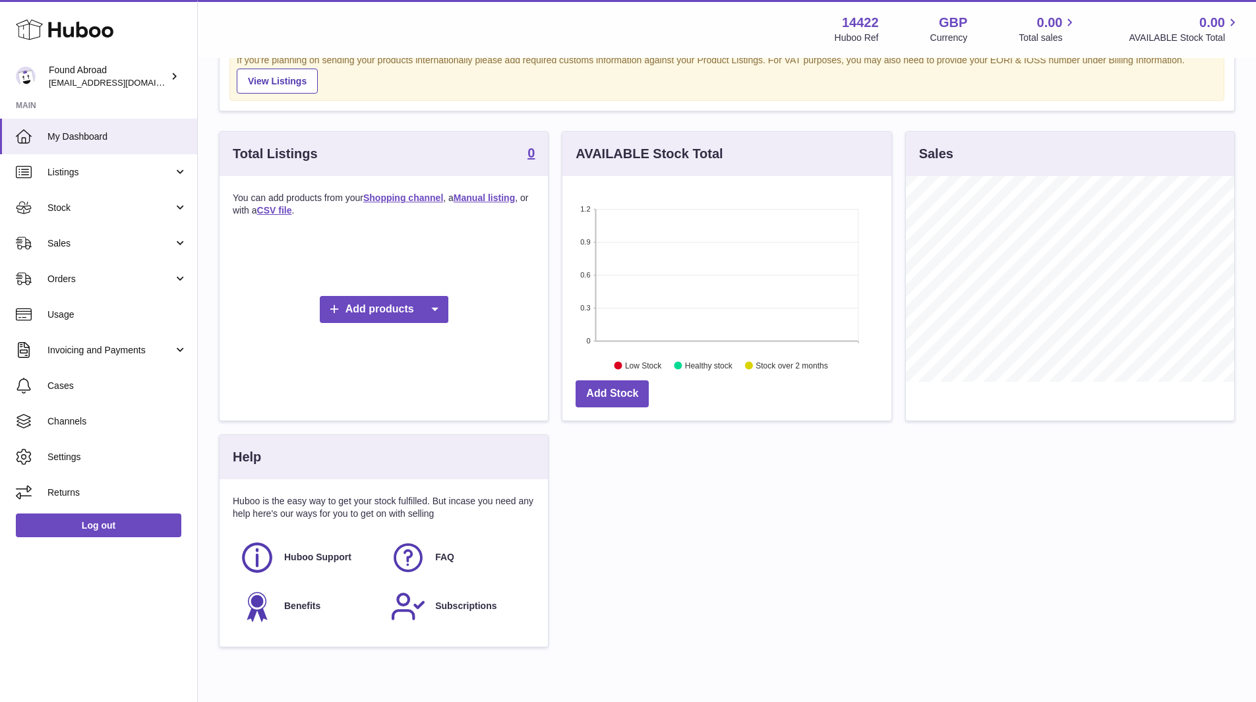
scroll to position [187, 0]
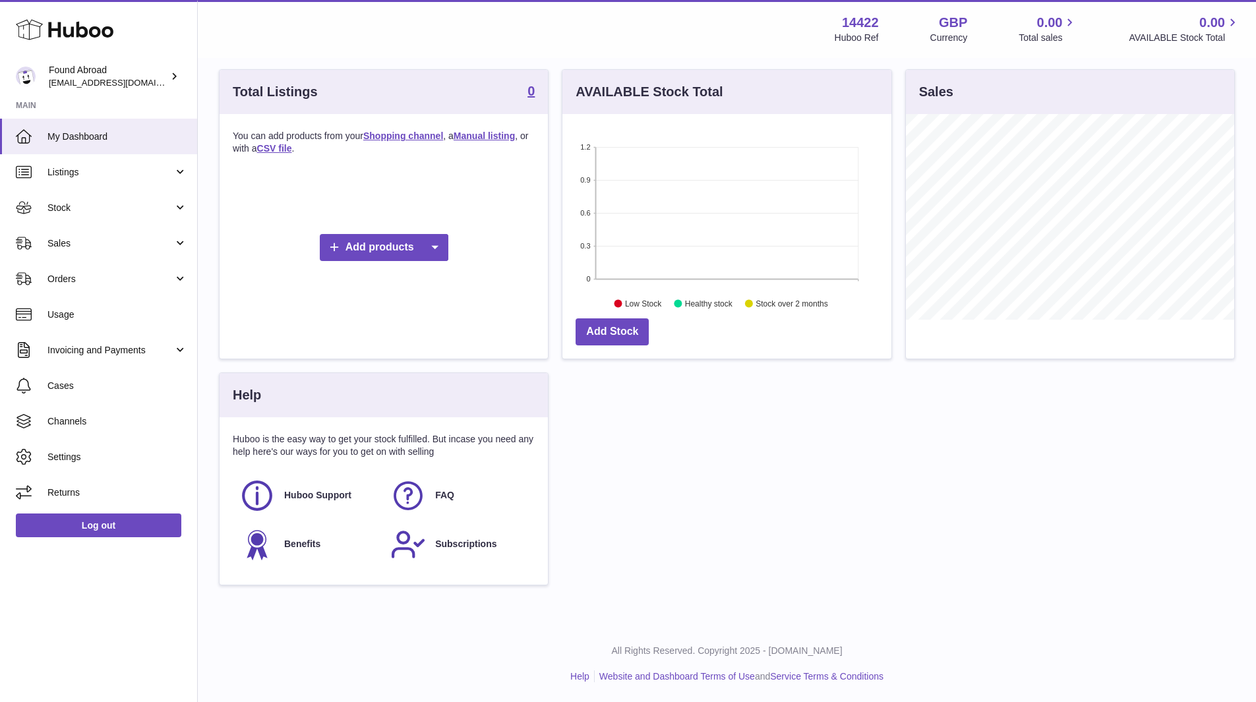
click at [111, 168] on span "Listings" at bounding box center [110, 172] width 126 height 13
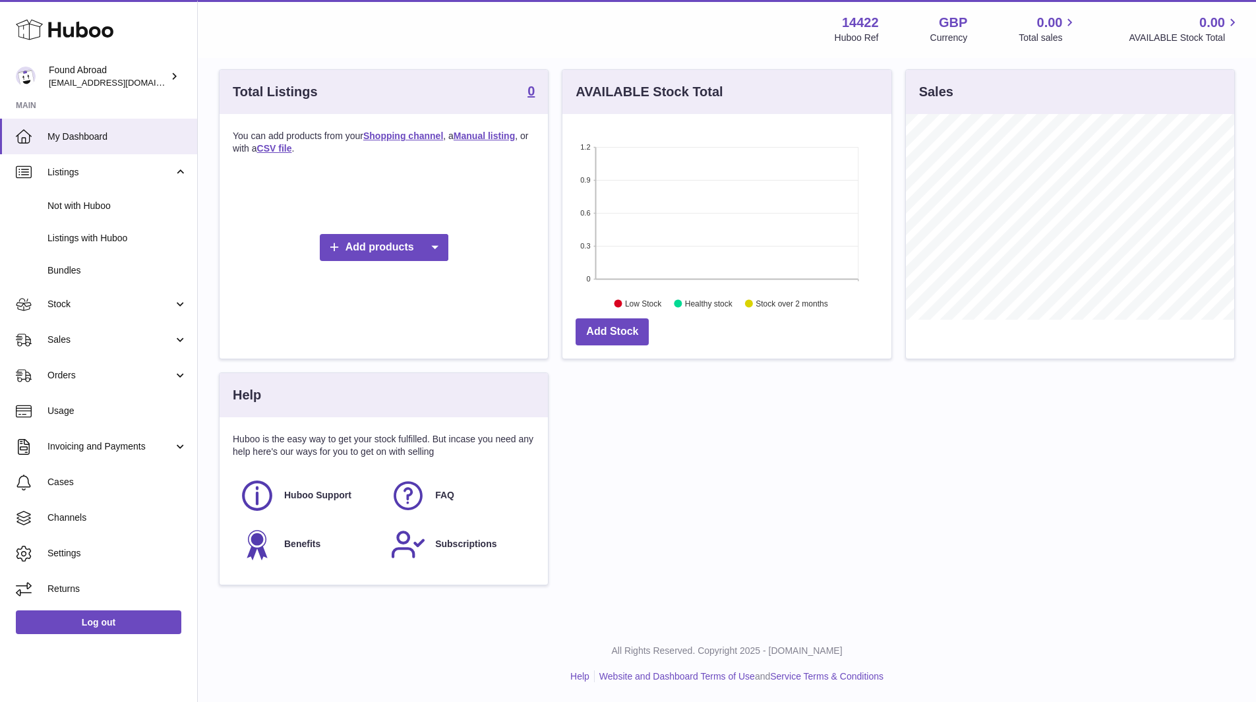
click at [96, 218] on link "Not with Huboo" at bounding box center [98, 206] width 197 height 32
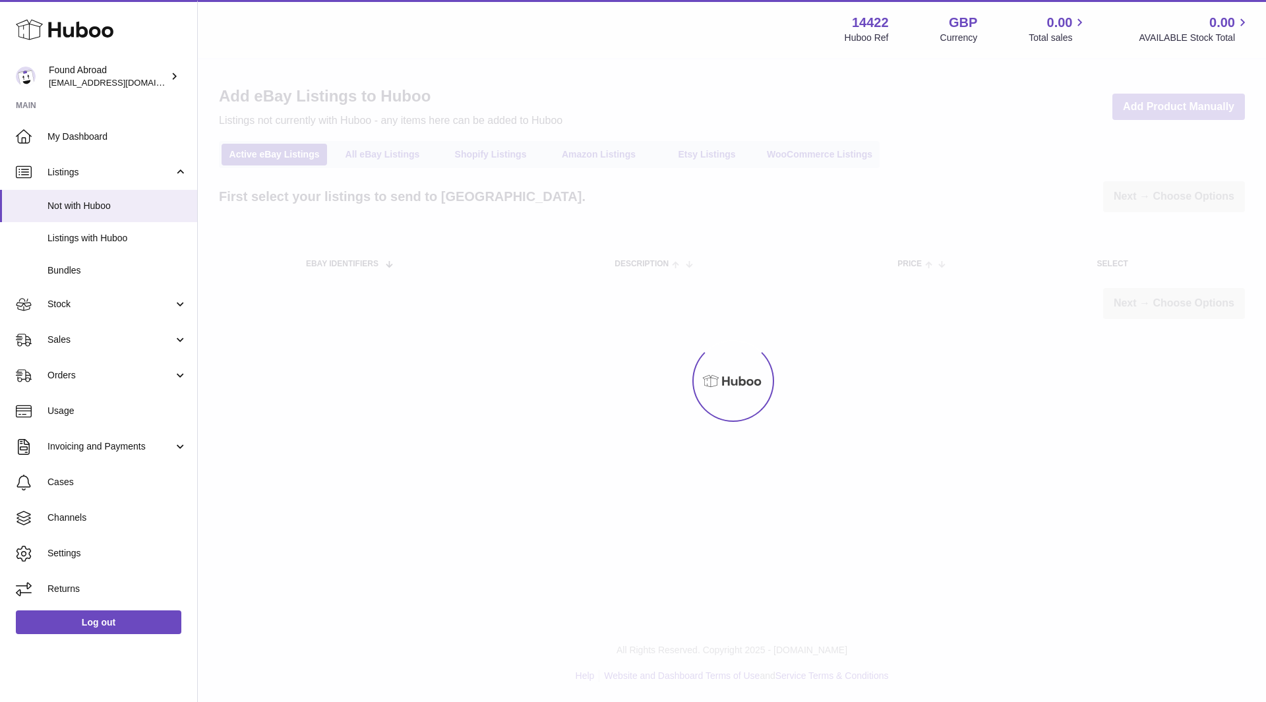
click at [487, 162] on div at bounding box center [732, 380] width 1068 height 643
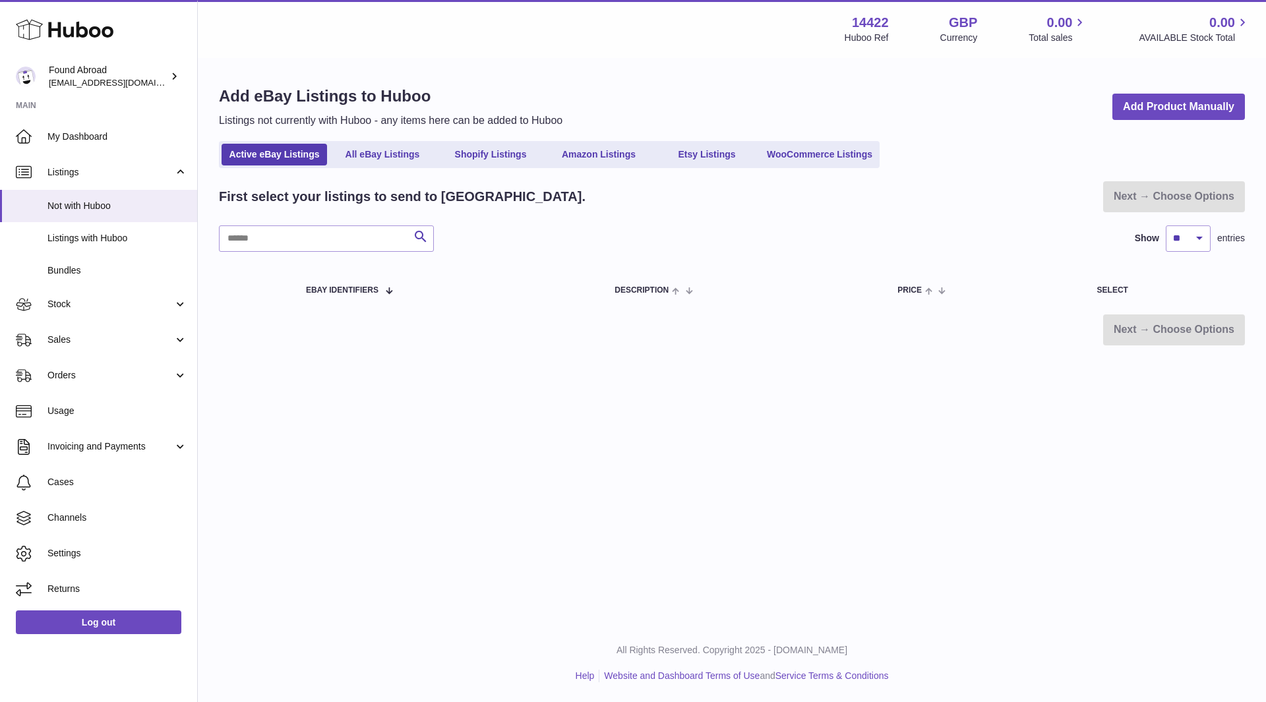
click at [481, 161] on link "Shopify Listings" at bounding box center [491, 155] width 106 height 22
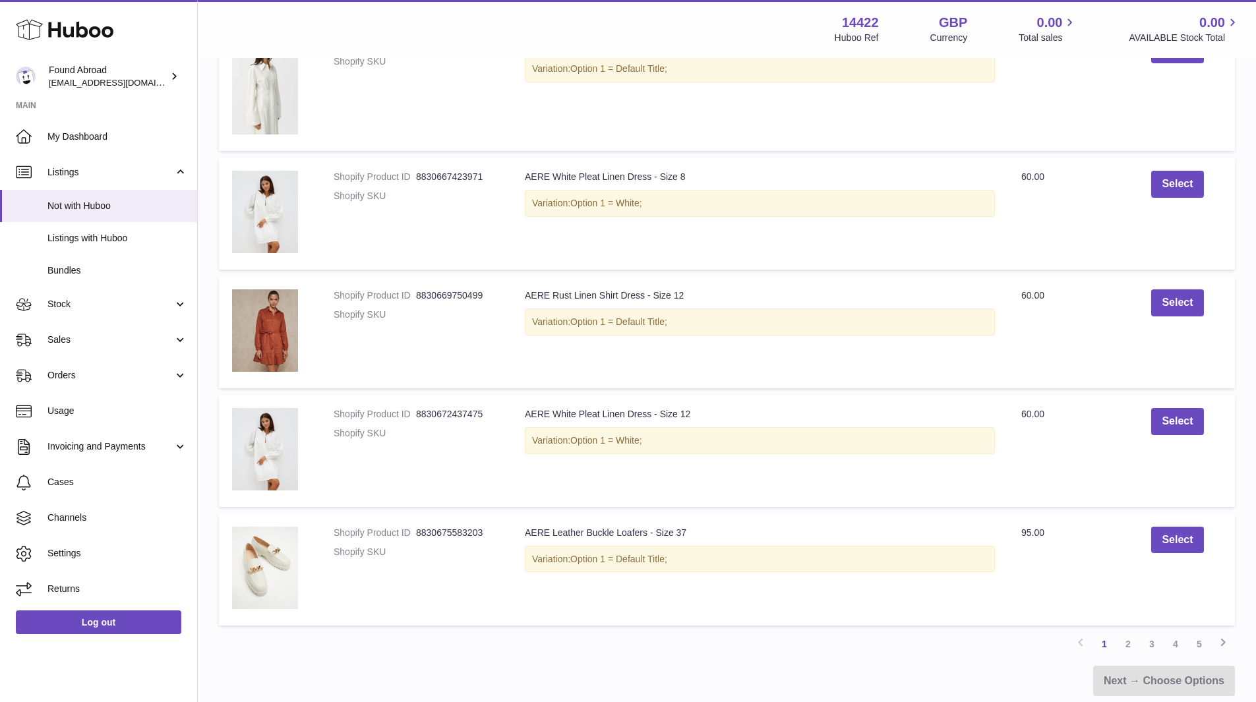
scroll to position [1072, 0]
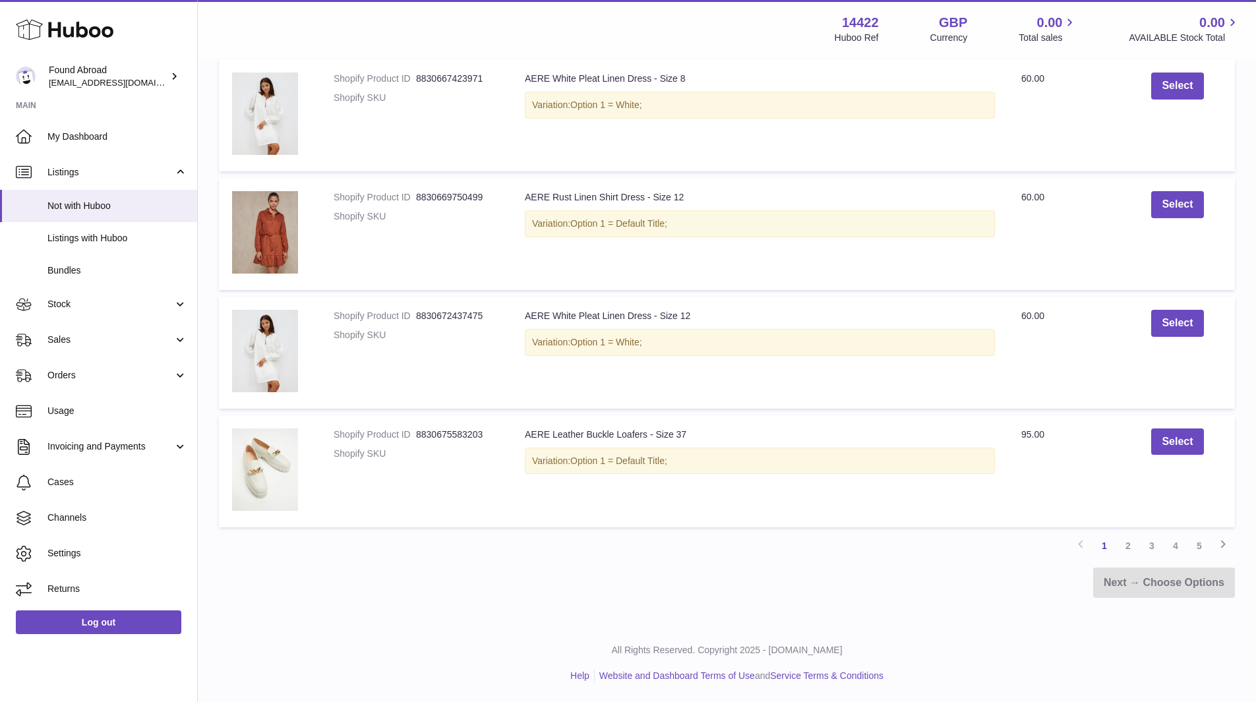
click at [1132, 546] on link "2" at bounding box center [1129, 546] width 24 height 24
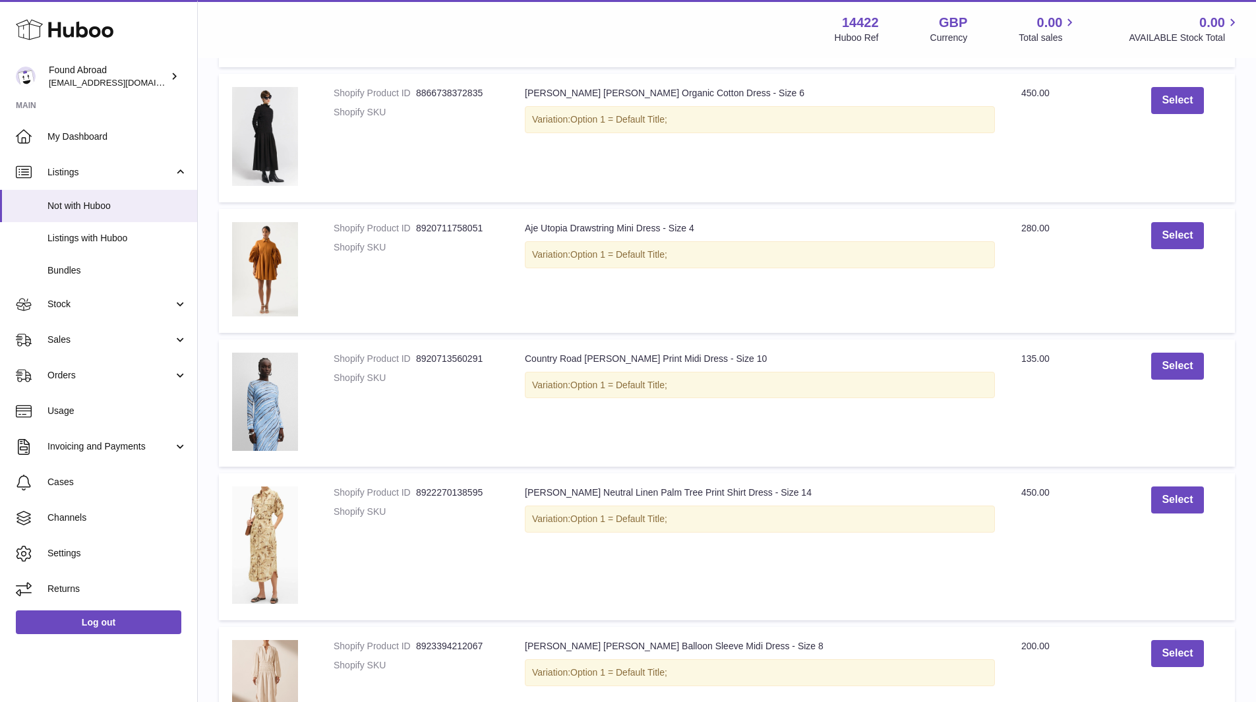
scroll to position [1117, 0]
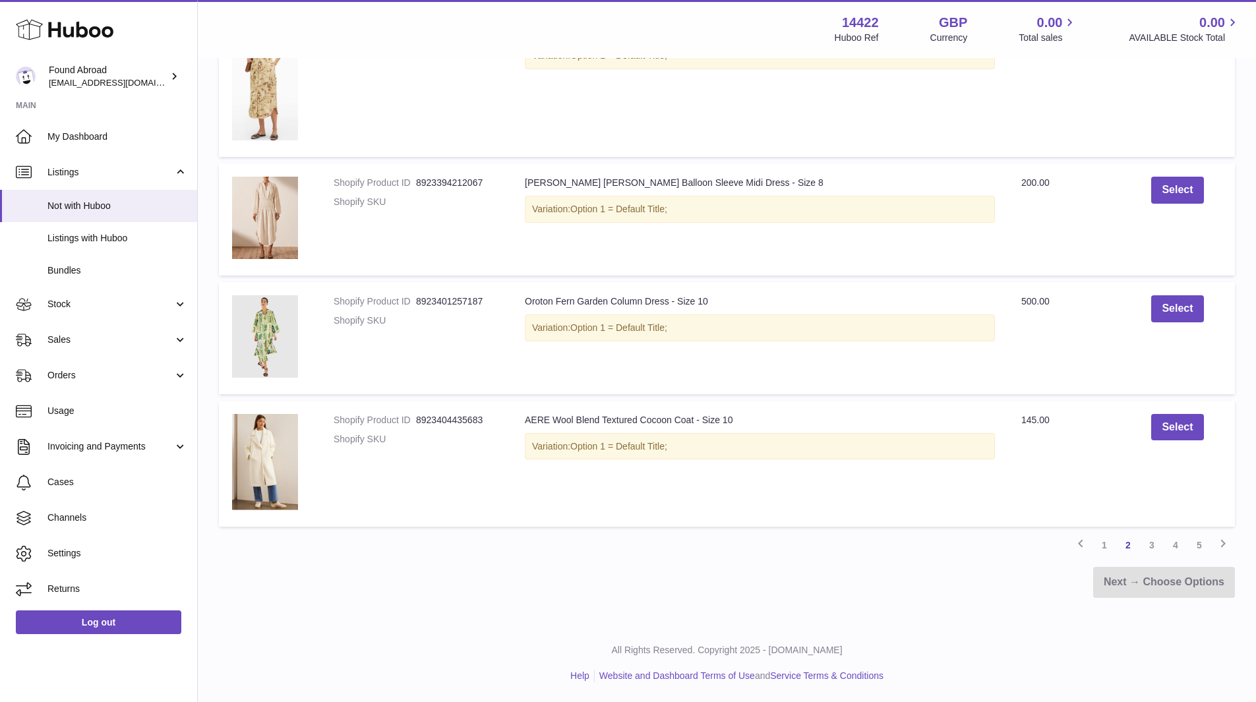
click at [1148, 549] on link "3" at bounding box center [1152, 546] width 24 height 24
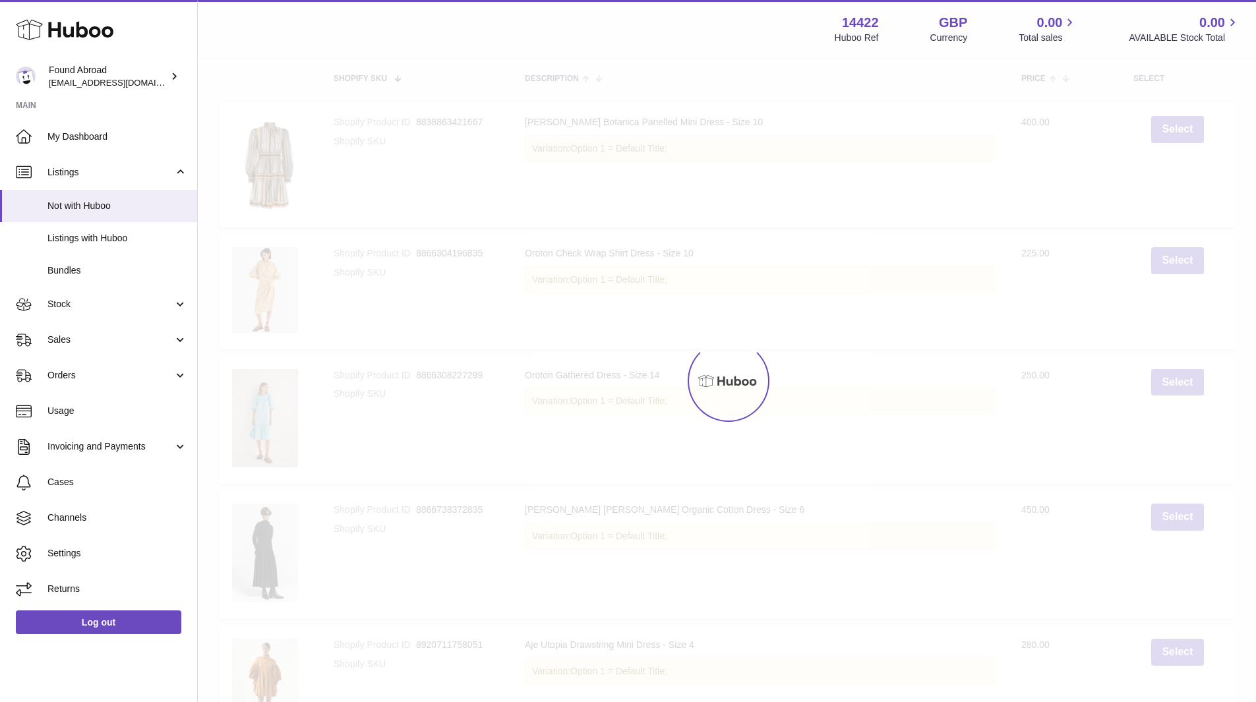
scroll to position [59, 0]
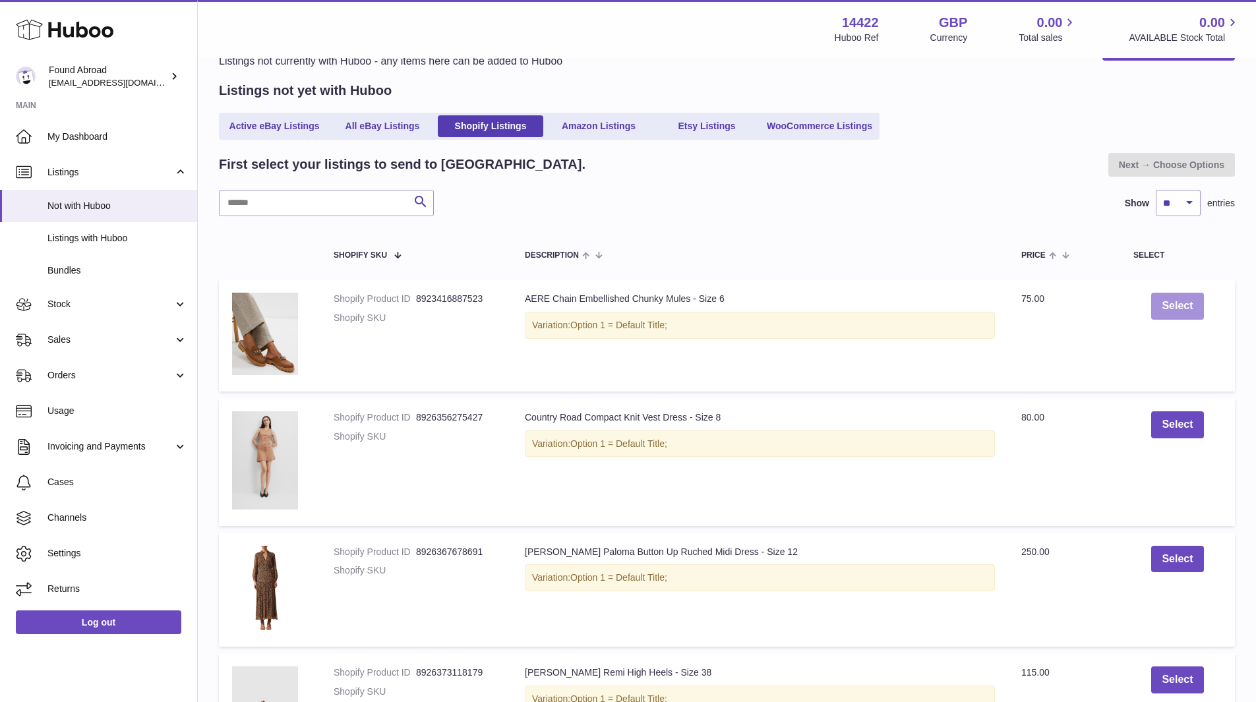
click at [1180, 309] on button "Select" at bounding box center [1178, 306] width 52 height 27
click at [1181, 346] on button "Undo" at bounding box center [1178, 346] width 48 height 27
click at [122, 379] on span "Orders" at bounding box center [110, 375] width 126 height 13
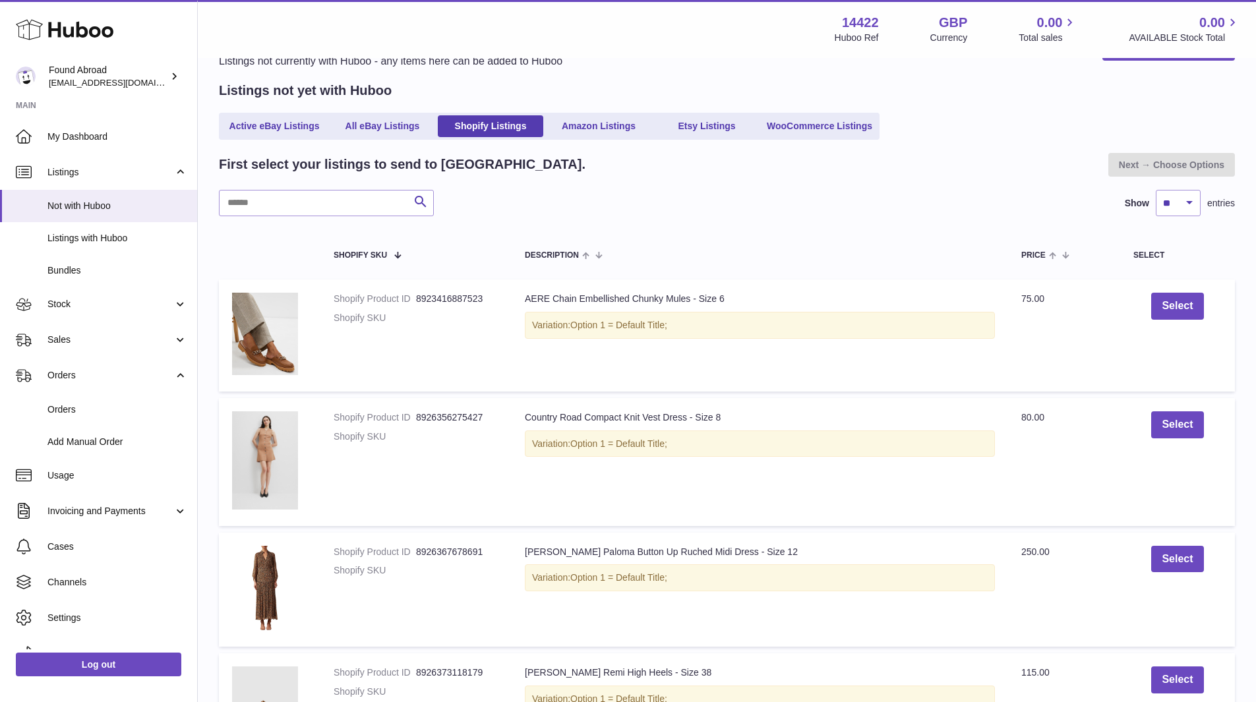
click at [96, 439] on span "Add Manual Order" at bounding box center [117, 442] width 140 height 13
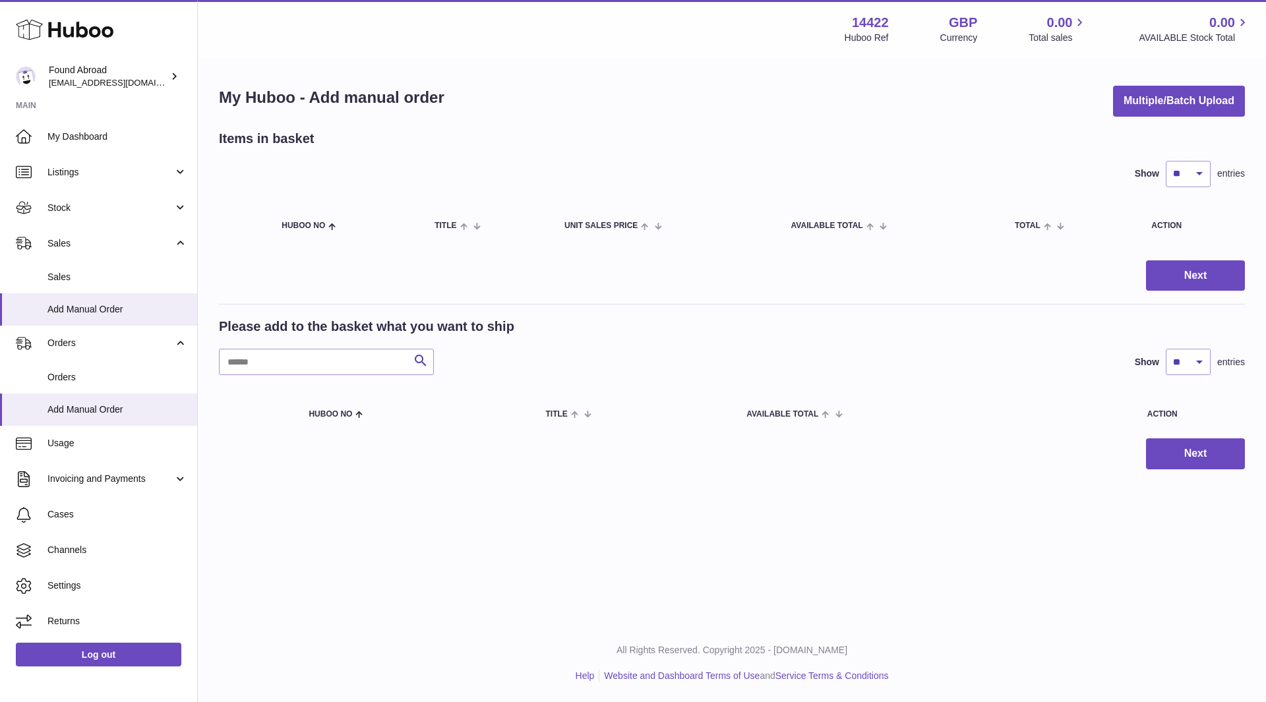
click at [98, 183] on link "Listings" at bounding box center [98, 172] width 197 height 36
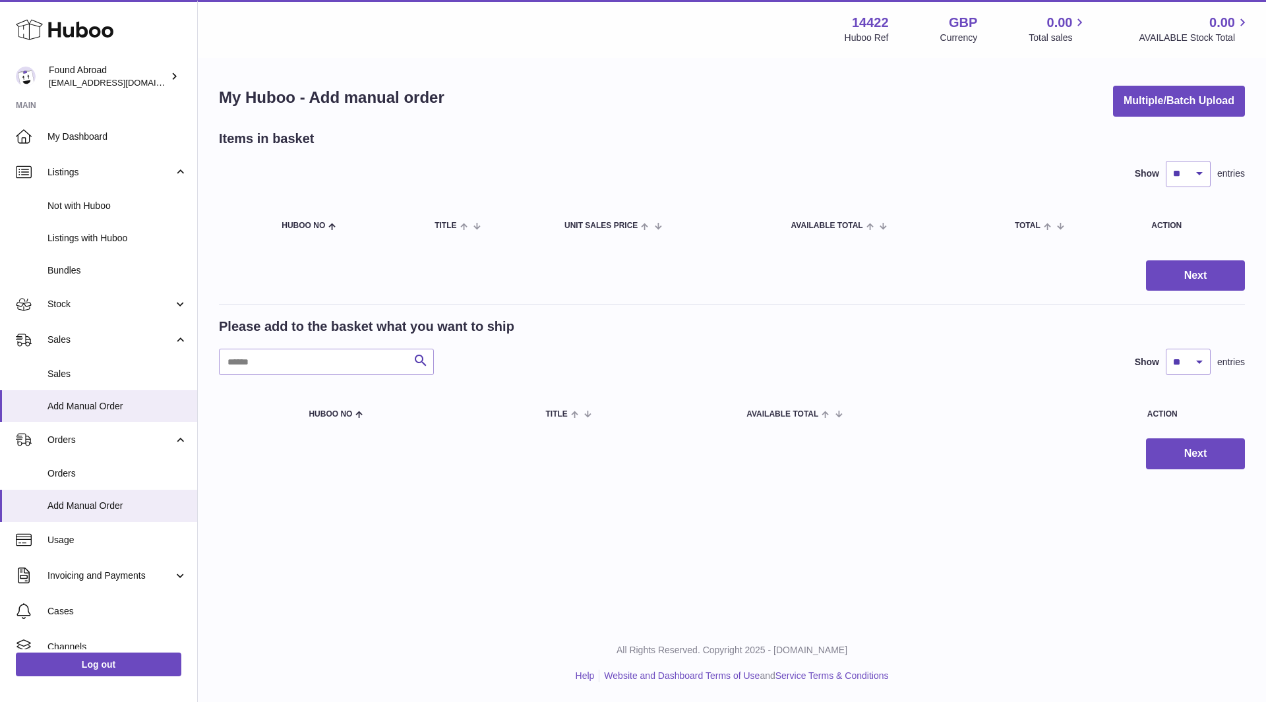
click at [73, 210] on span "Not with Huboo" at bounding box center [117, 206] width 140 height 13
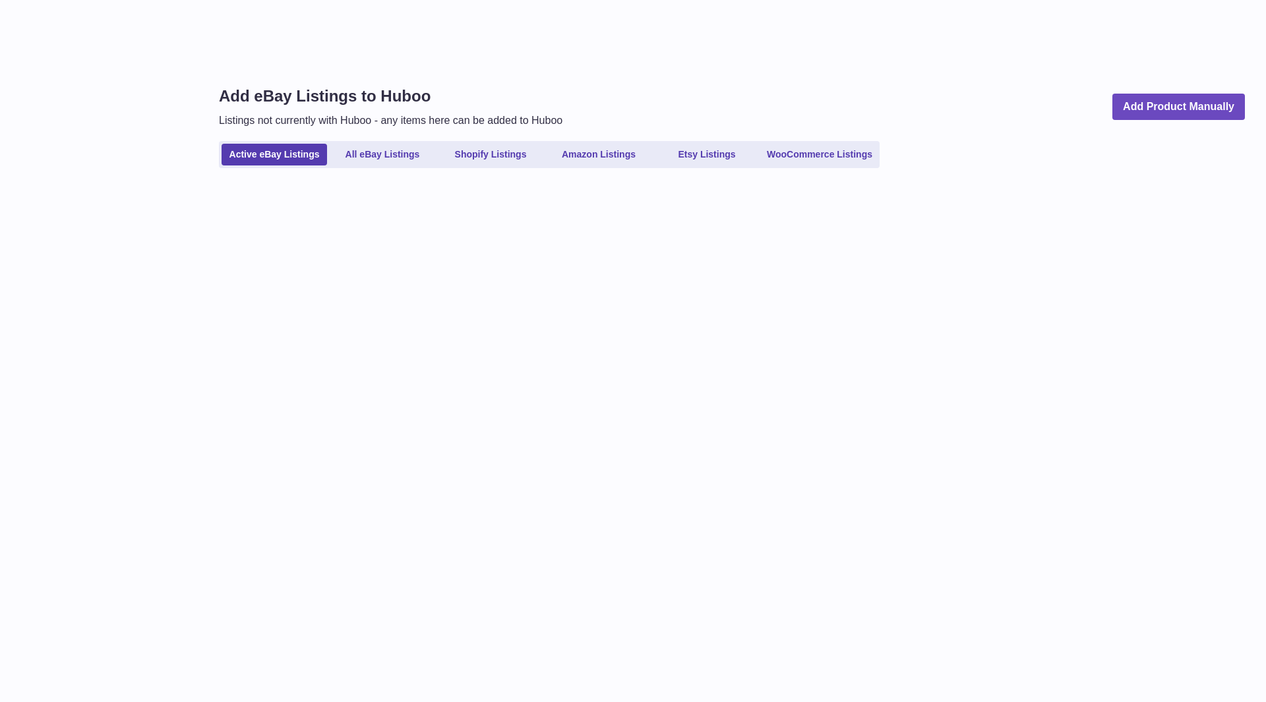
click at [455, 161] on link "Shopify Listings" at bounding box center [491, 155] width 106 height 22
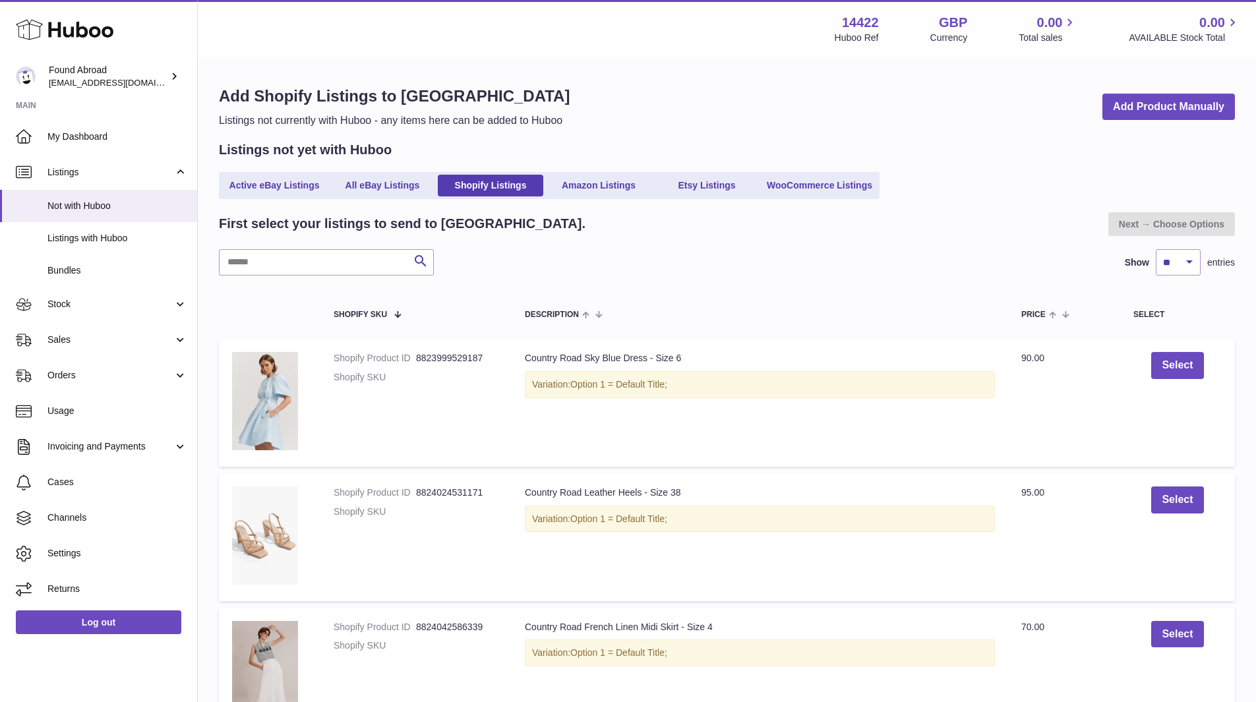
click at [266, 383] on img at bounding box center [265, 401] width 66 height 98
click at [1169, 364] on button "Select" at bounding box center [1178, 365] width 52 height 27
click at [1184, 406] on button "Undo" at bounding box center [1178, 405] width 48 height 27
click at [1179, 367] on button "Select" at bounding box center [1178, 365] width 52 height 27
click at [1175, 225] on link "Next → Choose Options" at bounding box center [1172, 224] width 127 height 24
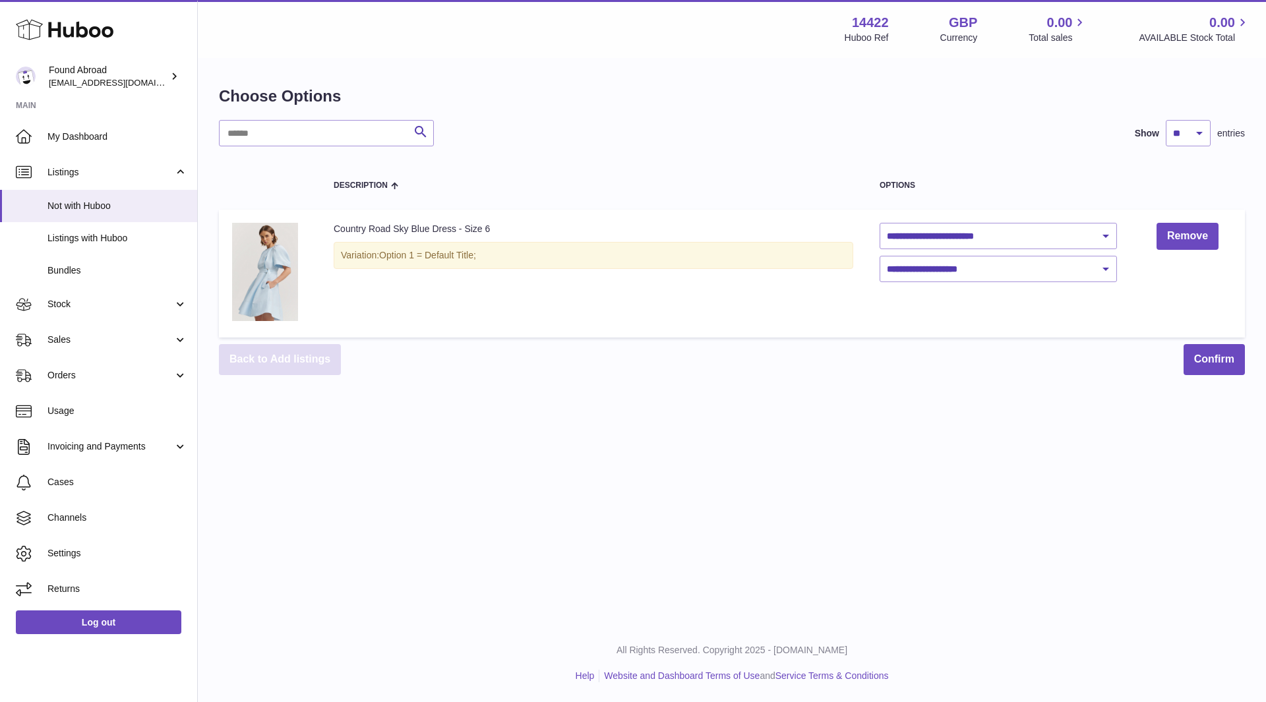
click at [316, 359] on link "Back to Add listings" at bounding box center [280, 359] width 122 height 31
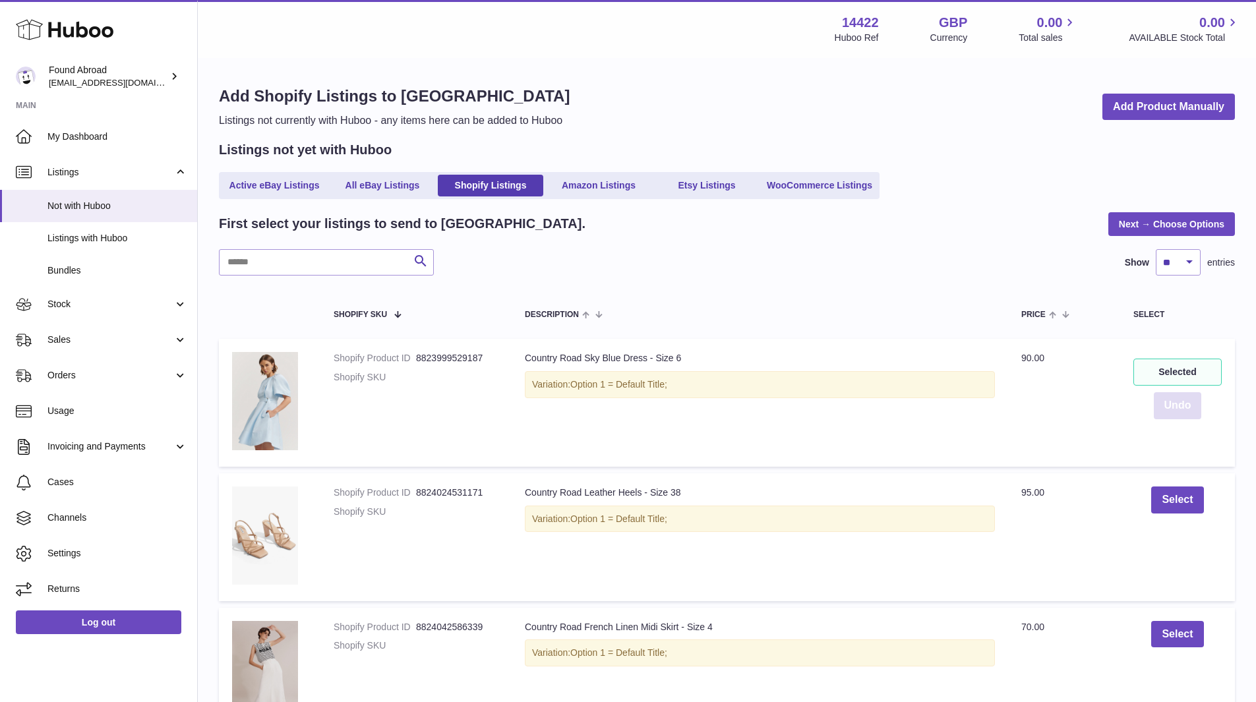
click at [1176, 405] on button "Undo" at bounding box center [1178, 405] width 48 height 27
click at [70, 127] on link "My Dashboard" at bounding box center [98, 137] width 197 height 36
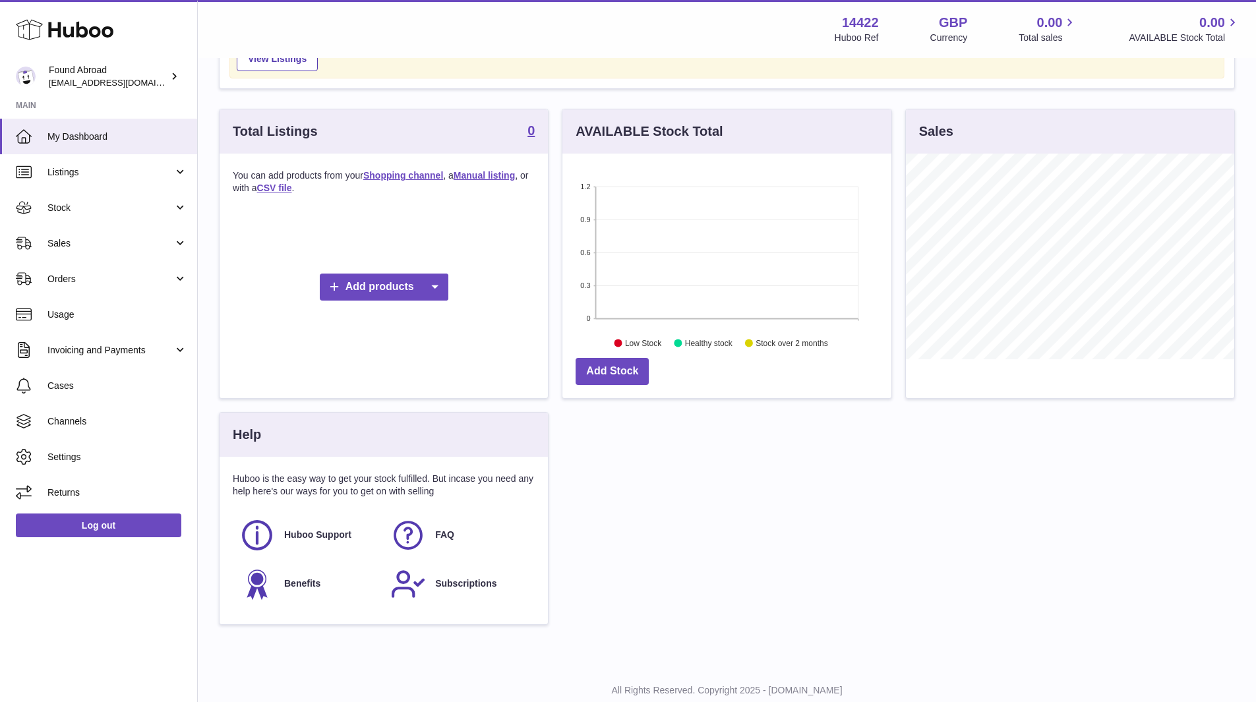
scroll to position [187, 0]
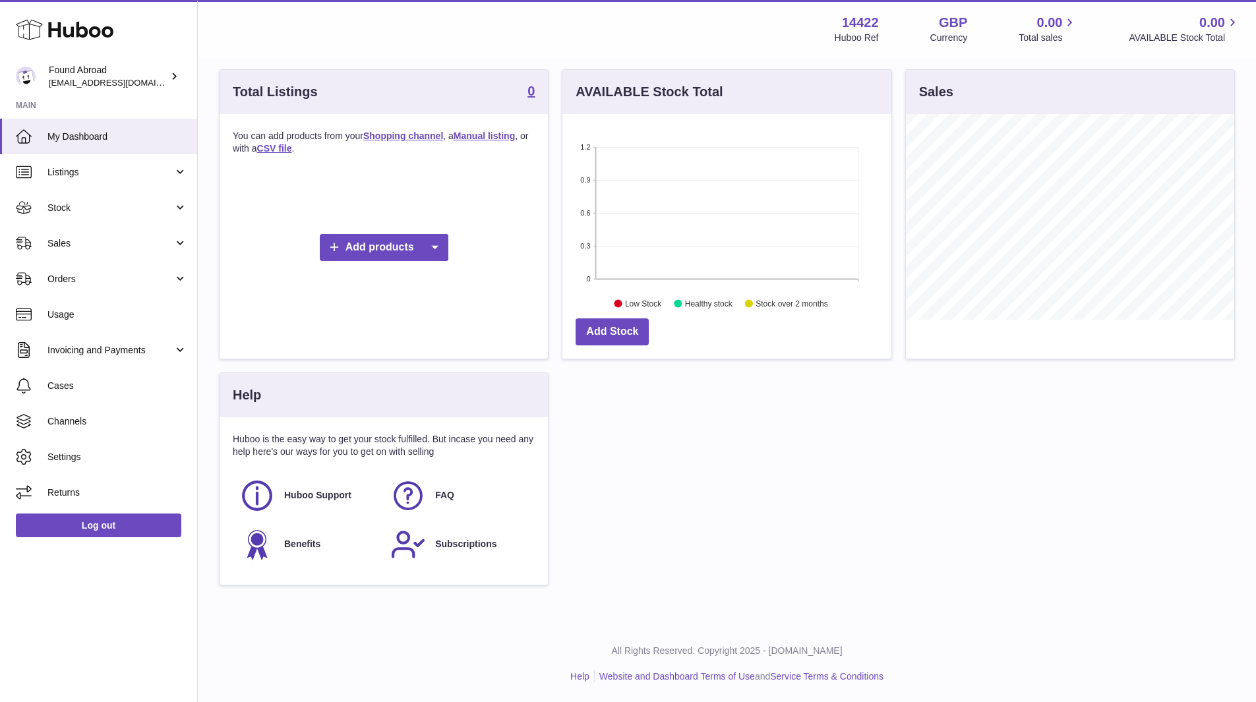
click at [141, 179] on link "Listings" at bounding box center [98, 172] width 197 height 36
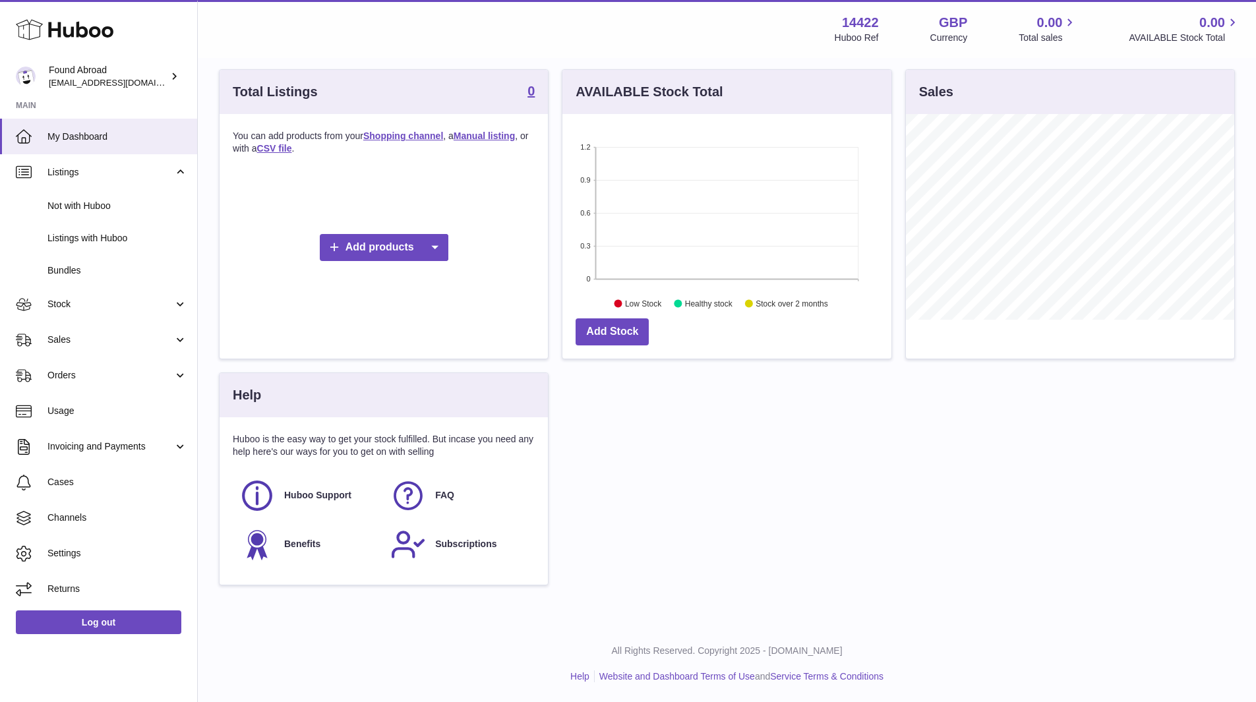
click at [108, 290] on link "Stock" at bounding box center [98, 305] width 197 height 36
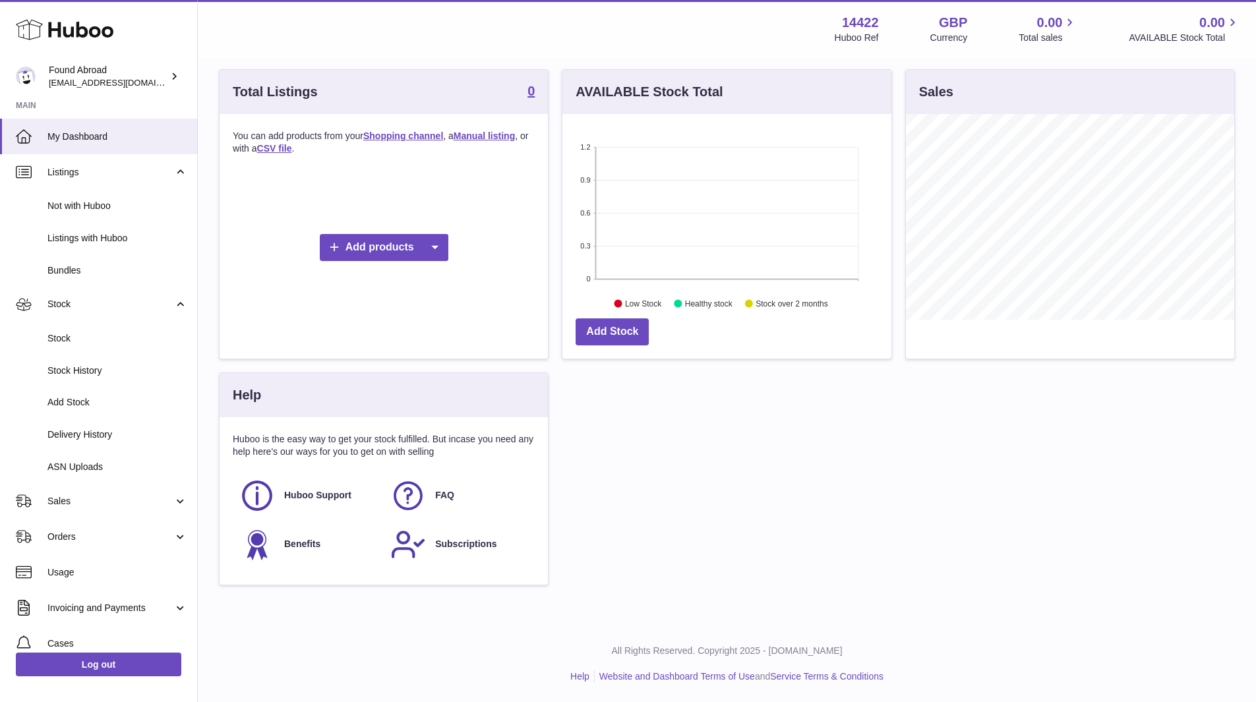
click at [88, 337] on span "Stock" at bounding box center [117, 338] width 140 height 13
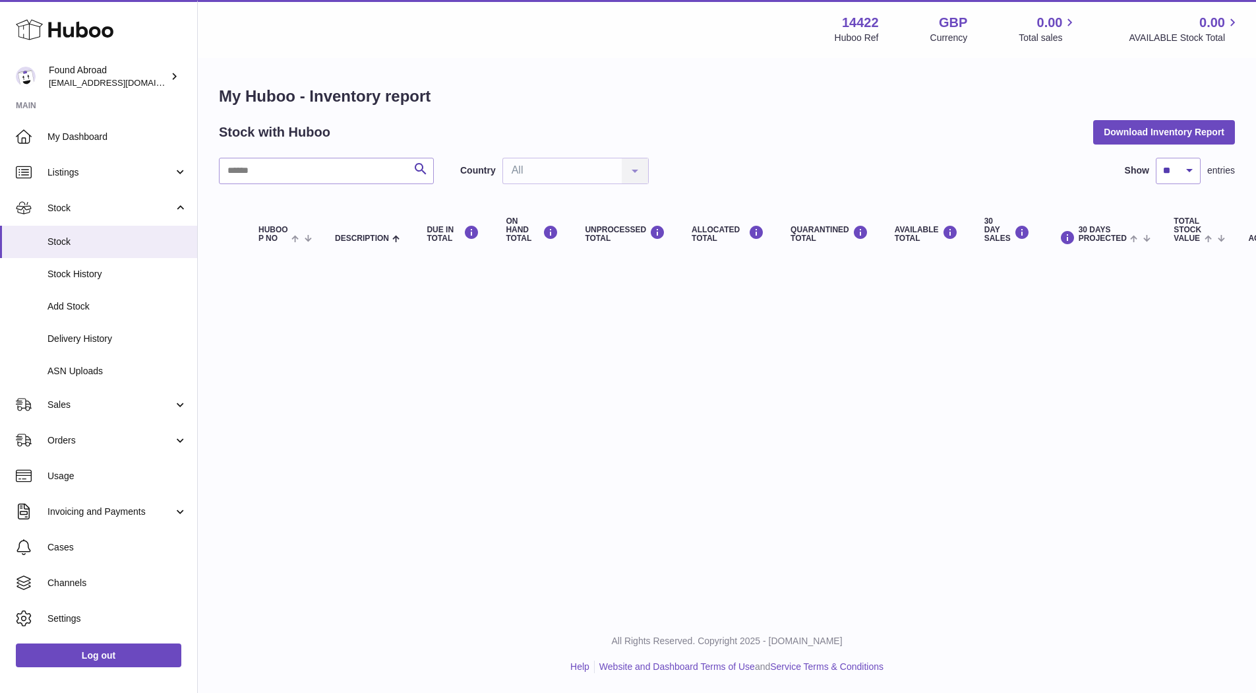
click at [138, 439] on span "Orders" at bounding box center [110, 440] width 126 height 13
click at [98, 471] on span "Orders" at bounding box center [117, 474] width 140 height 13
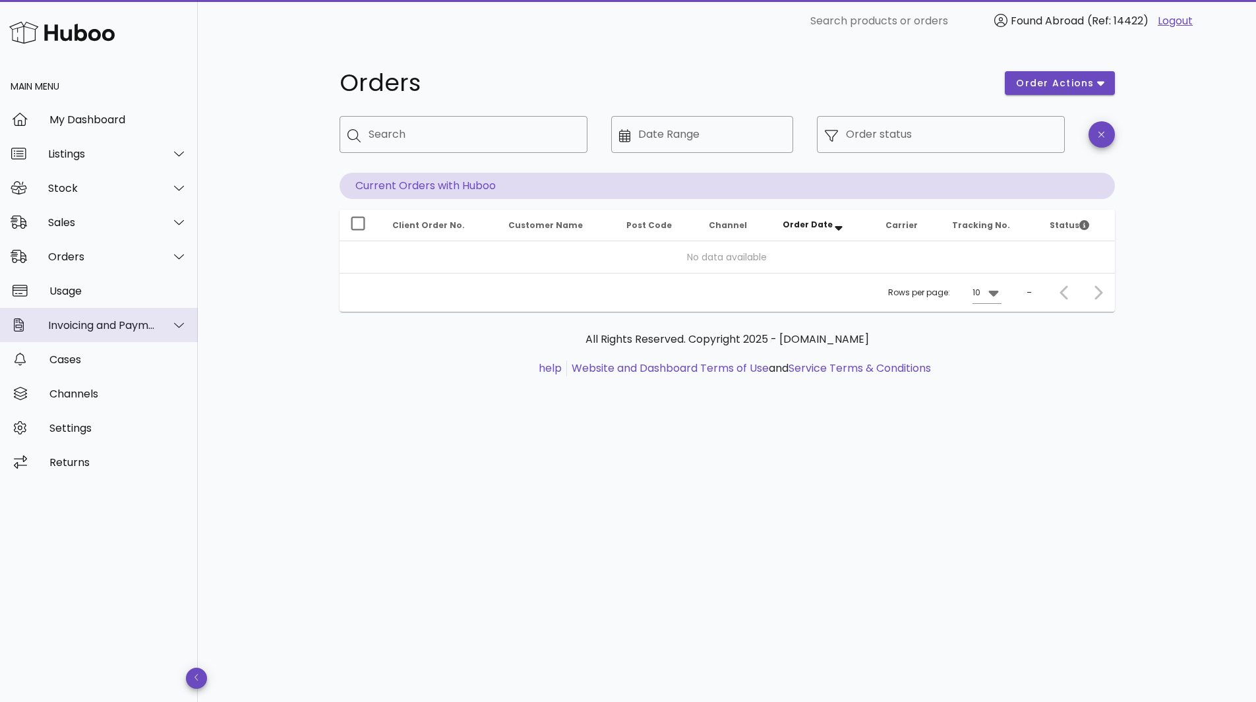
click at [91, 322] on div "Invoicing and Payments" at bounding box center [102, 325] width 108 height 13
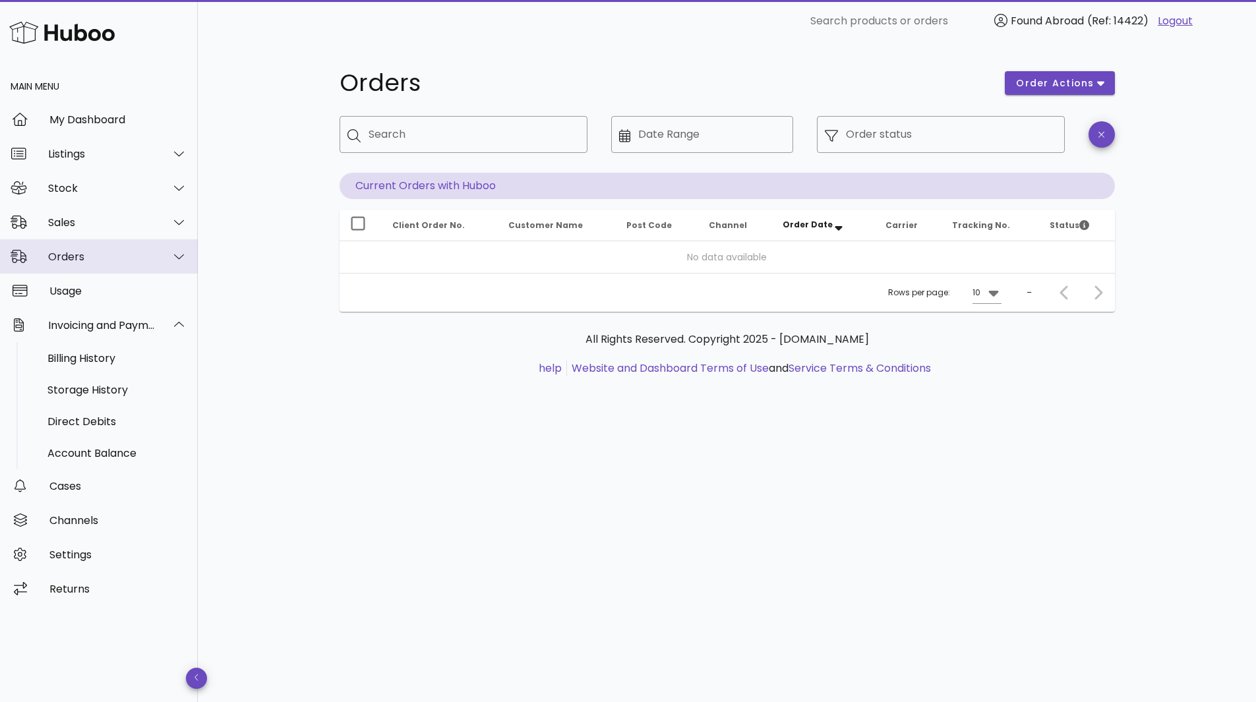
click at [150, 263] on div "Orders" at bounding box center [99, 256] width 198 height 34
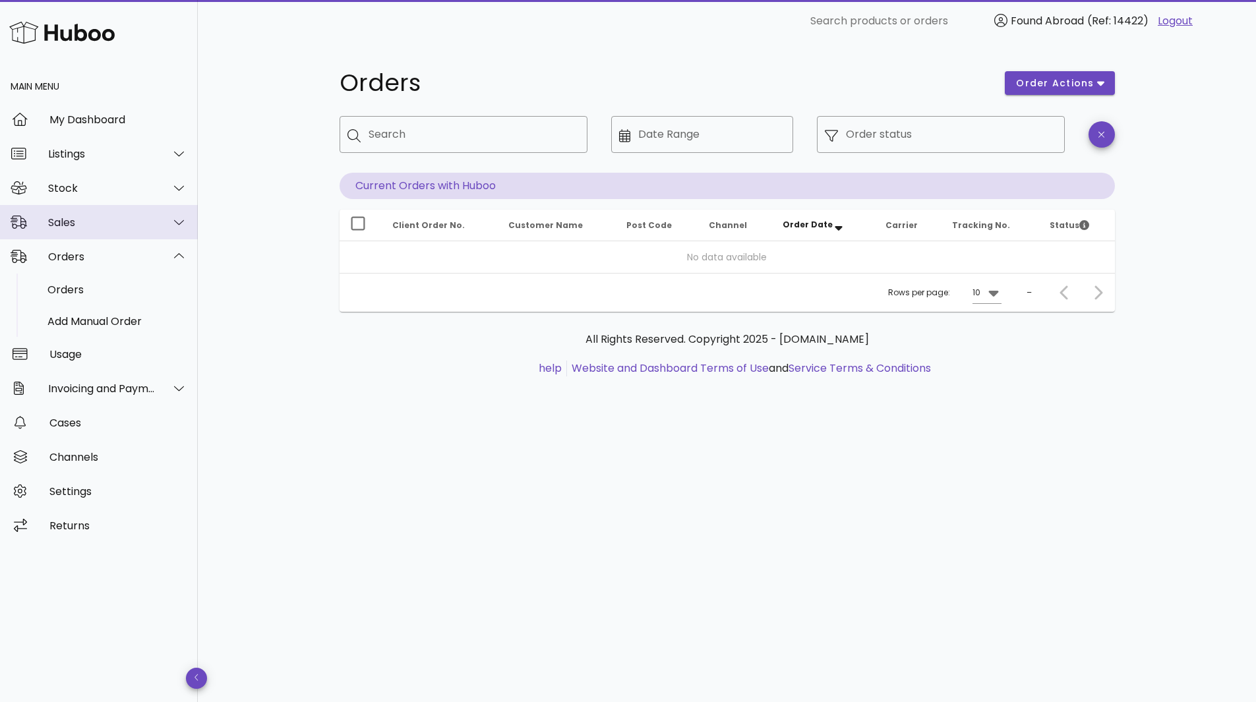
click at [169, 233] on div at bounding box center [172, 222] width 32 height 33
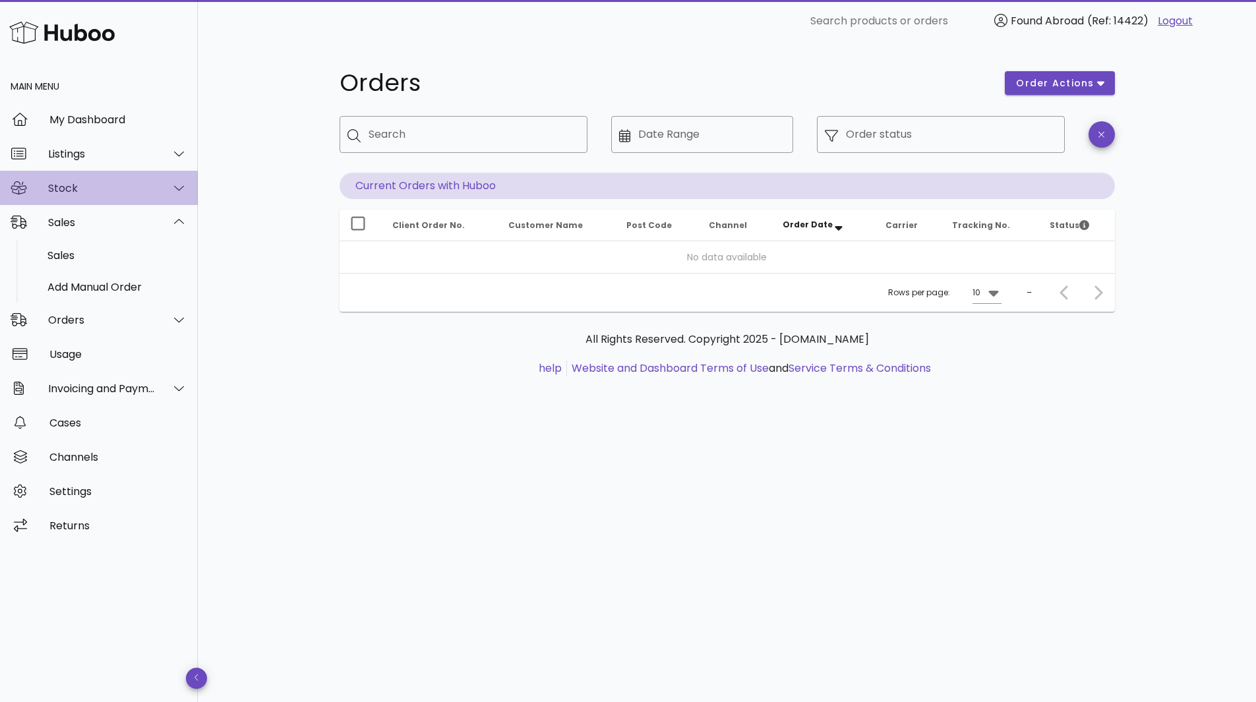
click at [173, 197] on div at bounding box center [172, 187] width 32 height 33
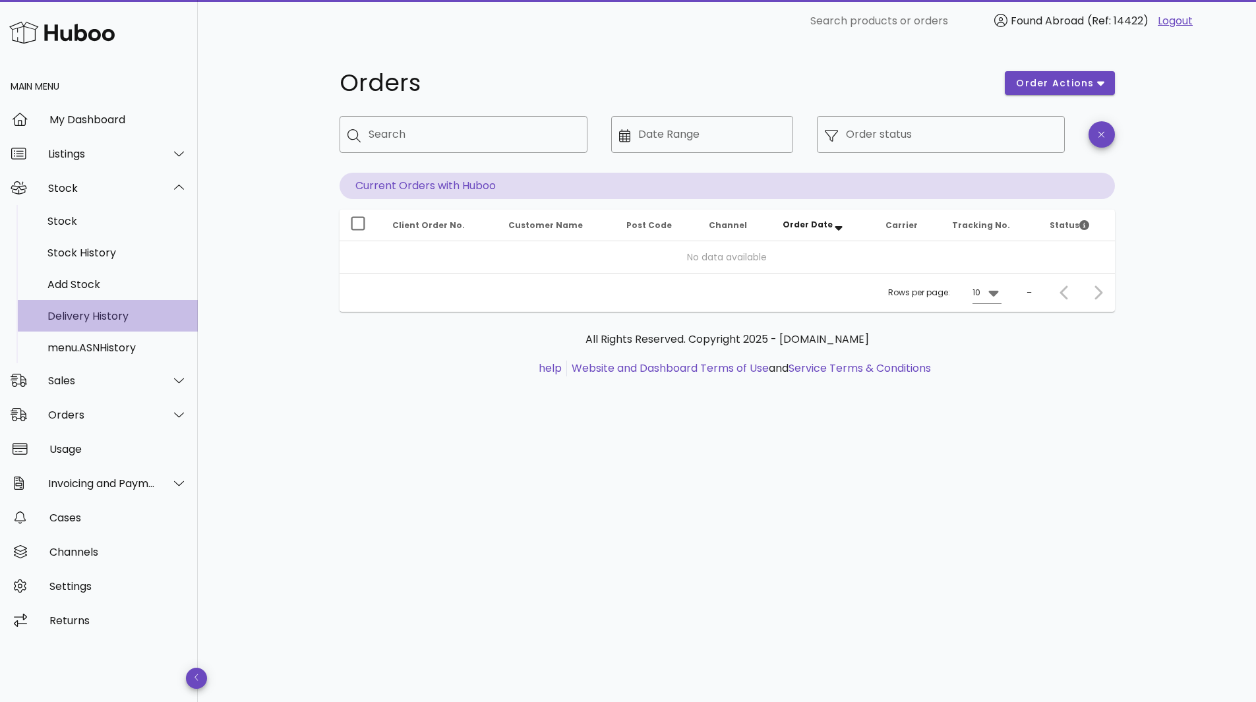
click at [106, 313] on div "Delivery History" at bounding box center [117, 316] width 140 height 13
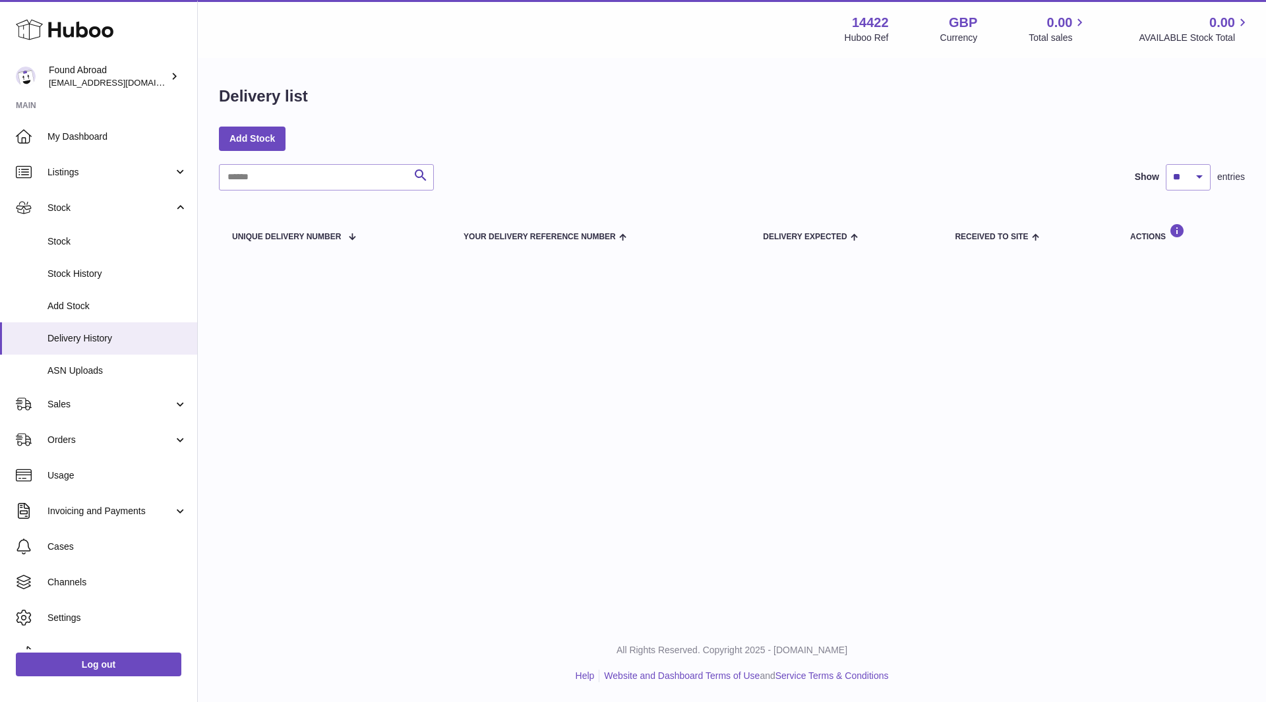
click at [81, 180] on link "Listings" at bounding box center [98, 172] width 197 height 36
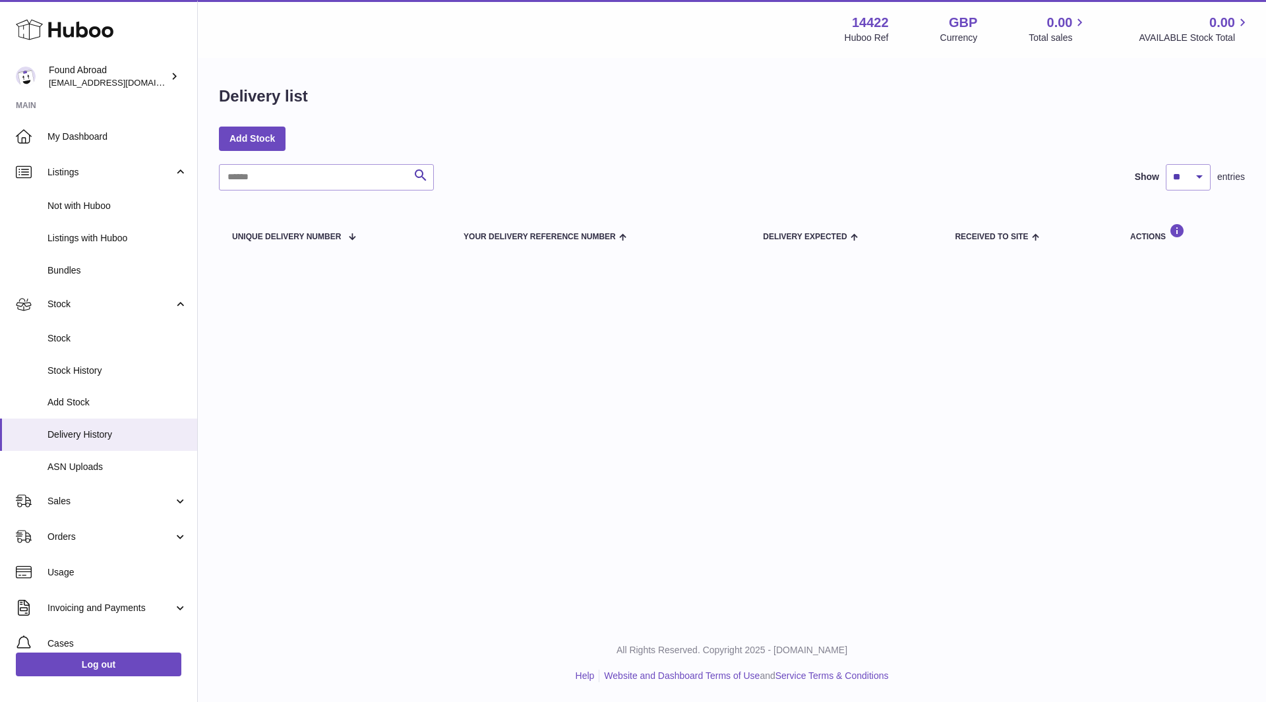
click at [83, 205] on span "Not with Huboo" at bounding box center [117, 206] width 140 height 13
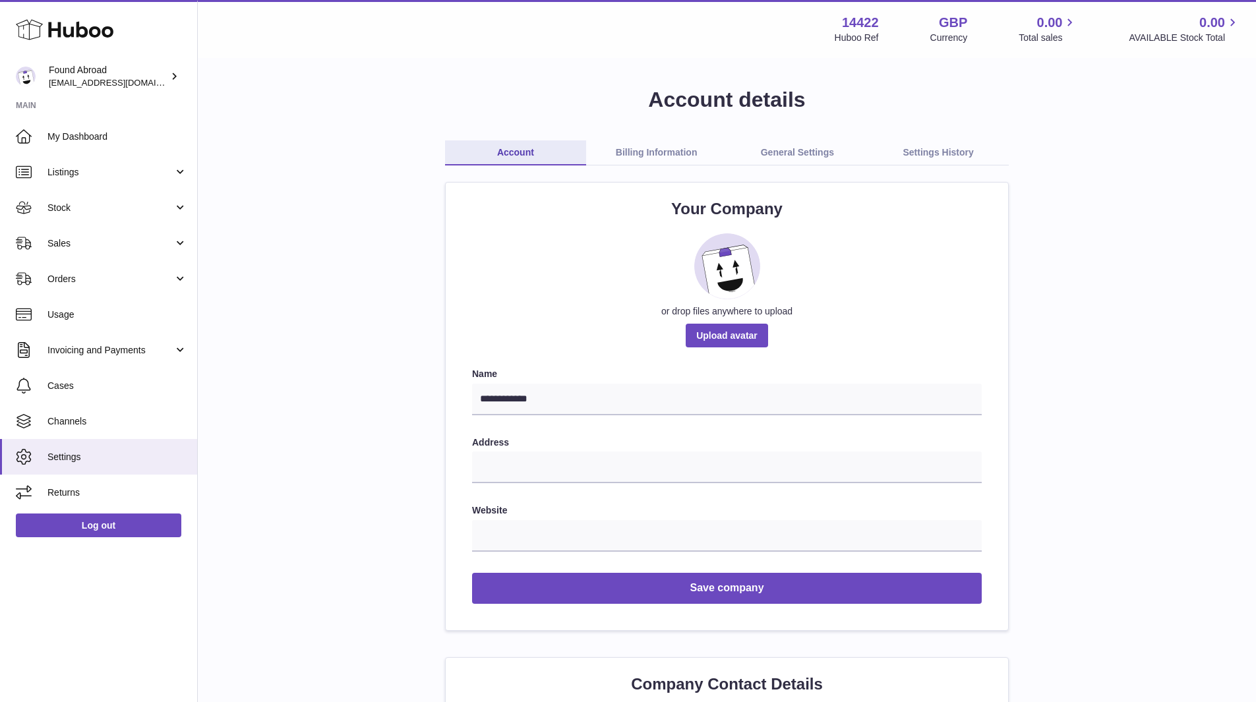
click at [662, 152] on link "Billing Information" at bounding box center [656, 152] width 141 height 25
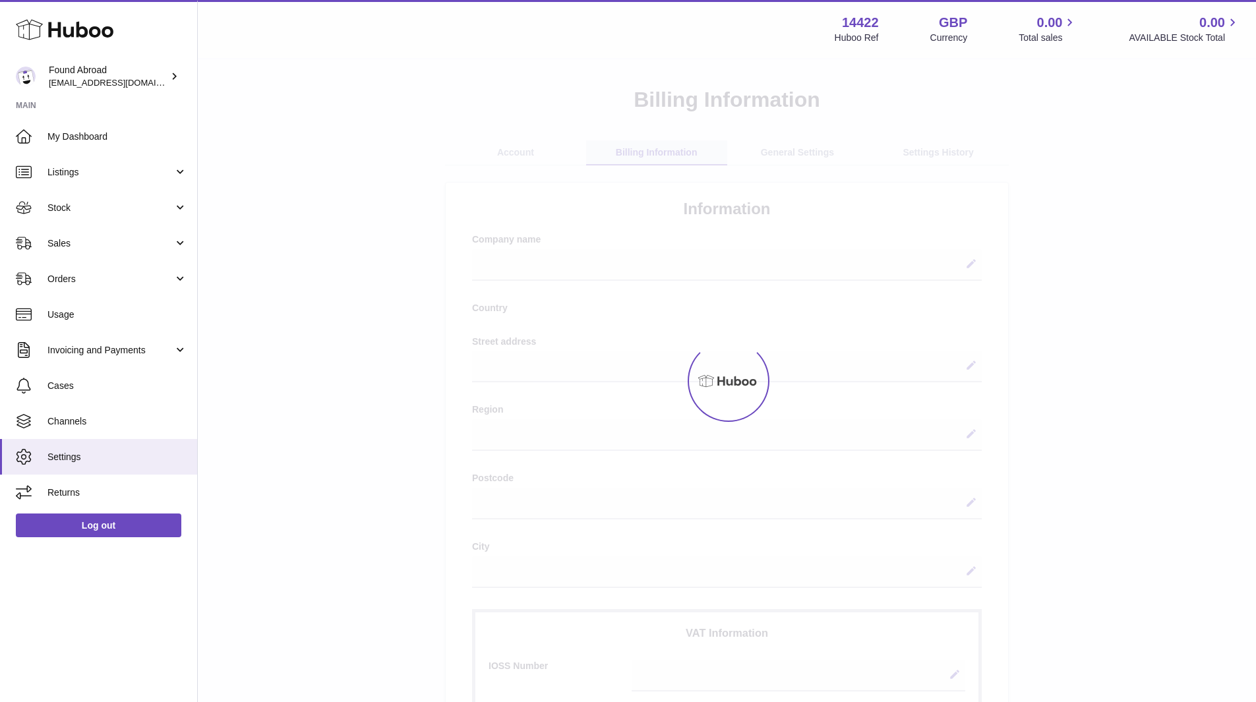
select select
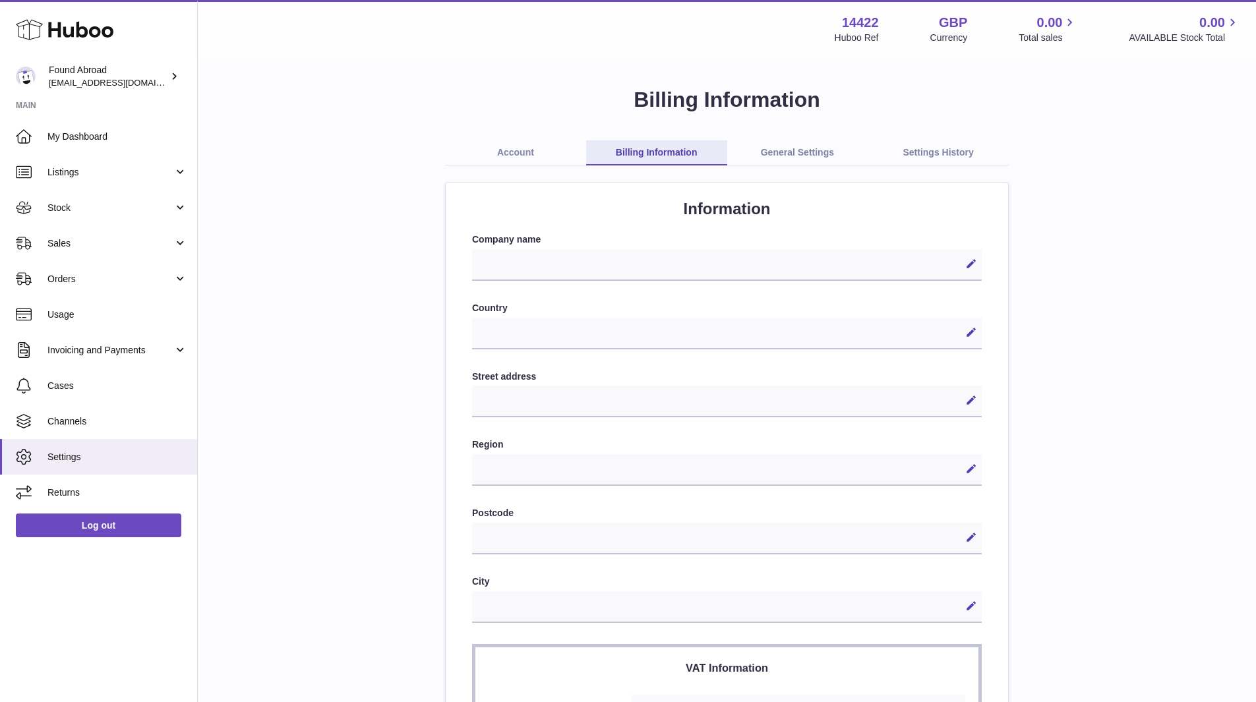
click at [532, 152] on link "Account" at bounding box center [515, 152] width 141 height 25
